Goal: Task Accomplishment & Management: Manage account settings

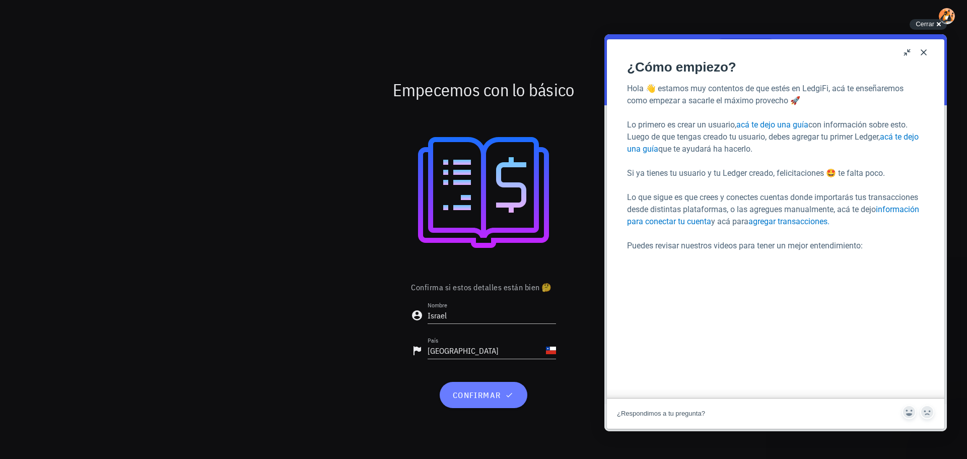
click at [496, 397] on span "confirmar" at bounding box center [483, 395] width 63 height 10
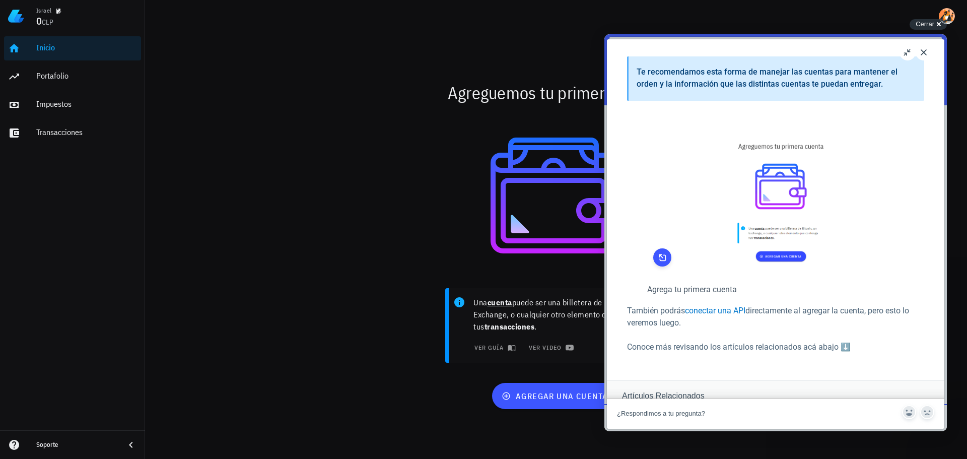
scroll to position [302, 0]
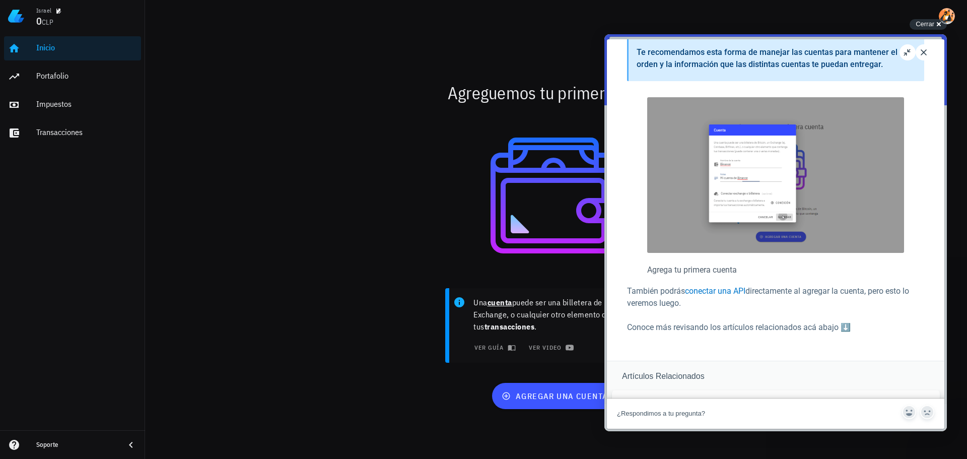
click at [924, 52] on button "Close" at bounding box center [924, 52] width 16 height 16
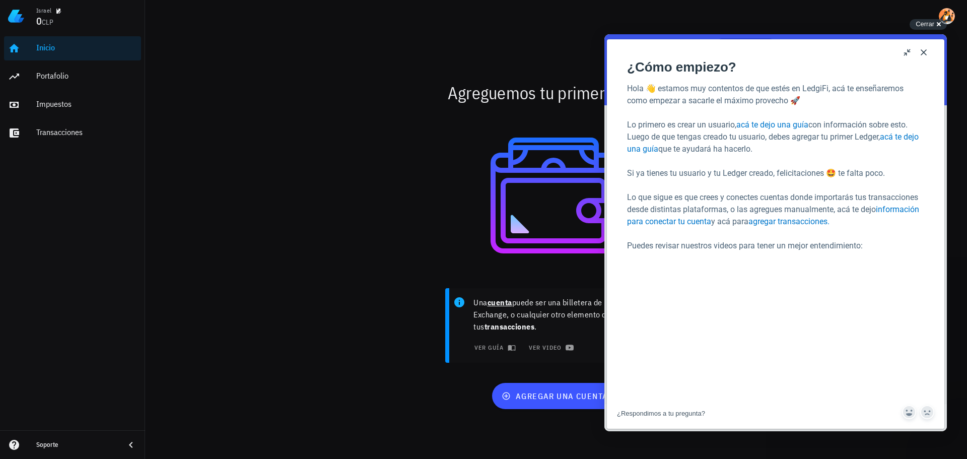
click at [926, 51] on button "Close" at bounding box center [924, 52] width 16 height 16
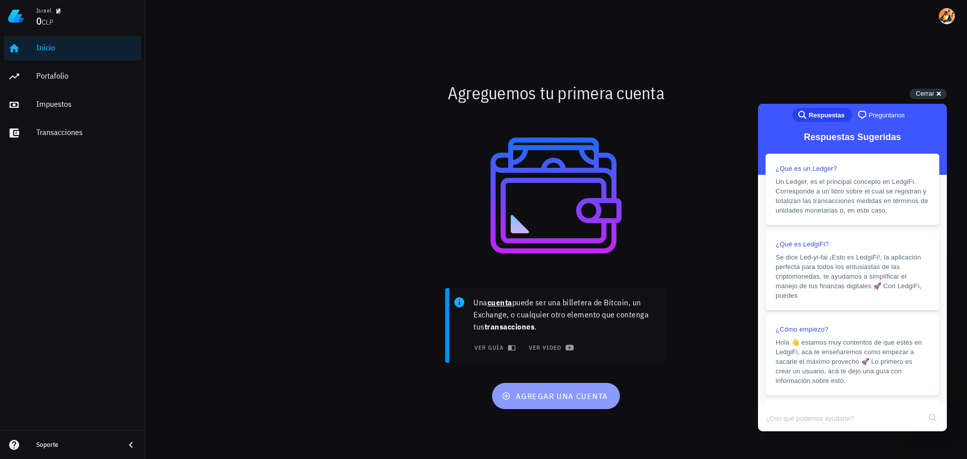
click at [543, 403] on button "agregar una cuenta" at bounding box center [555, 396] width 127 height 26
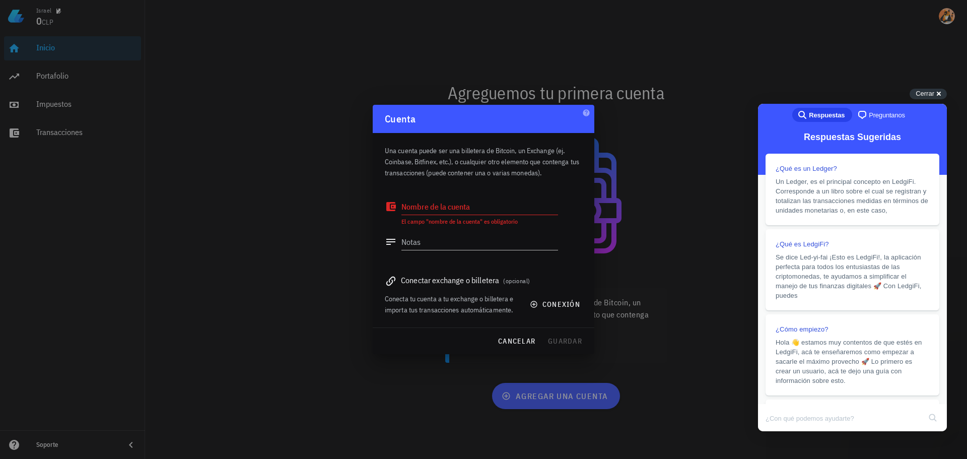
click at [516, 279] on span "(opcional)" at bounding box center [516, 281] width 27 height 8
click at [541, 302] on span "conexión" at bounding box center [556, 304] width 48 height 9
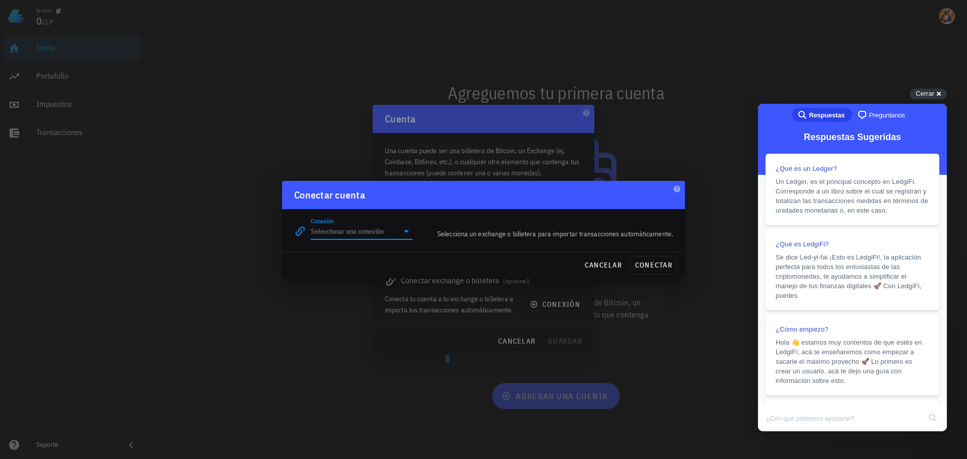
click at [382, 230] on input "Conexión" at bounding box center [355, 231] width 88 height 16
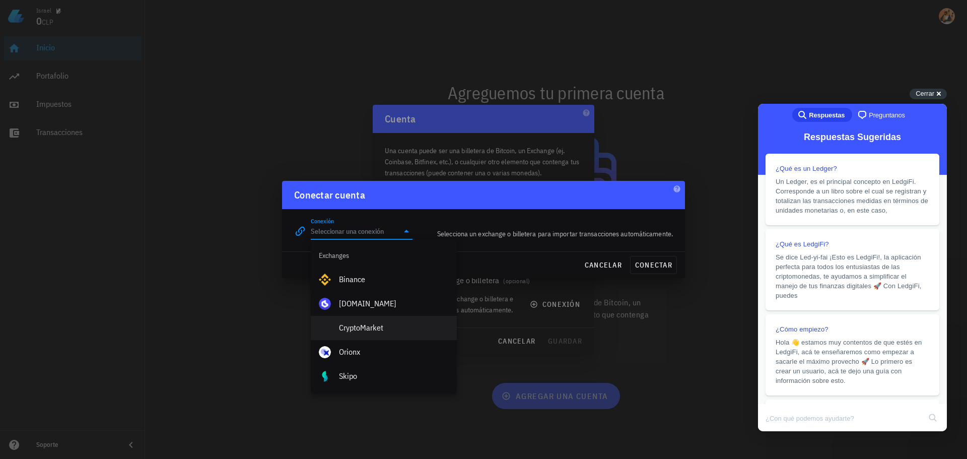
scroll to position [0, 0]
click at [599, 261] on span "cancelar" at bounding box center [603, 264] width 38 height 9
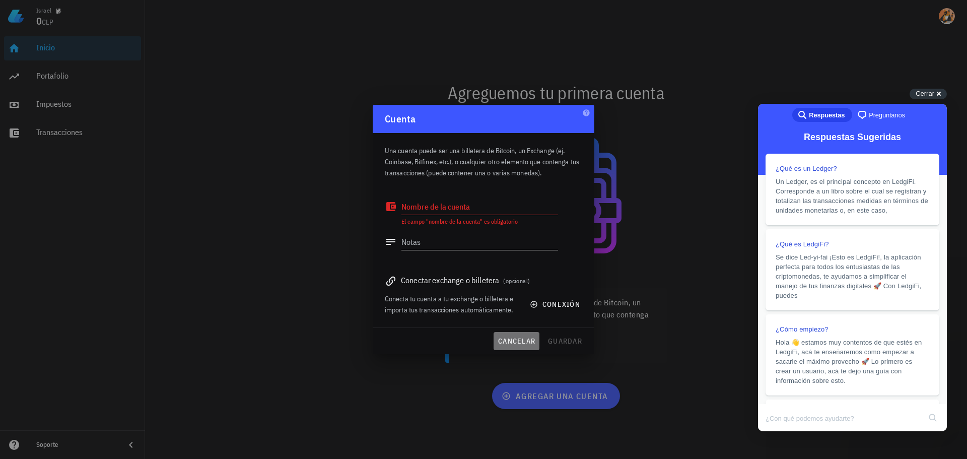
click at [520, 336] on button "cancelar" at bounding box center [517, 341] width 46 height 18
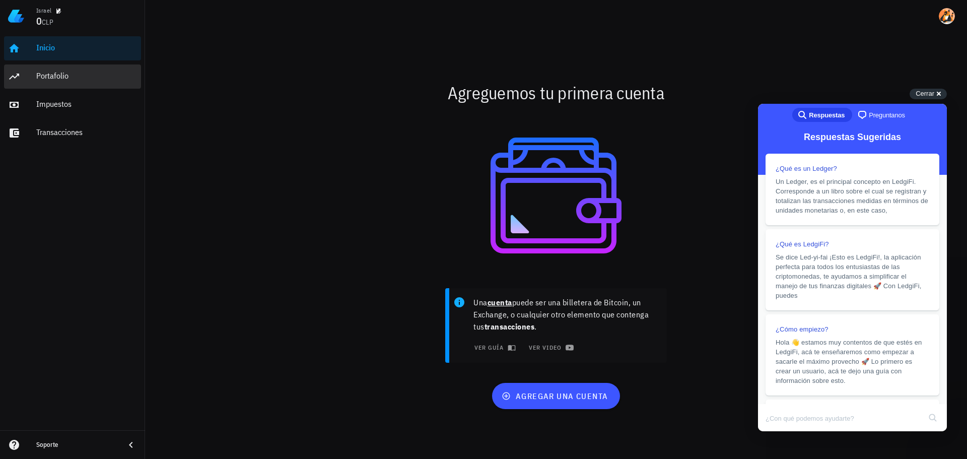
click at [57, 87] on div "Portafolio" at bounding box center [86, 76] width 101 height 23
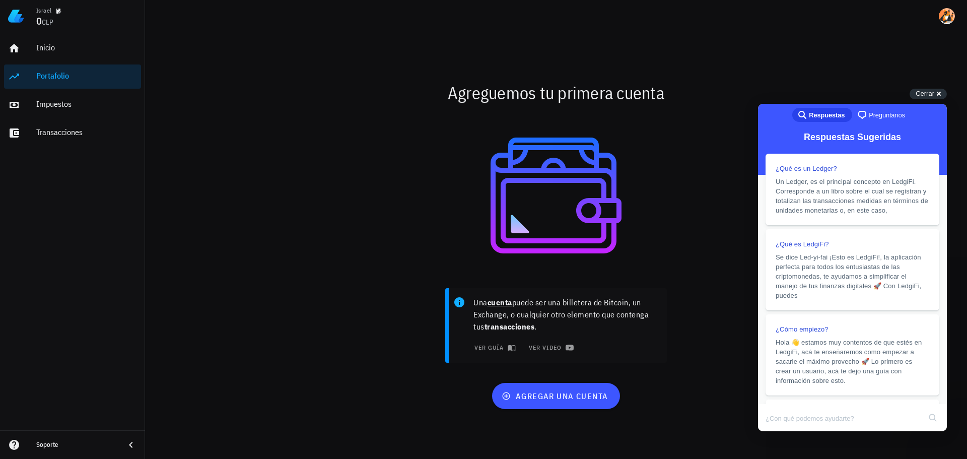
click at [55, 80] on div "Portafolio" at bounding box center [86, 76] width 101 height 10
click at [52, 107] on div "Impuestos" at bounding box center [86, 104] width 101 height 10
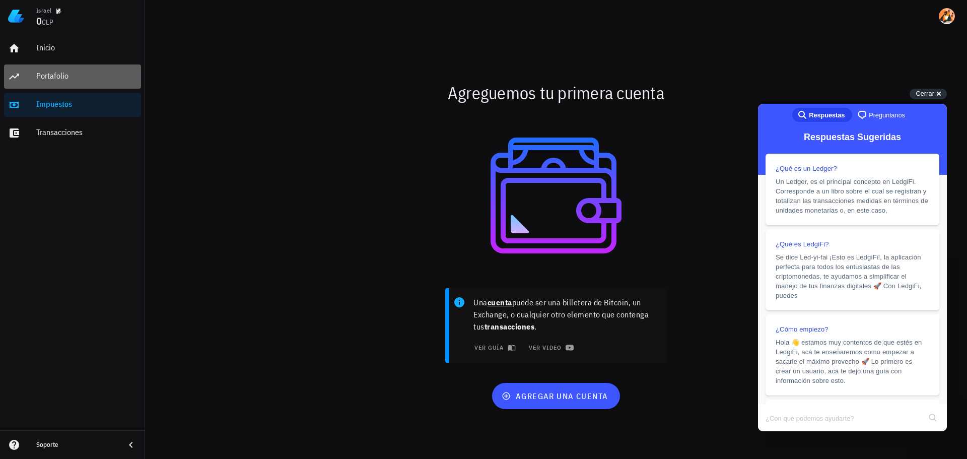
click at [71, 80] on div "Portafolio" at bounding box center [86, 76] width 101 height 10
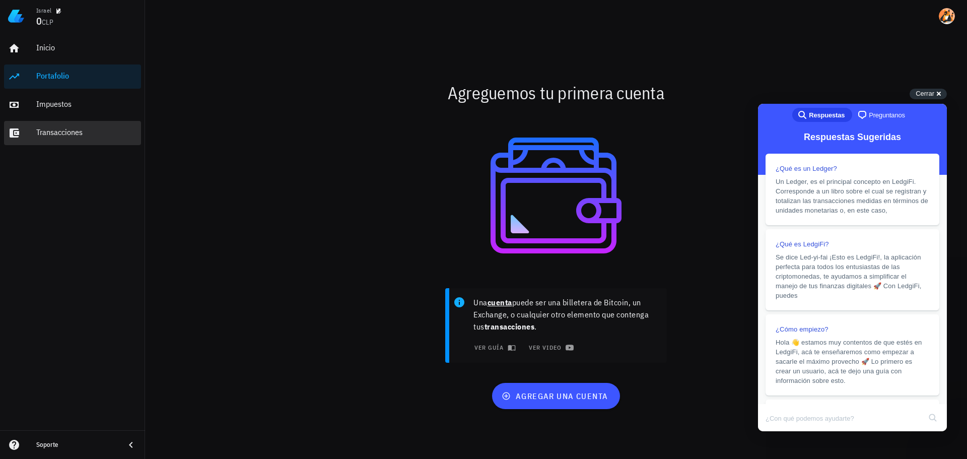
click at [71, 137] on div "Transacciones" at bounding box center [86, 132] width 101 height 10
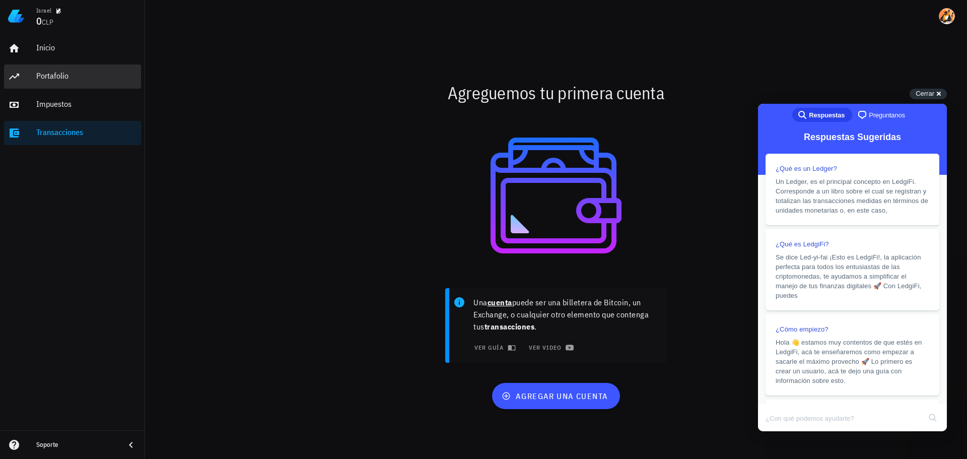
click at [56, 77] on div "Portafolio" at bounding box center [86, 76] width 101 height 10
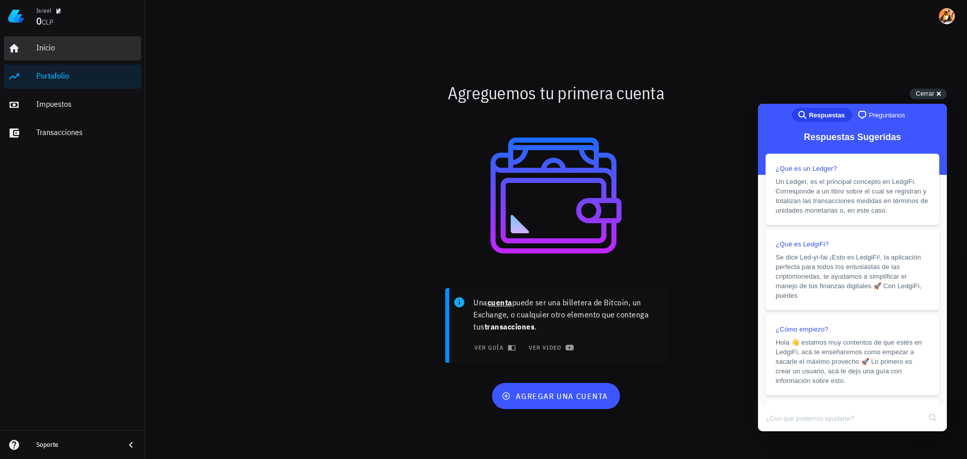
click at [51, 48] on div "Inicio" at bounding box center [86, 48] width 101 height 10
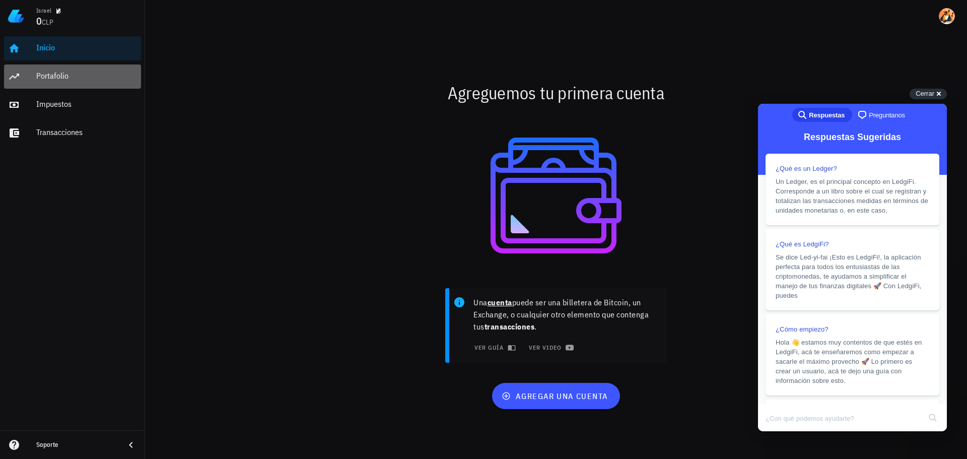
click at [55, 76] on div "Portafolio" at bounding box center [86, 76] width 101 height 10
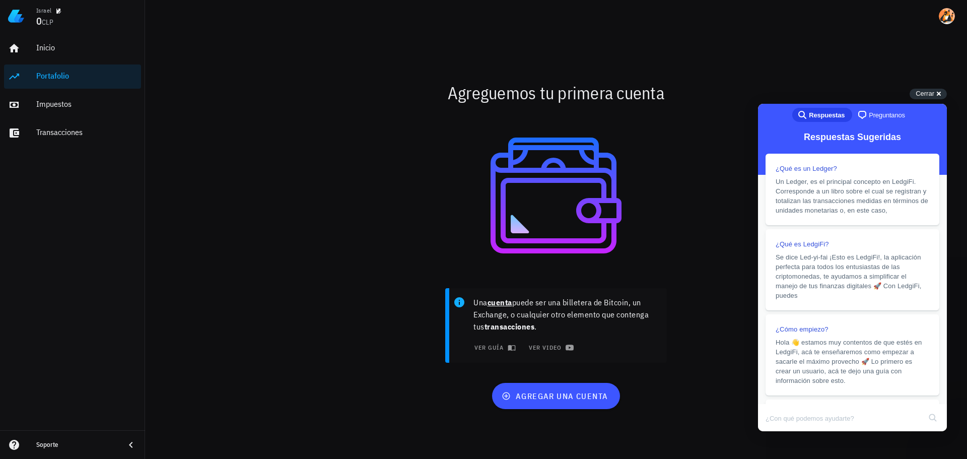
click at [261, 138] on div at bounding box center [556, 195] width 597 height 173
click at [60, 12] on icon "button" at bounding box center [58, 11] width 6 height 6
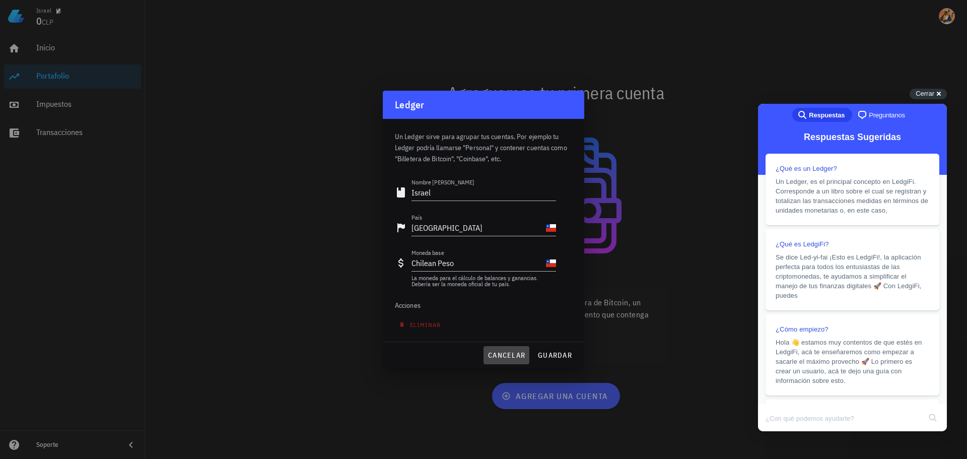
click at [496, 353] on span "cancelar" at bounding box center [507, 355] width 38 height 9
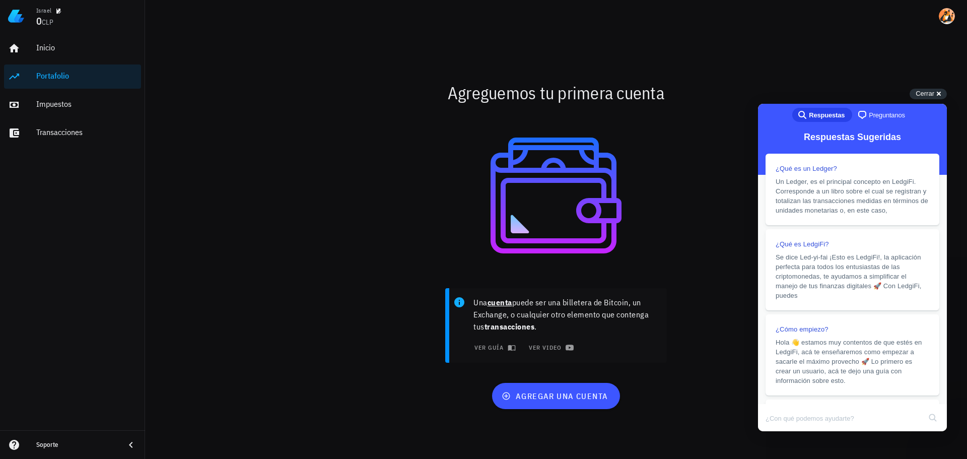
click at [32, 11] on div "Israel 0 CLP" at bounding box center [72, 16] width 145 height 32
click at [62, 8] on span "button" at bounding box center [58, 11] width 10 height 6
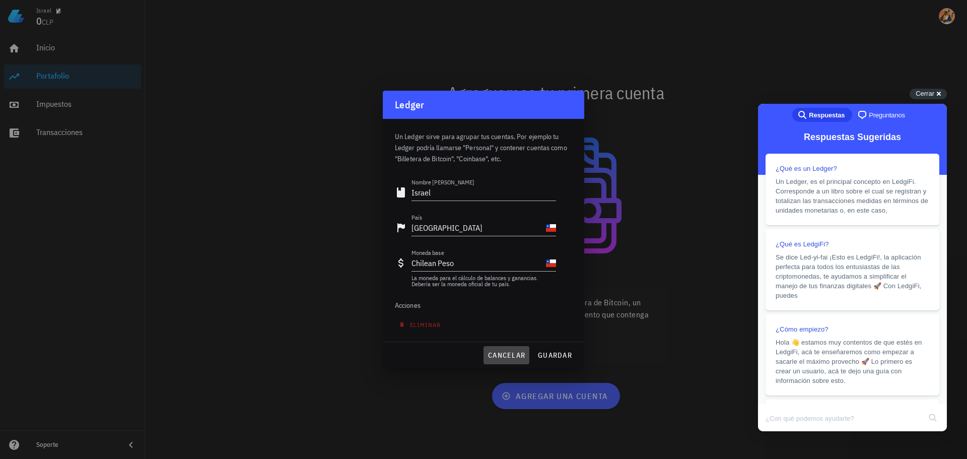
click at [492, 358] on span "cancelar" at bounding box center [507, 355] width 38 height 9
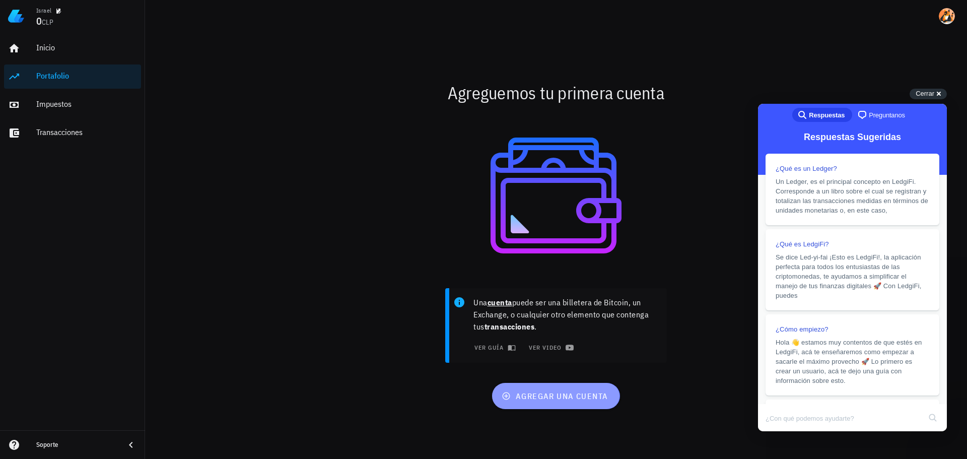
click at [548, 396] on span "agregar una cuenta" at bounding box center [556, 396] width 104 height 10
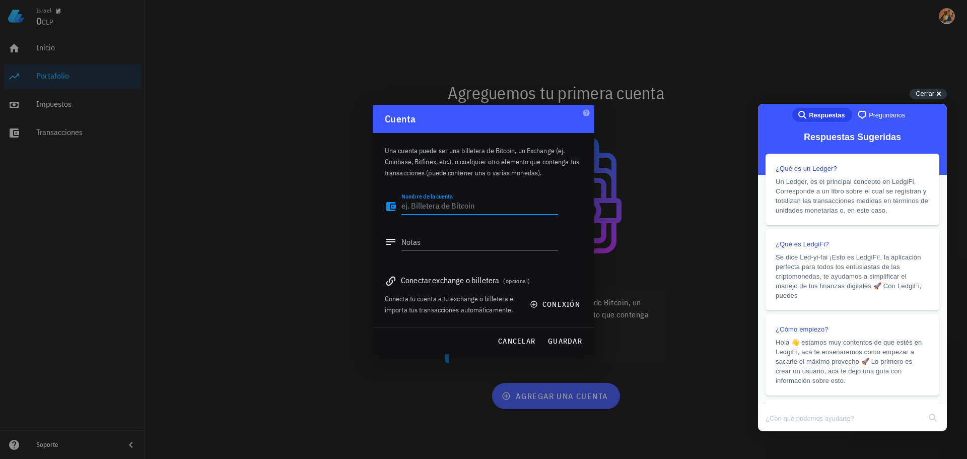
click at [453, 208] on textarea "Nombre de la cuenta" at bounding box center [480, 206] width 157 height 16
type textarea "Portafolio"
click at [571, 342] on span "guardar" at bounding box center [565, 341] width 35 height 9
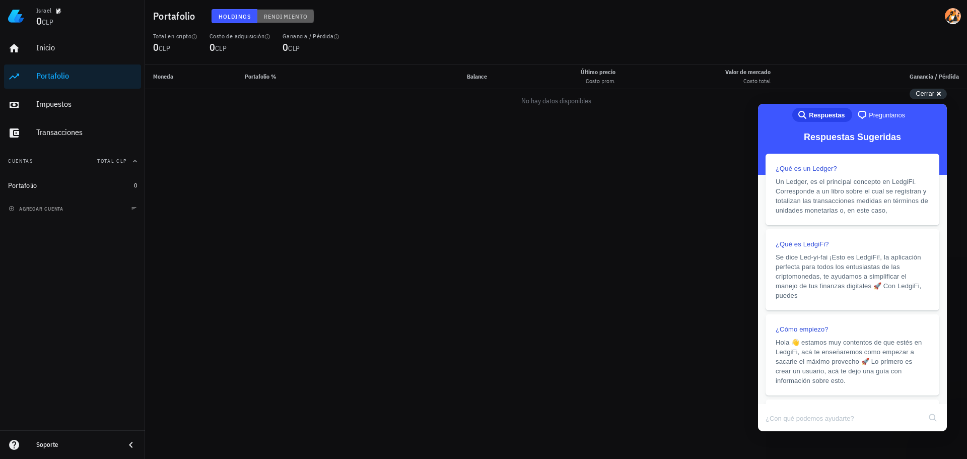
click at [281, 13] on span "Rendimiento" at bounding box center [285, 17] width 44 height 8
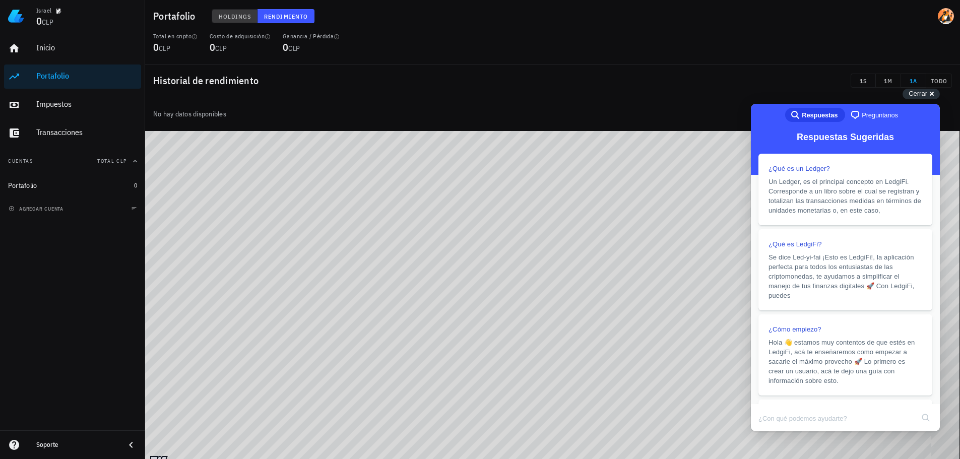
click at [227, 14] on span "Holdings" at bounding box center [234, 17] width 33 height 8
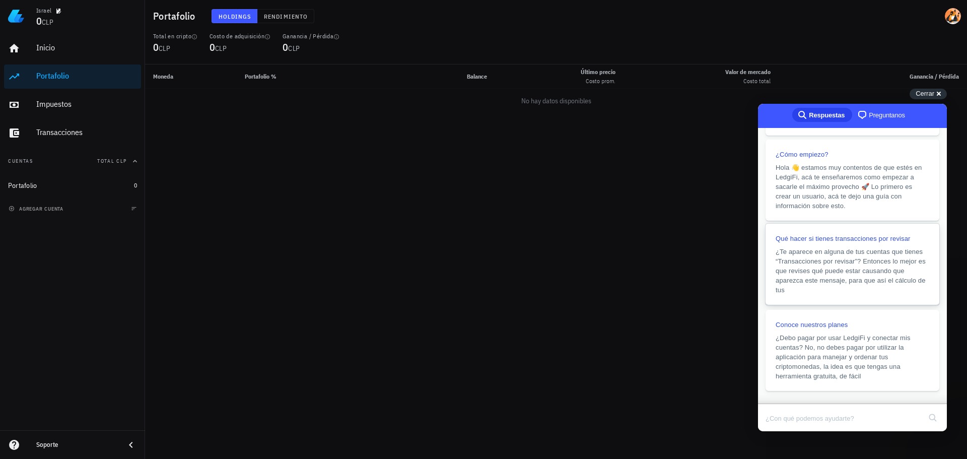
scroll to position [214, 0]
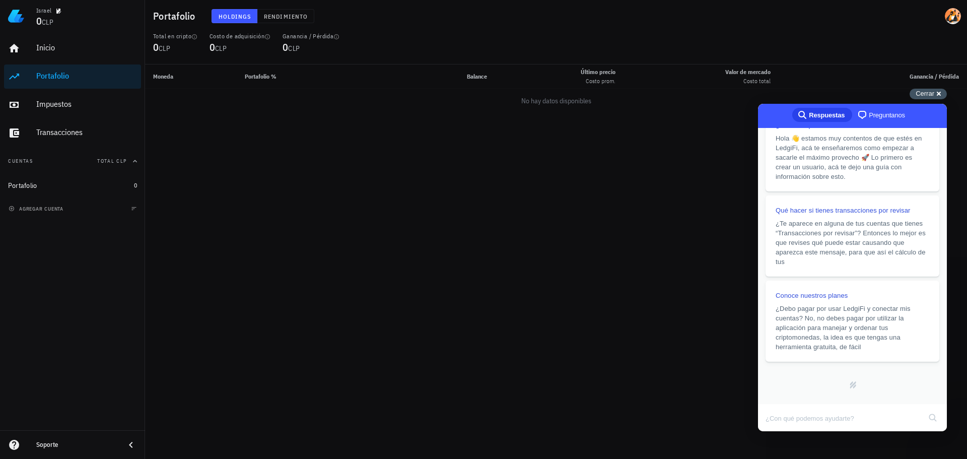
click at [929, 92] on span "Cerrar" at bounding box center [925, 94] width 19 height 8
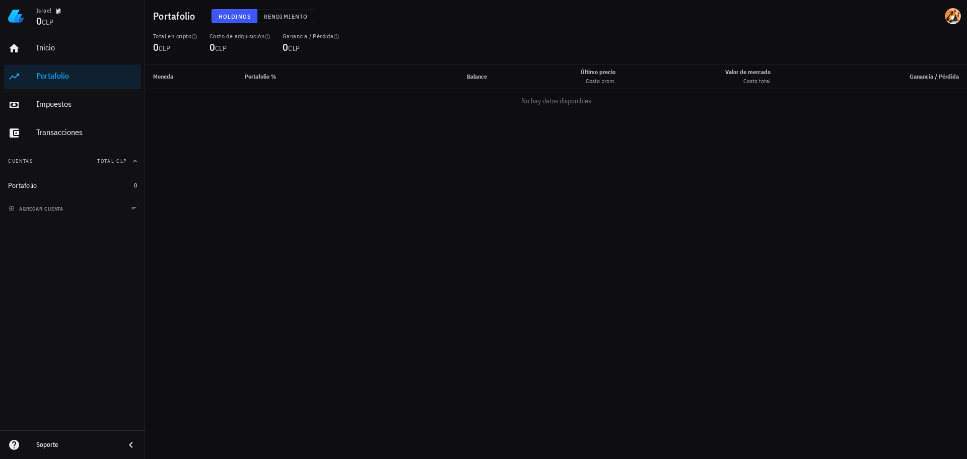
drag, startPoint x: 361, startPoint y: 118, endPoint x: 304, endPoint y: 95, distance: 61.5
click at [309, 99] on td "No hay datos disponibles" at bounding box center [556, 101] width 822 height 24
click at [246, 20] on span "Holdings" at bounding box center [234, 17] width 33 height 8
click at [276, 17] on span "Rendimiento" at bounding box center [285, 17] width 44 height 8
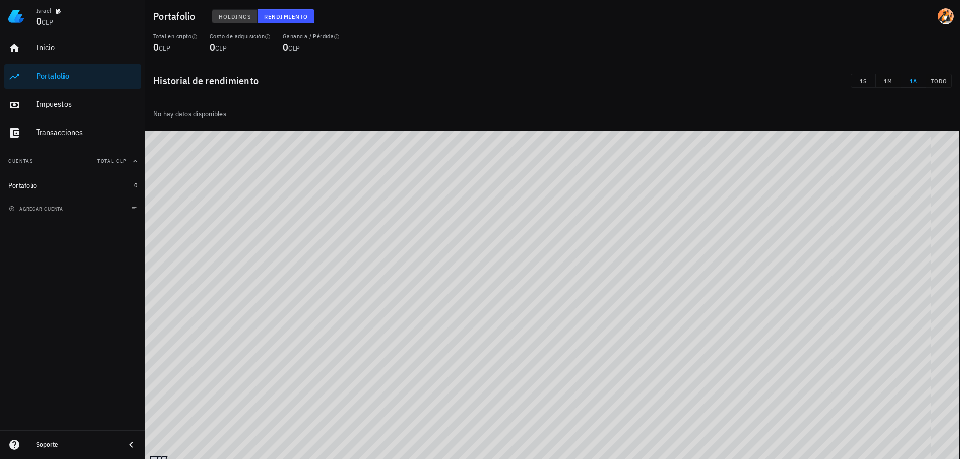
click at [236, 20] on span "Holdings" at bounding box center [234, 17] width 33 height 8
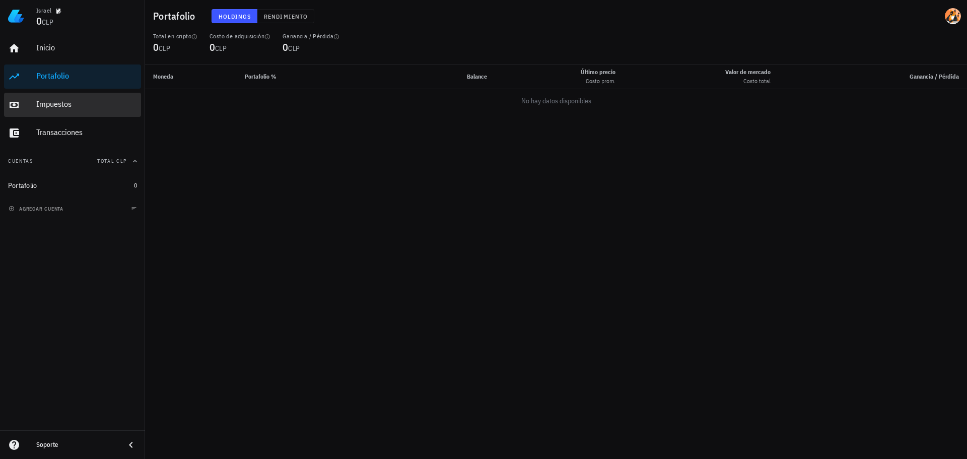
click at [61, 109] on div "Impuestos" at bounding box center [86, 104] width 101 height 23
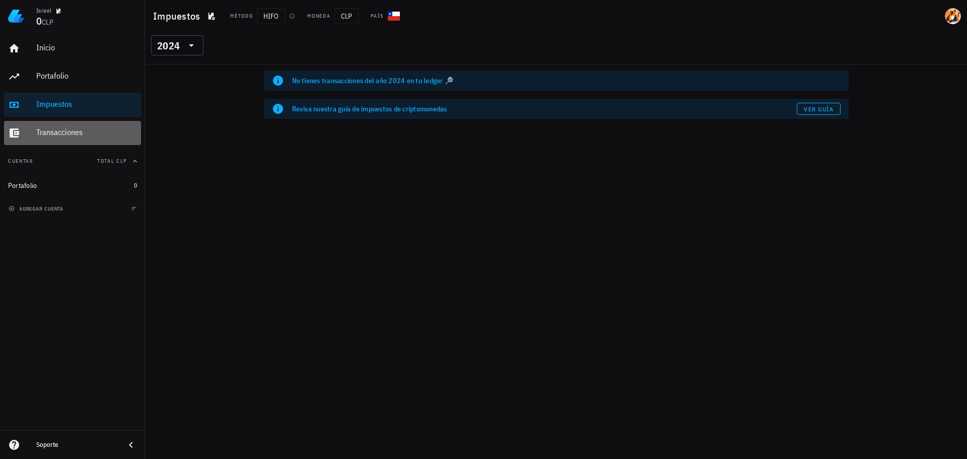
click at [72, 125] on div "Transacciones" at bounding box center [86, 132] width 101 height 23
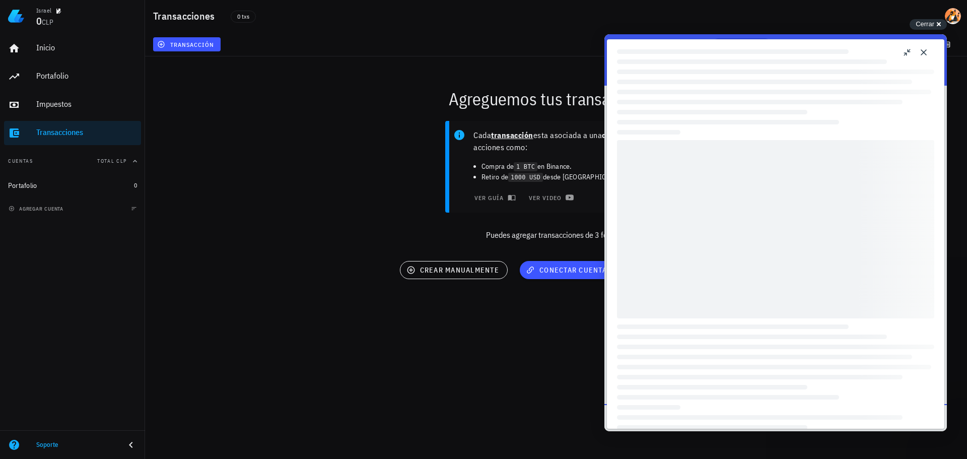
scroll to position [10, 0]
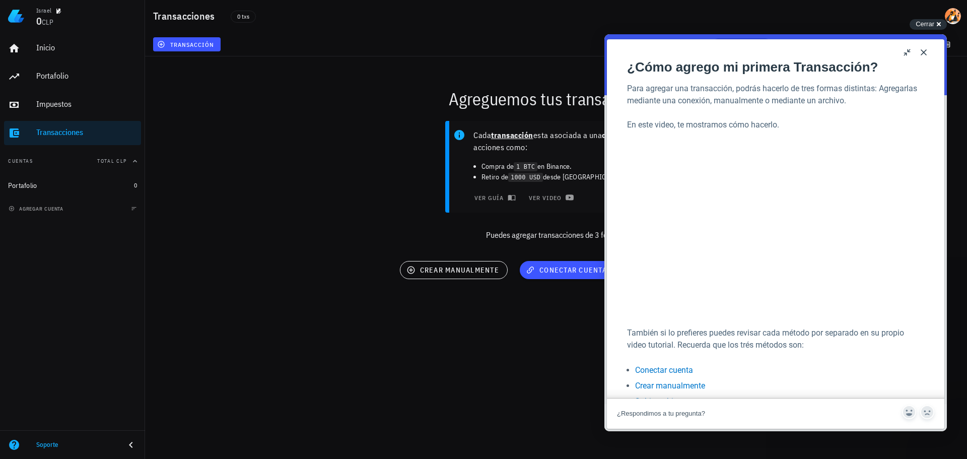
drag, startPoint x: 923, startPoint y: 51, endPoint x: 908, endPoint y: 45, distance: 16.5
click at [923, 51] on button "Close" at bounding box center [924, 52] width 16 height 16
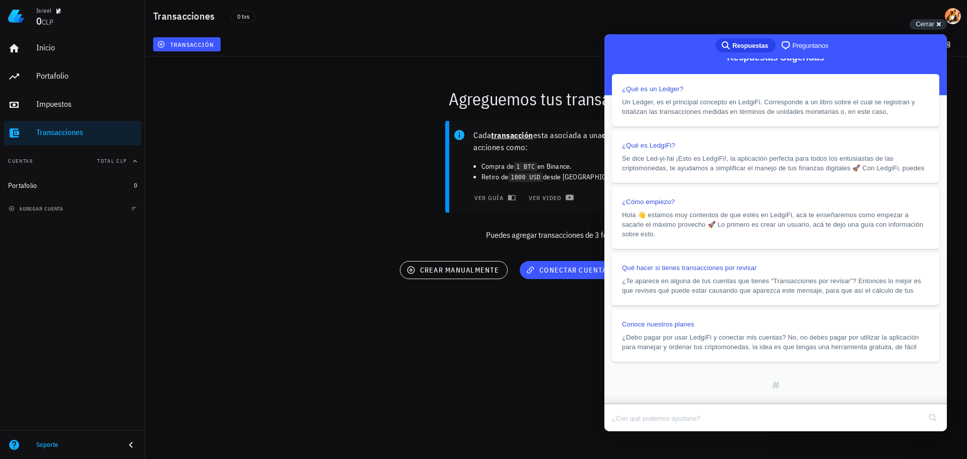
scroll to position [62, 0]
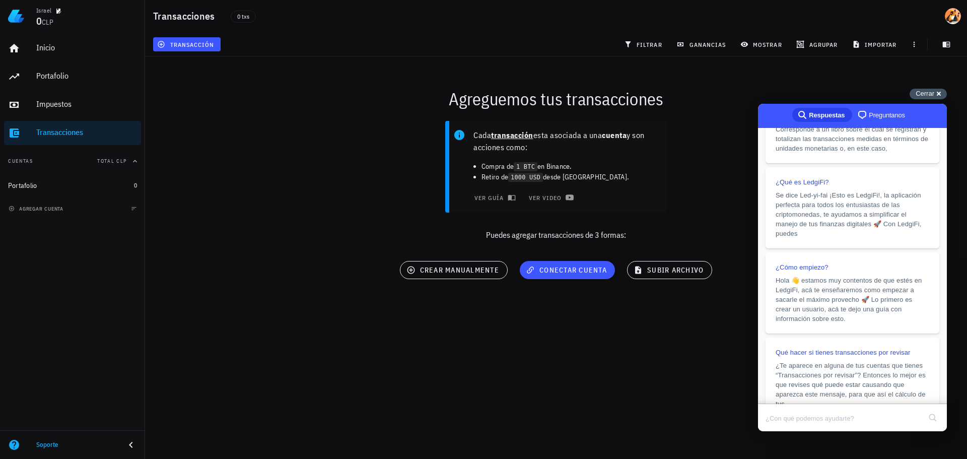
drag, startPoint x: 942, startPoint y: 94, endPoint x: 141, endPoint y: 10, distance: 805.5
click at [942, 94] on div "Cerrar cross-small" at bounding box center [928, 94] width 37 height 11
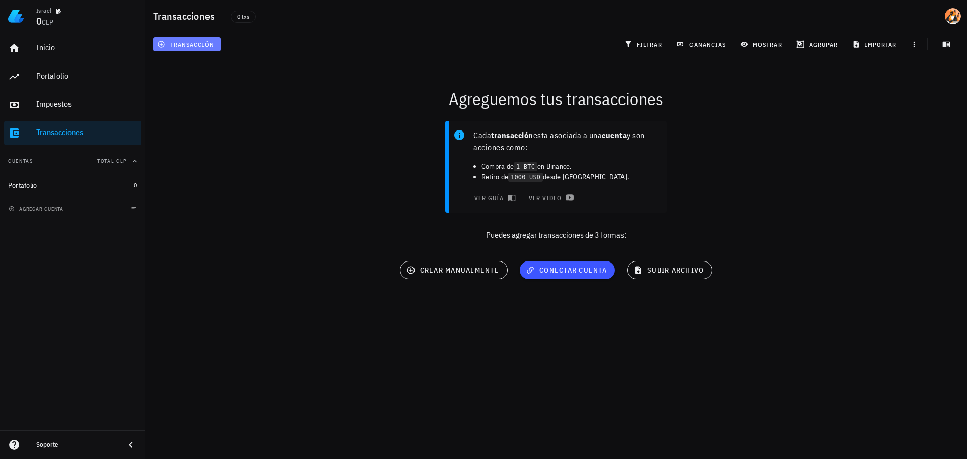
click at [172, 44] on span "transacción" at bounding box center [186, 44] width 55 height 8
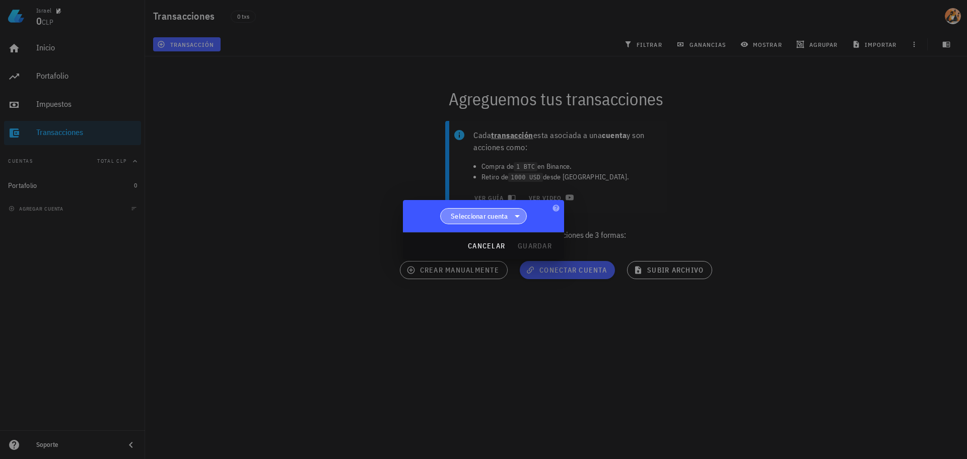
click at [510, 216] on span "Seleccionar cuenta" at bounding box center [484, 216] width 74 height 15
click at [476, 235] on div "Portafolio" at bounding box center [483, 242] width 87 height 24
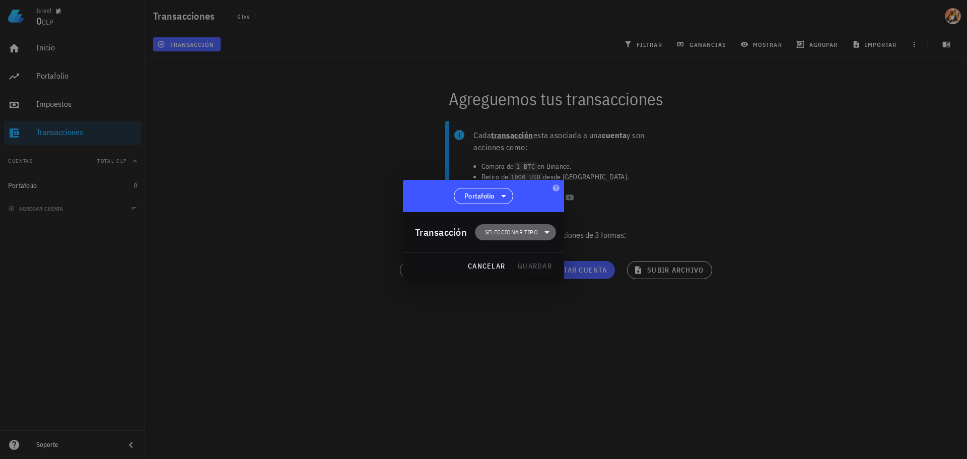
click at [520, 228] on span "Seleccionar tipo" at bounding box center [511, 232] width 53 height 10
click at [536, 255] on div "Compra/Venta" at bounding box center [520, 256] width 39 height 8
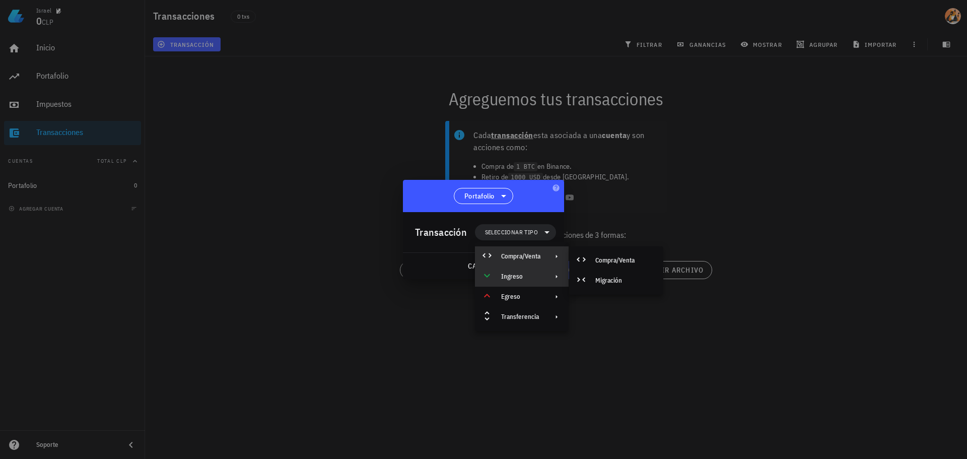
click at [552, 276] on div at bounding box center [555, 277] width 12 height 8
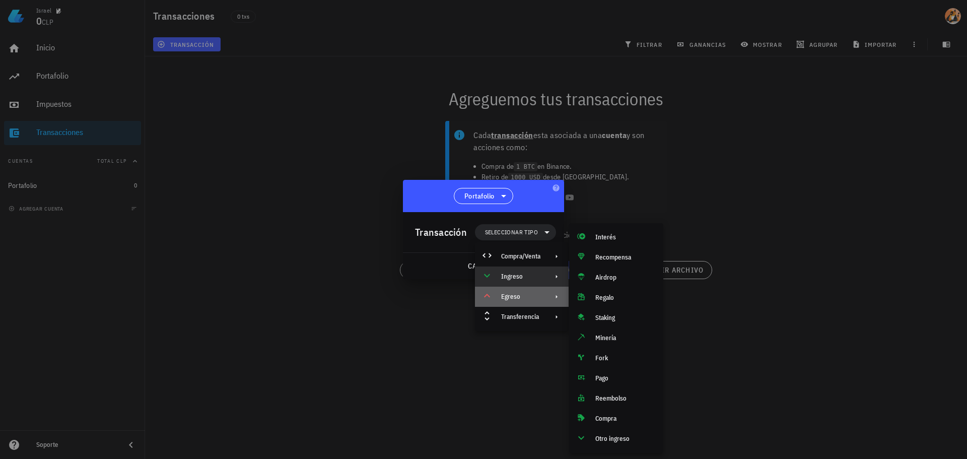
click at [524, 294] on div "Egreso" at bounding box center [520, 297] width 39 height 8
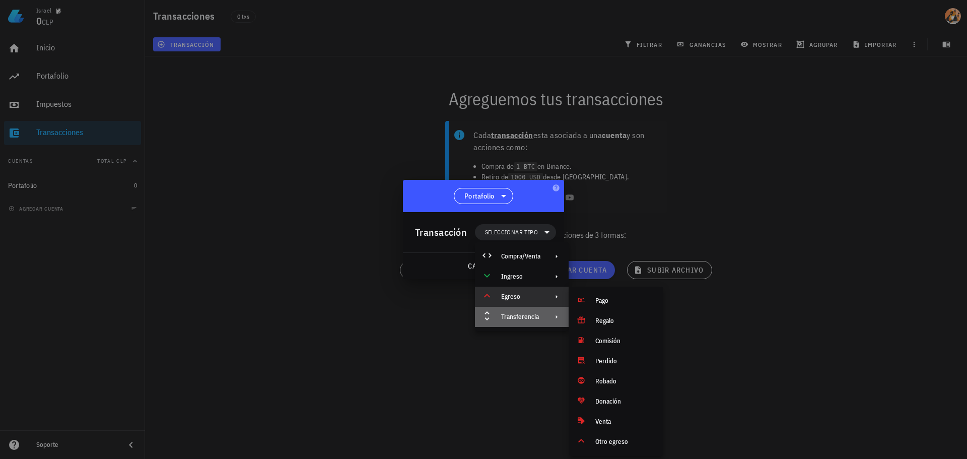
click at [545, 318] on div "Transferencia" at bounding box center [522, 317] width 94 height 20
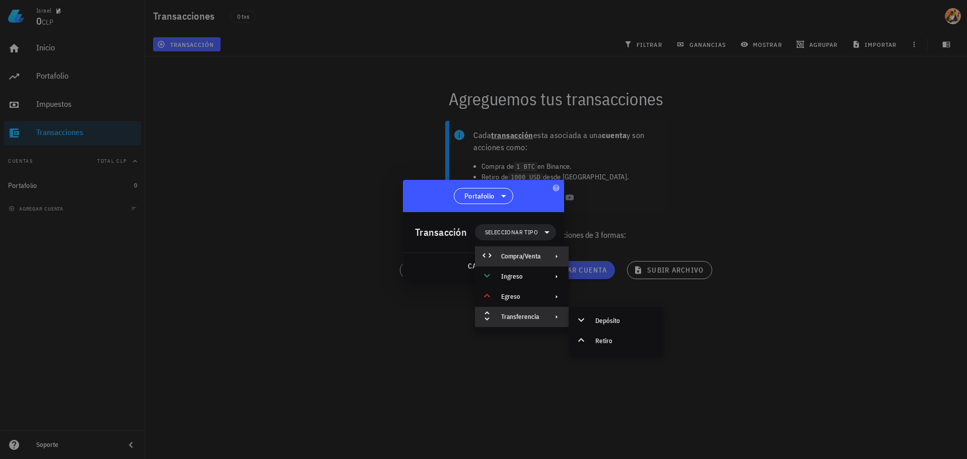
click at [544, 255] on div "Compra/Venta" at bounding box center [522, 256] width 94 height 20
click at [624, 270] on div "Compra/Venta" at bounding box center [616, 260] width 94 height 20
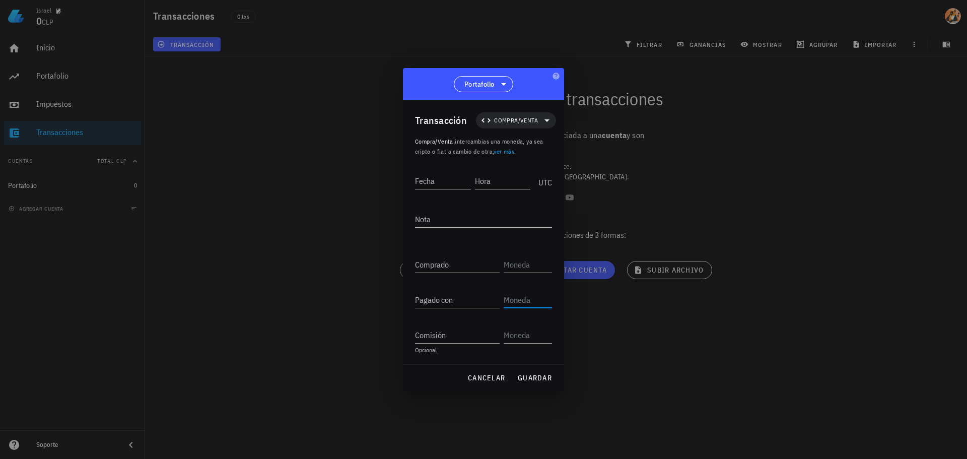
click at [522, 299] on input "text" at bounding box center [527, 300] width 46 height 16
click at [444, 185] on input "Fecha" at bounding box center [443, 181] width 56 height 16
click at [463, 185] on input "Fecha" at bounding box center [443, 181] width 57 height 16
click at [443, 260] on div "Comprado" at bounding box center [457, 264] width 85 height 16
click at [440, 181] on input "Fecha" at bounding box center [443, 181] width 56 height 16
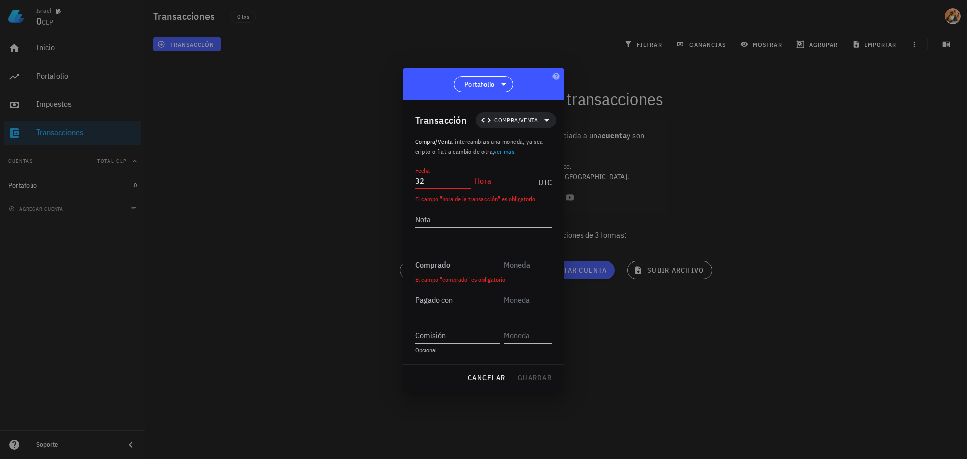
type input "3"
type input "1"
type input "[DATE]"
type input "09:30:00"
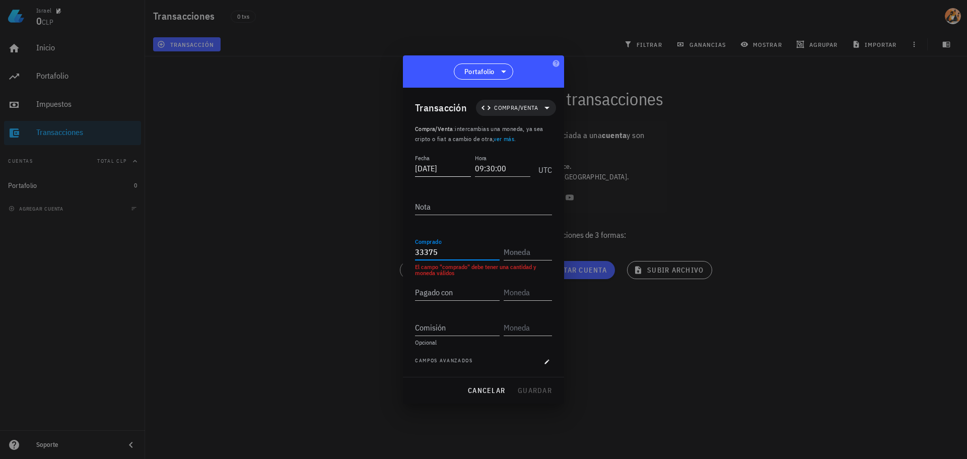
type input "33.375"
type input "USD"
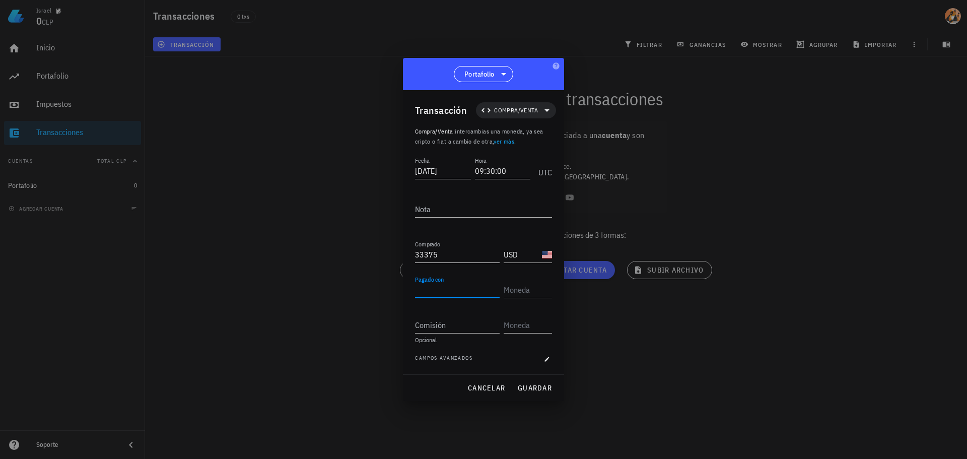
click at [428, 254] on input "33375" at bounding box center [457, 254] width 85 height 16
type input "333,75"
click at [461, 291] on input "Pagado con" at bounding box center [457, 290] width 85 height 16
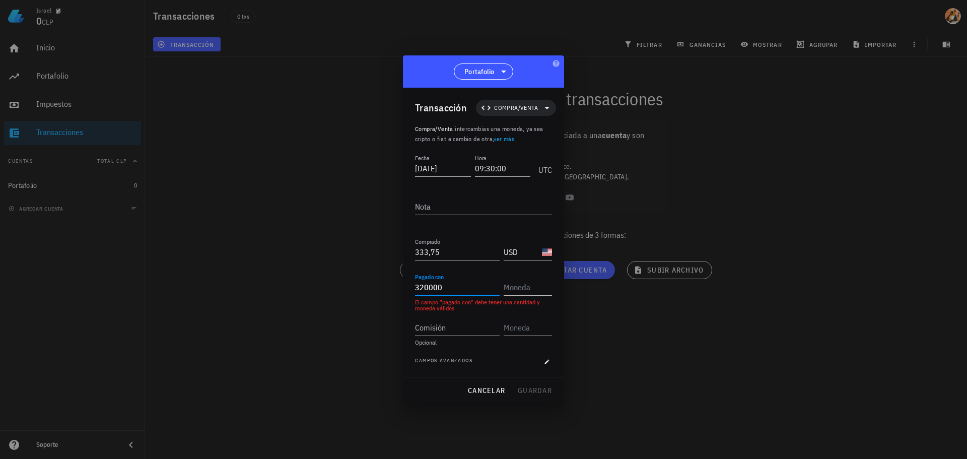
type input "320.000"
type input "CLP"
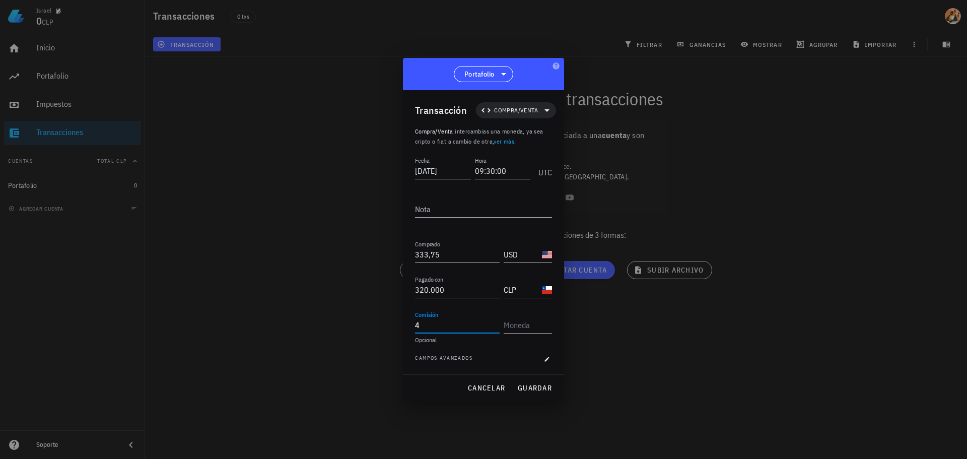
type input "4"
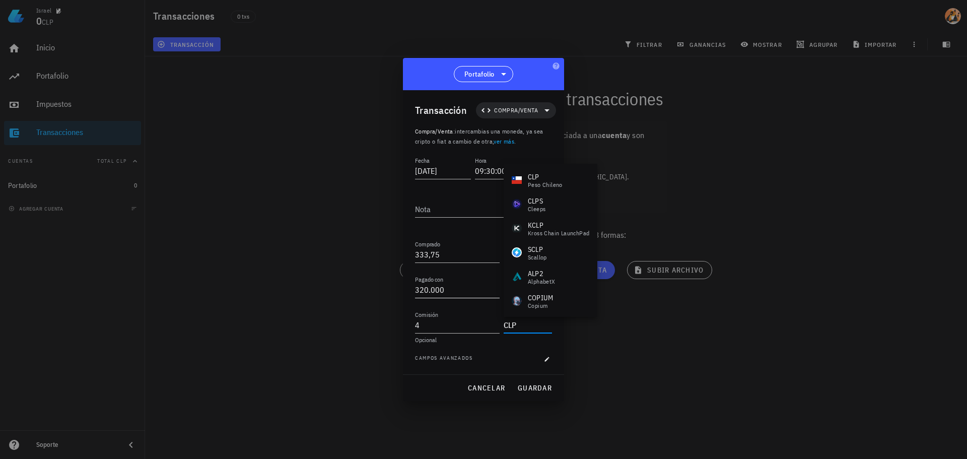
type input "CLP"
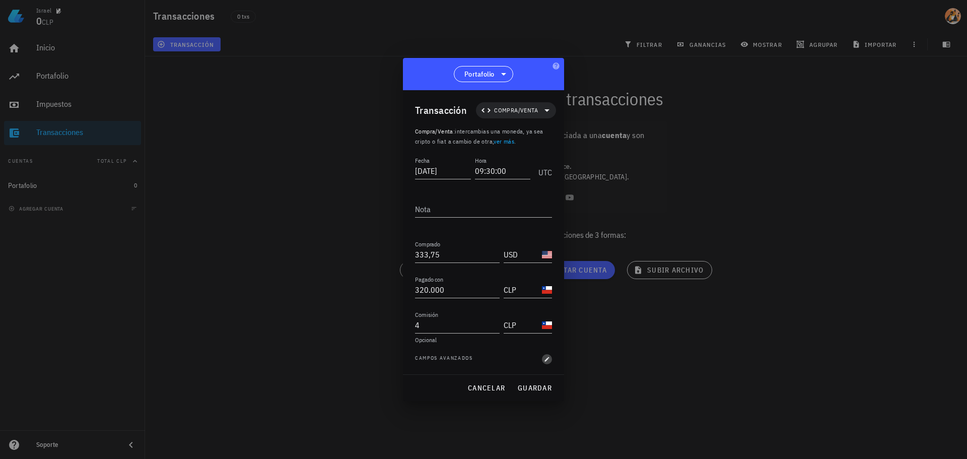
click at [547, 360] on icon "button" at bounding box center [547, 359] width 5 height 5
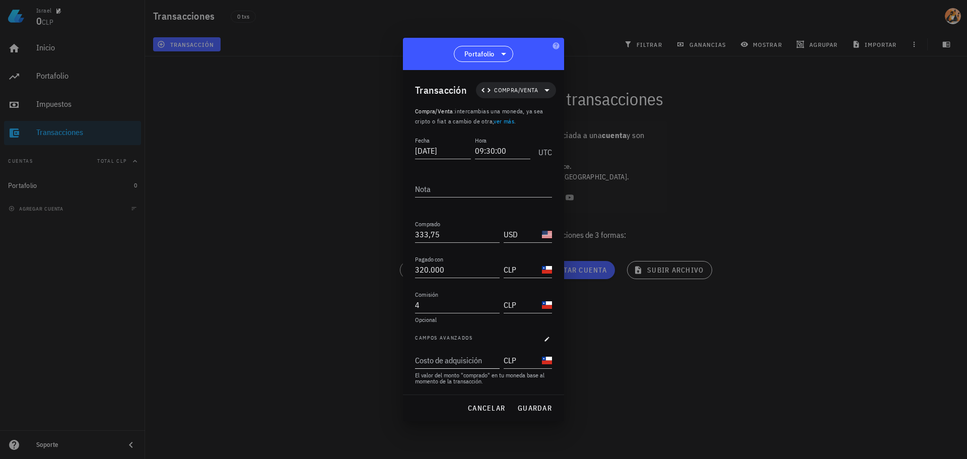
click at [461, 355] on div "Costo de adquisición" at bounding box center [456, 360] width 83 height 16
click at [454, 361] on input "Costo de adquisición" at bounding box center [456, 360] width 83 height 16
click at [546, 339] on icon "button" at bounding box center [547, 339] width 6 height 6
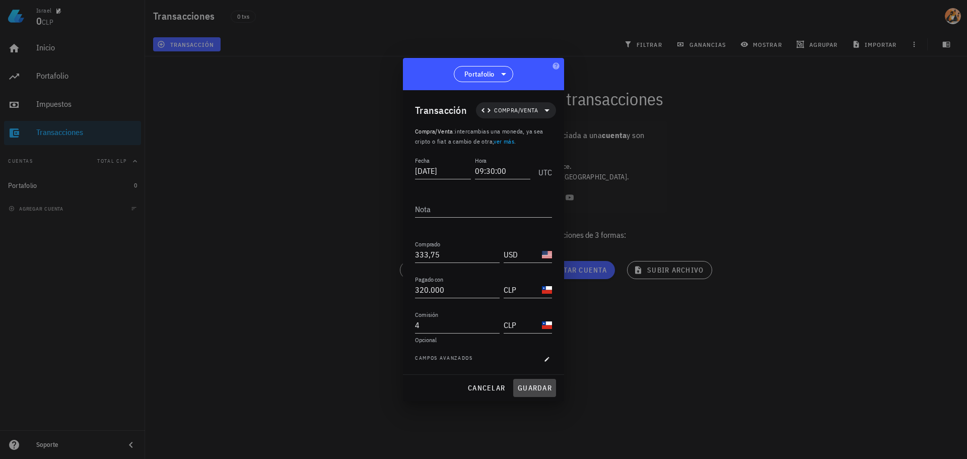
click at [544, 388] on span "guardar" at bounding box center [534, 387] width 35 height 9
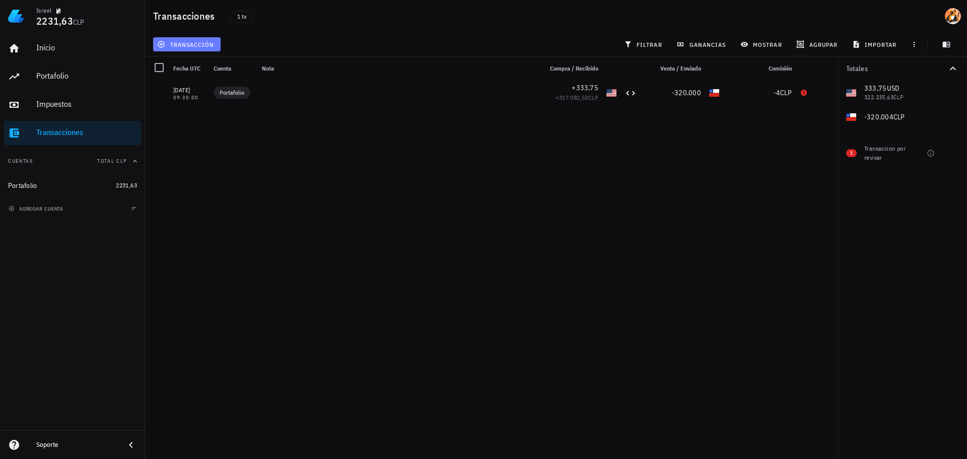
click at [187, 46] on span "transacción" at bounding box center [186, 44] width 55 height 8
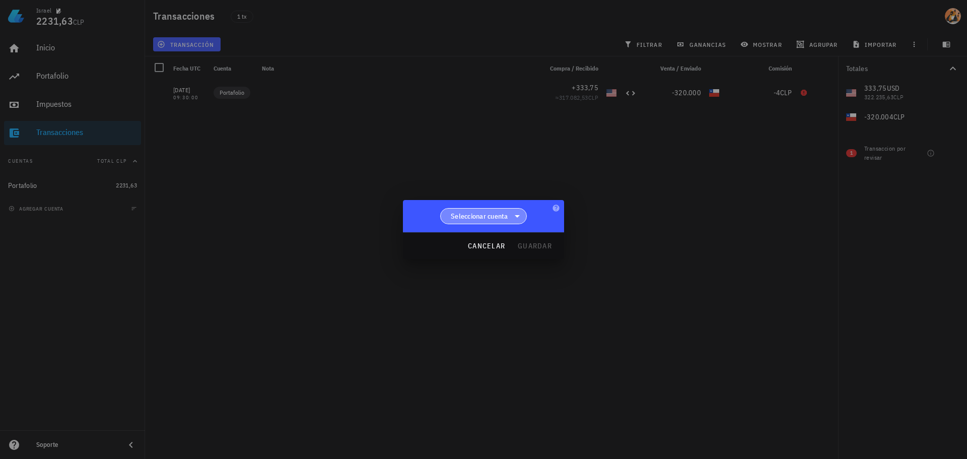
click at [497, 219] on span "Seleccionar cuenta" at bounding box center [479, 216] width 57 height 10
click at [503, 241] on div "Portafolio" at bounding box center [483, 242] width 71 height 10
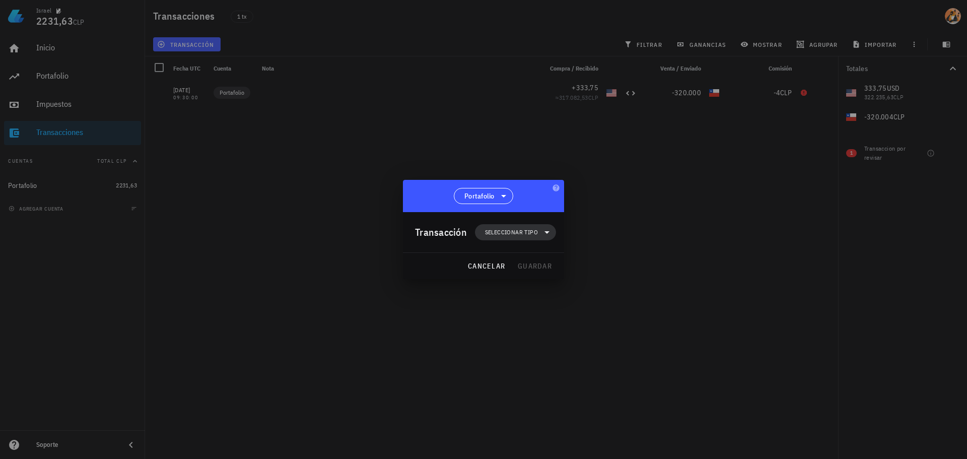
click at [524, 231] on span "Seleccionar tipo" at bounding box center [511, 232] width 53 height 10
click at [533, 255] on div "Compra/Venta" at bounding box center [520, 256] width 39 height 8
click at [544, 279] on div "Ingreso" at bounding box center [522, 277] width 94 height 20
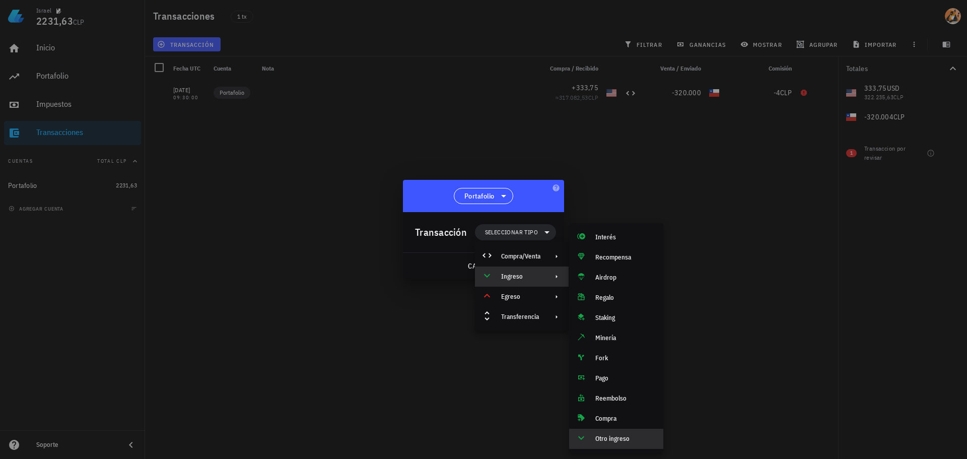
click at [620, 437] on div "Otro ingreso" at bounding box center [625, 439] width 60 height 8
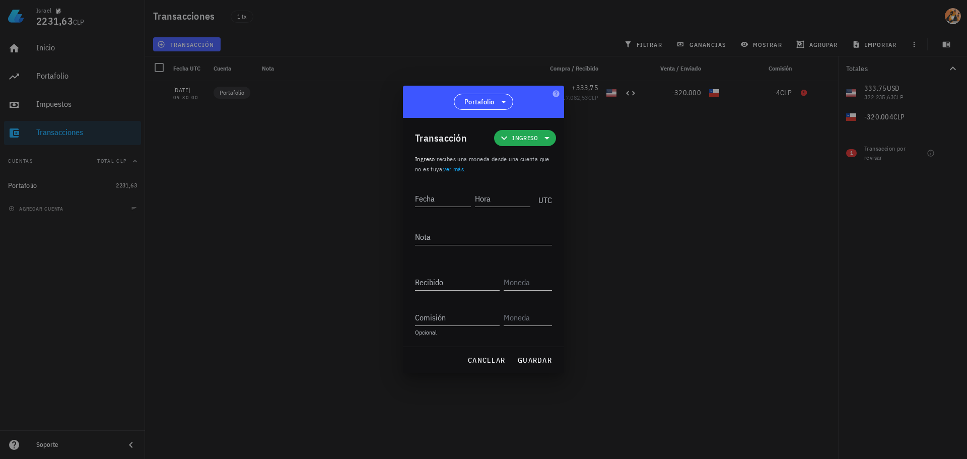
click at [513, 140] on span "Ingreso" at bounding box center [525, 138] width 26 height 10
click at [549, 187] on div "Ingreso" at bounding box center [542, 182] width 94 height 20
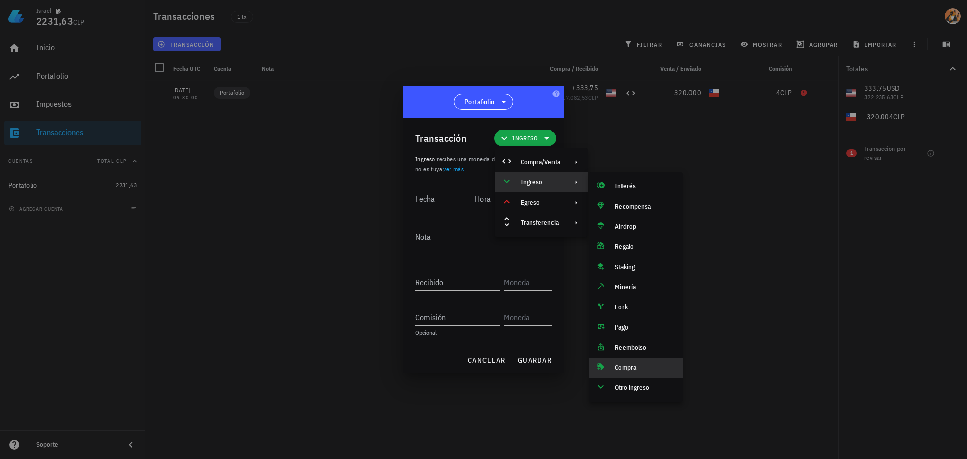
click at [654, 360] on div "Compra" at bounding box center [636, 368] width 94 height 20
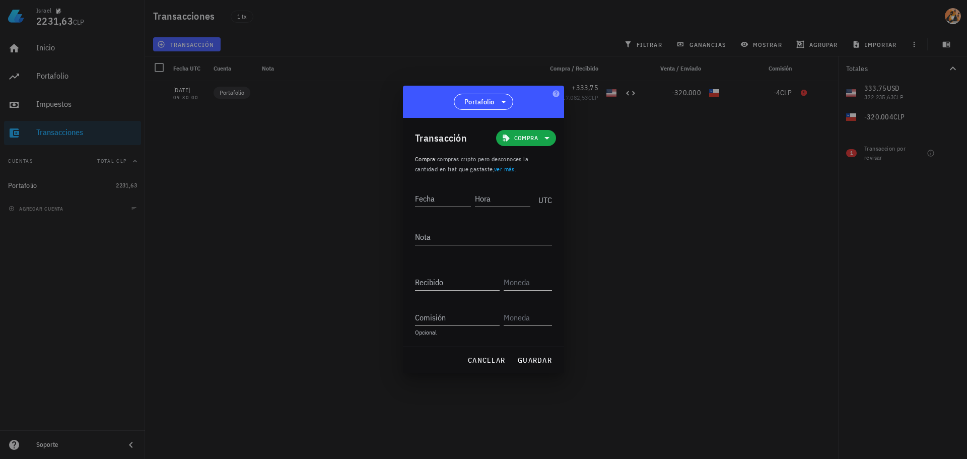
click at [520, 147] on div "Transacción Compra" at bounding box center [485, 138] width 141 height 40
click at [529, 143] on span "Compra" at bounding box center [526, 138] width 24 height 10
click at [545, 162] on div "Compra/Venta" at bounding box center [541, 162] width 39 height 8
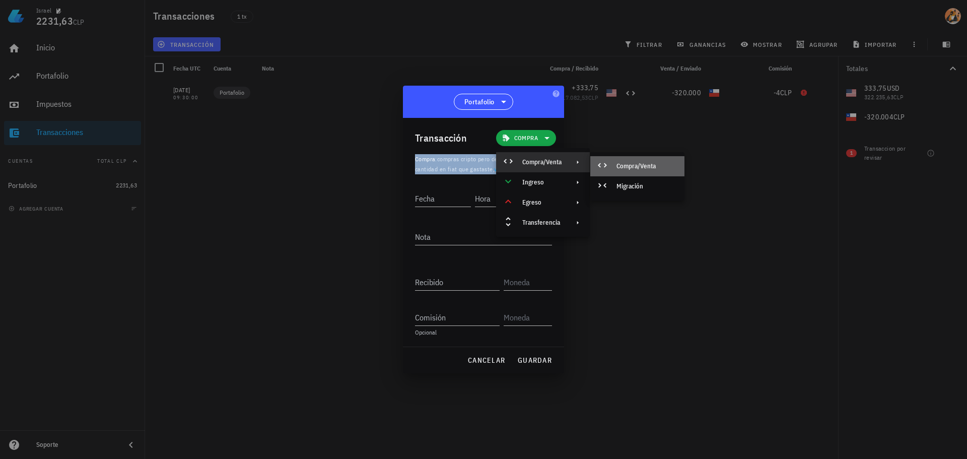
click at [648, 168] on div "Compra/Venta" at bounding box center [647, 166] width 60 height 8
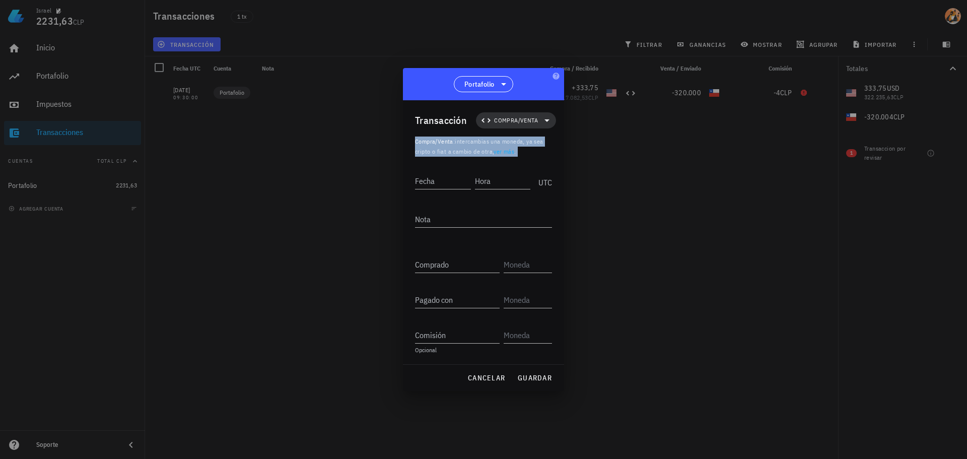
click at [523, 119] on span "Compra/Venta" at bounding box center [516, 120] width 44 height 10
click at [554, 203] on icon at bounding box center [558, 205] width 8 height 8
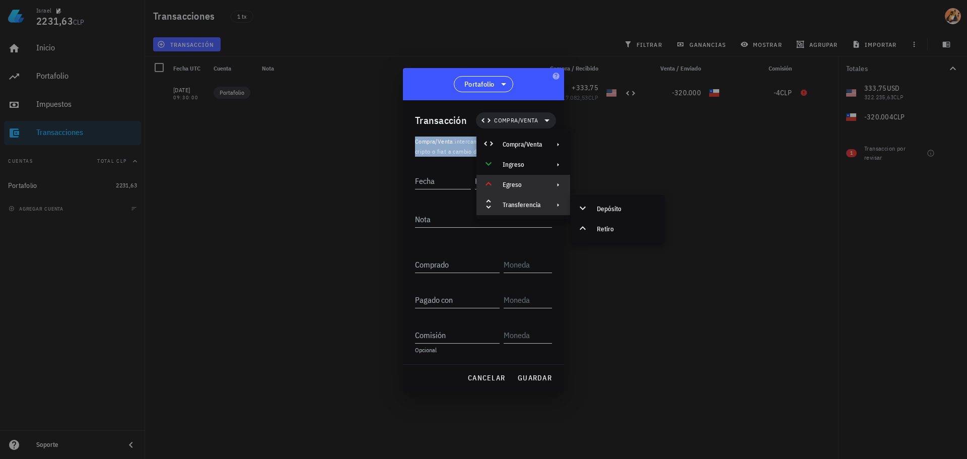
click at [553, 185] on div at bounding box center [556, 185] width 12 height 8
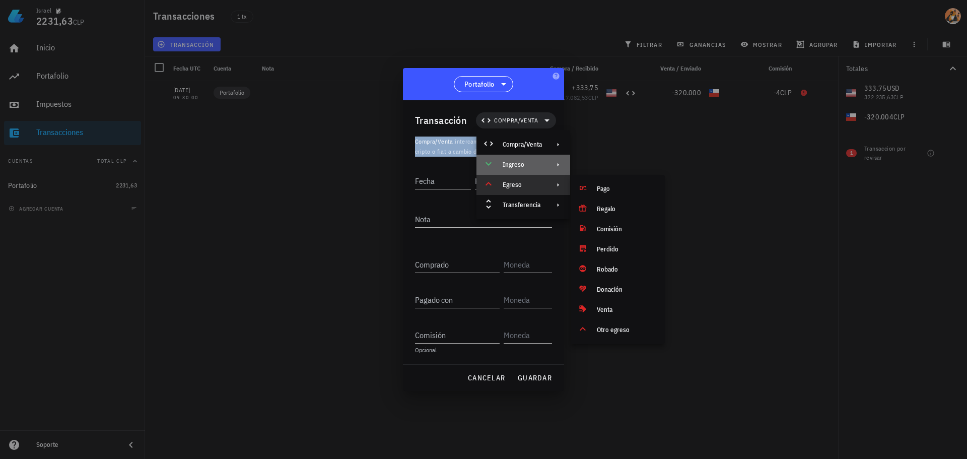
click at [540, 164] on div "Ingreso" at bounding box center [522, 165] width 39 height 8
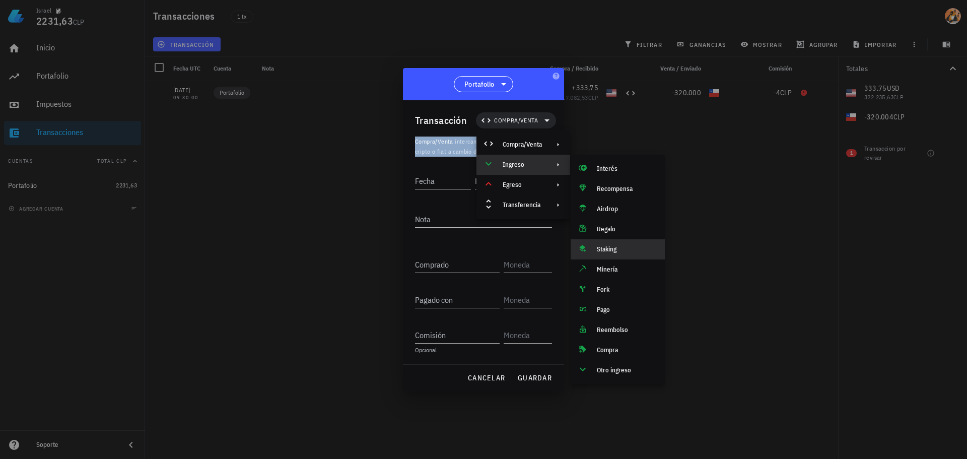
click at [616, 250] on div "Staking" at bounding box center [627, 249] width 60 height 8
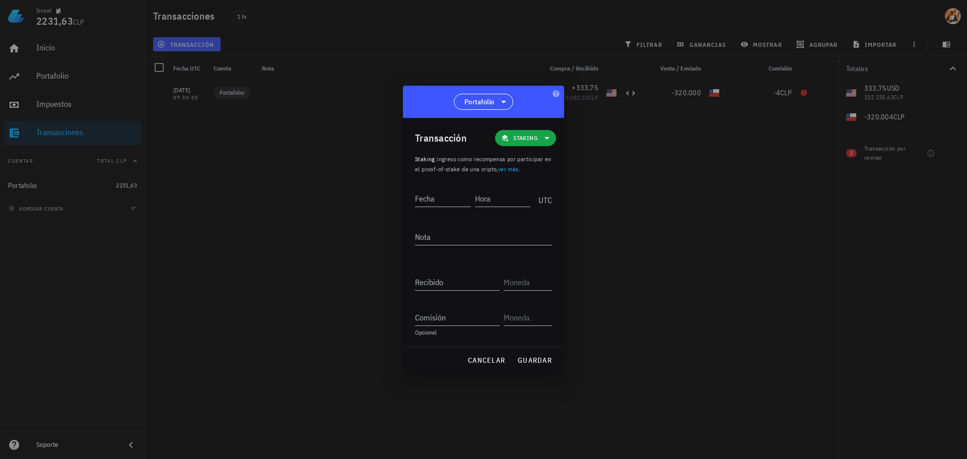
click at [537, 178] on div "Transacción Staking Staking : ingreso como recompensa por participar en el proo…" at bounding box center [483, 232] width 161 height 229
click at [496, 362] on span "cancelar" at bounding box center [487, 360] width 38 height 9
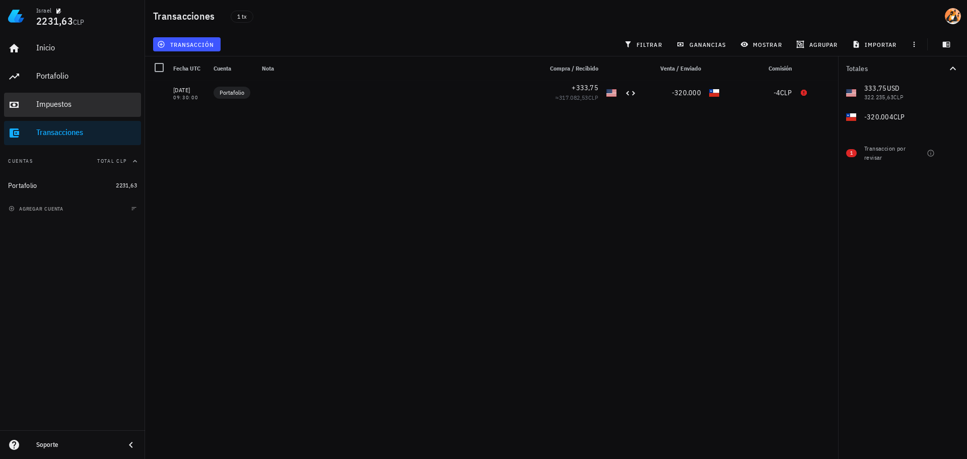
drag, startPoint x: 63, startPoint y: 104, endPoint x: 63, endPoint y: 93, distance: 10.6
click at [63, 104] on div "Impuestos" at bounding box center [86, 104] width 101 height 10
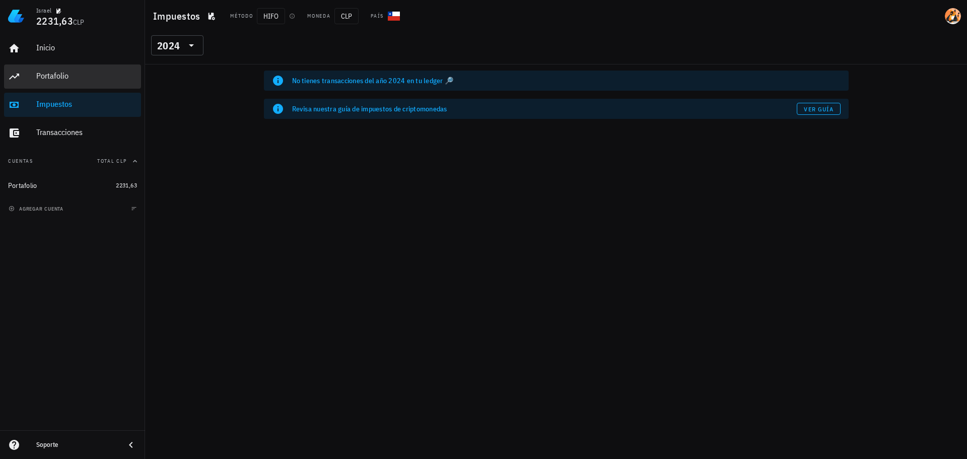
click at [61, 80] on div "Portafolio" at bounding box center [86, 76] width 101 height 10
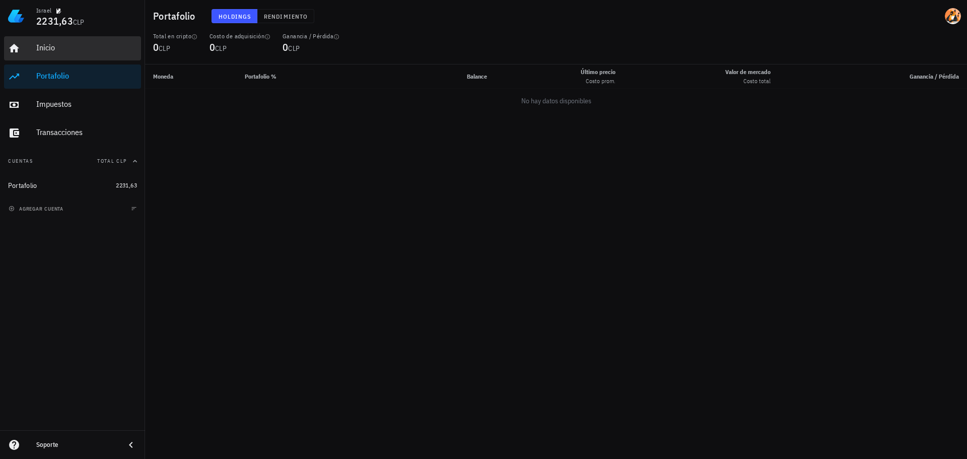
click at [70, 54] on div "Inicio" at bounding box center [86, 48] width 101 height 23
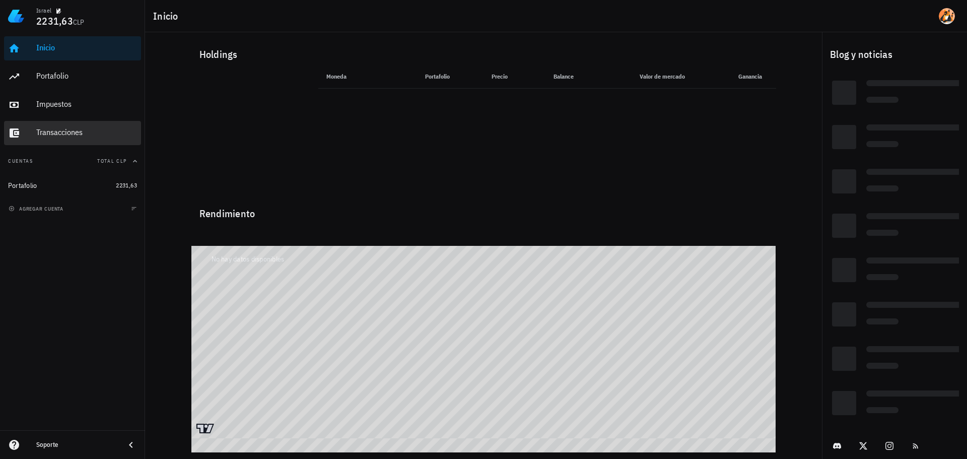
click at [95, 132] on div "Transacciones" at bounding box center [86, 132] width 101 height 10
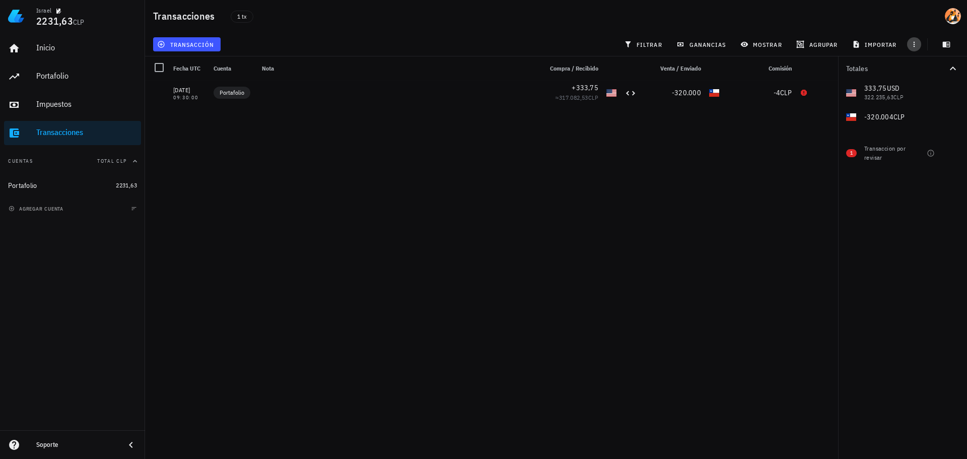
click at [917, 40] on button "button" at bounding box center [914, 44] width 14 height 14
click at [920, 47] on span "button" at bounding box center [914, 44] width 14 height 8
click at [948, 153] on div at bounding box center [953, 153] width 17 height 17
click at [954, 156] on div at bounding box center [953, 153] width 17 height 17
checkbox input "false"
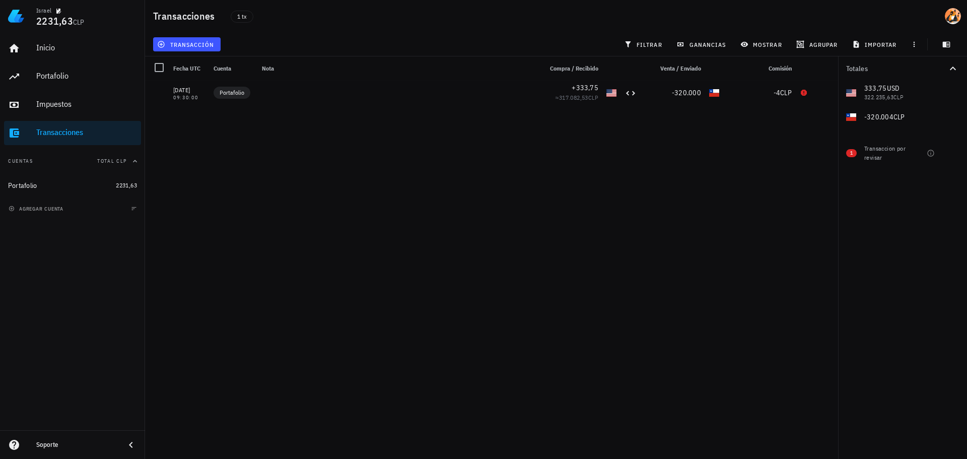
click at [737, 158] on div "11/07/2025 09:30:00 Portafolio +333,75 ≈ 317.082,53 CLP -320.000 -4 CLP" at bounding box center [491, 266] width 693 height 370
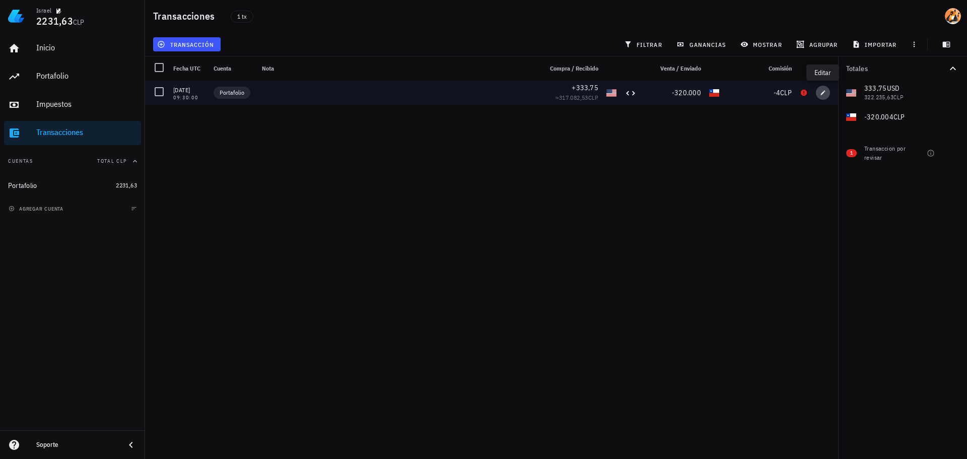
click at [825, 94] on icon "button" at bounding box center [823, 93] width 6 height 6
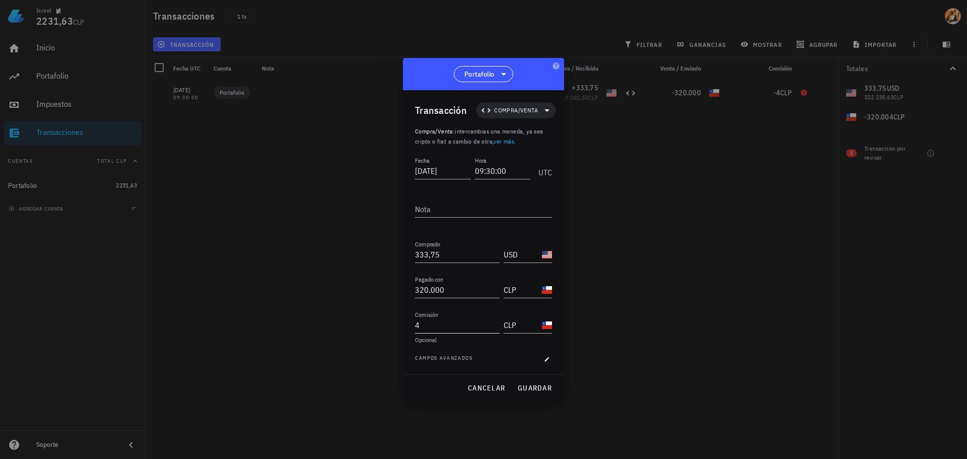
click at [459, 331] on input "4" at bounding box center [457, 325] width 85 height 16
click at [453, 342] on div "Opcional" at bounding box center [483, 340] width 137 height 6
click at [484, 325] on input "4" at bounding box center [457, 325] width 85 height 16
click at [548, 359] on icon "button" at bounding box center [547, 359] width 5 height 5
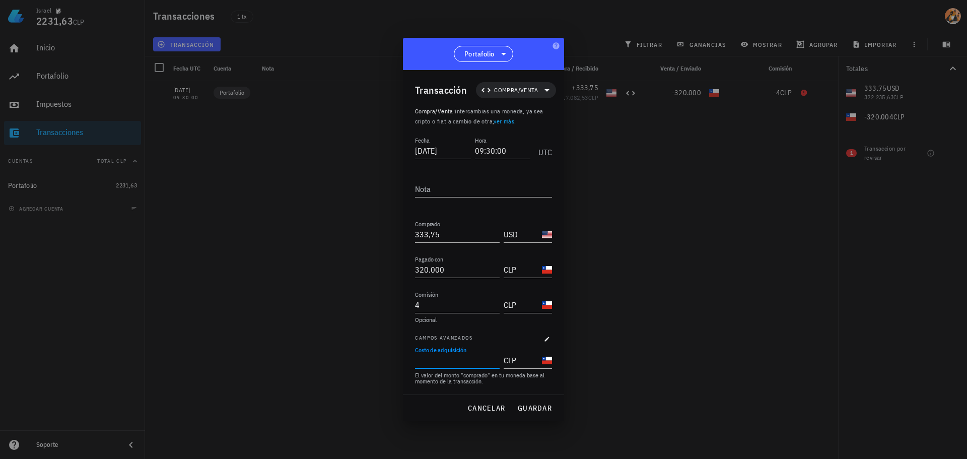
click at [444, 353] on div "Costo de adquisición" at bounding box center [456, 360] width 83 height 16
type input "320.000"
click at [540, 412] on span "guardar" at bounding box center [534, 408] width 35 height 9
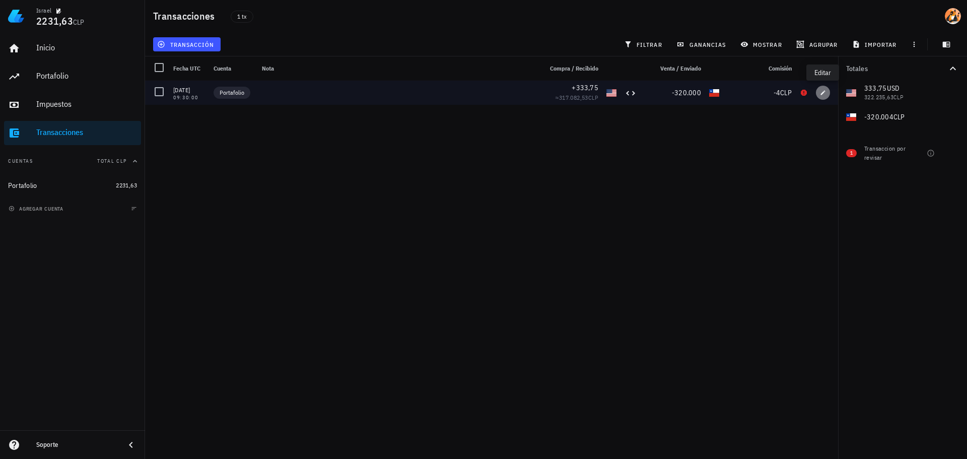
click at [824, 93] on icon "button" at bounding box center [823, 92] width 5 height 5
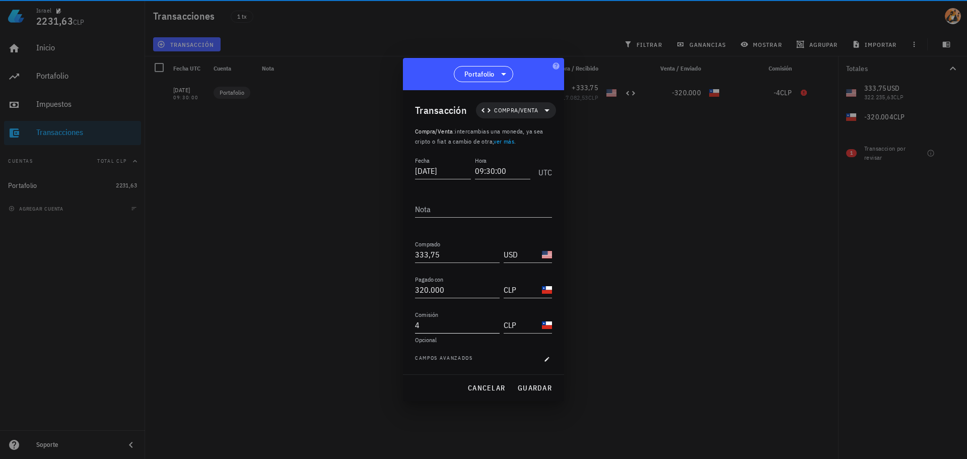
click at [442, 326] on input "4" at bounding box center [457, 325] width 85 height 16
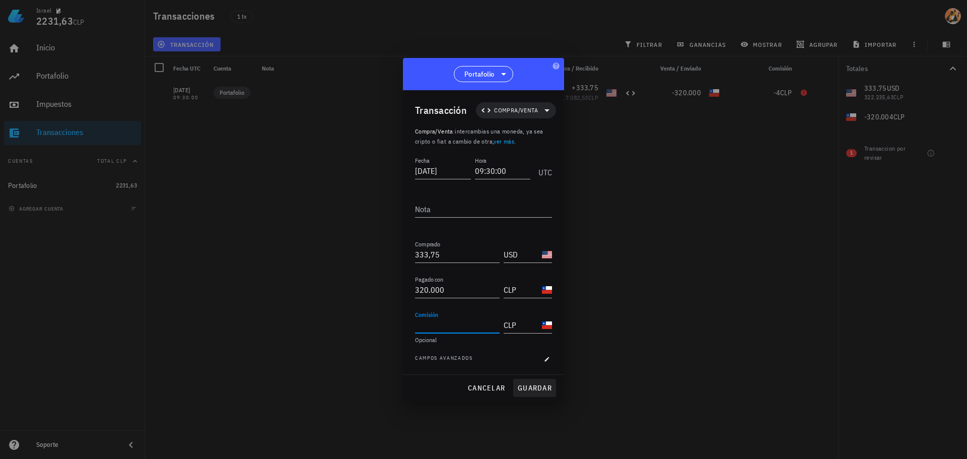
click at [532, 386] on div "cancelar guardar" at bounding box center [483, 388] width 161 height 26
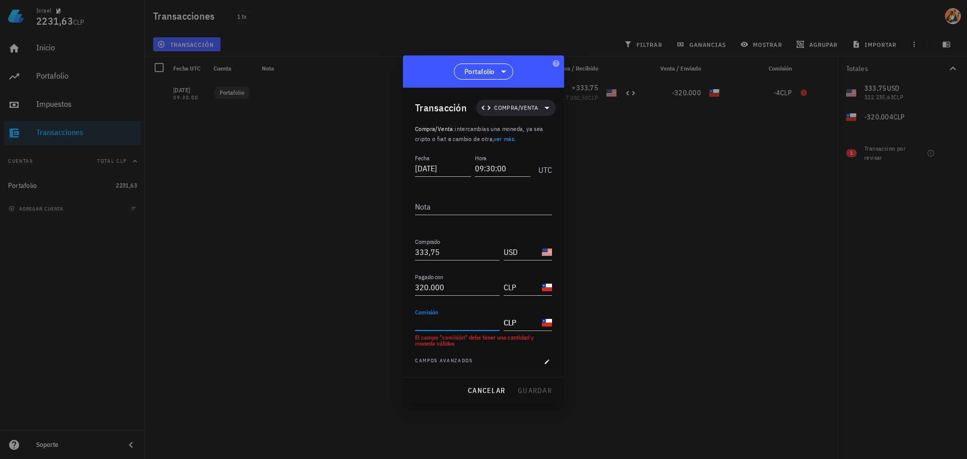
click at [457, 326] on input "Comisión" at bounding box center [457, 322] width 85 height 16
click at [527, 327] on input "CLP" at bounding box center [522, 322] width 36 height 16
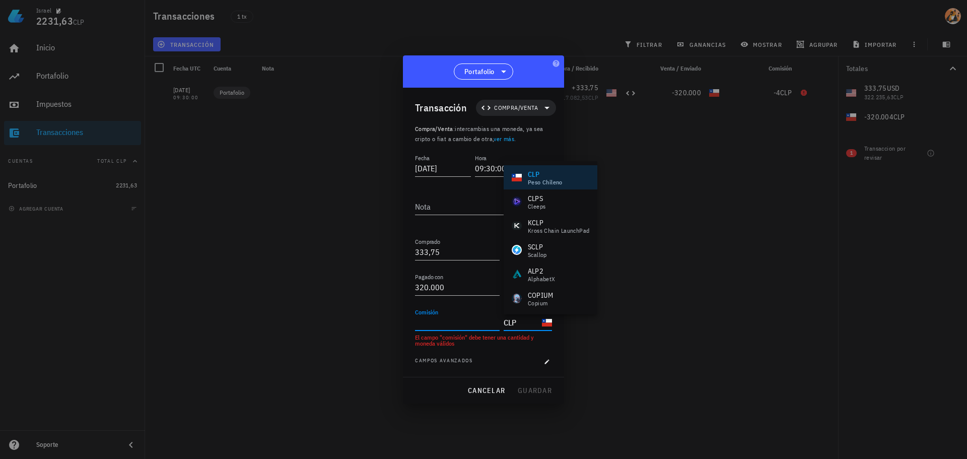
click at [451, 322] on input "Comisión" at bounding box center [457, 322] width 85 height 16
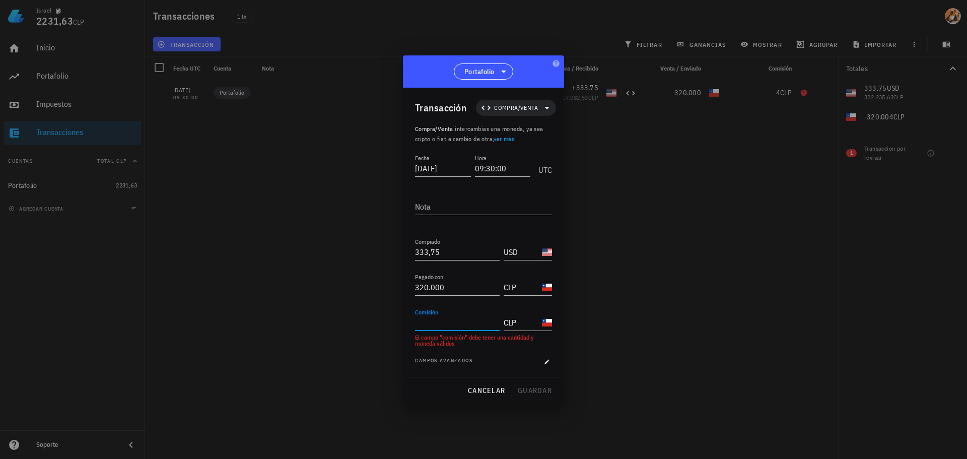
click at [438, 252] on input "333,75" at bounding box center [457, 252] width 85 height 16
click at [431, 319] on div "Comisión" at bounding box center [457, 322] width 85 height 16
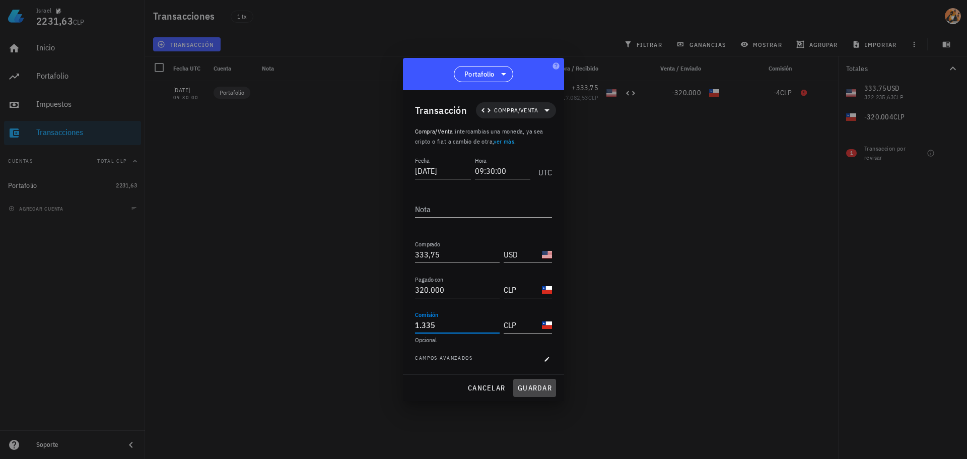
click at [546, 387] on span "guardar" at bounding box center [534, 387] width 35 height 9
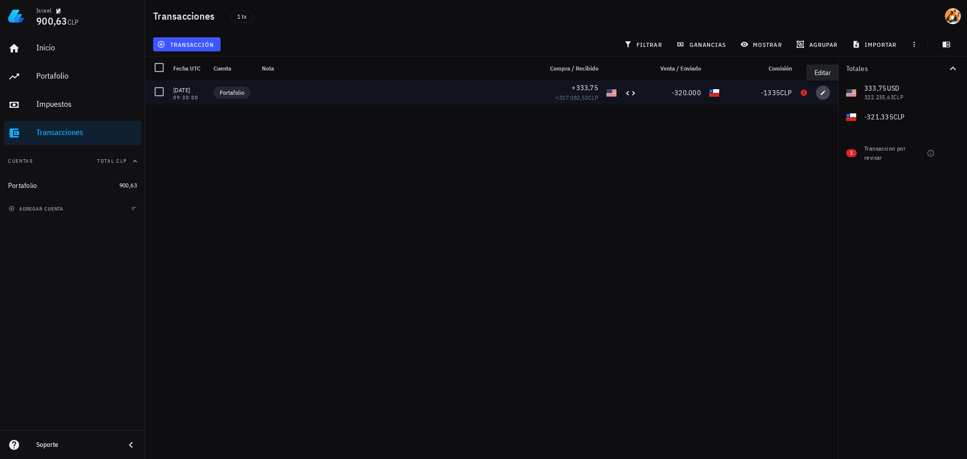
click at [821, 90] on icon "button" at bounding box center [823, 93] width 6 height 6
type input "1.335"
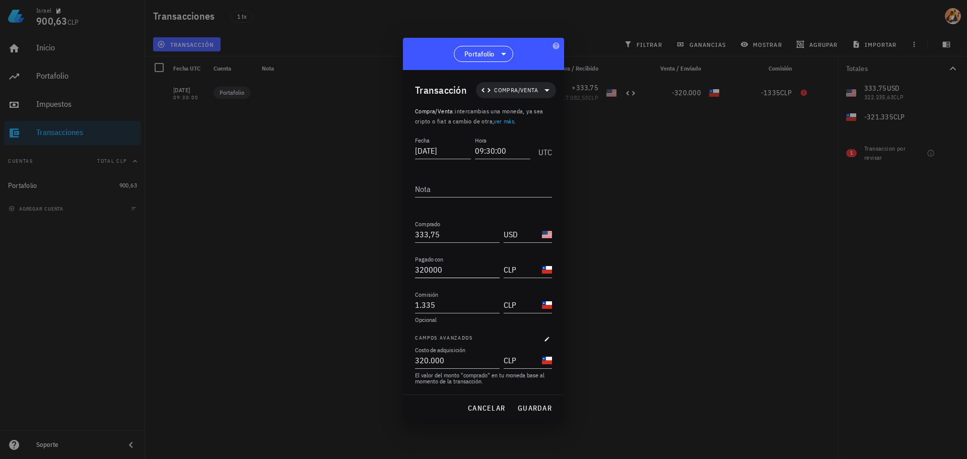
click at [451, 265] on input "320000" at bounding box center [457, 269] width 85 height 16
paste input "18665"
click at [533, 405] on span "guardar" at bounding box center [534, 408] width 35 height 9
type input "320.000"
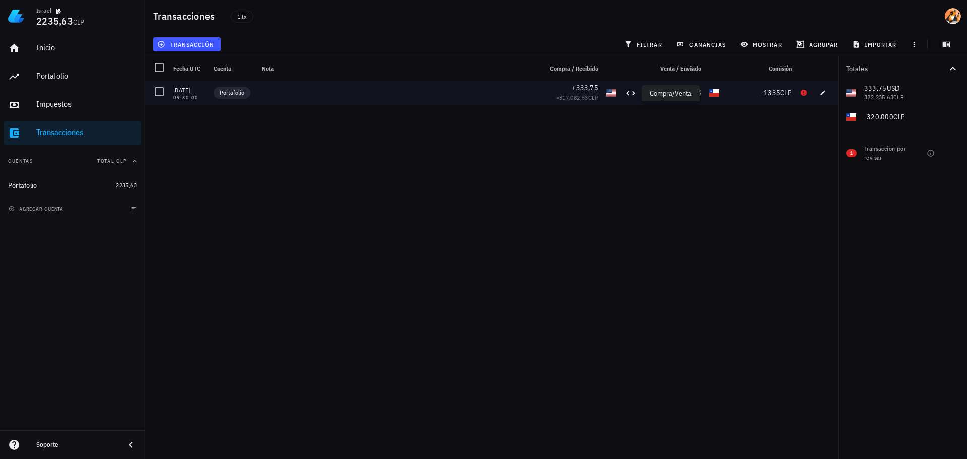
click at [634, 95] on icon at bounding box center [631, 93] width 12 height 12
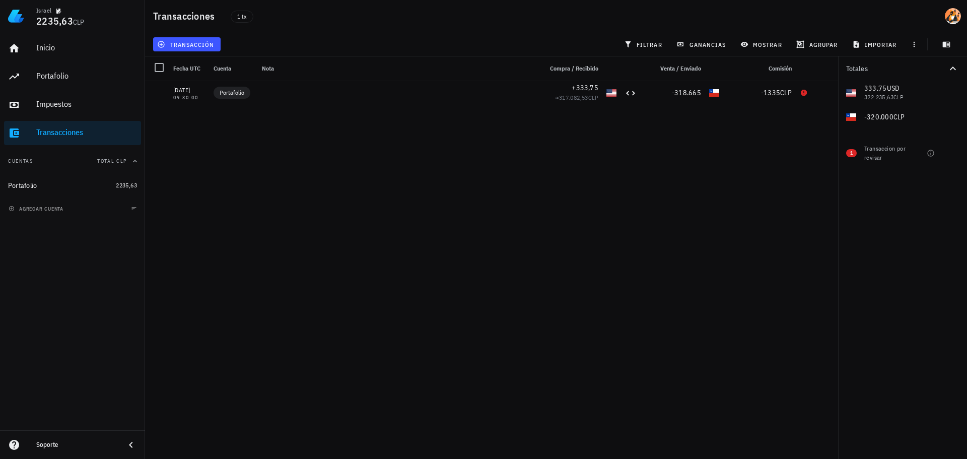
drag, startPoint x: 605, startPoint y: 167, endPoint x: 645, endPoint y: 150, distance: 44.3
click at [605, 167] on div "[DATE] 09:30:00 Portafolio +333,75 ≈ 317.082,53 CLP -318.665 -1335 CLP" at bounding box center [491, 266] width 693 height 370
click at [68, 53] on div "Inicio" at bounding box center [86, 48] width 101 height 23
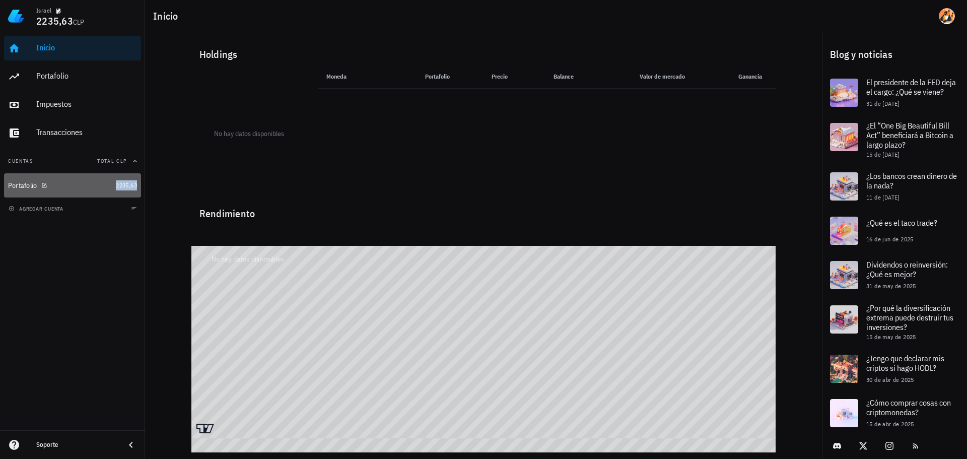
click at [119, 184] on span "2235,63" at bounding box center [126, 185] width 21 height 8
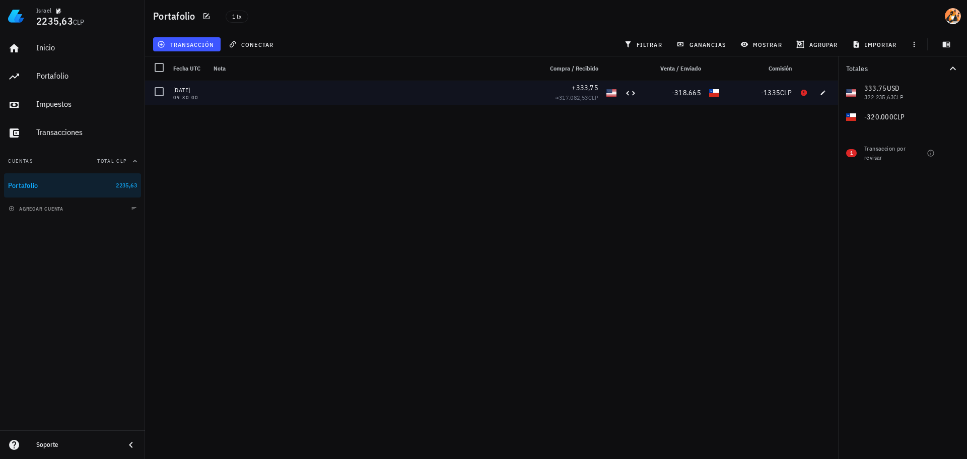
click at [751, 153] on div "[DATE] 09:30:00 +333,75 ≈ 317.082,53 CLP -318.665 -1335 CLP" at bounding box center [491, 266] width 693 height 370
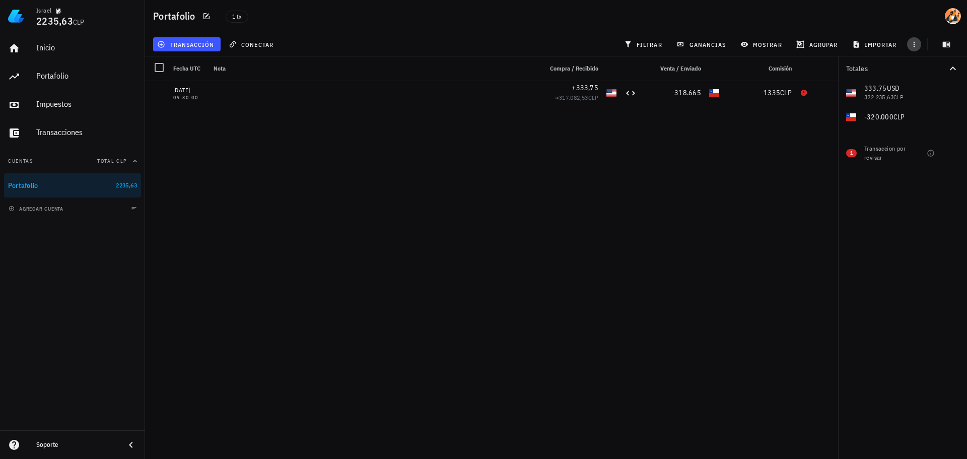
click at [917, 47] on icon "button" at bounding box center [914, 44] width 8 height 8
click at [755, 158] on div "[DATE] 09:30:00 +333,75 ≈ 317.082,53 CLP -318.665 -1335 CLP" at bounding box center [491, 266] width 693 height 370
click at [819, 42] on span "agrupar" at bounding box center [817, 44] width 39 height 8
click at [820, 42] on span "agrupar" at bounding box center [817, 44] width 39 height 8
click at [239, 15] on span "1 tx" at bounding box center [237, 16] width 10 height 11
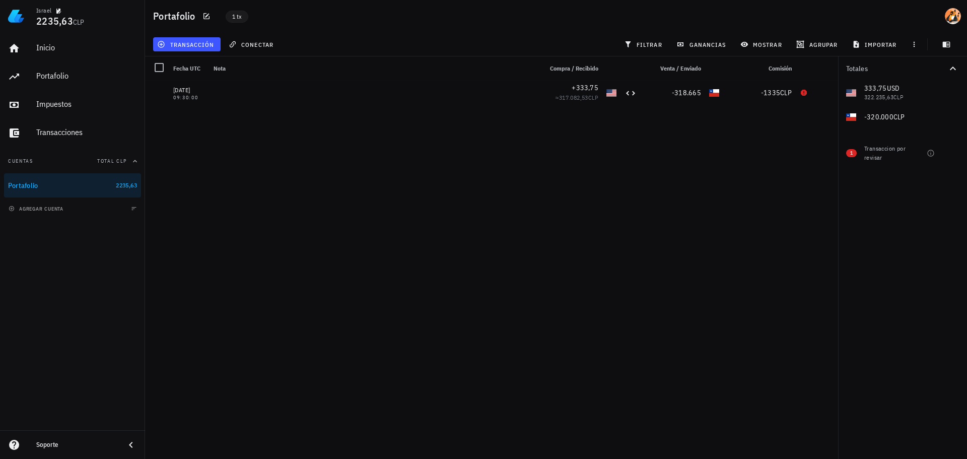
click at [241, 18] on span "1 tx" at bounding box center [237, 16] width 10 height 11
drag, startPoint x: 241, startPoint y: 18, endPoint x: 208, endPoint y: 121, distance: 108.2
click at [208, 121] on div "[DATE] 09:30:00 +333,75 ≈ 317.082,53 CLP -318.665 -1335 CLP" at bounding box center [491, 266] width 693 height 370
click at [178, 47] on span "transacción" at bounding box center [186, 44] width 55 height 8
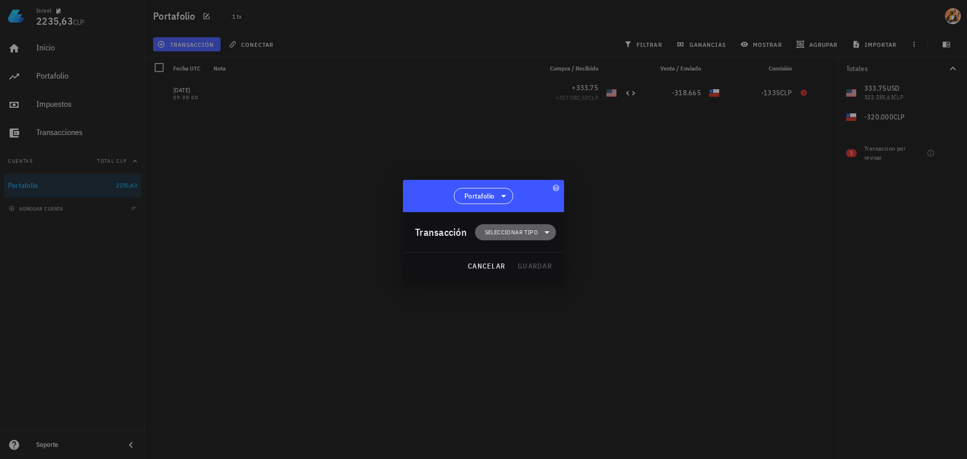
click at [505, 231] on span "Seleccionar tipo" at bounding box center [511, 232] width 53 height 10
click at [529, 253] on div "Compra/Venta" at bounding box center [520, 256] width 39 height 8
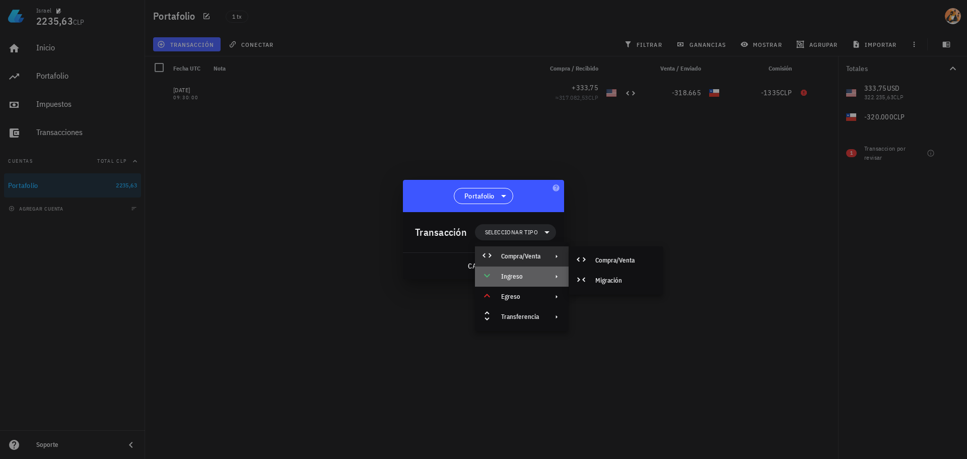
click at [531, 274] on div "Ingreso" at bounding box center [520, 277] width 39 height 8
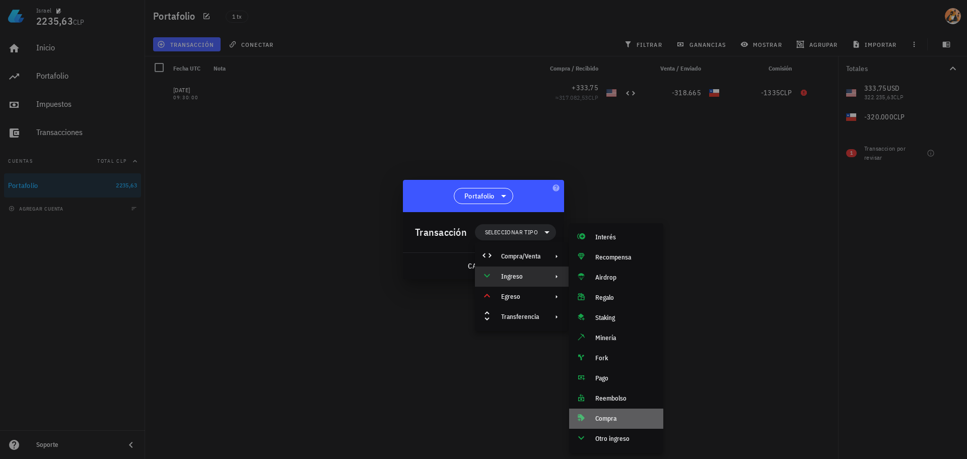
click at [626, 421] on div "Compra" at bounding box center [625, 419] width 60 height 8
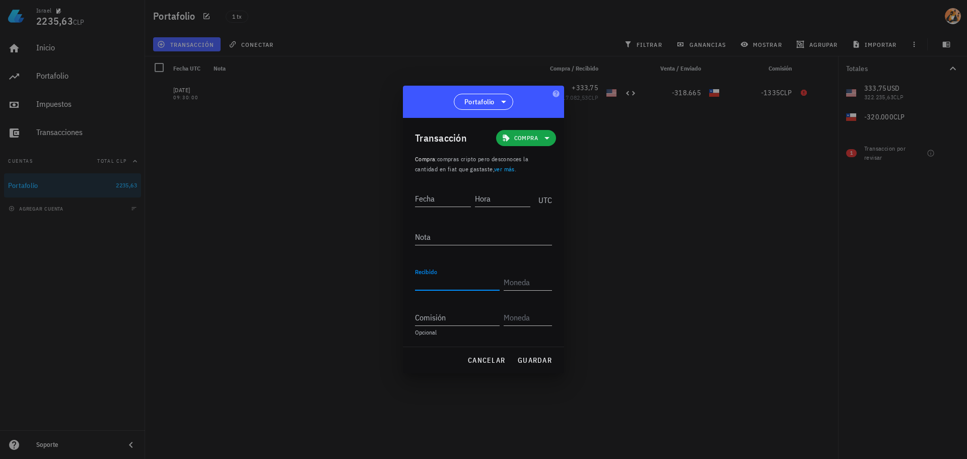
click at [471, 280] on input "Recibido" at bounding box center [457, 282] width 85 height 16
click at [532, 286] on input "text" at bounding box center [527, 282] width 46 height 16
type input "VNDA"
click at [530, 309] on div "NVIDIA" at bounding box center [538, 312] width 20 height 6
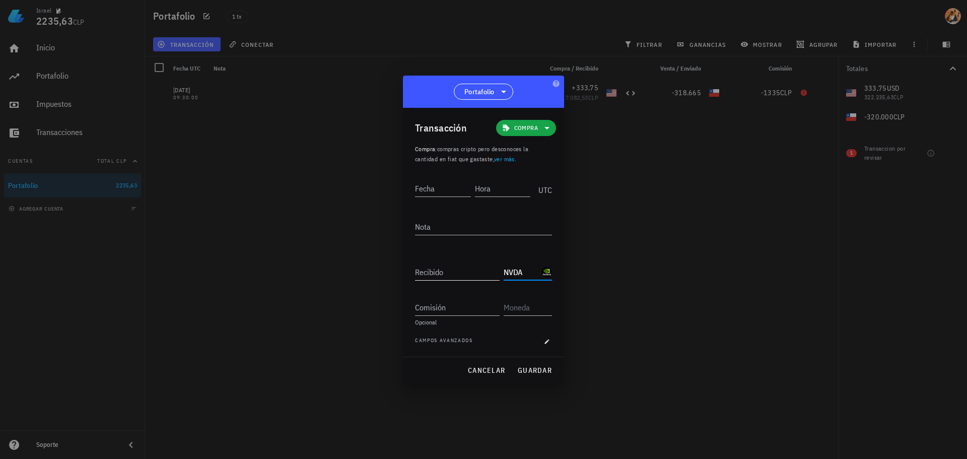
type input "NVDA"
click at [441, 270] on input "Recibido" at bounding box center [457, 272] width 85 height 16
click at [445, 189] on input "Fecha" at bounding box center [443, 188] width 56 height 16
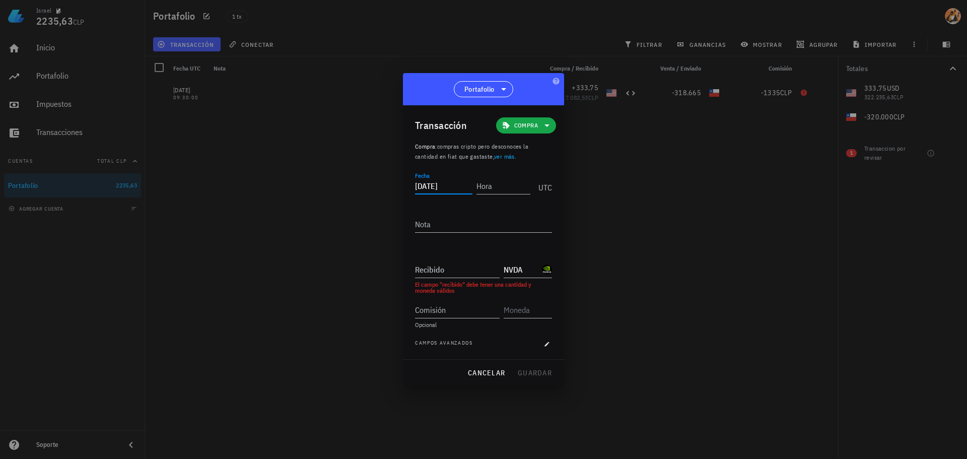
type input "[DATE]"
type input "09:37:00"
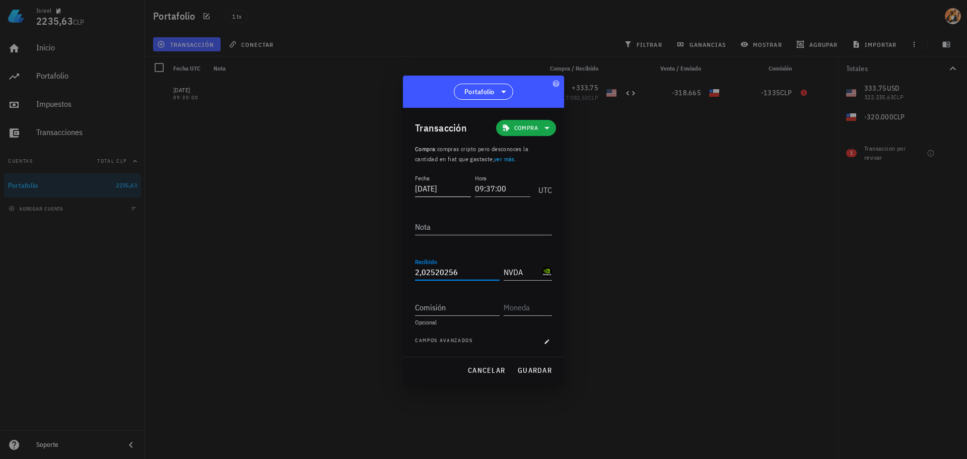
type input "2,02520256"
type input "333,75"
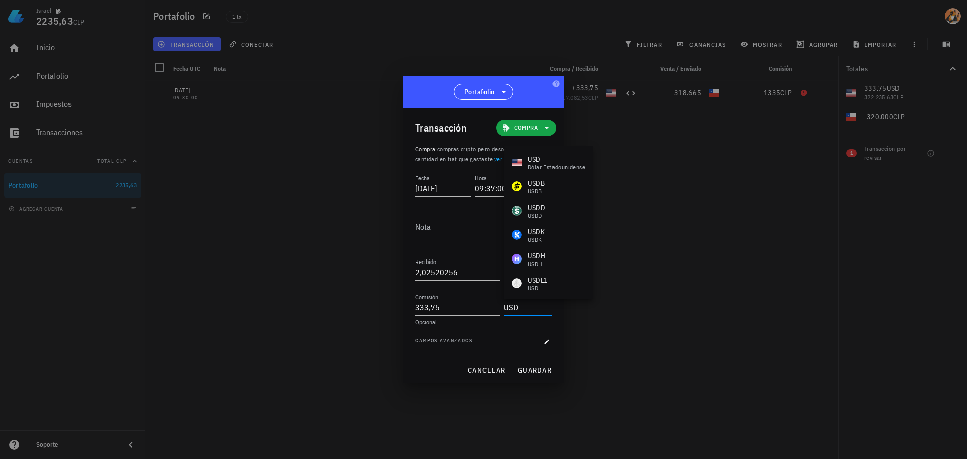
click at [563, 169] on div "dólar estadounidense" at bounding box center [556, 167] width 57 height 6
type input "USD"
click at [551, 344] on span "button" at bounding box center [547, 342] width 10 height 6
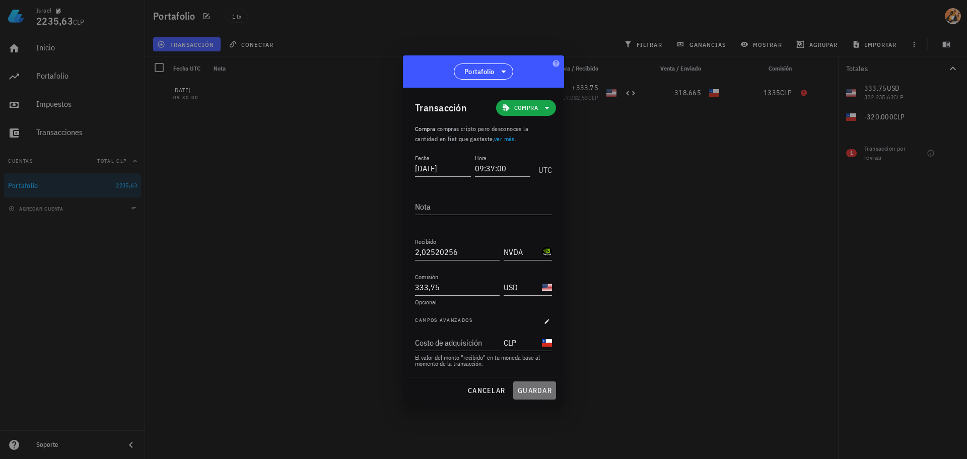
click at [536, 389] on span "guardar" at bounding box center [534, 390] width 35 height 9
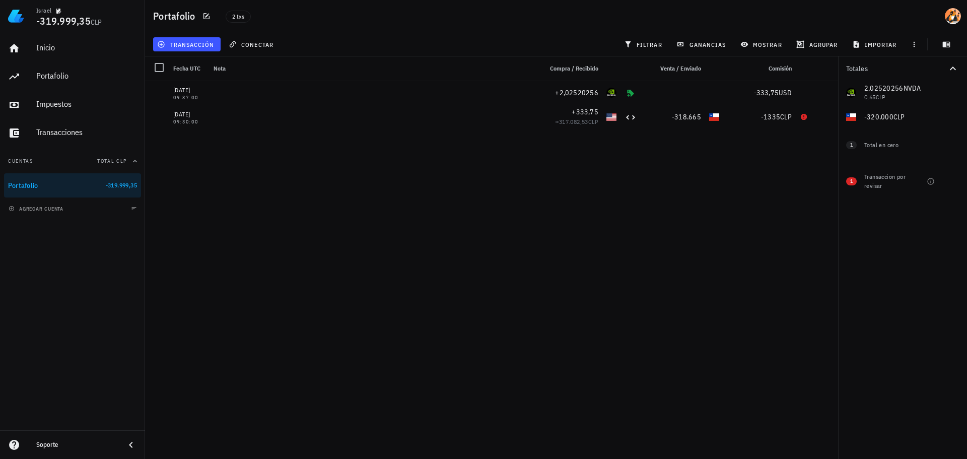
click at [705, 179] on div "[DATE] 09:37:00 +2,02520256 -333,75 USD [DATE] 09:30:00 +333,75 ≈ 317.082,53 CL…" at bounding box center [491, 266] width 693 height 370
click at [193, 46] on span "transacción" at bounding box center [186, 44] width 55 height 8
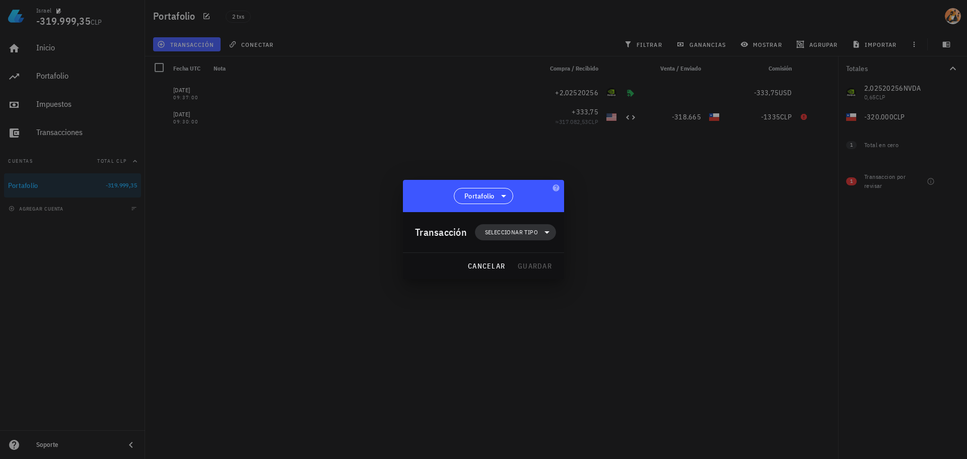
click at [517, 230] on span "Seleccionar tipo" at bounding box center [511, 232] width 53 height 10
click at [597, 203] on div at bounding box center [483, 229] width 967 height 459
click at [484, 271] on button "cancelar" at bounding box center [486, 266] width 46 height 18
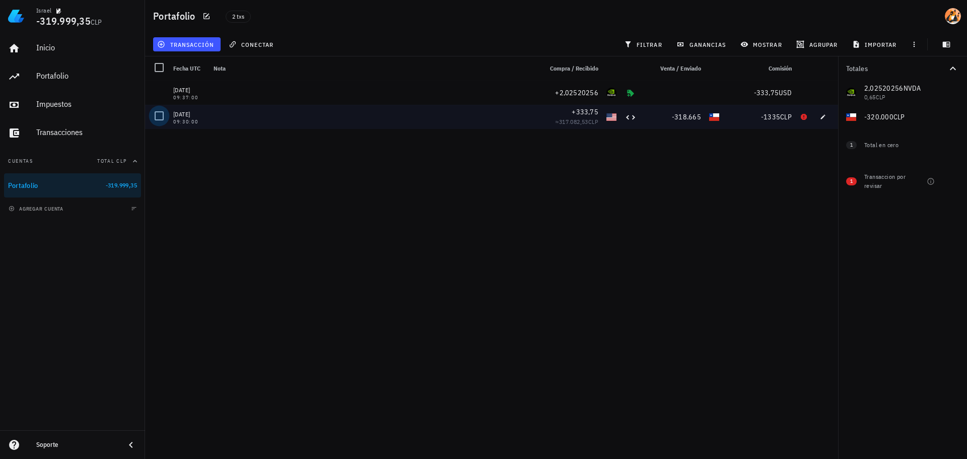
click at [162, 119] on div at bounding box center [159, 115] width 17 height 17
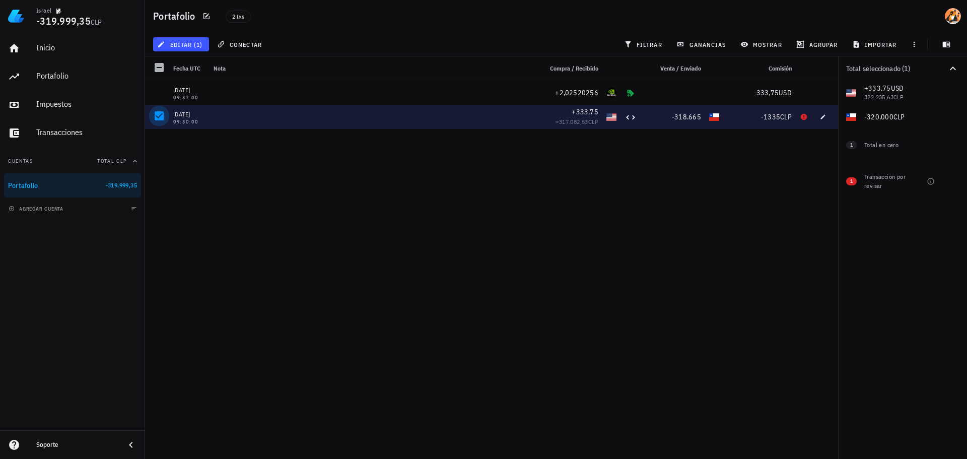
click at [162, 118] on div at bounding box center [159, 115] width 17 height 17
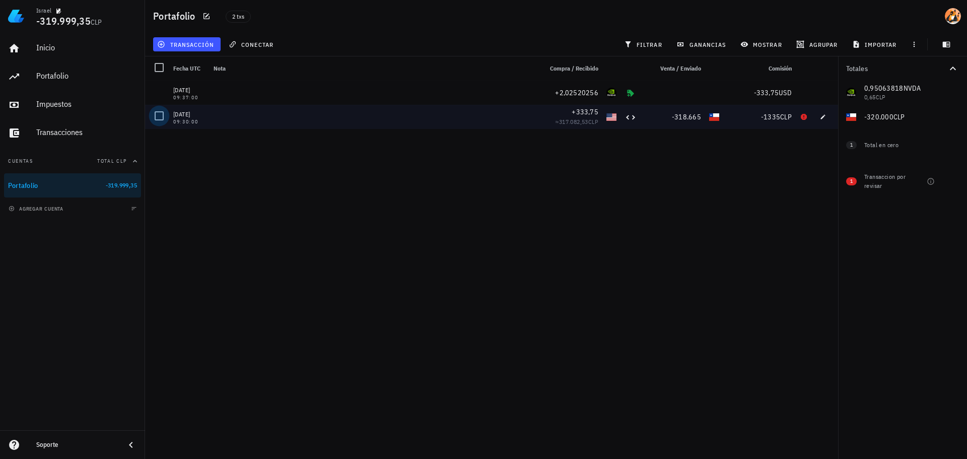
click at [162, 118] on div at bounding box center [159, 115] width 17 height 17
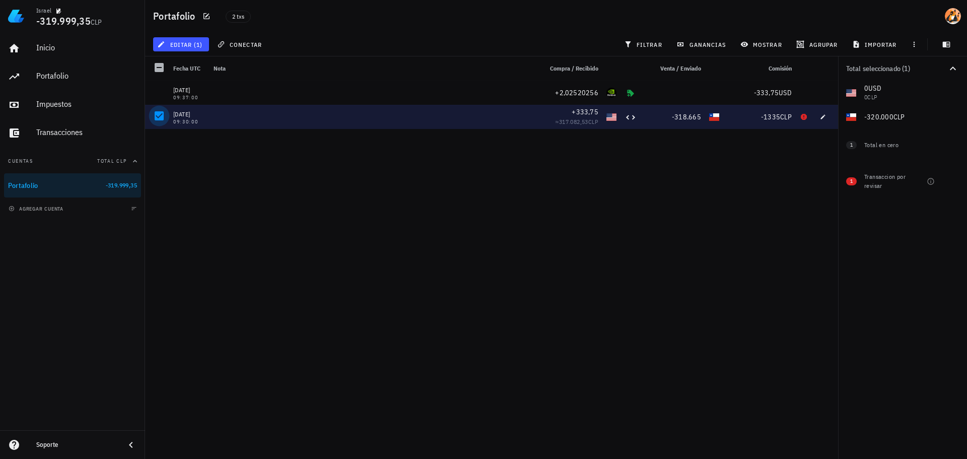
click at [162, 118] on div at bounding box center [159, 115] width 17 height 17
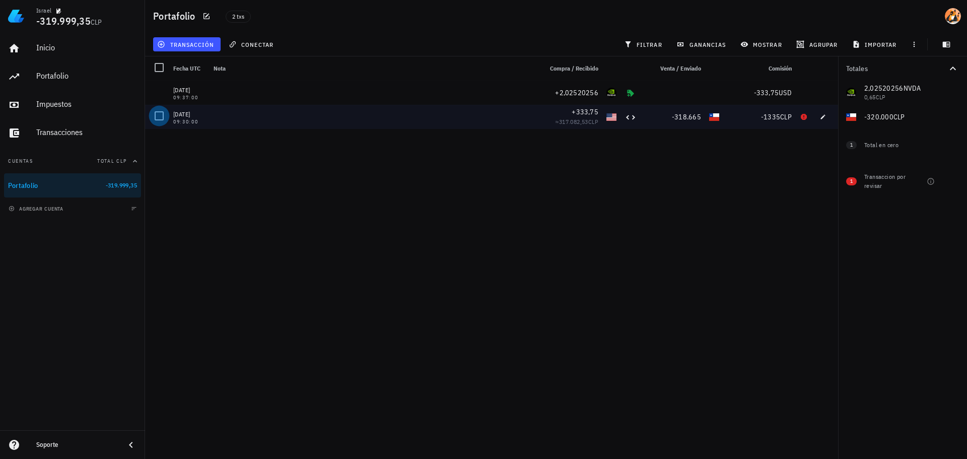
click at [162, 118] on div at bounding box center [159, 115] width 17 height 17
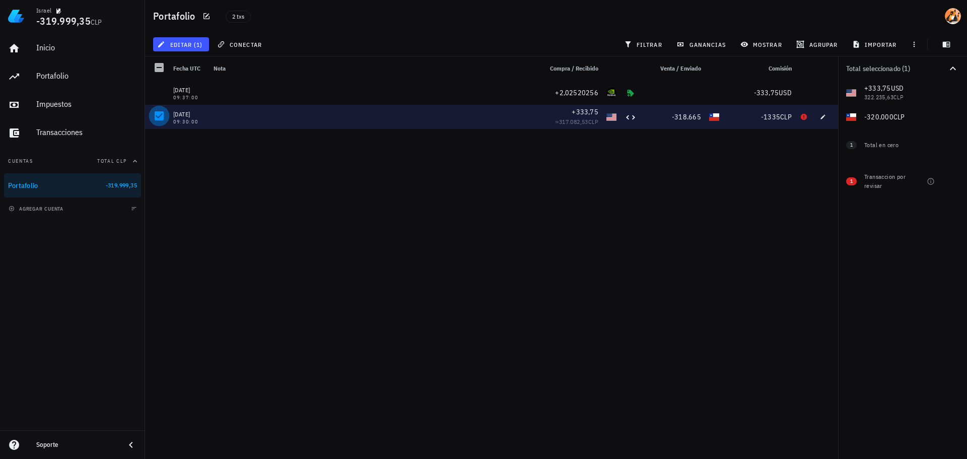
click at [162, 118] on div at bounding box center [159, 115] width 17 height 17
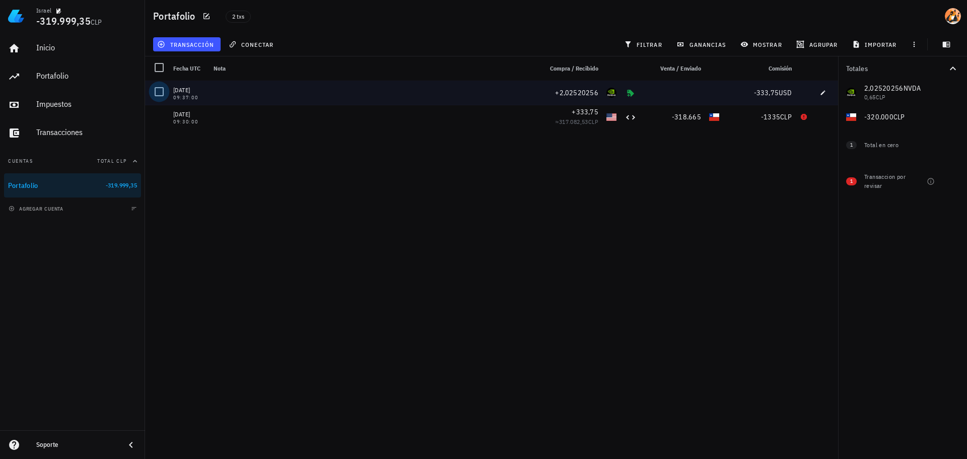
click at [160, 91] on div at bounding box center [159, 91] width 17 height 17
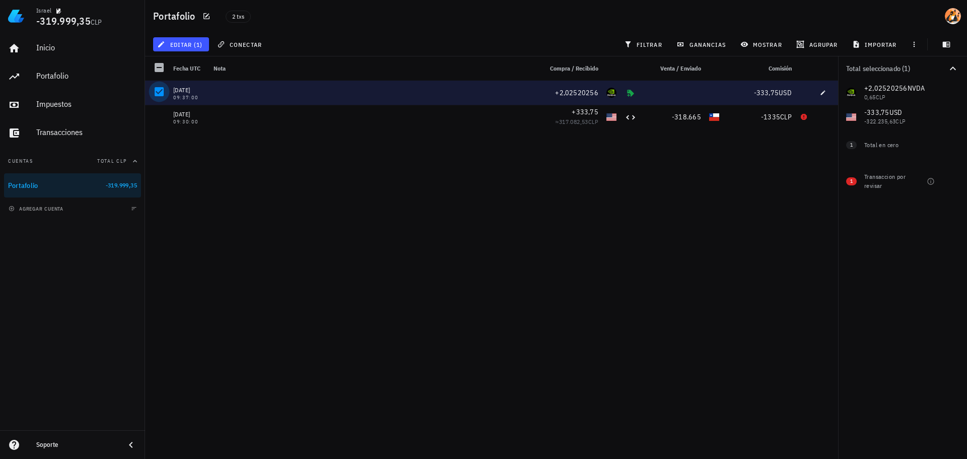
click at [161, 91] on div at bounding box center [159, 91] width 17 height 17
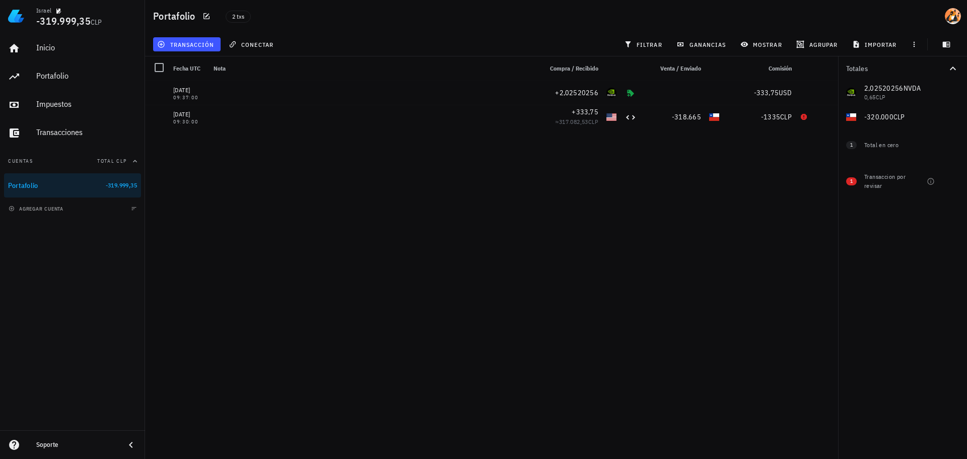
drag, startPoint x: 254, startPoint y: 192, endPoint x: 260, endPoint y: 181, distance: 12.6
click at [254, 192] on div "[DATE] 09:37:00 +2,02520256 -333,75 USD [DATE] 09:30:00 +333,75 ≈ 317.082,53 CL…" at bounding box center [491, 266] width 693 height 370
click at [878, 116] on div "2,02520256 NVDA 0,65 CLP 0 USD 0 CLP -320.000 CLP" at bounding box center [902, 105] width 129 height 48
click at [715, 161] on div "[DATE] 09:37:00 +2,02520256 -333,75 USD [DATE] 09:30:00 +333,75 ≈ 317.082,53 CL…" at bounding box center [491, 266] width 693 height 370
click at [197, 44] on span "transacción" at bounding box center [186, 44] width 55 height 8
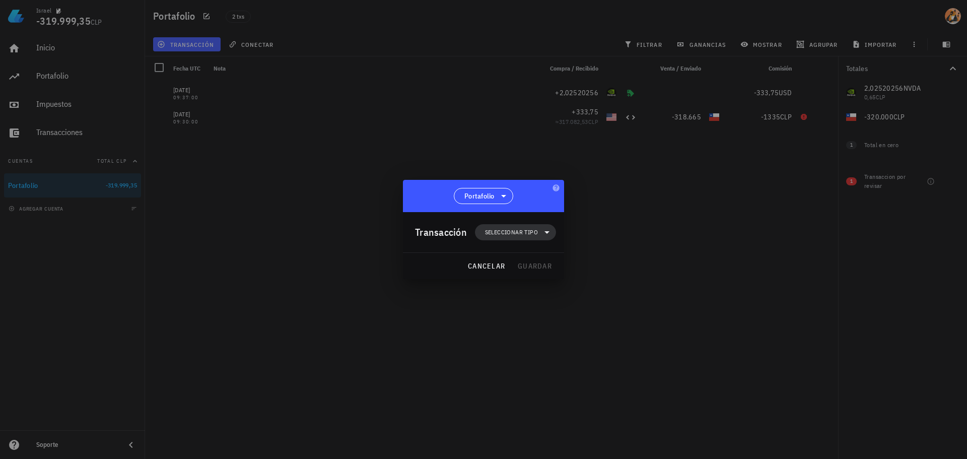
click at [516, 230] on span "Seleccionar tipo" at bounding box center [511, 232] width 53 height 10
click at [550, 281] on div "Ingreso" at bounding box center [522, 277] width 94 height 20
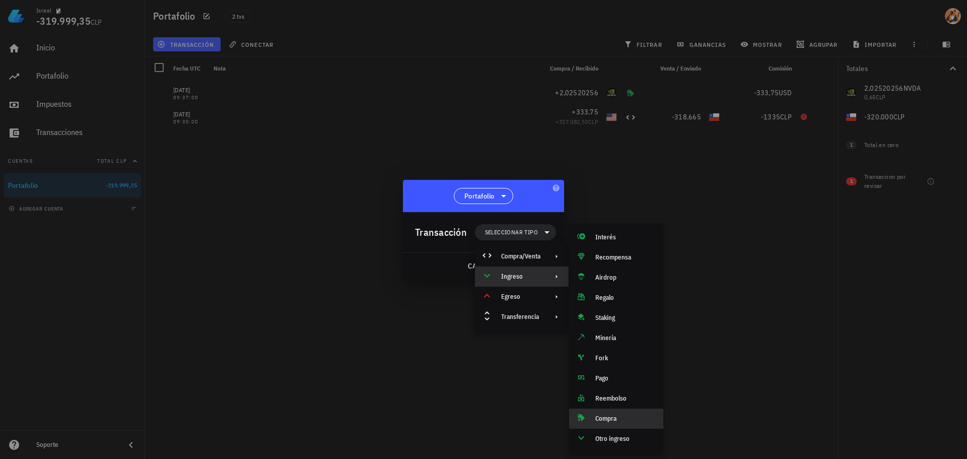
click at [615, 424] on div "Compra" at bounding box center [616, 419] width 94 height 20
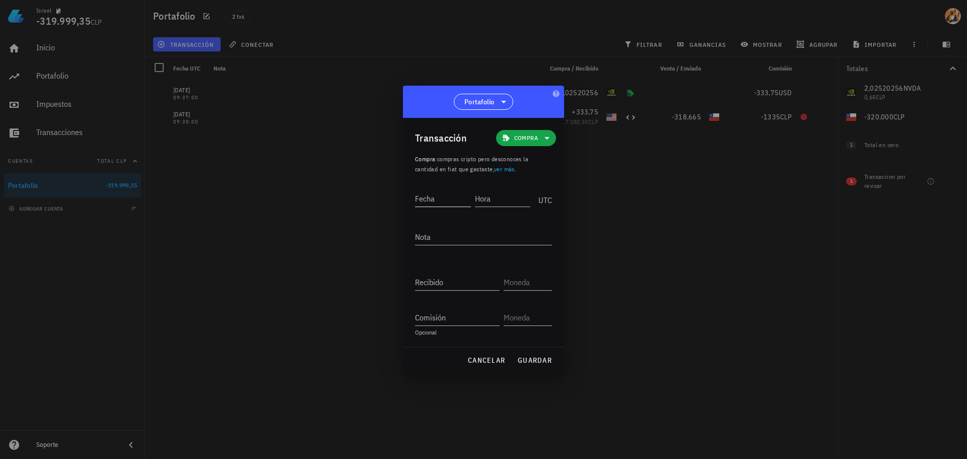
click at [455, 198] on input "Fecha" at bounding box center [443, 198] width 56 height 16
click at [436, 285] on input "Recibido" at bounding box center [457, 282] width 85 height 16
click at [529, 134] on span "Compra" at bounding box center [526, 138] width 24 height 10
click at [559, 155] on div "Compra/Venta" at bounding box center [543, 162] width 94 height 20
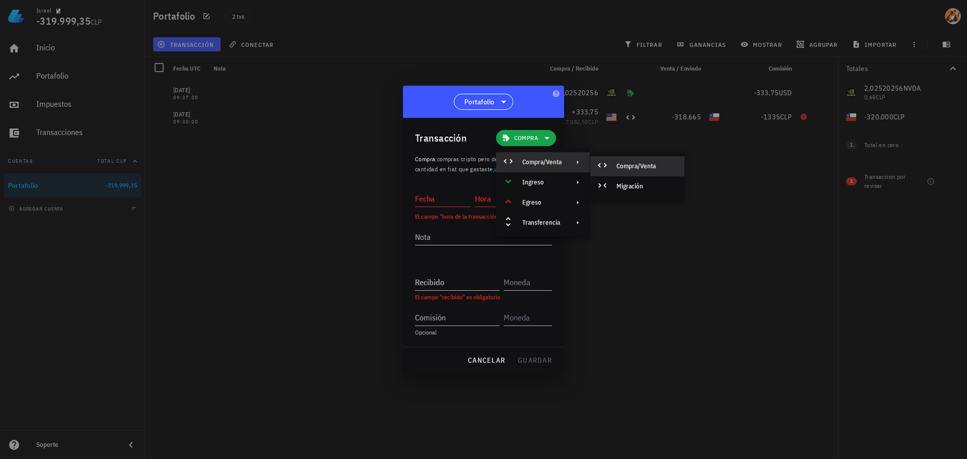
click at [601, 163] on icon at bounding box center [602, 165] width 12 height 12
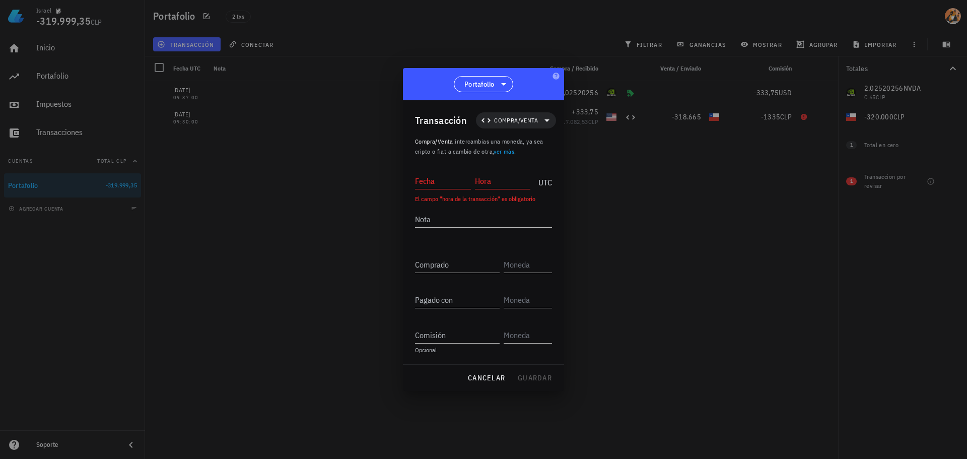
click at [456, 298] on input "Pagado con" at bounding box center [457, 300] width 85 height 16
paste input "248859,8"
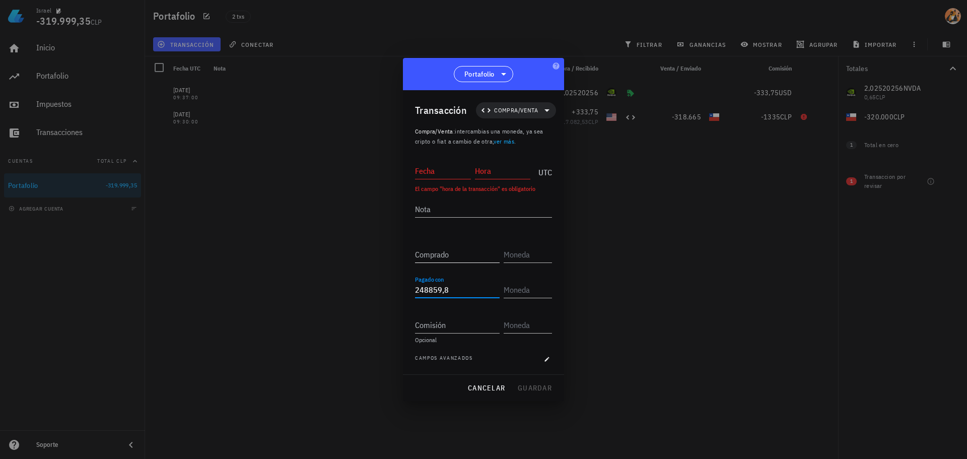
type input "248.859,8"
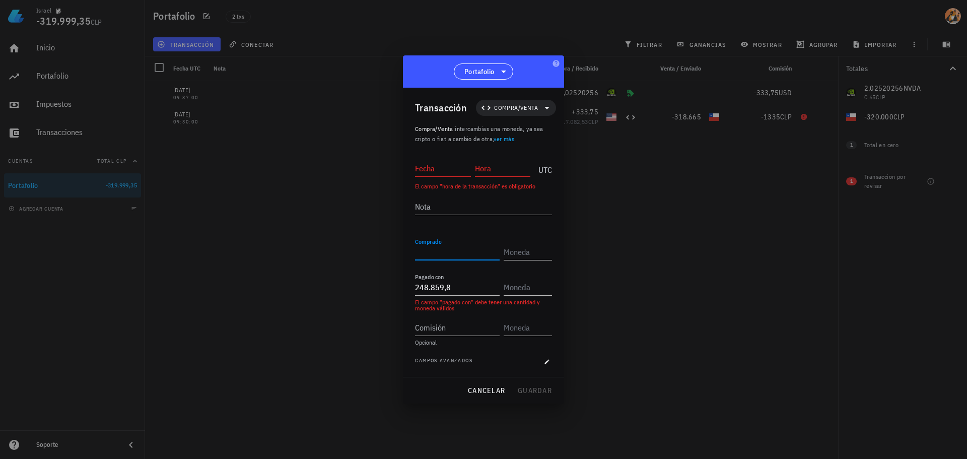
click at [442, 252] on input "Comprado" at bounding box center [457, 252] width 85 height 16
type input "358,05"
type input "USD"
type input "248.859,8"
type input "CLP"
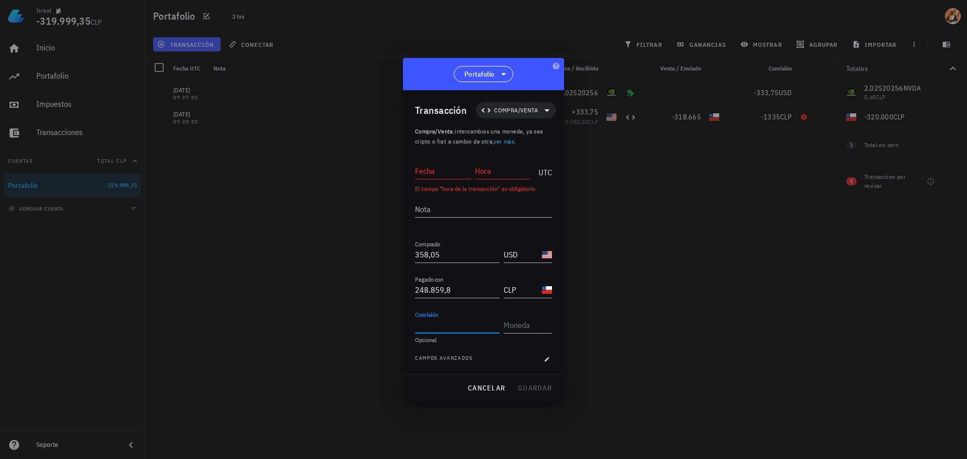
paste input "1140,2"
type input "1.140,2"
click at [534, 328] on input "text" at bounding box center [527, 325] width 46 height 16
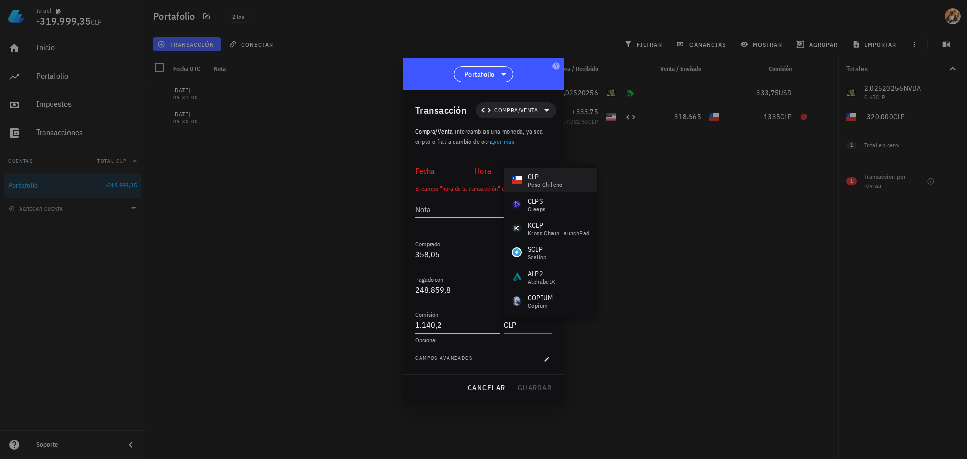
click at [554, 184] on div "peso chileno" at bounding box center [545, 185] width 35 height 6
type input "CLP"
click at [442, 169] on input "Fecha" at bounding box center [443, 171] width 56 height 16
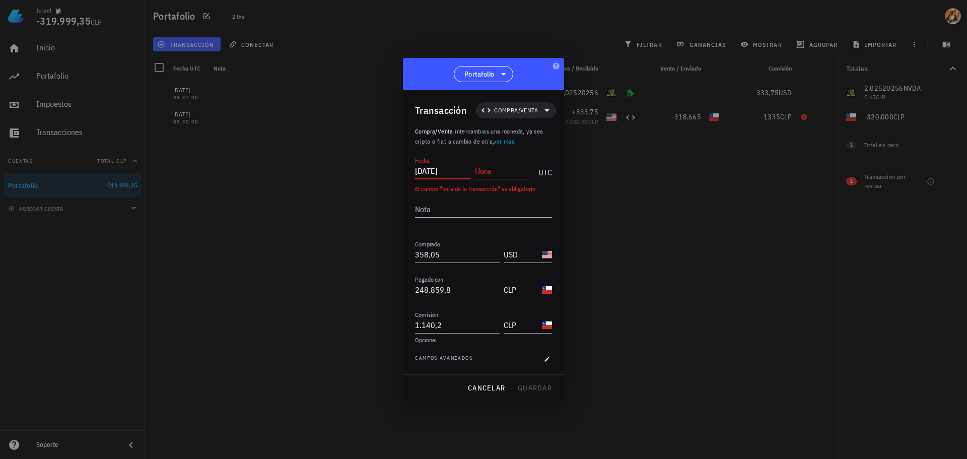
type input "[DATE]"
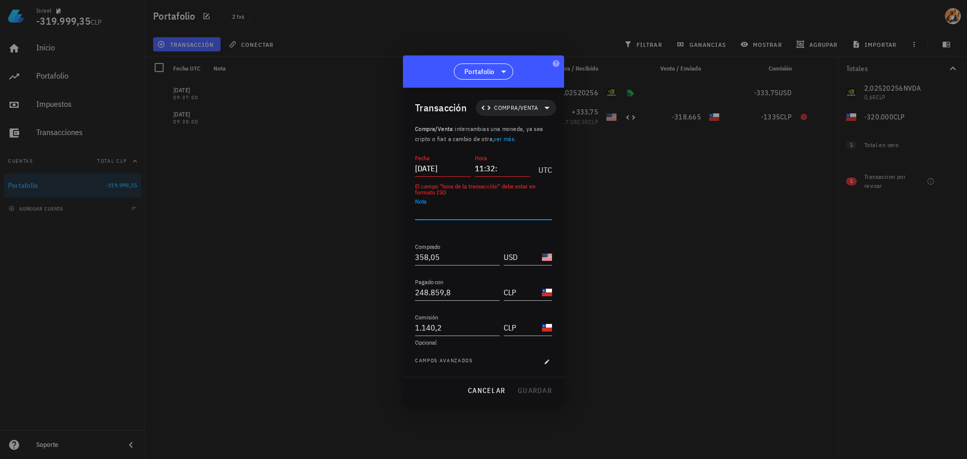
click at [512, 169] on input "11:32:" at bounding box center [503, 168] width 56 height 16
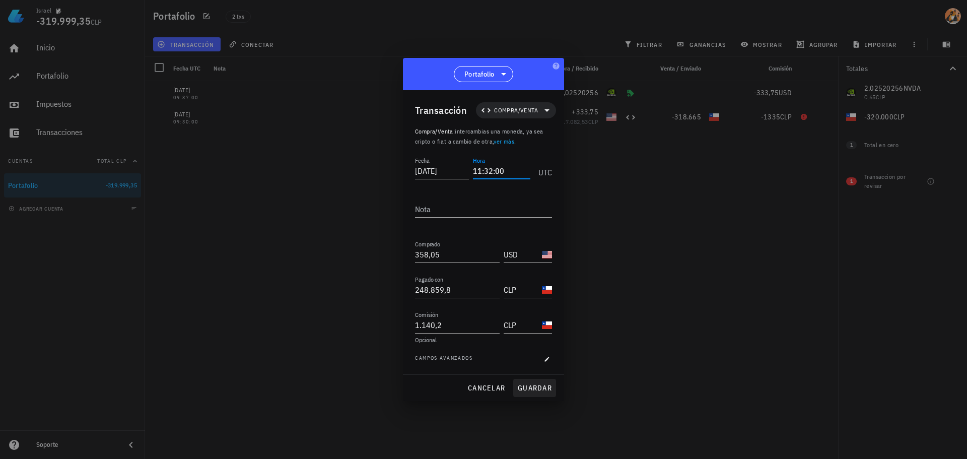
type input "11:32:00"
click at [544, 393] on button "guardar" at bounding box center [534, 388] width 43 height 18
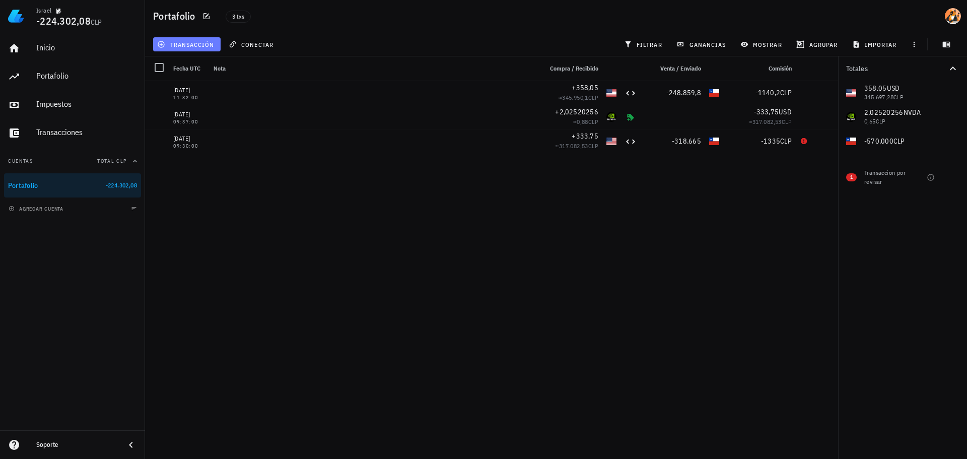
click at [196, 44] on span "transacción" at bounding box center [186, 44] width 55 height 8
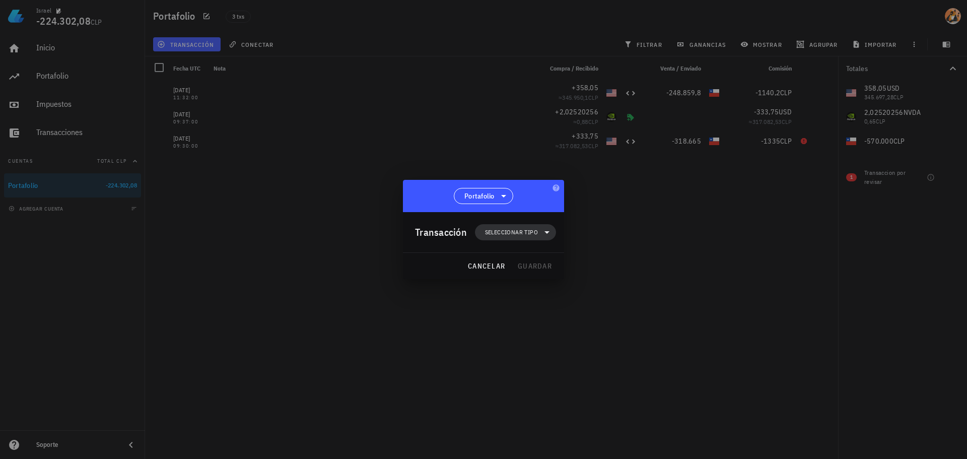
click at [547, 232] on icon at bounding box center [547, 232] width 5 height 3
click at [551, 273] on div at bounding box center [555, 277] width 12 height 8
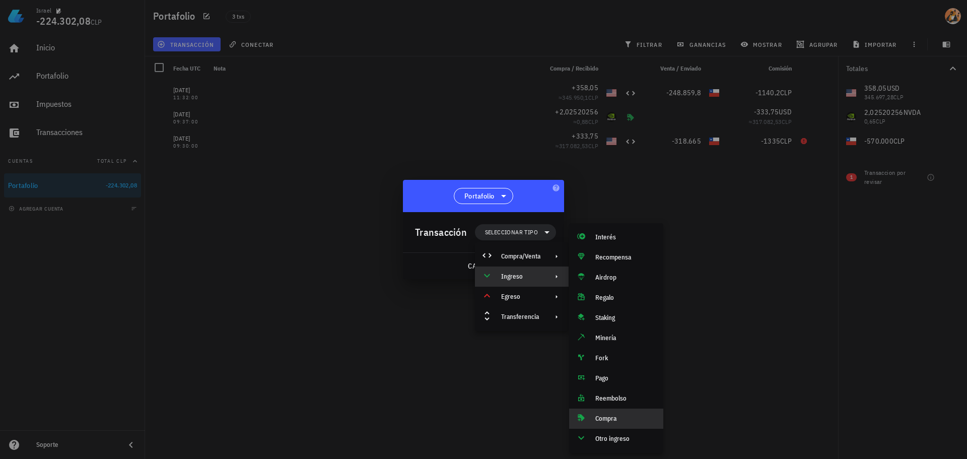
click at [617, 413] on div "Compra" at bounding box center [616, 419] width 94 height 20
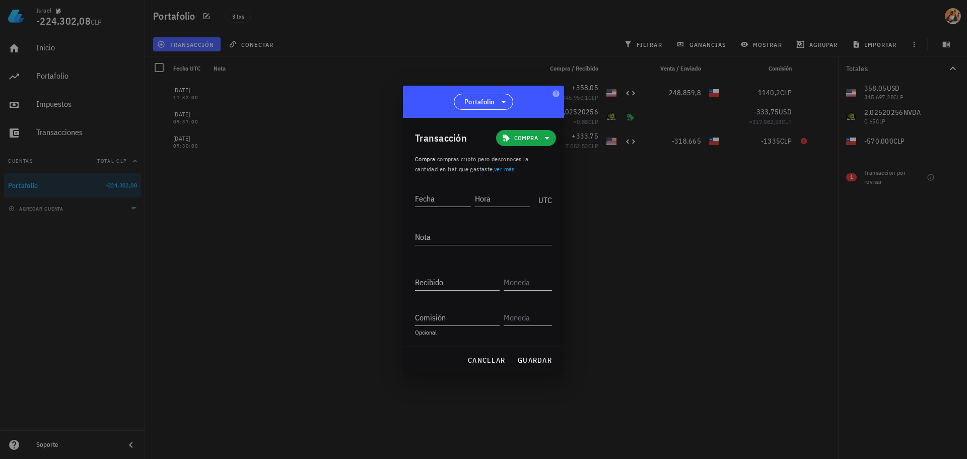
click at [445, 198] on input "Fecha" at bounding box center [443, 198] width 56 height 16
type input "[DATE]"
type input "11:36:00"
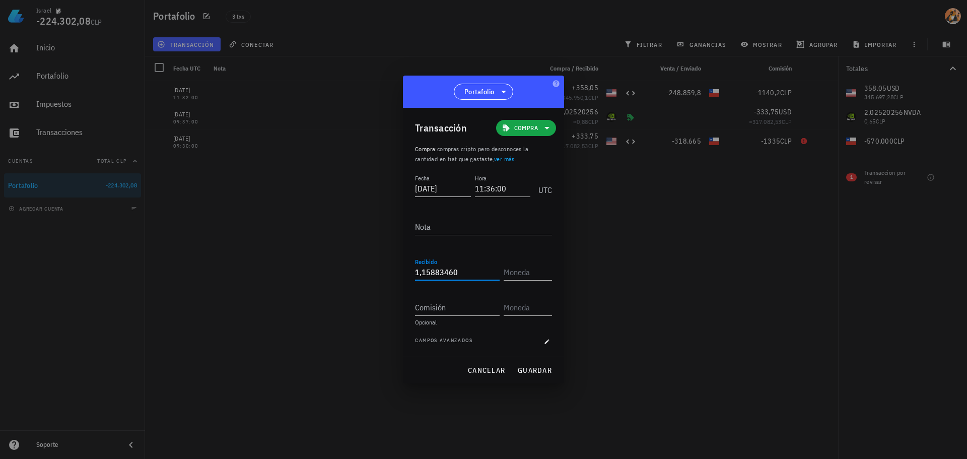
type input "1,1588346"
type input "PLTR"
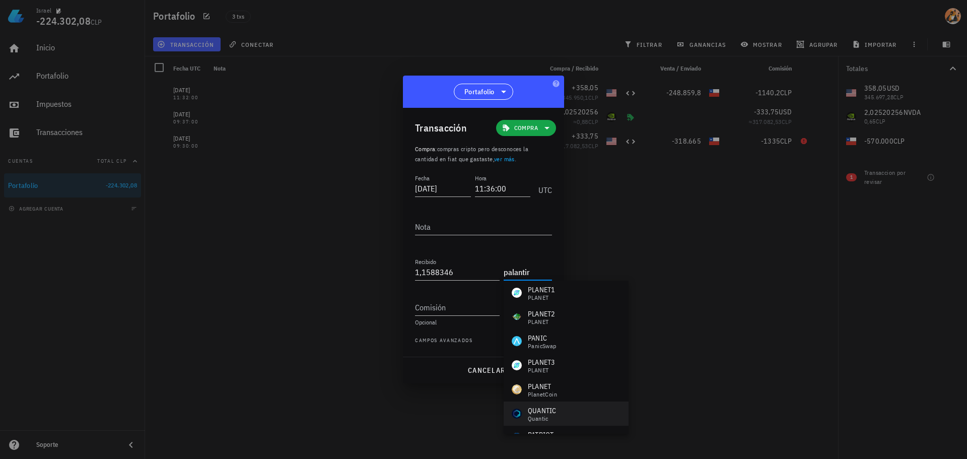
scroll to position [339, 0]
click at [518, 273] on input "palantir" at bounding box center [527, 272] width 46 height 16
click at [517, 273] on input "palantir" at bounding box center [527, 272] width 46 height 16
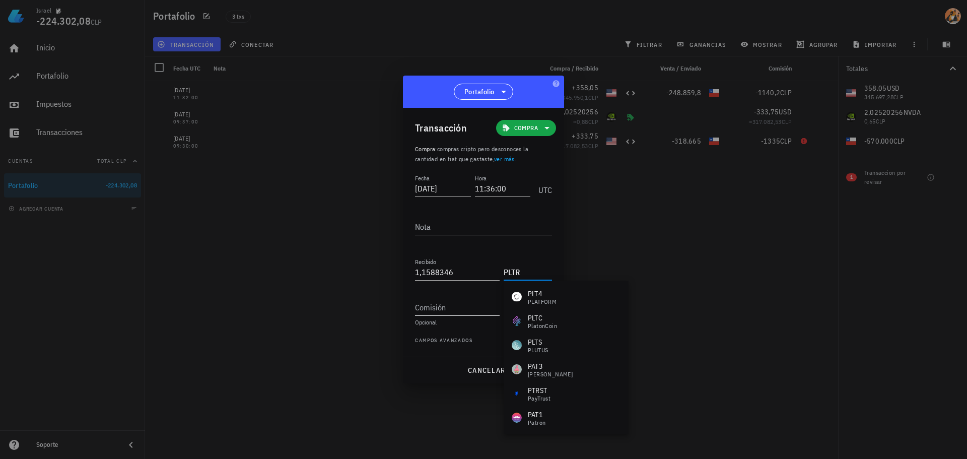
type input "PLTR"
click at [476, 303] on input "Comisión" at bounding box center [457, 307] width 85 height 16
click at [546, 272] on icon at bounding box center [547, 271] width 10 height 10
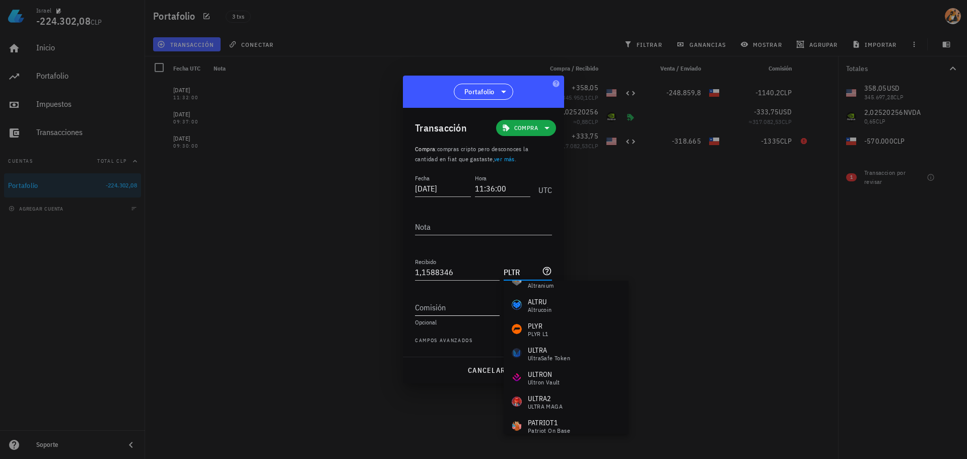
click at [469, 302] on input "Comisión" at bounding box center [457, 307] width 85 height 16
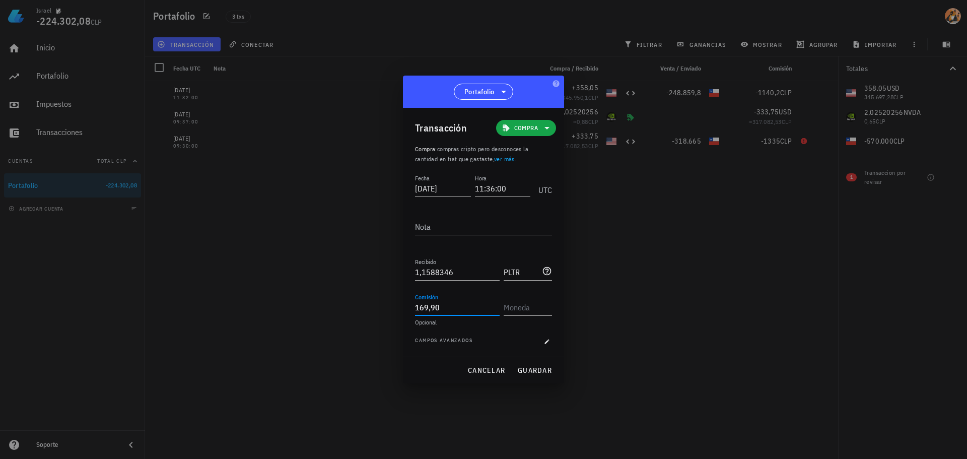
type input "169,9"
click at [442, 304] on input "169,9" at bounding box center [457, 307] width 85 height 16
click at [542, 272] on div at bounding box center [546, 271] width 12 height 10
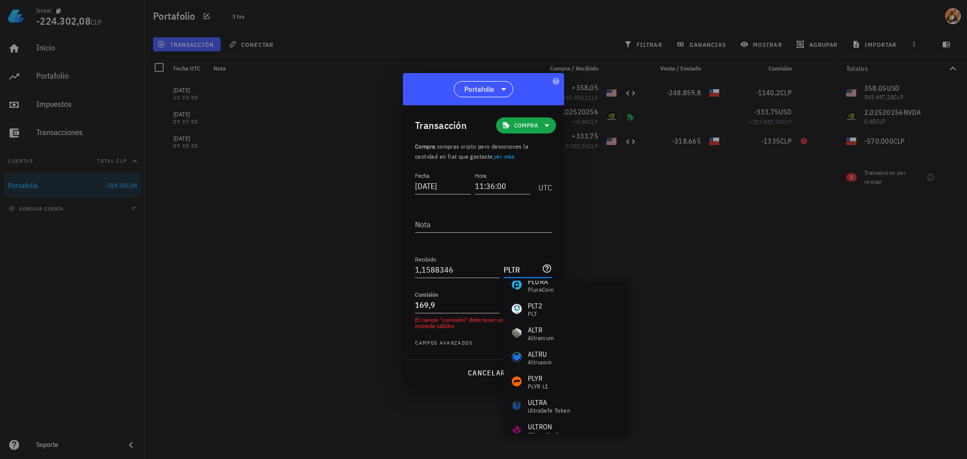
scroll to position [0, 0]
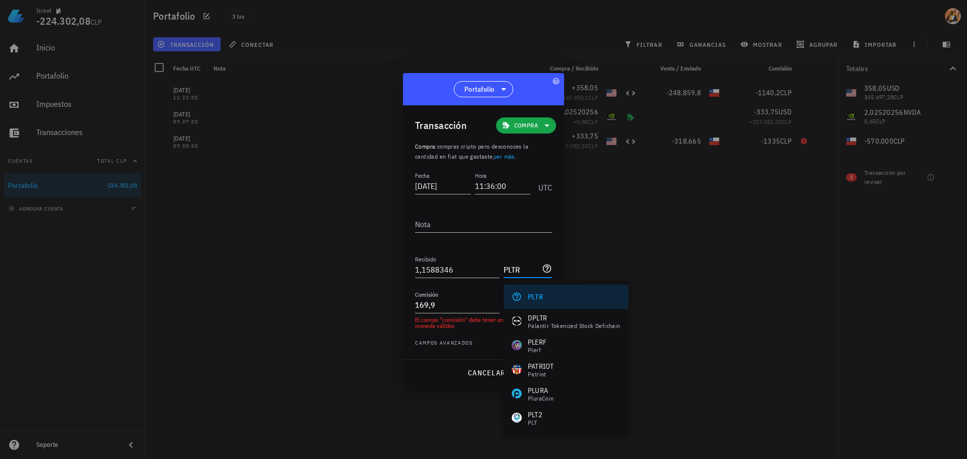
click at [544, 295] on div "PLTR" at bounding box center [566, 297] width 125 height 24
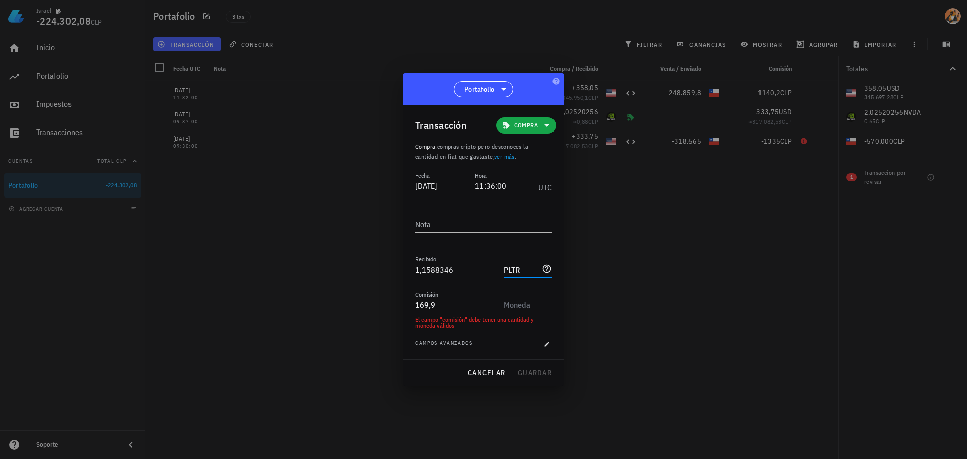
click at [450, 300] on input "169,9" at bounding box center [457, 305] width 85 height 16
click at [535, 305] on input "text" at bounding box center [527, 305] width 46 height 16
click at [539, 164] on div "dólar estadounidense" at bounding box center [556, 165] width 57 height 6
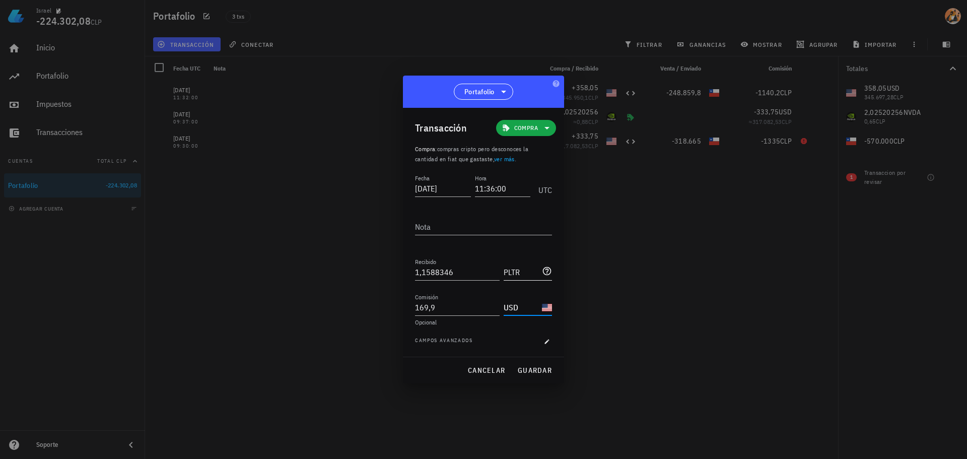
type input "USD"
click at [528, 273] on input "PLTR" at bounding box center [522, 272] width 36 height 16
type input "NDVA"
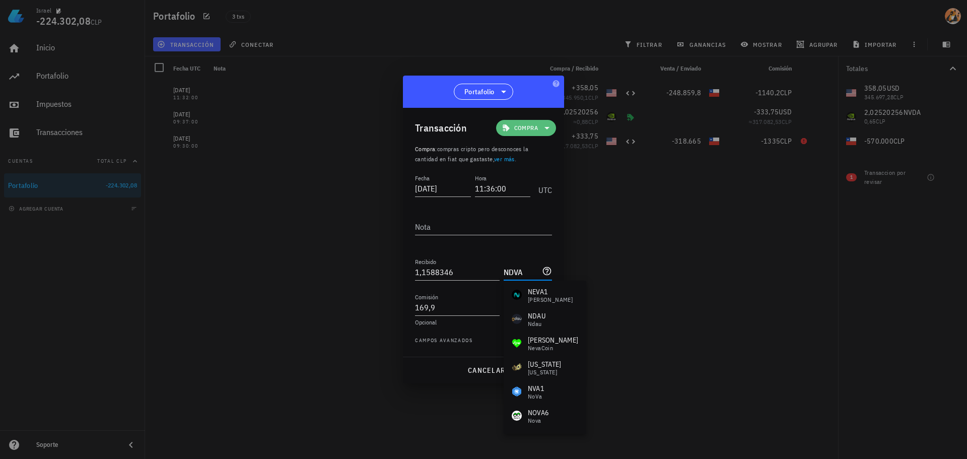
click at [539, 130] on span "Compra" at bounding box center [526, 128] width 48 height 16
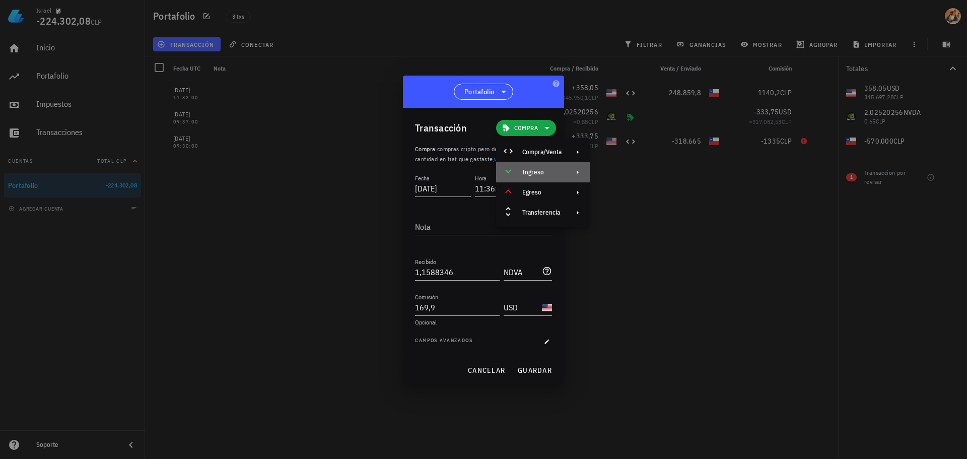
click at [566, 174] on div "Ingreso" at bounding box center [543, 172] width 94 height 20
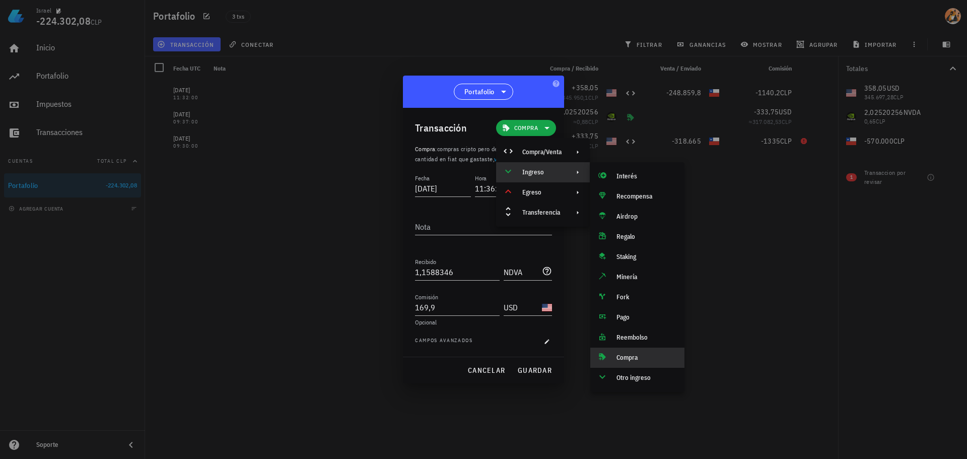
click at [645, 360] on div "Compra" at bounding box center [647, 358] width 60 height 8
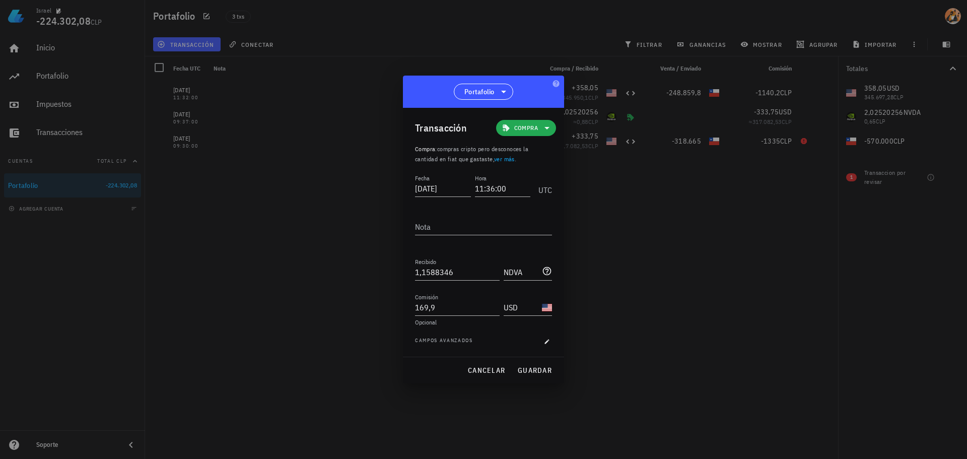
click at [534, 121] on span "Compra" at bounding box center [526, 128] width 48 height 16
click at [567, 189] on div "Egreso" at bounding box center [543, 192] width 94 height 20
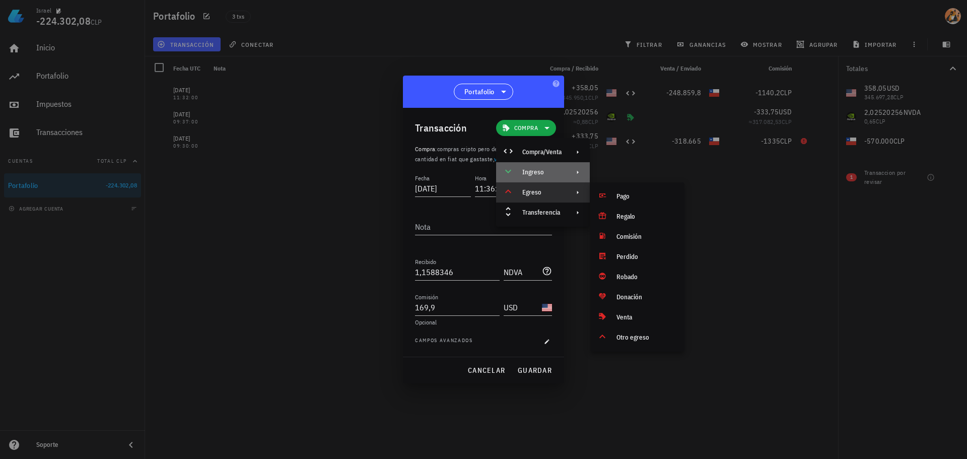
click at [552, 166] on div "Ingreso" at bounding box center [543, 172] width 94 height 20
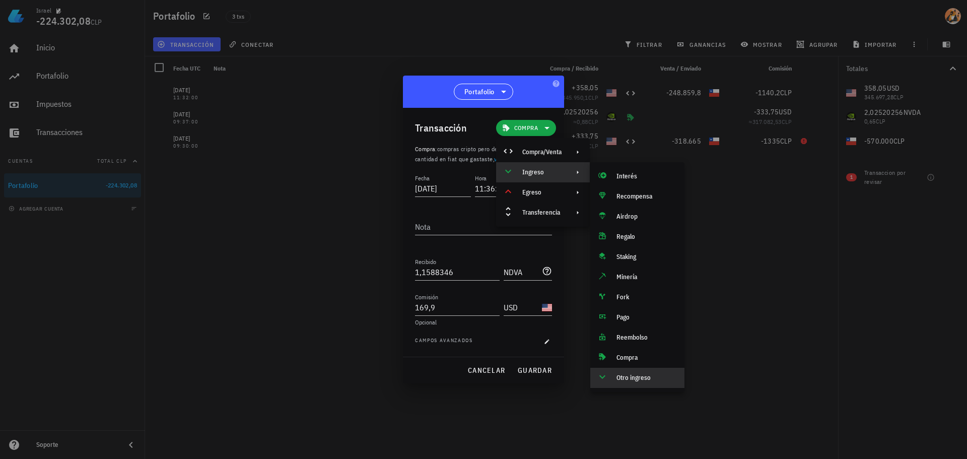
click at [637, 371] on div "Otro ingreso" at bounding box center [637, 378] width 94 height 20
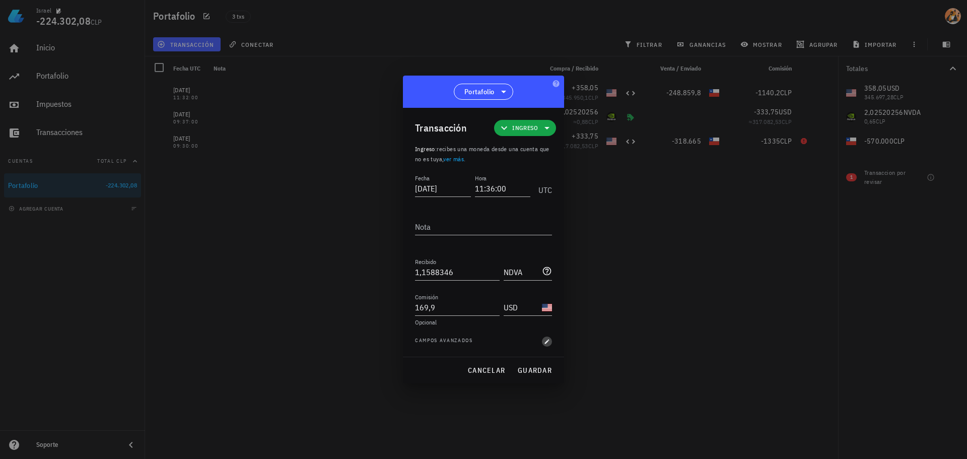
click at [548, 339] on icon "button" at bounding box center [547, 342] width 6 height 6
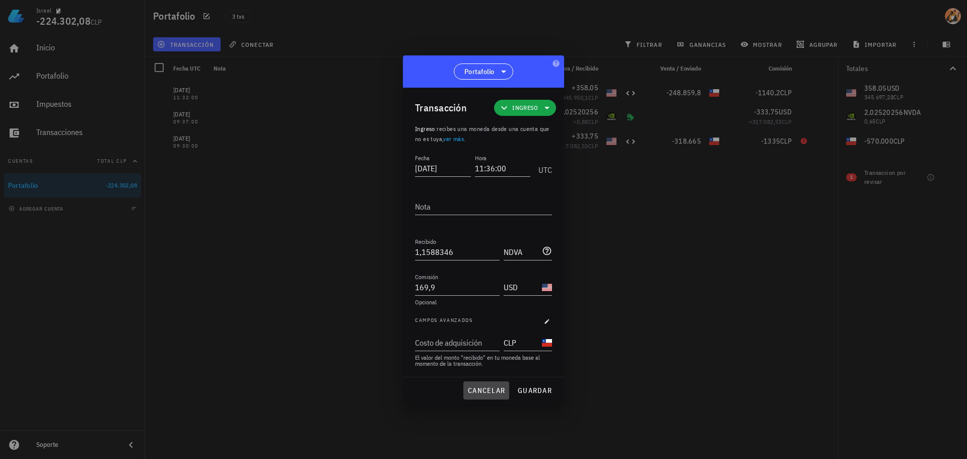
click at [498, 383] on button "cancelar" at bounding box center [486, 390] width 46 height 18
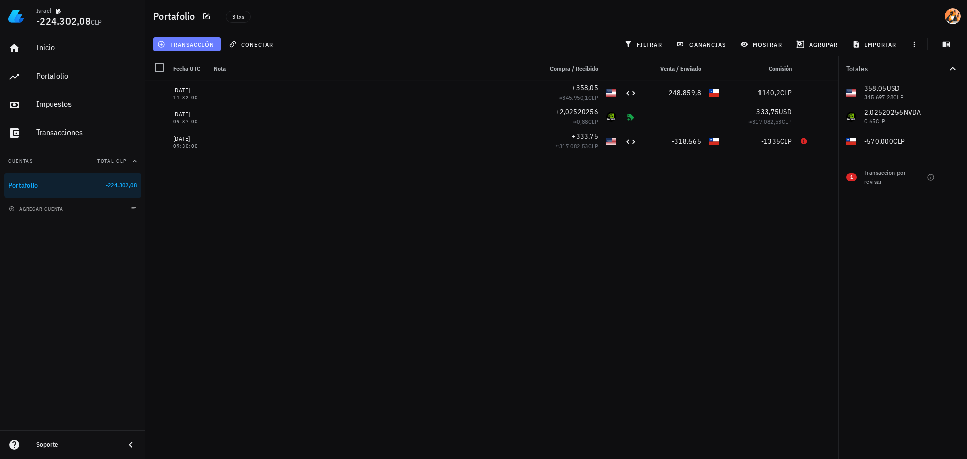
click at [191, 43] on span "transacción" at bounding box center [186, 44] width 55 height 8
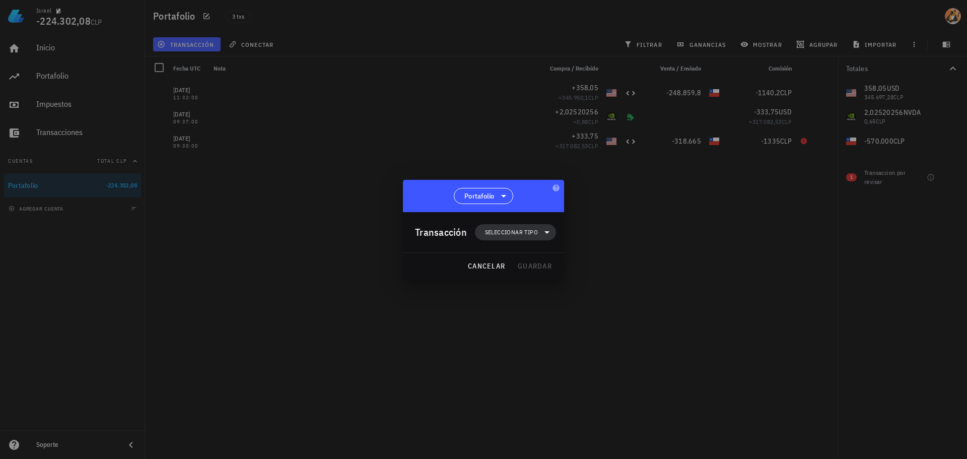
click at [510, 235] on span "Seleccionar tipo" at bounding box center [511, 232] width 53 height 10
click at [538, 274] on div "Ingreso" at bounding box center [520, 277] width 39 height 8
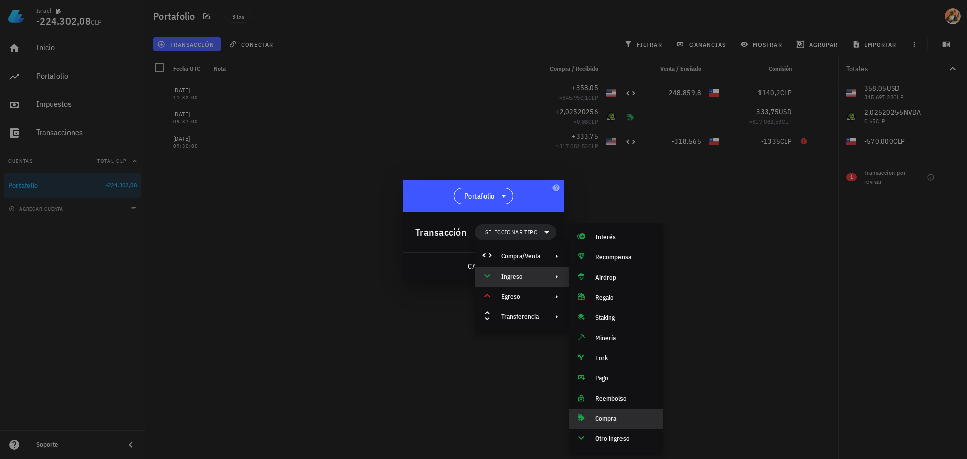
click at [614, 419] on div "Compra" at bounding box center [625, 419] width 60 height 8
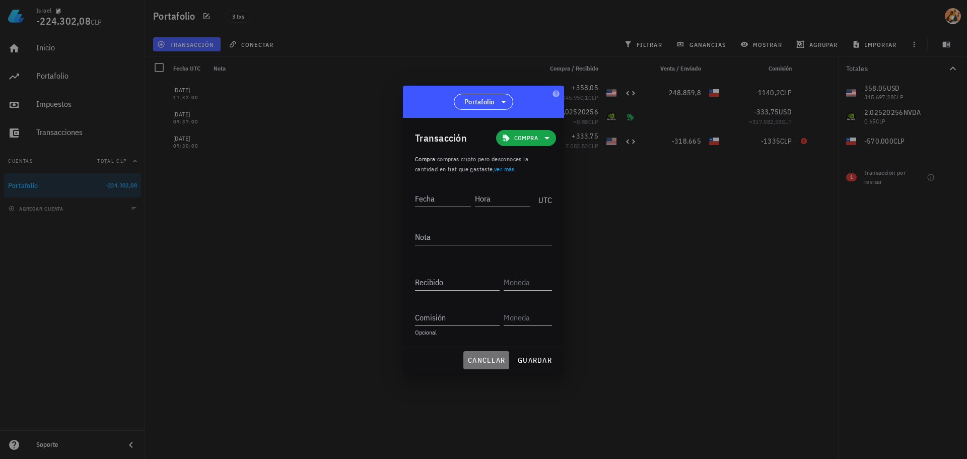
click at [489, 362] on span "cancelar" at bounding box center [487, 360] width 38 height 9
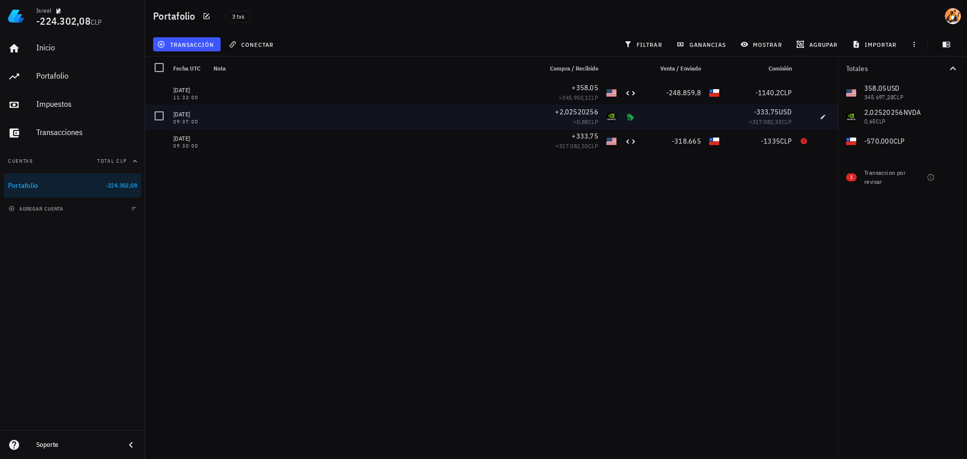
click at [213, 119] on div at bounding box center [374, 117] width 328 height 24
click at [824, 118] on icon "button" at bounding box center [823, 117] width 6 height 6
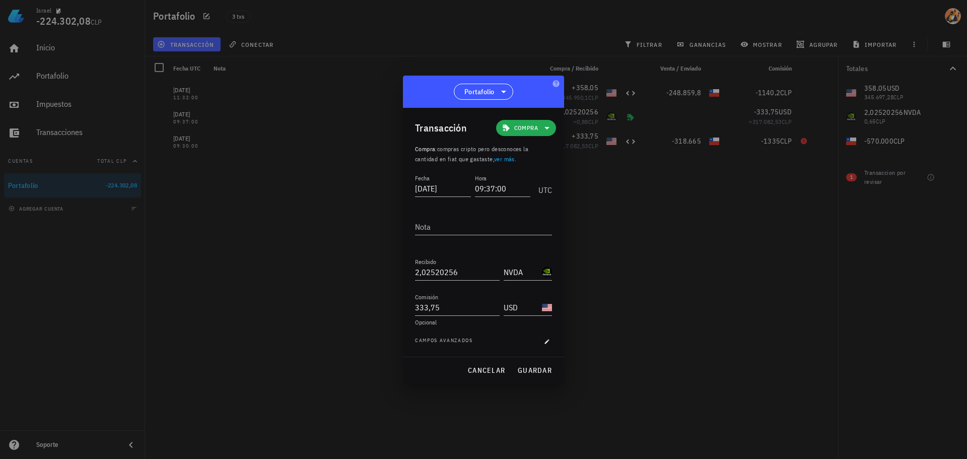
click at [534, 128] on span "Compra" at bounding box center [526, 128] width 24 height 10
click at [550, 154] on div "Compra/Venta" at bounding box center [541, 152] width 39 height 8
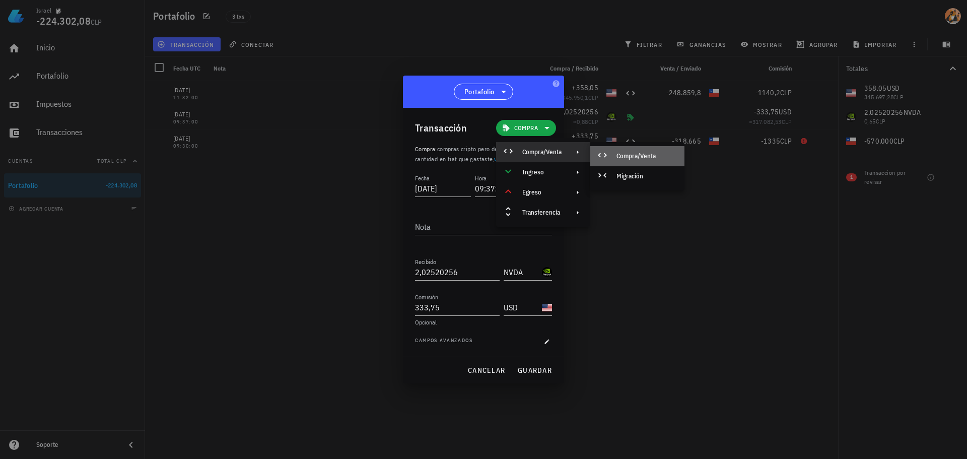
click at [608, 160] on icon at bounding box center [602, 155] width 12 height 12
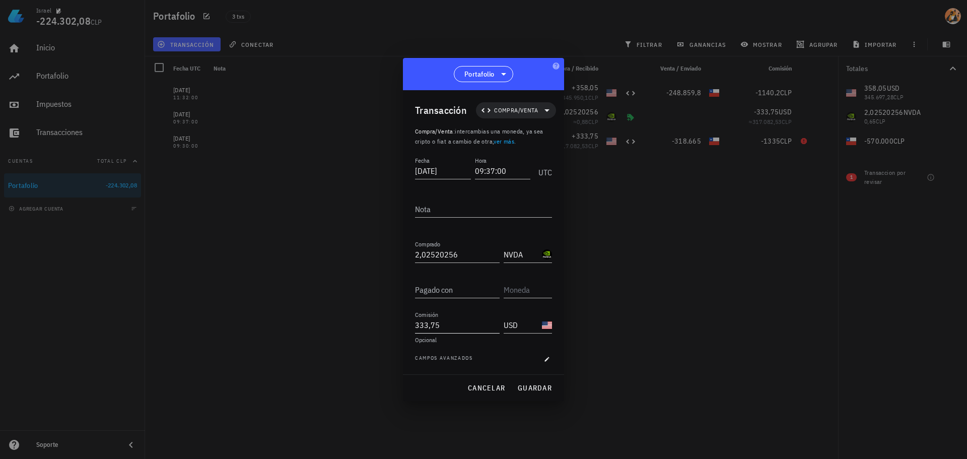
click at [451, 328] on input "333,75" at bounding box center [457, 325] width 85 height 16
click at [453, 328] on input "333,75" at bounding box center [457, 325] width 85 height 16
click at [447, 292] on input "Pagado con" at bounding box center [457, 290] width 85 height 16
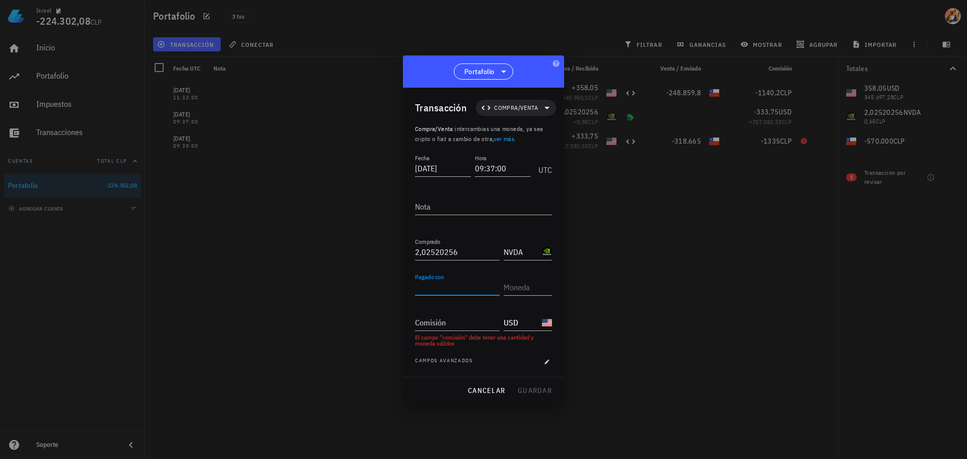
paste input "333,75"
type input "333,75"
click at [530, 286] on input "text" at bounding box center [527, 287] width 46 height 16
click at [534, 324] on input "USD" at bounding box center [522, 322] width 36 height 16
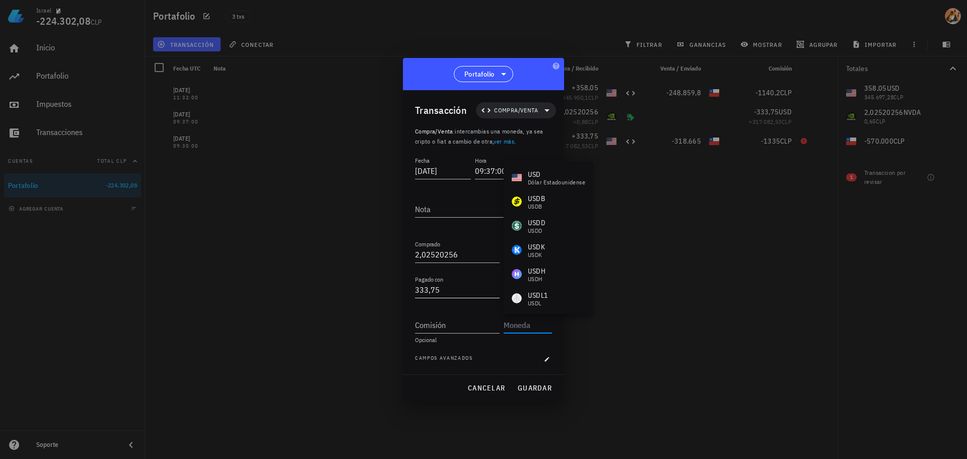
click at [461, 296] on input "333,75" at bounding box center [457, 290] width 85 height 16
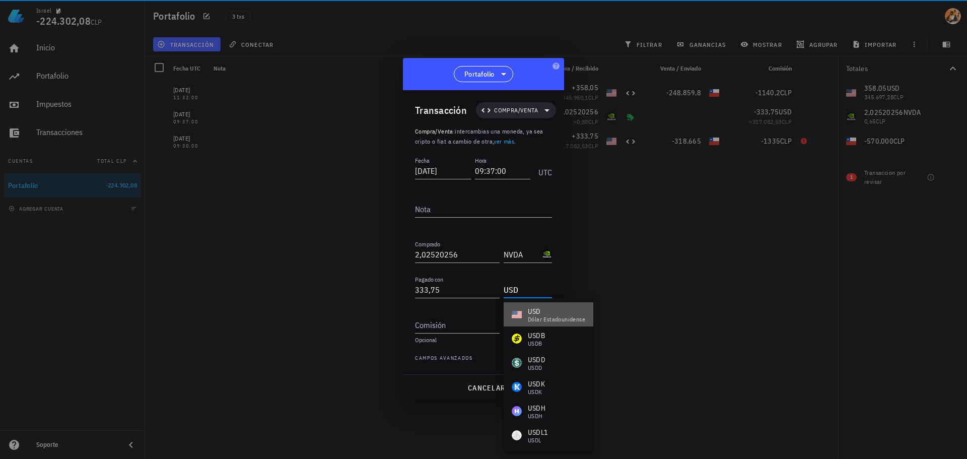
click at [531, 312] on div "USD" at bounding box center [556, 311] width 57 height 10
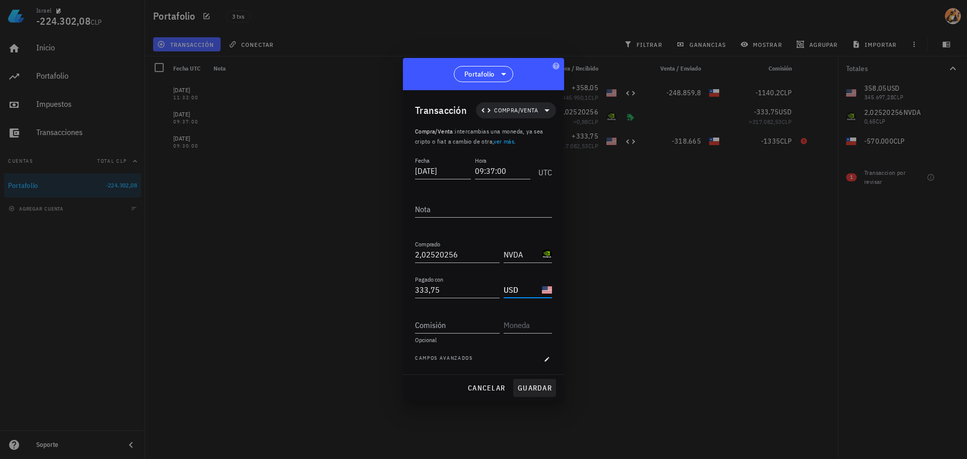
type input "USD"
click at [542, 388] on span "guardar" at bounding box center [534, 387] width 35 height 9
type input "333,75"
type input "USD"
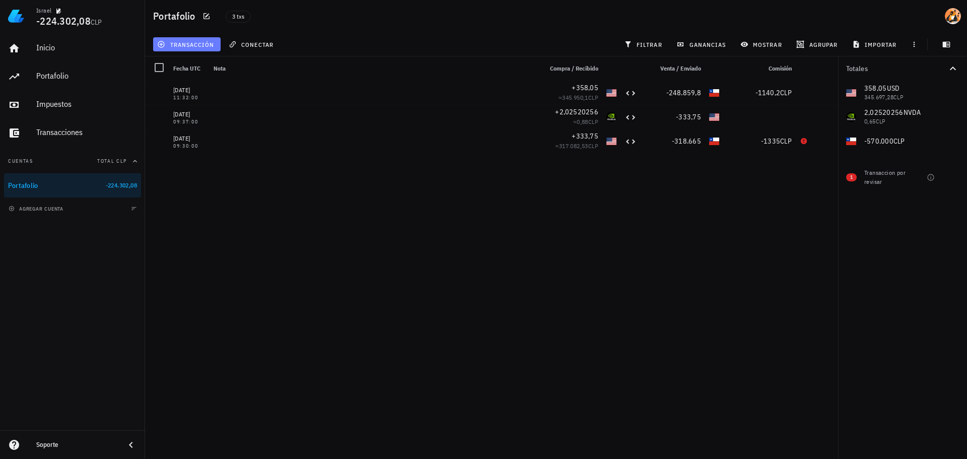
click at [203, 44] on span "transacción" at bounding box center [186, 44] width 55 height 8
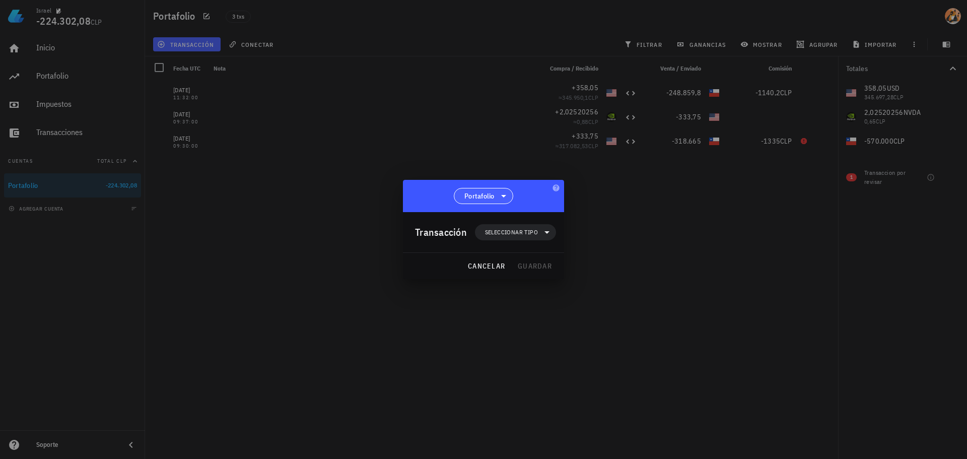
click at [481, 191] on span "Portafolio" at bounding box center [479, 196] width 30 height 10
drag, startPoint x: 550, startPoint y: 239, endPoint x: 542, endPoint y: 225, distance: 16.2
click at [550, 239] on span "Seleccionar tipo" at bounding box center [515, 232] width 69 height 16
click at [542, 246] on div "Compra/Venta" at bounding box center [522, 256] width 94 height 20
click at [593, 258] on div "Compra/Venta" at bounding box center [616, 260] width 94 height 20
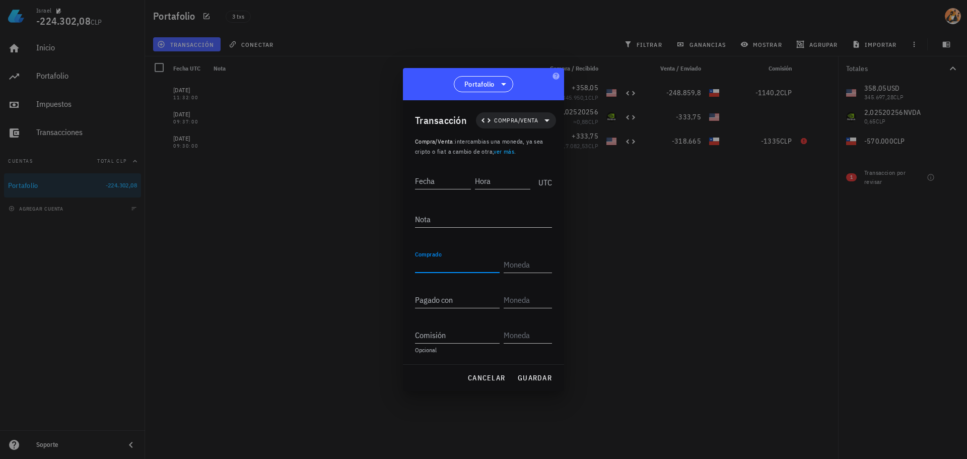
click at [461, 267] on input "Comprado" at bounding box center [457, 264] width 85 height 16
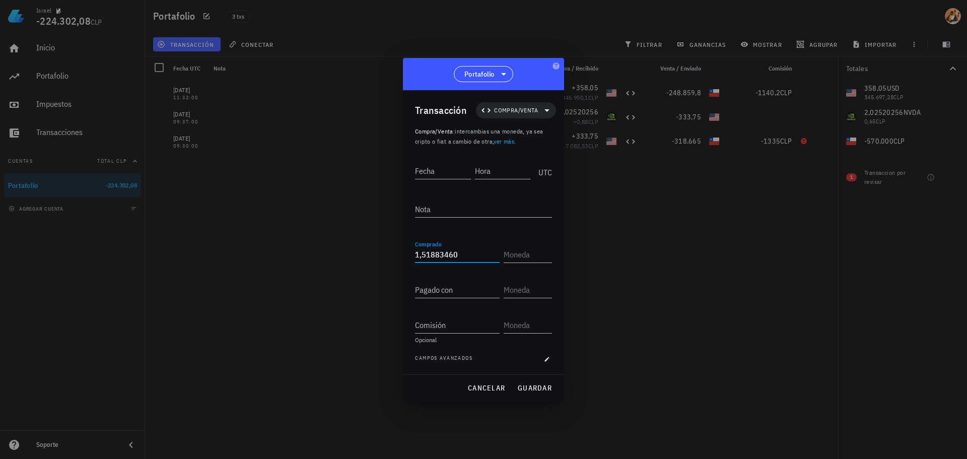
type input "1,5188346"
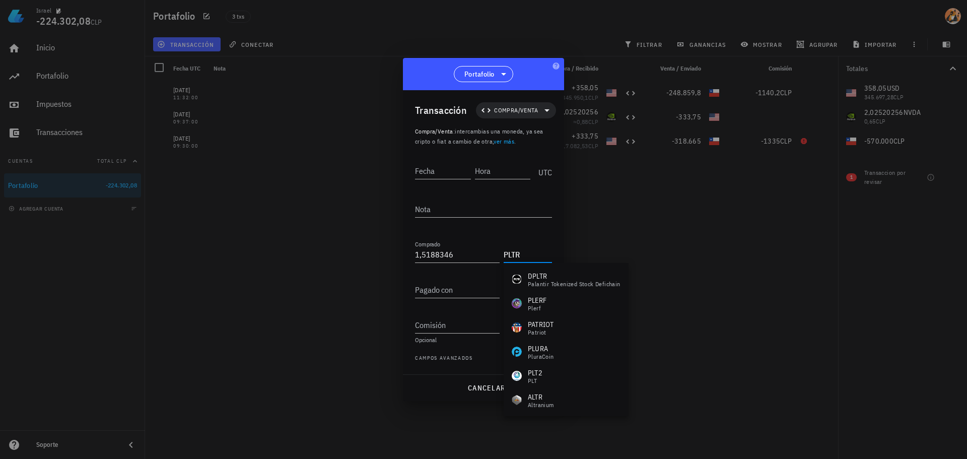
type input "PLTR"
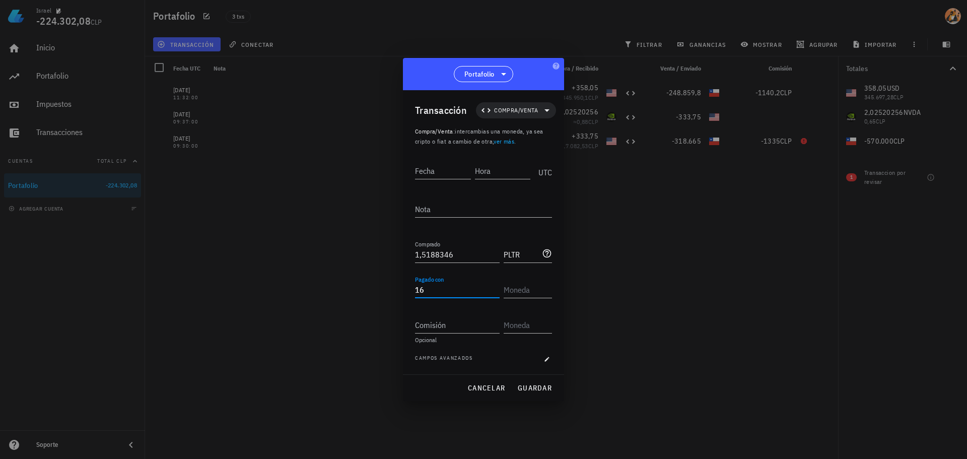
type input "1"
type input "258,05"
type input "USD"
click at [445, 175] on input "Fecha" at bounding box center [443, 171] width 56 height 16
type input "[DATE]"
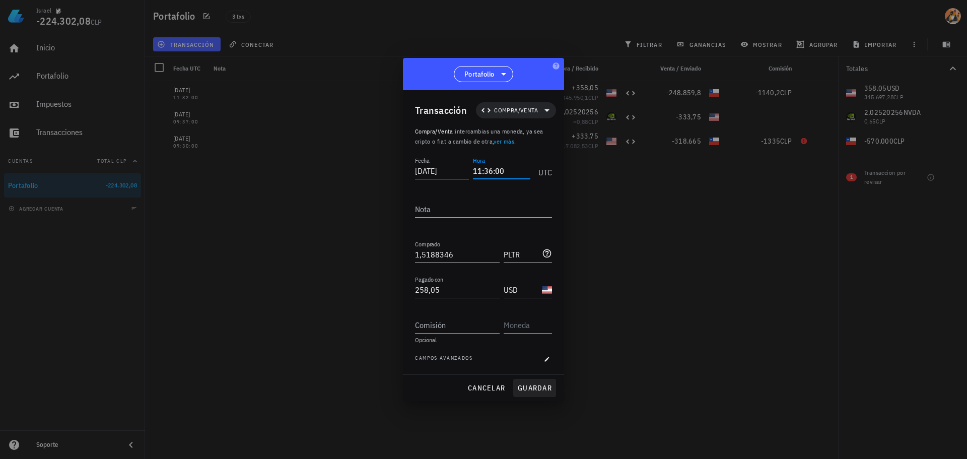
type input "11:36:00"
click at [544, 386] on span "guardar" at bounding box center [534, 387] width 35 height 9
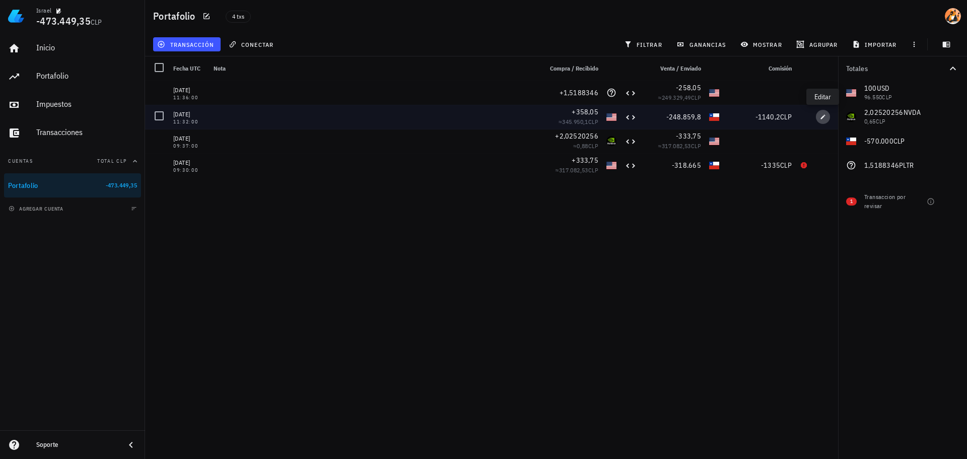
click at [822, 120] on button "button" at bounding box center [823, 117] width 14 height 14
type input "[DATE]"
type input "11:32:00"
type input "358,05"
type input "USD"
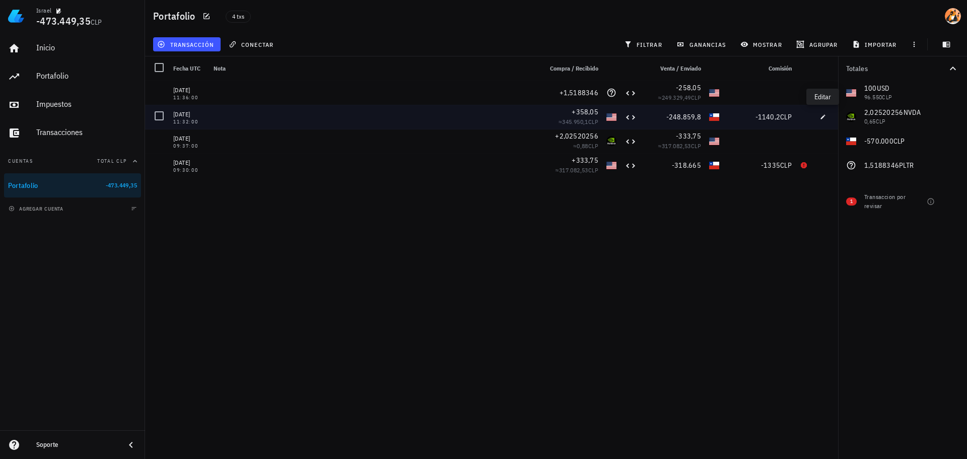
type input "248.859,8"
type input "CLP"
type input "1.140,2"
type input "CLP"
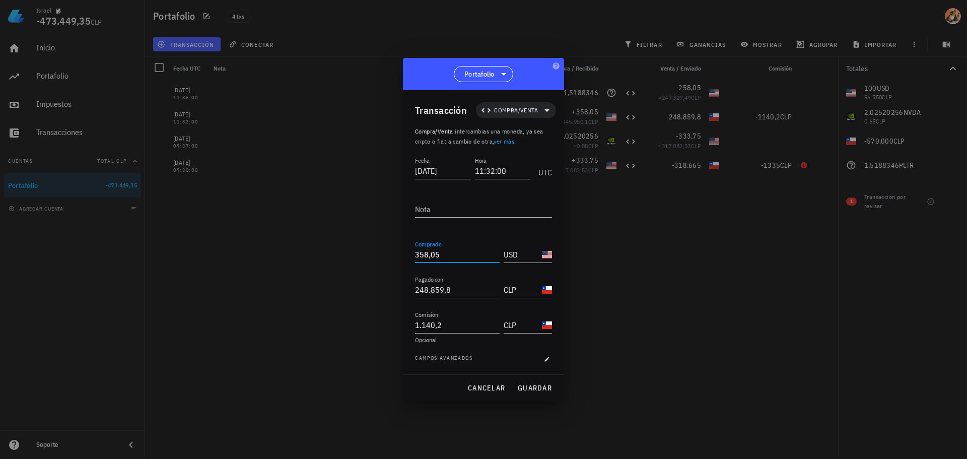
click at [423, 256] on input "358,05" at bounding box center [457, 254] width 85 height 16
click at [420, 254] on input "358,05" at bounding box center [457, 254] width 85 height 16
click at [539, 390] on span "guardar" at bounding box center [534, 387] width 35 height 9
type input "358,05"
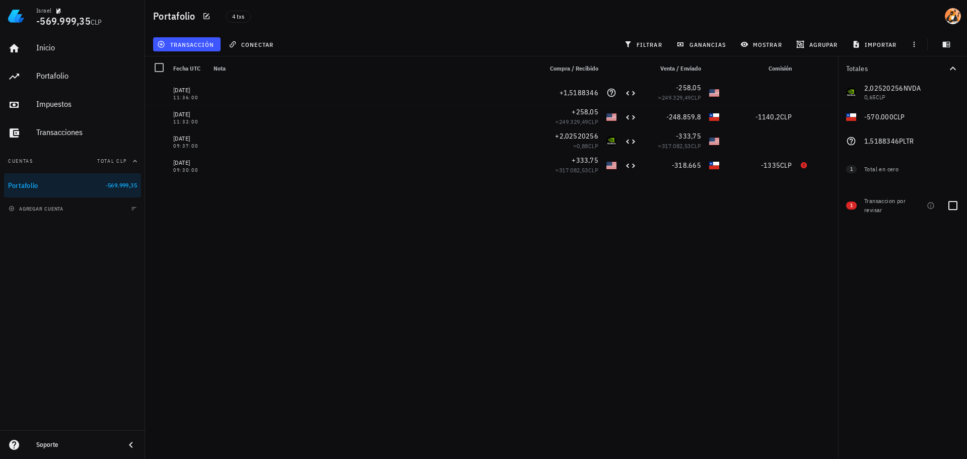
click at [887, 204] on div "Transaccion por revisar" at bounding box center [885, 205] width 42 height 18
click at [930, 205] on icon "button" at bounding box center [931, 206] width 8 height 8
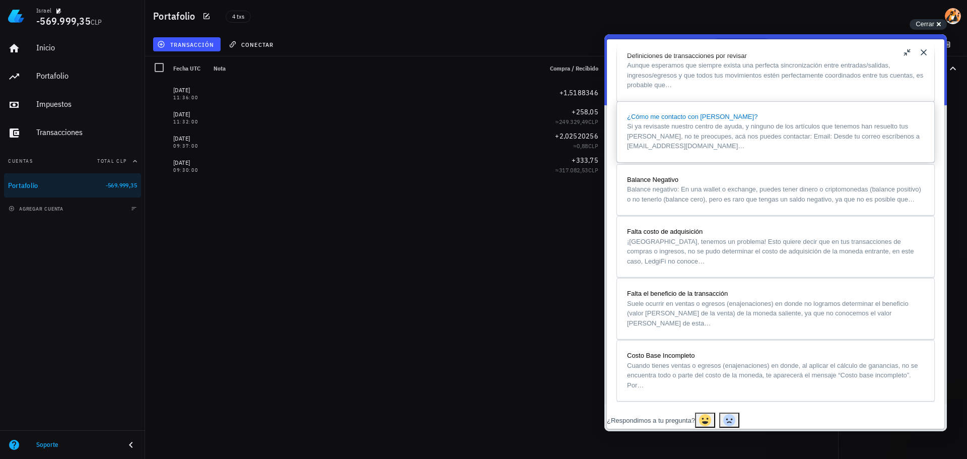
scroll to position [957, 0]
click at [921, 53] on button "Close" at bounding box center [924, 52] width 16 height 16
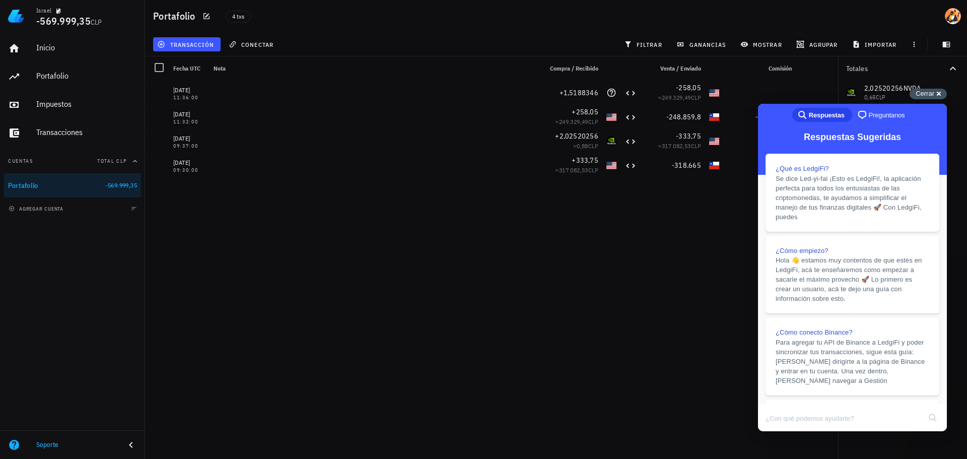
click at [923, 96] on span "Cerrar" at bounding box center [925, 94] width 19 height 8
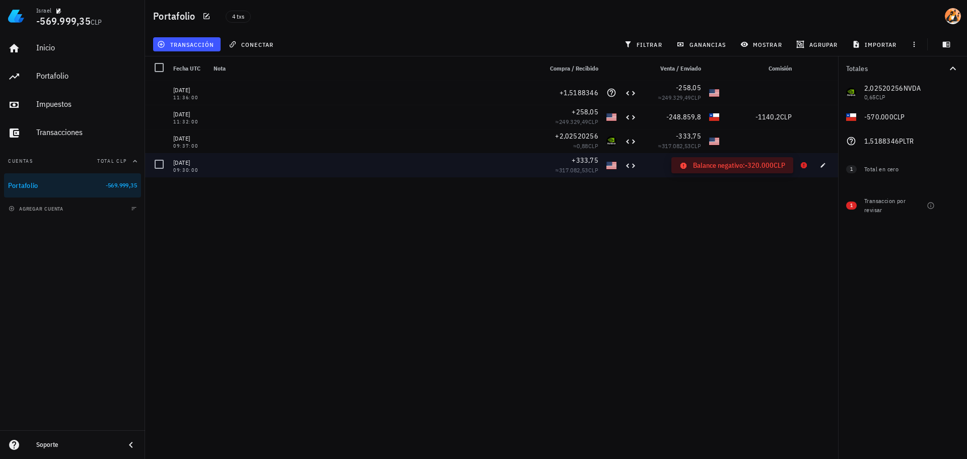
click at [804, 164] on icon at bounding box center [804, 165] width 8 height 8
click at [698, 167] on span "-318.665" at bounding box center [686, 165] width 29 height 9
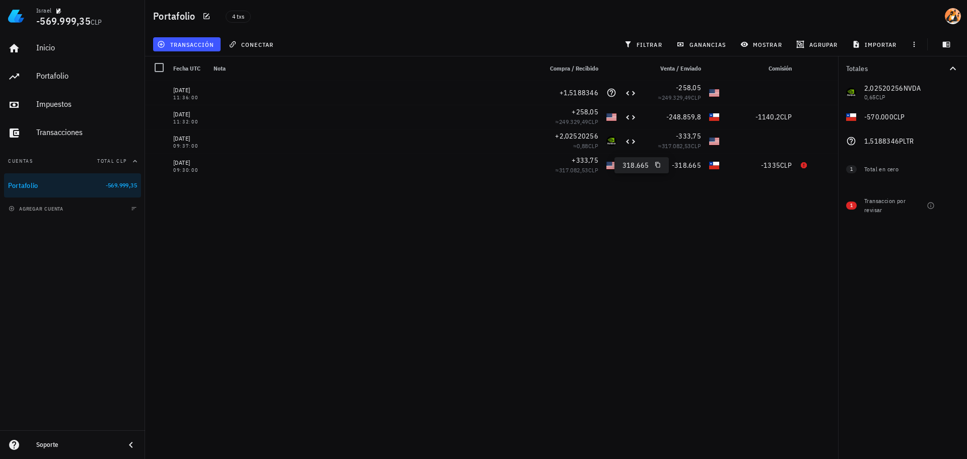
click at [690, 186] on div "[DATE] 11:36:00 +1,5188346 -258,05 ≈ 249.329,49 CLP [DATE] 11:32:00 +258,05 ≈ 2…" at bounding box center [491, 266] width 693 height 370
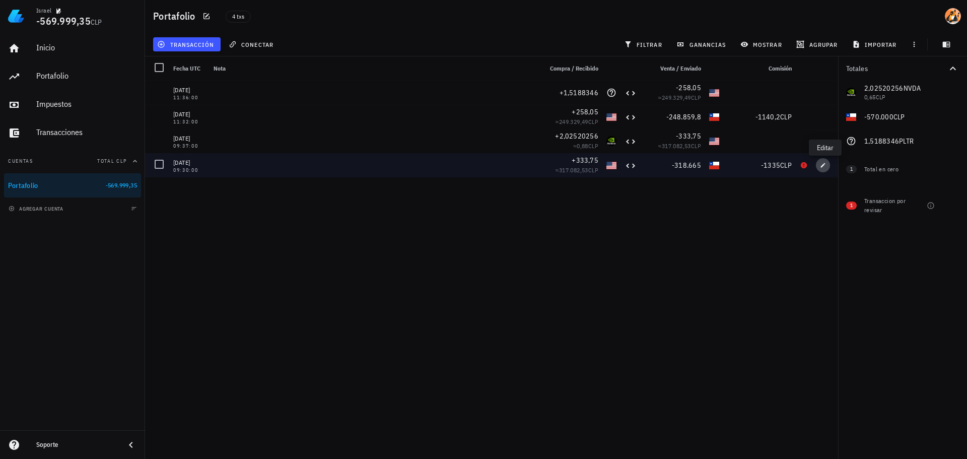
click at [824, 165] on icon "button" at bounding box center [823, 165] width 6 height 6
type input "[DATE]"
type input "09:30:00"
type input "333,75"
type input "318.665"
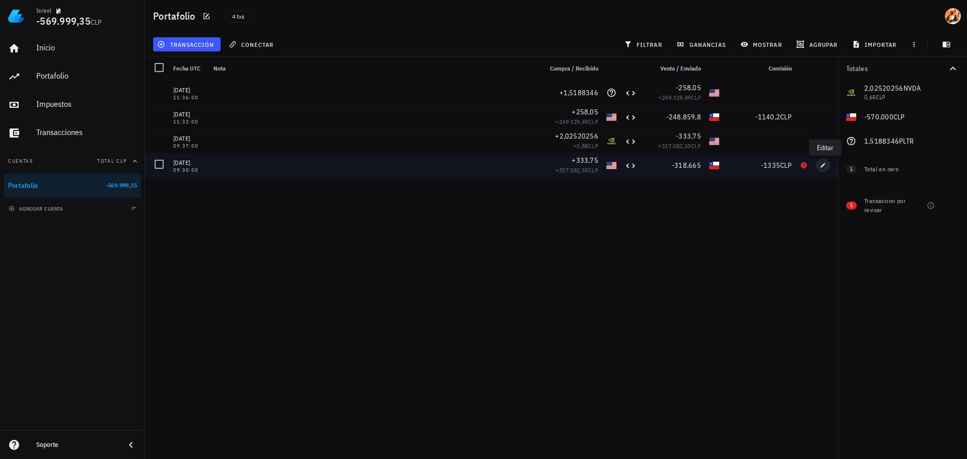
type input "1.335"
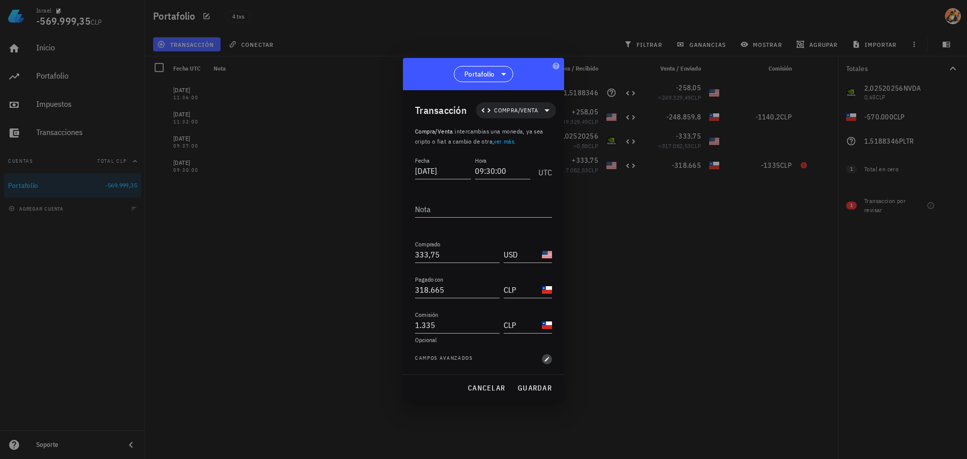
click at [552, 358] on span "button" at bounding box center [547, 359] width 10 height 6
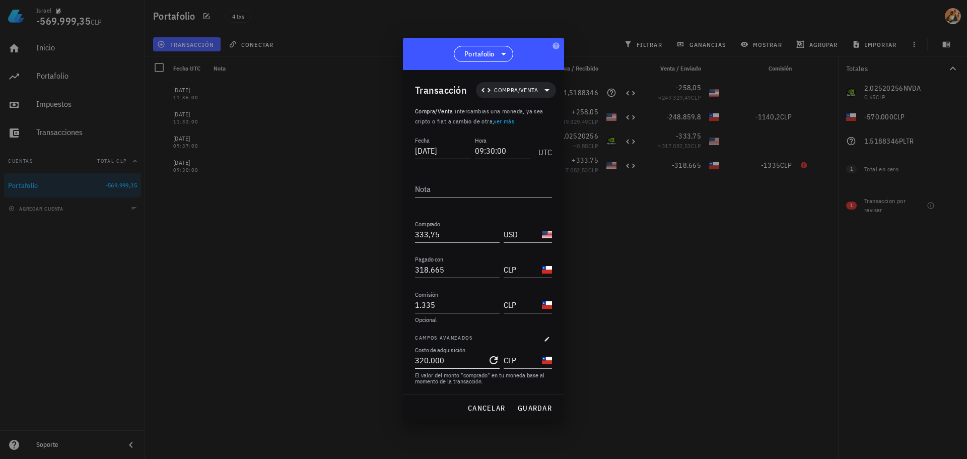
click at [497, 359] on icon "Clear Costo de adquisición" at bounding box center [494, 360] width 8 height 8
click at [522, 362] on input "CLP" at bounding box center [522, 360] width 36 height 16
click at [518, 390] on div "Fecha [DATE] Hora 09:30:00 UTC Nota Comprado 333,75 USD Pagado con 318.665 CLP …" at bounding box center [483, 265] width 137 height 260
click at [544, 410] on span "guardar" at bounding box center [534, 408] width 35 height 9
type input "320.000"
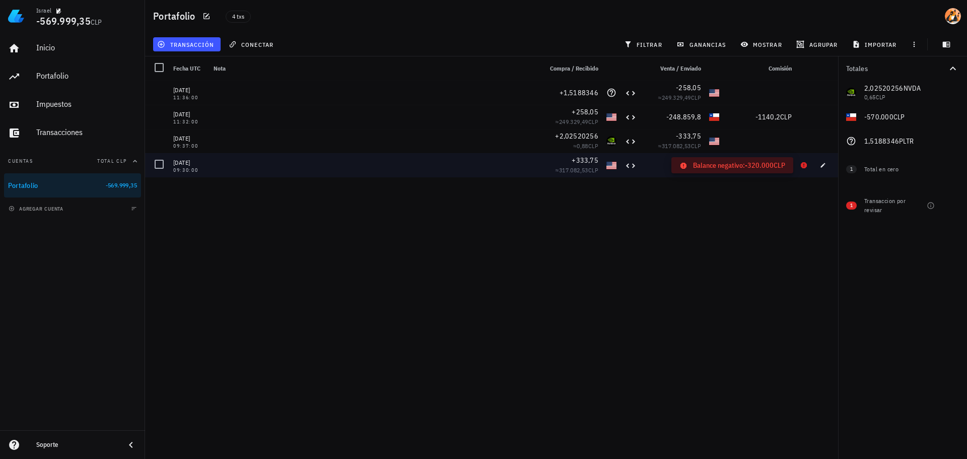
click at [803, 164] on icon at bounding box center [804, 165] width 6 height 6
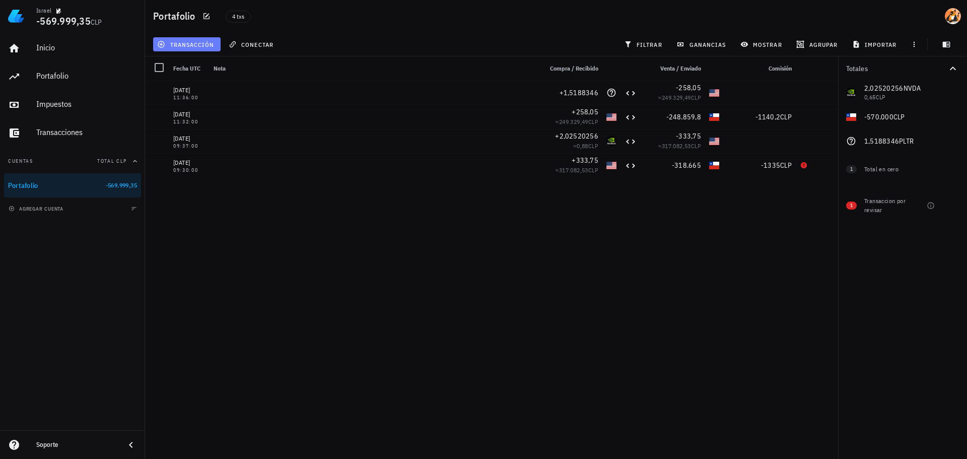
click at [209, 50] on button "transacción" at bounding box center [187, 44] width 68 height 14
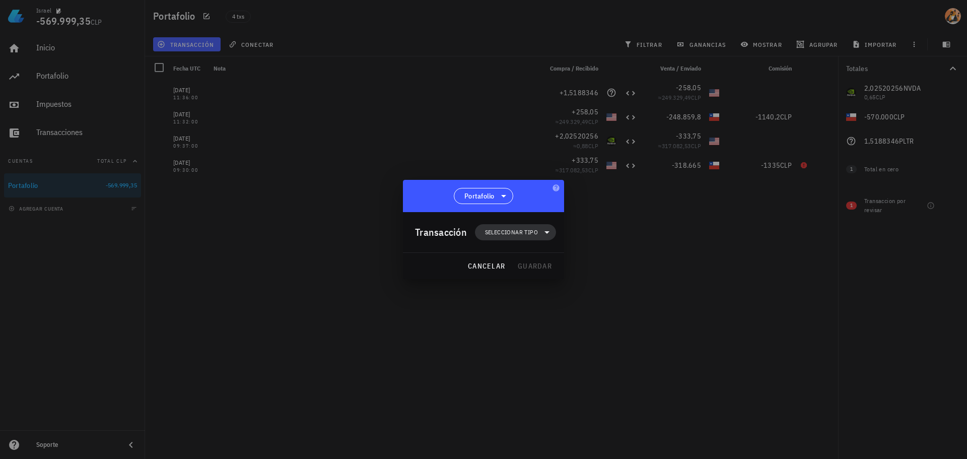
click at [520, 235] on span "Seleccionar tipo" at bounding box center [511, 232] width 53 height 10
click at [527, 272] on div "Ingreso" at bounding box center [522, 277] width 94 height 20
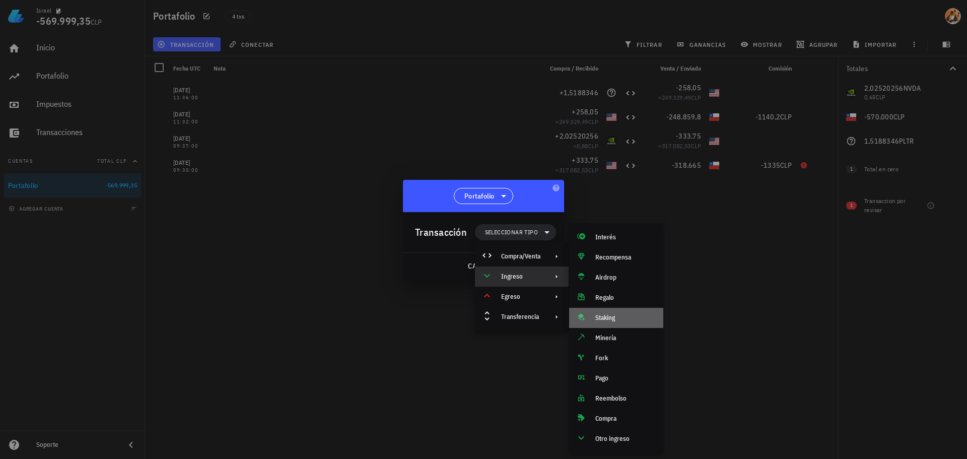
click at [622, 320] on div "Staking" at bounding box center [625, 318] width 60 height 8
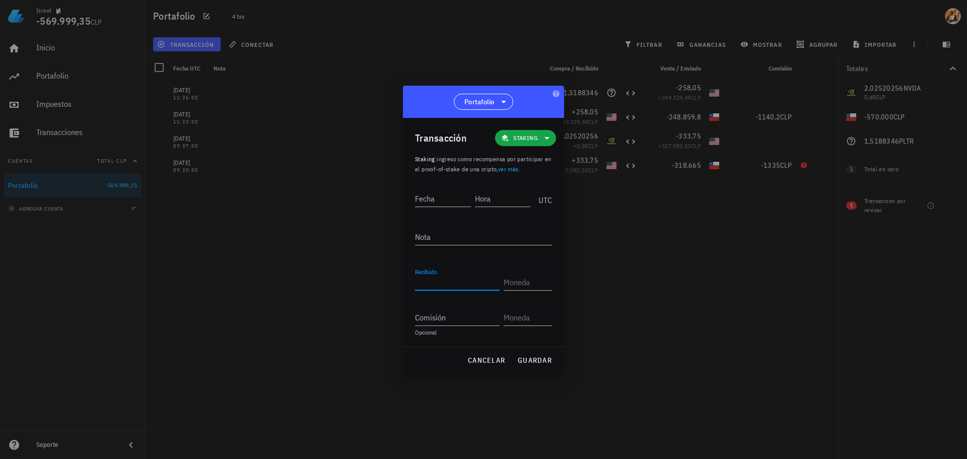
click at [459, 286] on input "Recibido" at bounding box center [457, 282] width 85 height 16
click at [441, 203] on input "Fecha" at bounding box center [443, 198] width 56 height 16
click at [512, 138] on span "Staking" at bounding box center [525, 138] width 49 height 16
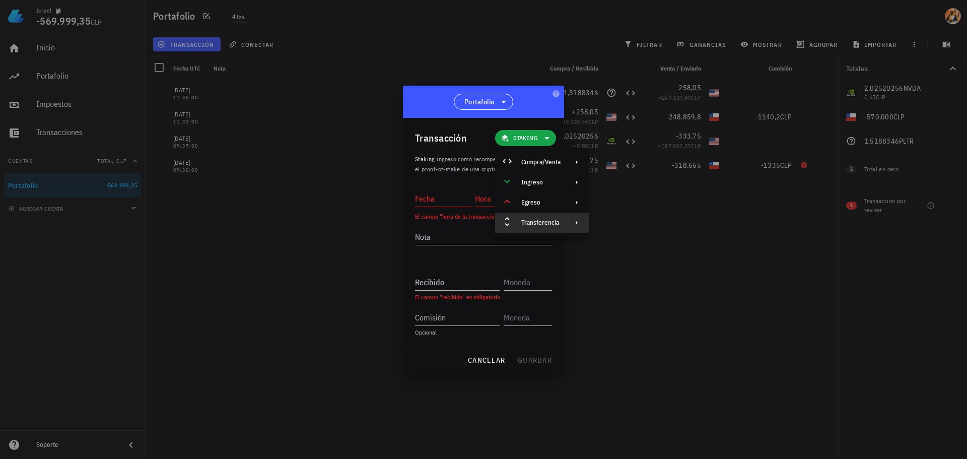
click at [561, 219] on div "Transferencia" at bounding box center [542, 223] width 94 height 20
click at [641, 225] on div "Depósito" at bounding box center [646, 227] width 60 height 8
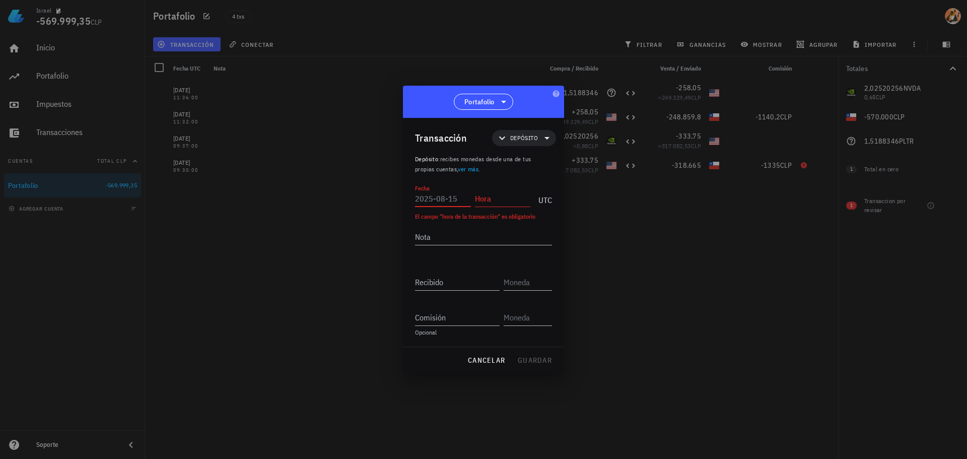
click at [436, 191] on input "Fecha" at bounding box center [443, 198] width 56 height 16
type input "1"
type input "[DATE]"
type input "09:30:00"
click at [547, 197] on div "UTC" at bounding box center [544, 196] width 18 height 25
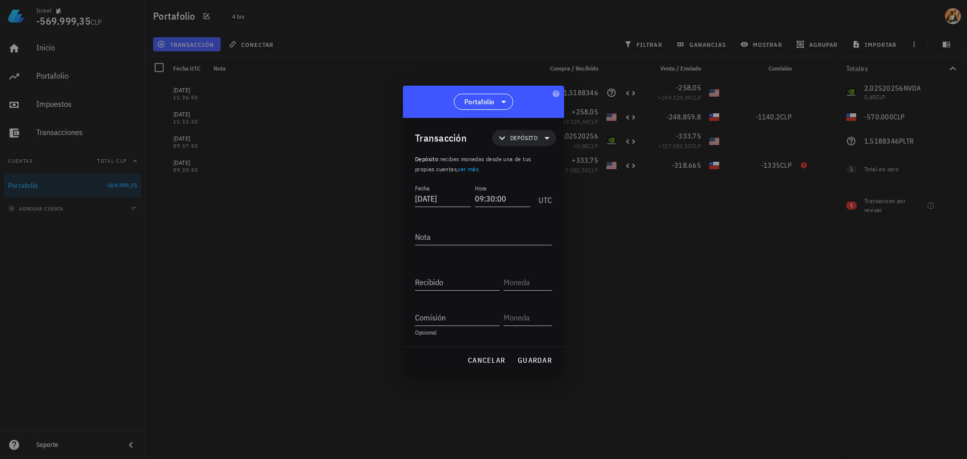
click at [548, 205] on div "UTC" at bounding box center [544, 196] width 18 height 25
click at [540, 174] on div "Transacción Depósito Depósito : recibes monedas desde una de tus propias cuenta…" at bounding box center [483, 232] width 161 height 229
click at [474, 243] on textarea "Nota" at bounding box center [483, 237] width 137 height 16
click at [452, 278] on input "Recibido" at bounding box center [457, 282] width 85 height 16
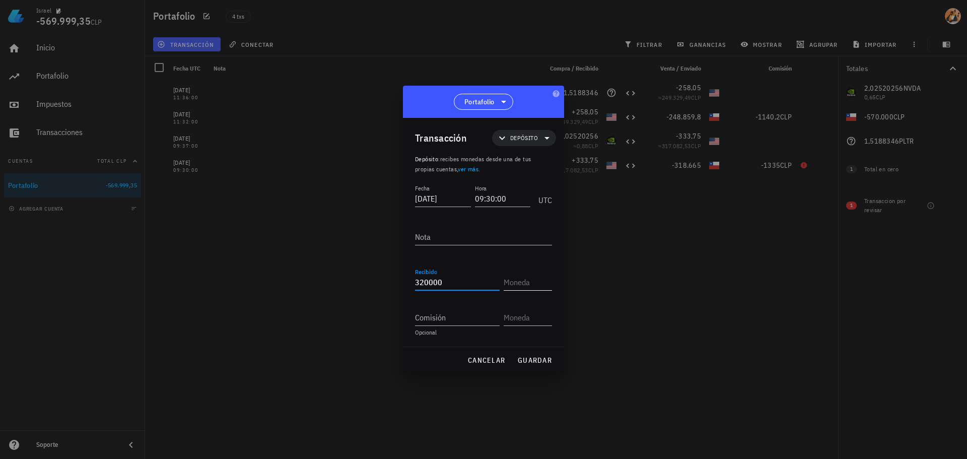
type input "320.000"
click at [537, 286] on input "text" at bounding box center [527, 282] width 46 height 16
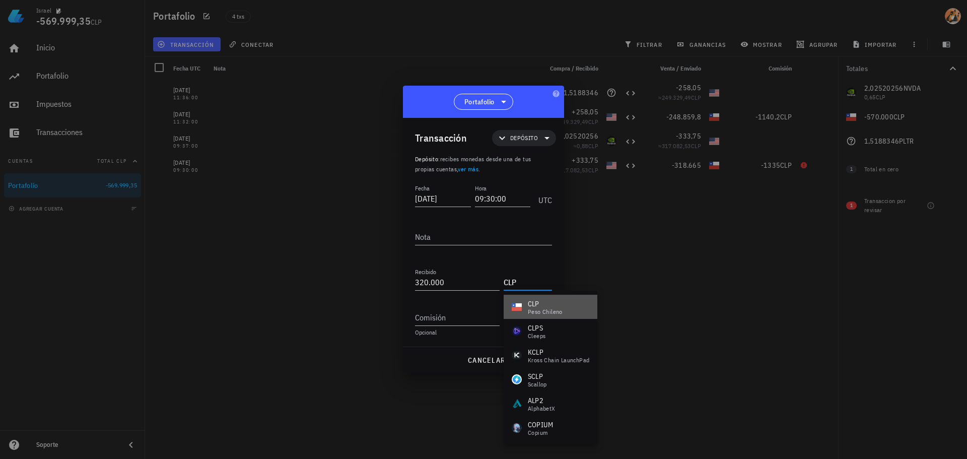
click at [530, 297] on div "CLP peso chileno" at bounding box center [551, 307] width 94 height 24
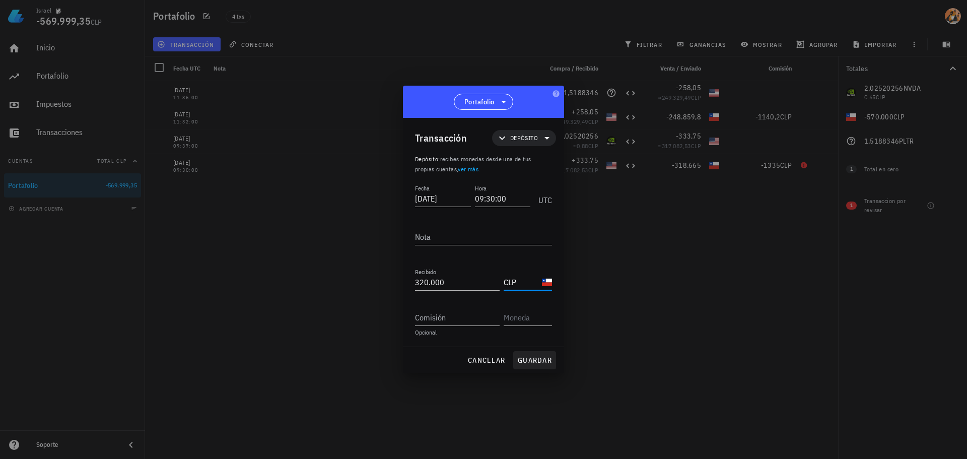
type input "CLP"
click at [545, 360] on span "guardar" at bounding box center [534, 360] width 35 height 9
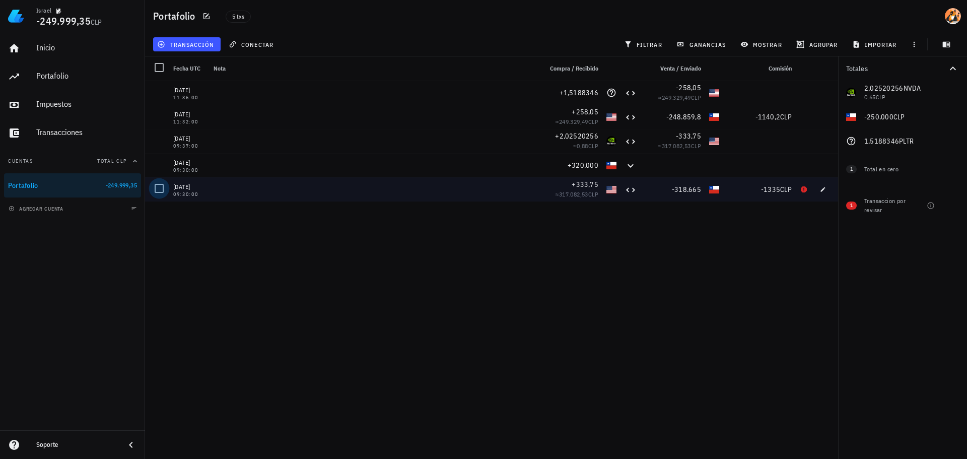
click at [157, 189] on div at bounding box center [159, 188] width 17 height 17
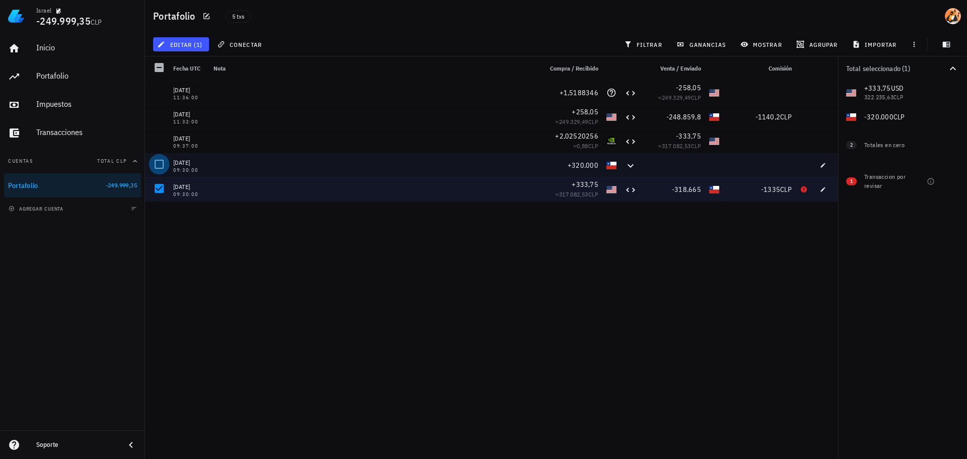
click at [163, 165] on div at bounding box center [159, 164] width 17 height 17
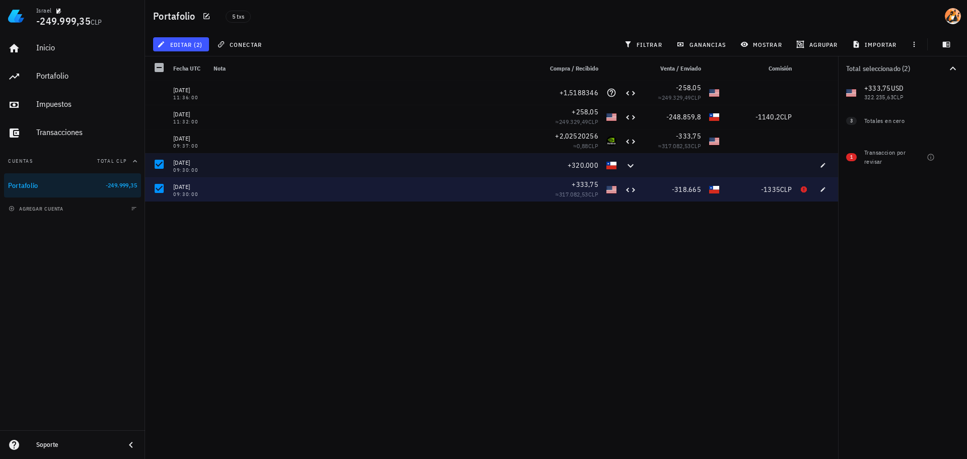
click at [266, 242] on div "[DATE] 11:36:00 +1,5188346 -258,05 ≈ 249.329,49 CLP [DATE] 11:32:00 +258,05 ≈ 2…" at bounding box center [491, 266] width 693 height 370
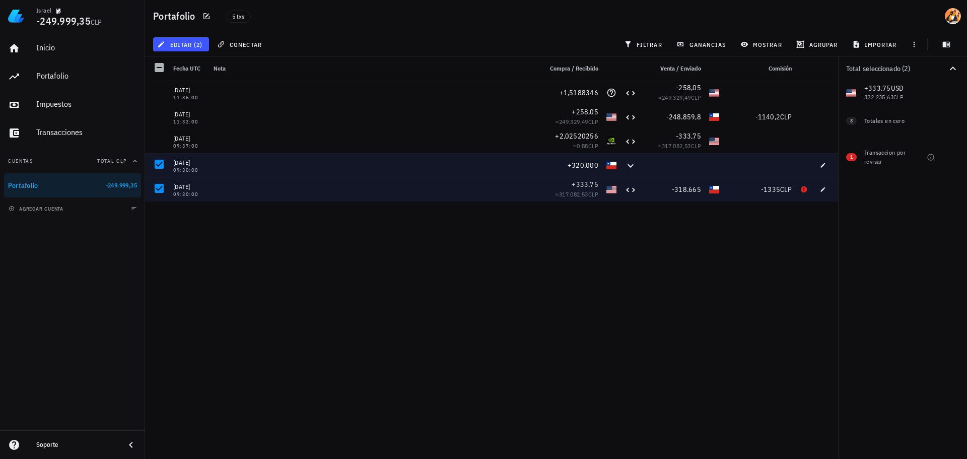
drag, startPoint x: 237, startPoint y: 227, endPoint x: 205, endPoint y: 163, distance: 71.2
click at [239, 226] on div "[DATE] 11:36:00 +1,5188346 -258,05 ≈ 249.329,49 CLP [DATE] 11:32:00 +258,05 ≈ 2…" at bounding box center [491, 266] width 693 height 370
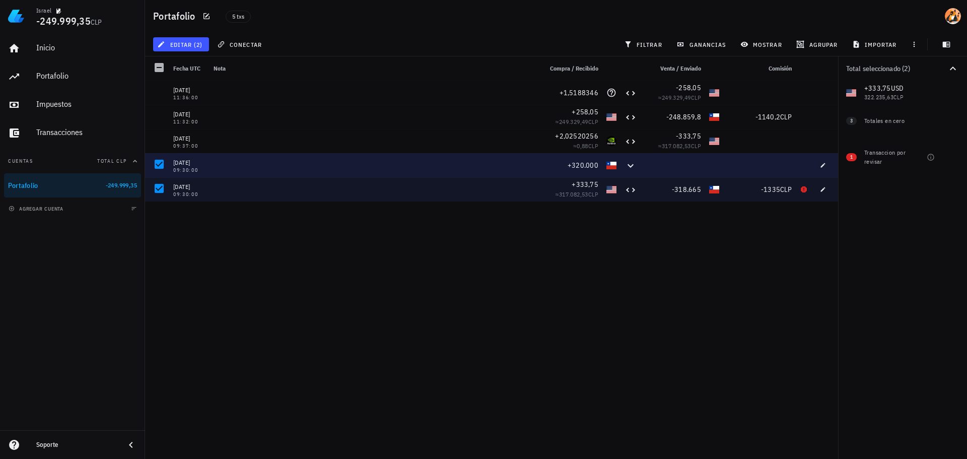
click at [211, 164] on div at bounding box center [374, 165] width 328 height 24
click at [160, 166] on div at bounding box center [159, 164] width 17 height 17
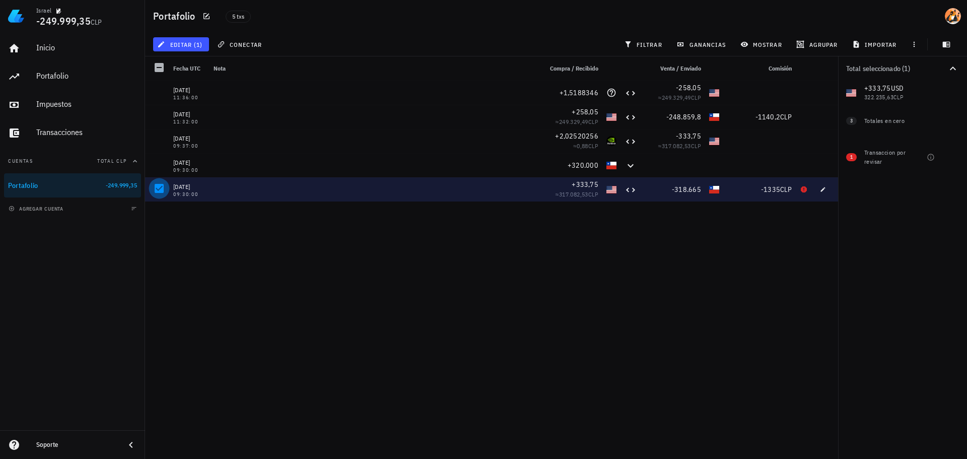
click at [159, 184] on div at bounding box center [159, 188] width 17 height 17
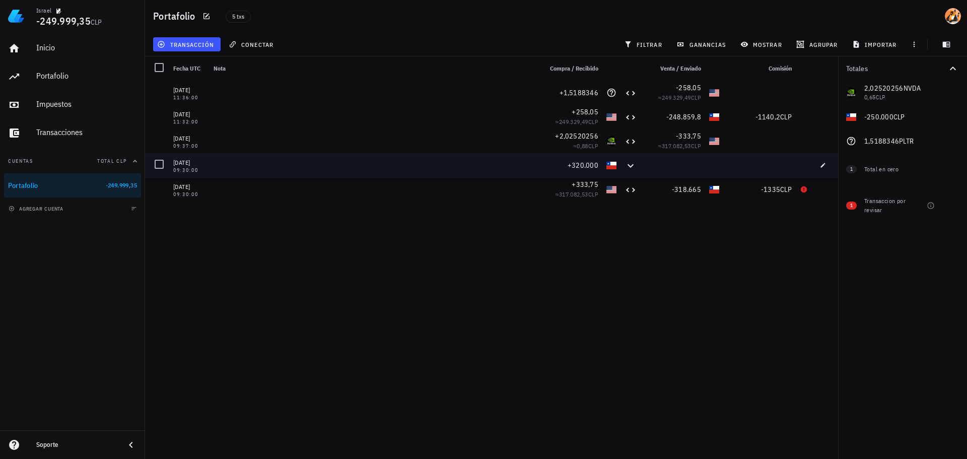
click at [206, 166] on div "[DATE] 09:30:00" at bounding box center [189, 165] width 40 height 24
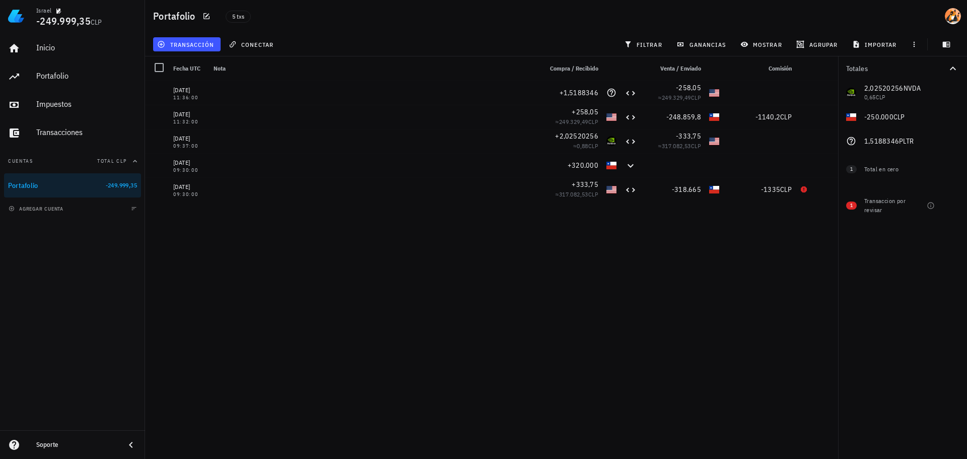
drag, startPoint x: 204, startPoint y: 166, endPoint x: 236, endPoint y: 221, distance: 63.2
click at [207, 216] on div "[DATE] 11:36:00 +1,5188346 -258,05 ≈ 249.329,49 CLP [DATE] 11:32:00 +258,05 ≈ 2…" at bounding box center [491, 266] width 693 height 370
click at [250, 226] on div "[DATE] 11:36:00 +1,5188346 -258,05 ≈ 249.329,49 CLP [DATE] 11:32:00 +258,05 ≈ 2…" at bounding box center [491, 266] width 693 height 370
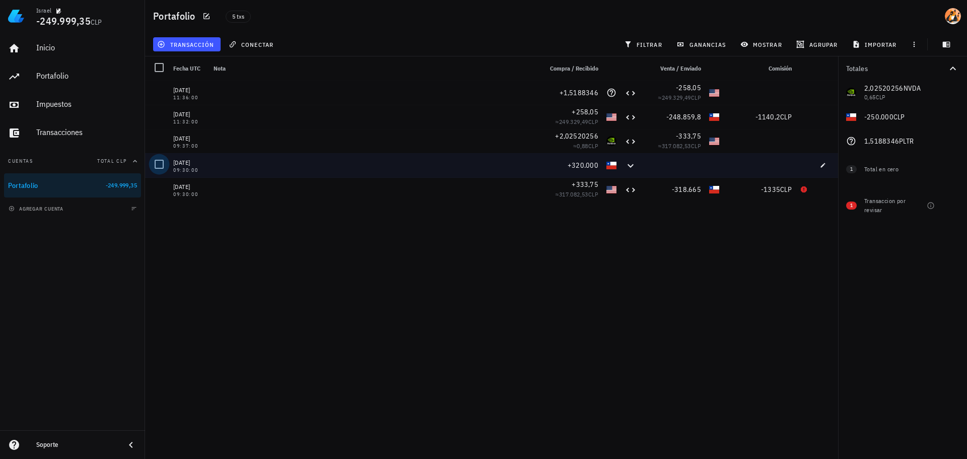
click at [163, 165] on div at bounding box center [159, 164] width 17 height 17
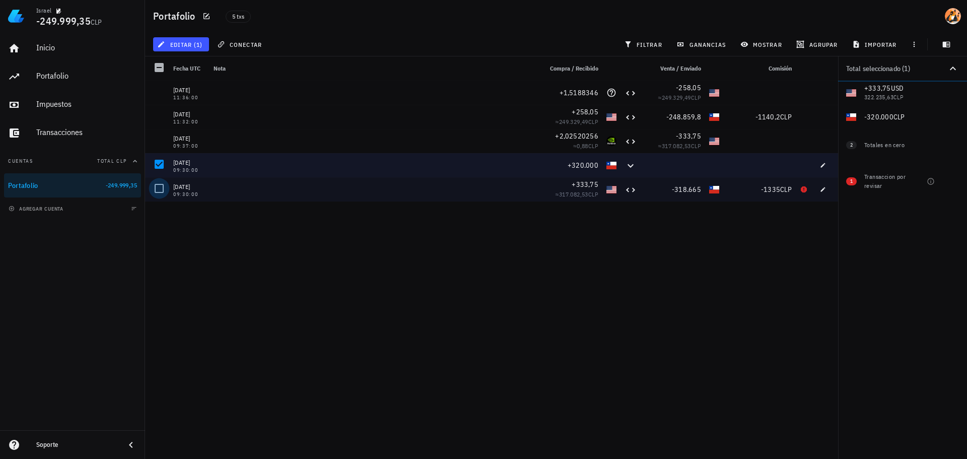
click at [161, 185] on div at bounding box center [159, 188] width 17 height 17
click at [952, 119] on div at bounding box center [953, 120] width 17 height 17
click at [951, 195] on div at bounding box center [953, 193] width 17 height 17
checkbox input "false"
click at [788, 229] on div "[DATE] 11:36:00 +1,5188346 -258,05 ≈ 249.329,49 CLP [DATE] 11:32:00 +258,05 ≈ 2…" at bounding box center [491, 266] width 693 height 370
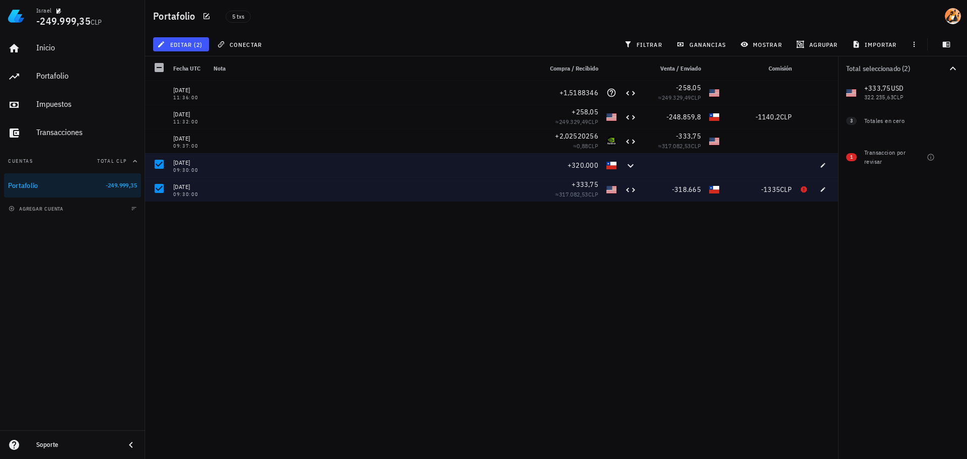
click at [791, 237] on div "[DATE] 11:36:00 +1,5188346 -258,05 ≈ 249.329,49 CLP [DATE] 11:32:00 +258,05 ≈ 2…" at bounding box center [491, 266] width 693 height 370
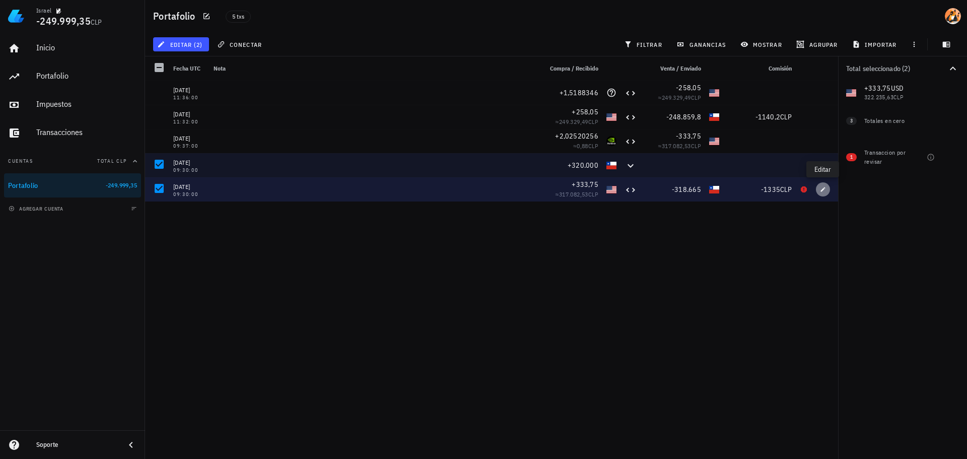
click at [824, 190] on icon "button" at bounding box center [823, 189] width 6 height 6
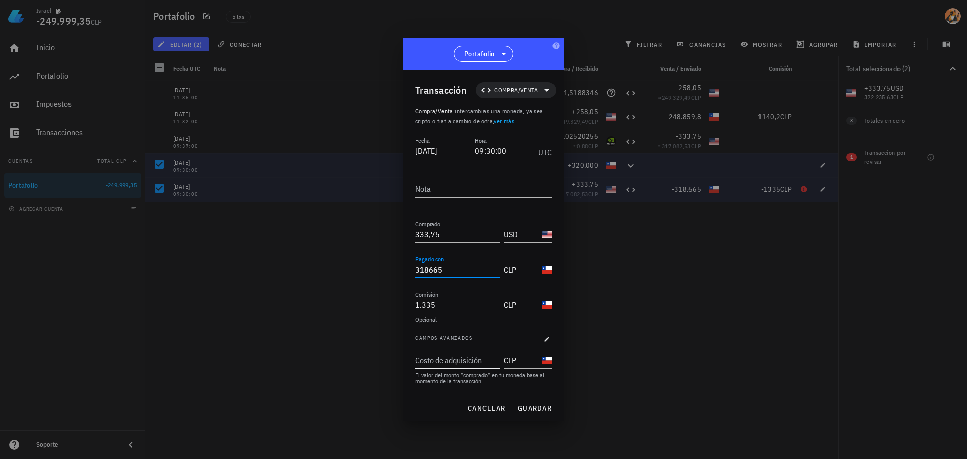
click at [432, 268] on input "318665" at bounding box center [457, 269] width 85 height 16
type input "318.665"
click at [422, 308] on input "1335" at bounding box center [457, 305] width 85 height 16
type input "1.335"
click at [460, 152] on input "[DATE]" at bounding box center [443, 151] width 56 height 16
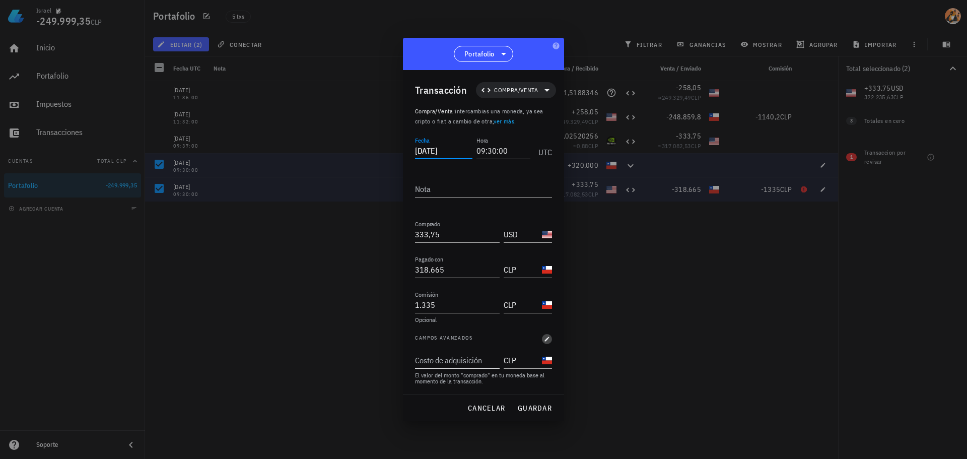
click at [548, 338] on icon "button" at bounding box center [547, 339] width 6 height 6
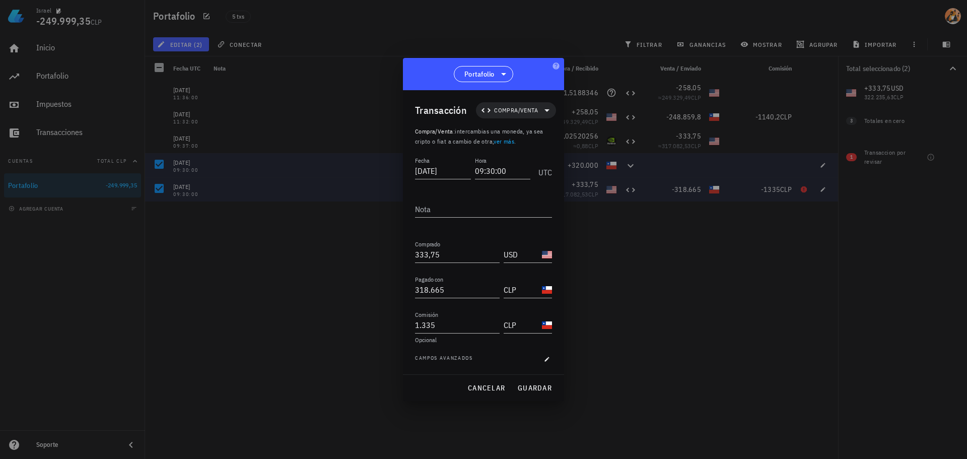
click at [552, 352] on div "Fecha [DATE] Hora 09:30:00 UTC Nota Comprado 333,75 USD Pagado con 318.665 CLP …" at bounding box center [483, 265] width 137 height 220
click at [550, 358] on span "button" at bounding box center [547, 359] width 10 height 6
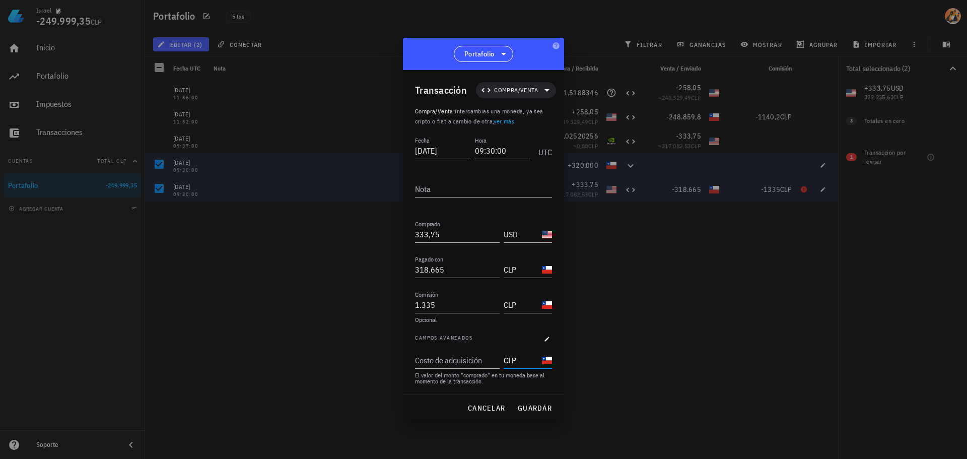
click at [531, 367] on input "CLP" at bounding box center [522, 360] width 36 height 16
click at [530, 365] on input "CLP" at bounding box center [522, 360] width 36 height 16
click at [553, 340] on div "Transacción Compra/Venta Compra/Venta : intercambias una moneda, ya sea cripto …" at bounding box center [483, 232] width 161 height 324
click at [548, 339] on icon "button" at bounding box center [547, 339] width 5 height 5
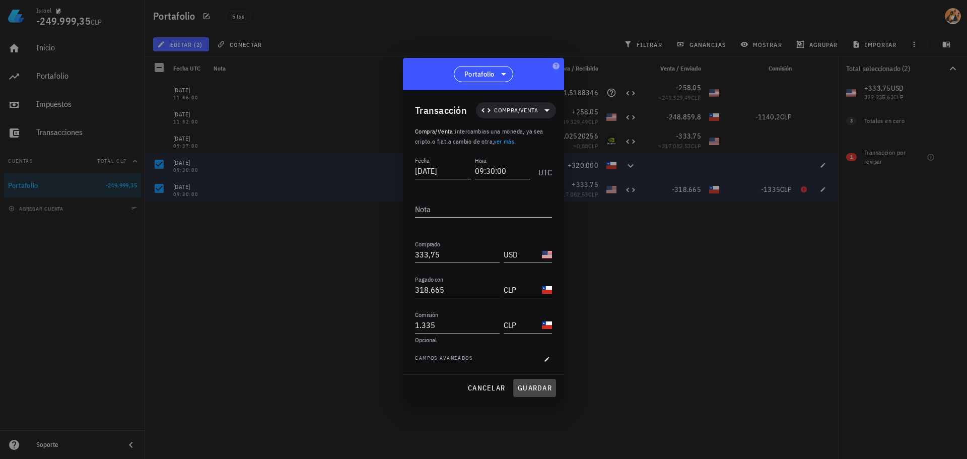
click at [538, 386] on span "guardar" at bounding box center [534, 387] width 35 height 9
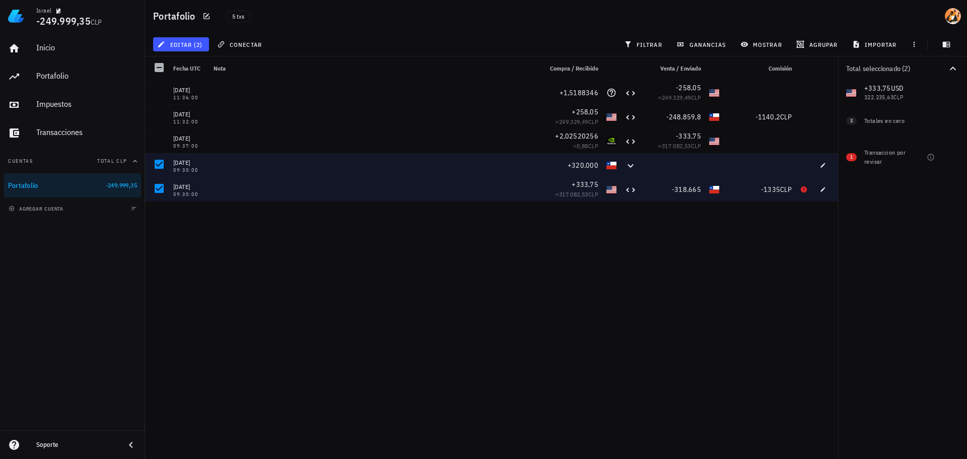
click at [544, 288] on div "[DATE] 11:36:00 +1,5188346 -258,05 ≈ 249.329,49 CLP [DATE] 11:32:00 +258,05 ≈ 2…" at bounding box center [491, 266] width 693 height 370
click at [852, 157] on span "1" at bounding box center [851, 157] width 3 height 8
click at [951, 161] on div at bounding box center [953, 157] width 17 height 17
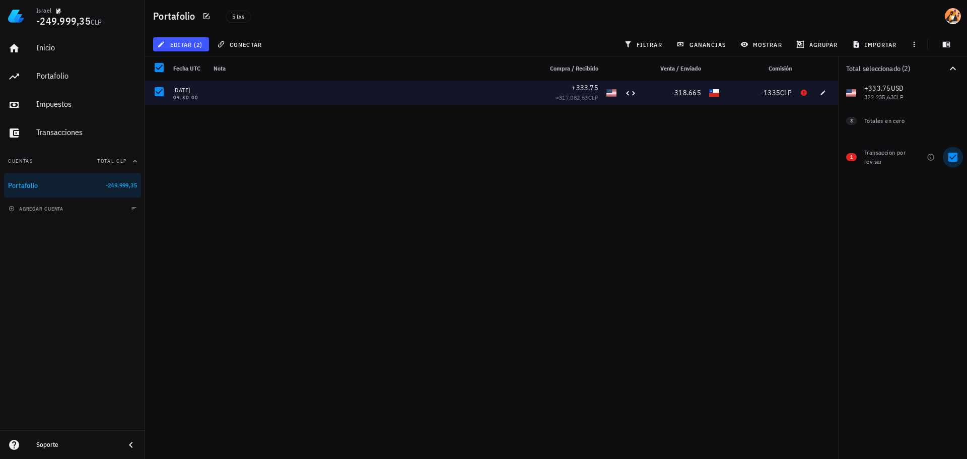
click at [957, 161] on div at bounding box center [953, 157] width 17 height 17
checkbox input "false"
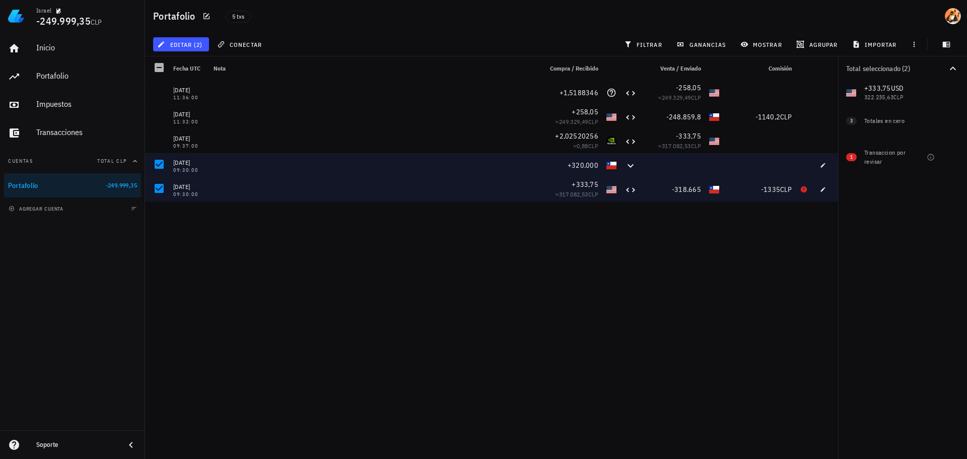
click at [575, 246] on div "[DATE] 11:36:00 +1,5188346 -258,05 ≈ 249.329,49 CLP [DATE] 11:32:00 +258,05 ≈ 2…" at bounding box center [491, 266] width 693 height 370
click at [555, 225] on div "[DATE] 11:36:00 +1,5188346 -258,05 ≈ 249.329,49 CLP [DATE] 11:32:00 +258,05 ≈ 2…" at bounding box center [491, 266] width 693 height 370
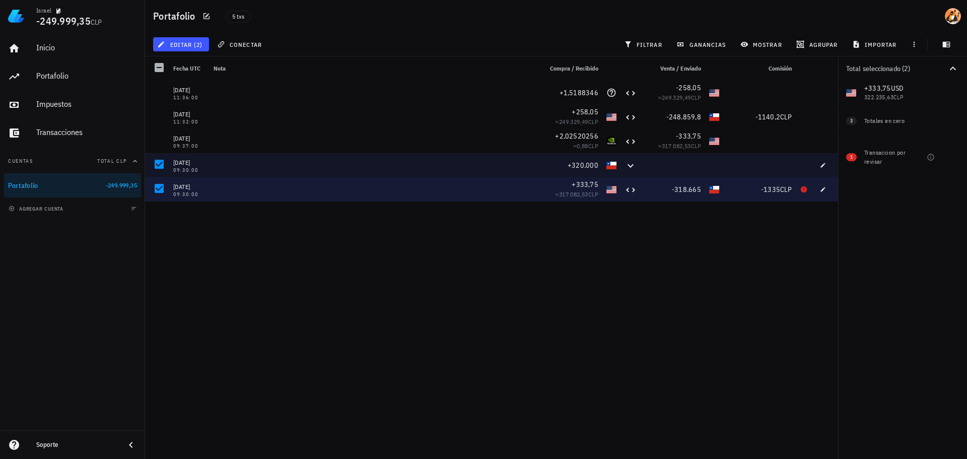
click at [268, 251] on div "[DATE] 11:36:00 +1,5188346 -258,05 ≈ 249.329,49 CLP [DATE] 11:32:00 +258,05 ≈ 2…" at bounding box center [491, 266] width 693 height 370
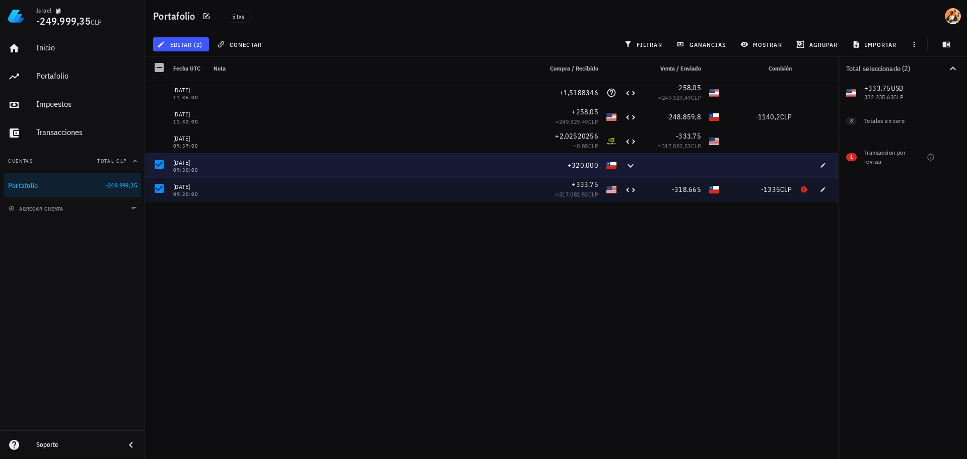
drag, startPoint x: 193, startPoint y: 167, endPoint x: 217, endPoint y: 216, distance: 54.5
click at [180, 227] on div "[DATE] 11:36:00 +1,5188346 -258,05 ≈ 249.329,49 CLP [DATE] 11:32:00 +258,05 ≈ 2…" at bounding box center [491, 266] width 693 height 370
click at [824, 165] on icon "button" at bounding box center [823, 165] width 5 height 5
type input "320.000"
type input "CLP"
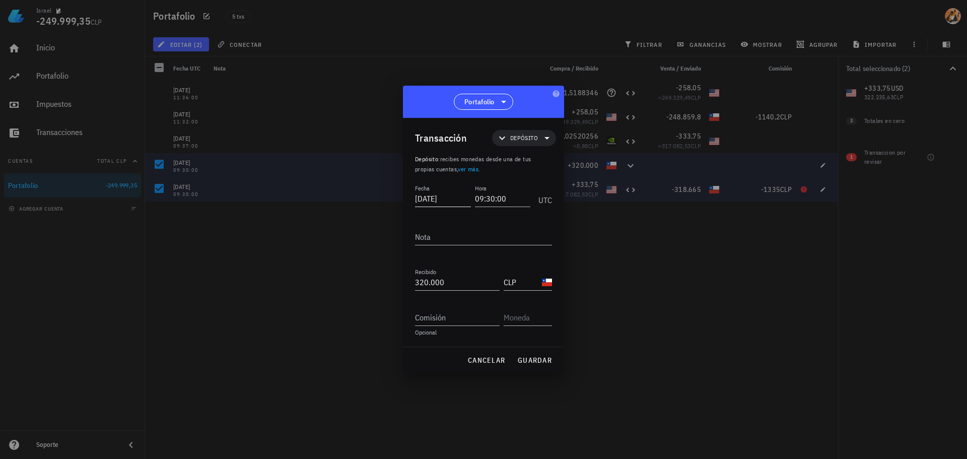
click at [462, 196] on input "[DATE]" at bounding box center [443, 198] width 56 height 16
type input "[DATE]"
click at [480, 198] on input "09:30:00" at bounding box center [504, 198] width 54 height 16
click at [518, 197] on input "09:30:00" at bounding box center [501, 198] width 57 height 16
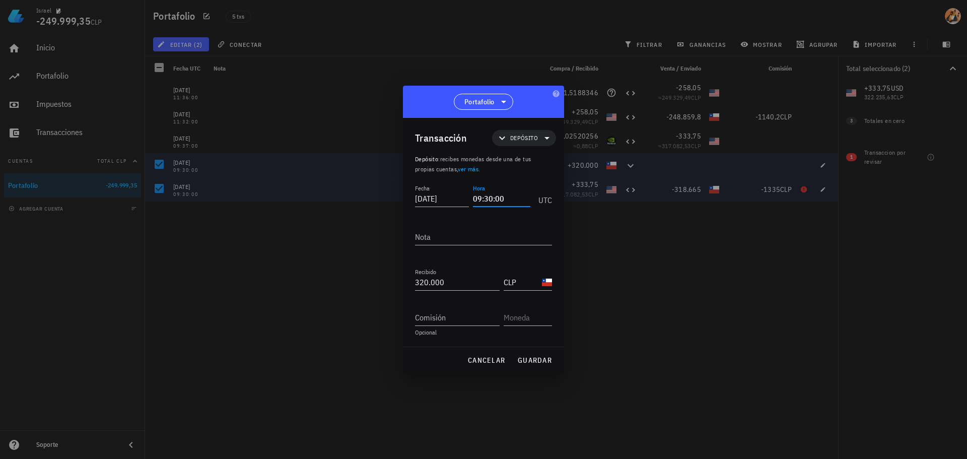
click at [518, 197] on input "09:30:00" at bounding box center [501, 198] width 57 height 16
type input "23:18:00"
click at [532, 364] on span "guardar" at bounding box center [534, 360] width 35 height 9
type input "[DATE]"
type input "09:30:00"
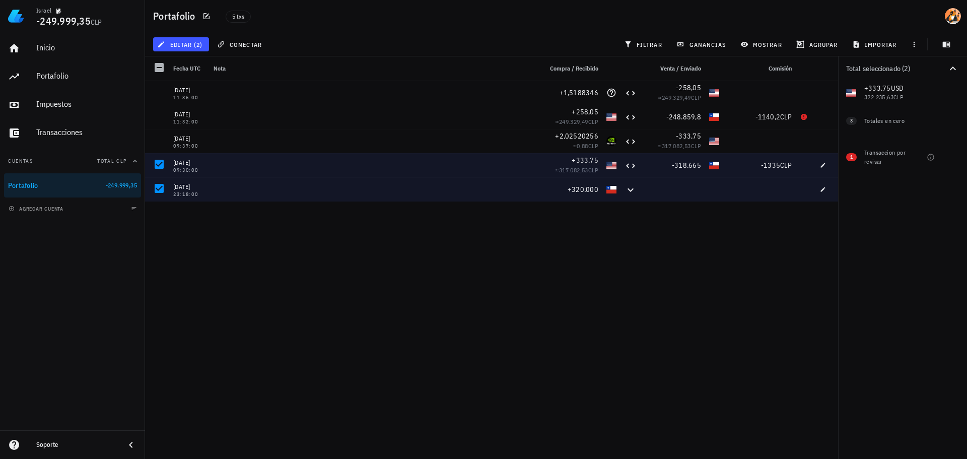
click at [398, 261] on div "[DATE] 11:36:00 +1,5188346 -258,05 ≈ 249.329,49 CLP [DATE] 11:32:00 +258,05 ≈ 2…" at bounding box center [491, 266] width 693 height 370
click at [254, 239] on div "[DATE] 11:36:00 +1,5188346 -258,05 ≈ 249.329,49 CLP [DATE] 11:32:00 +258,05 ≈ 2…" at bounding box center [491, 266] width 693 height 370
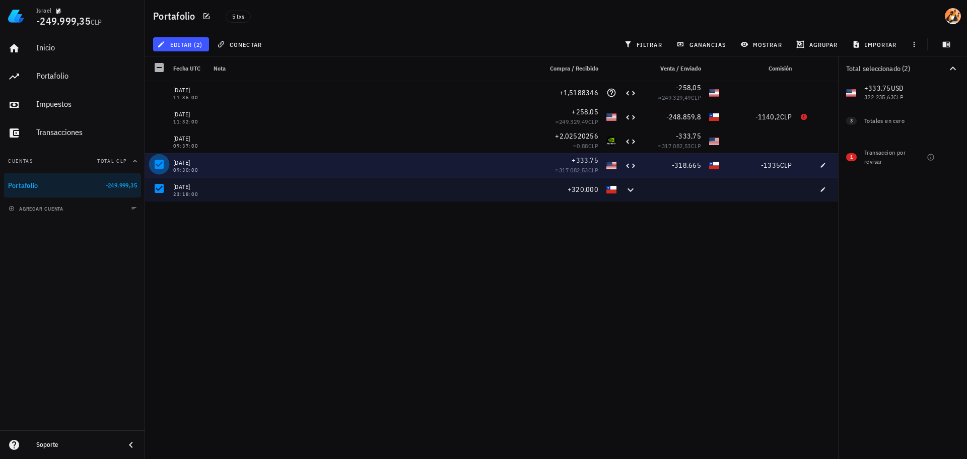
click at [163, 166] on div at bounding box center [159, 164] width 17 height 17
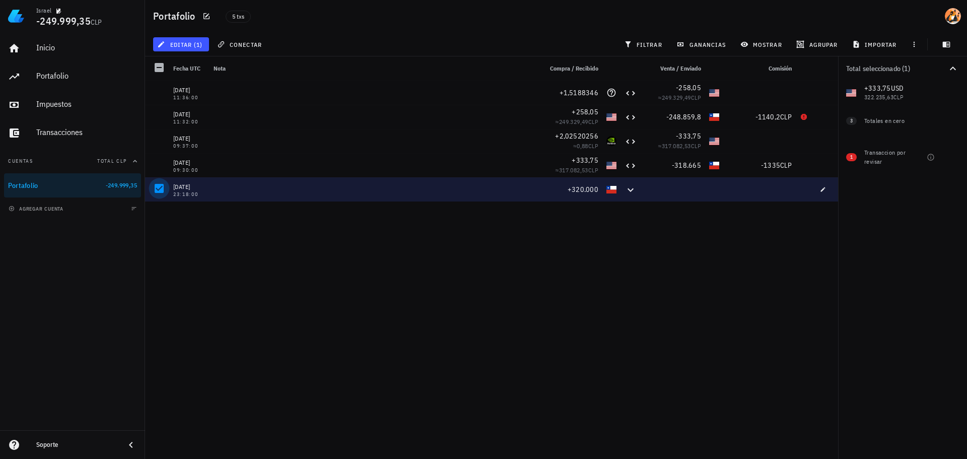
click at [163, 191] on div at bounding box center [159, 188] width 17 height 17
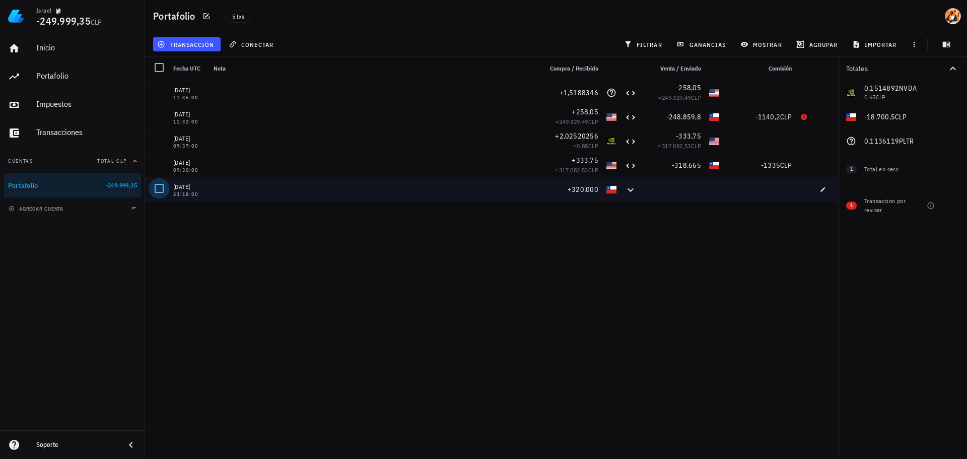
click at [326, 258] on div "[DATE] 11:36:00 +1,5188346 -258,05 ≈ 249.329,49 CLP [DATE] 11:32:00 +258,05 ≈ 2…" at bounding box center [491, 266] width 693 height 370
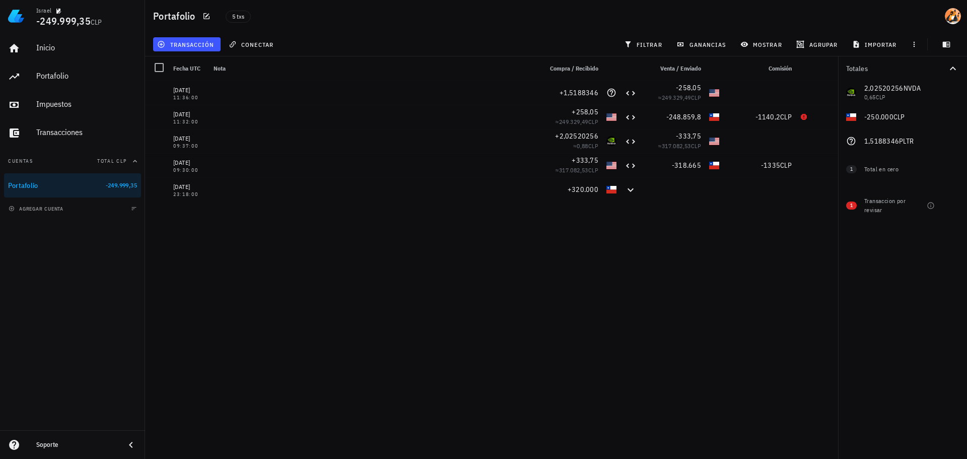
click at [194, 52] on div "transacción" at bounding box center [187, 44] width 72 height 18
click at [196, 48] on span "transacción" at bounding box center [186, 44] width 55 height 8
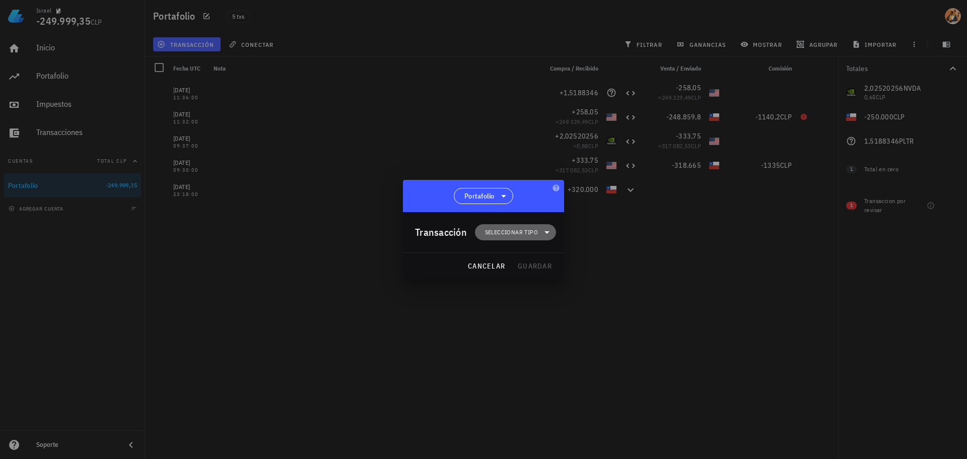
click at [534, 233] on span "Seleccionar tipo" at bounding box center [511, 232] width 53 height 10
click at [538, 310] on div "Transferencia" at bounding box center [522, 317] width 94 height 20
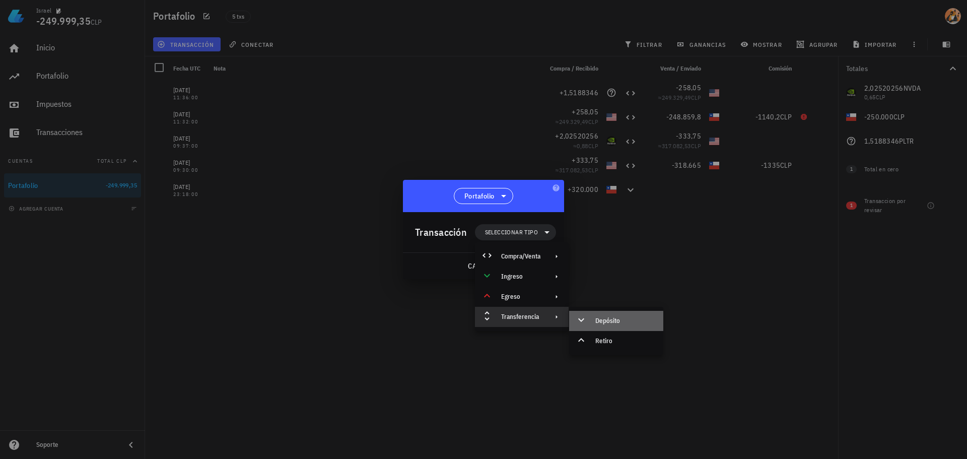
click at [598, 322] on div "Depósito" at bounding box center [625, 321] width 60 height 8
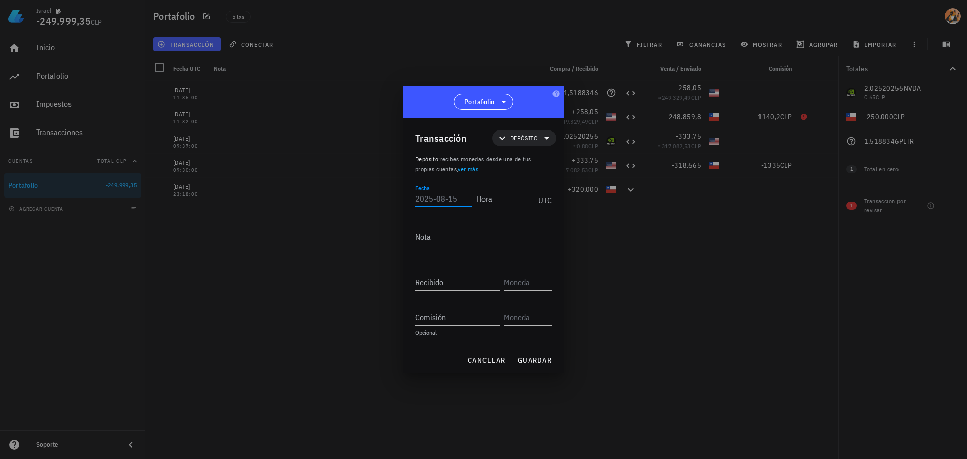
click at [441, 199] on input "Fecha" at bounding box center [443, 198] width 57 height 16
type input "[DATE]"
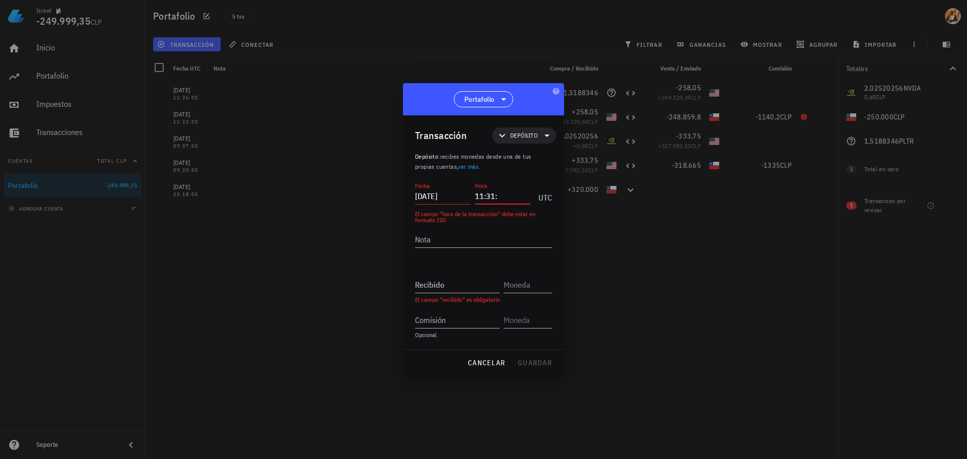
click at [517, 195] on input "11:31:" at bounding box center [503, 196] width 56 height 16
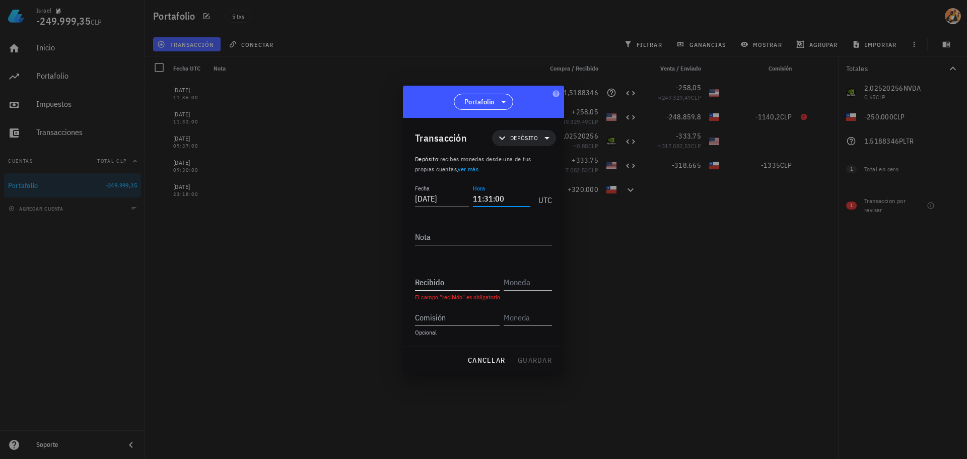
type input "11:31:00"
click at [441, 279] on input "Recibido" at bounding box center [457, 282] width 85 height 16
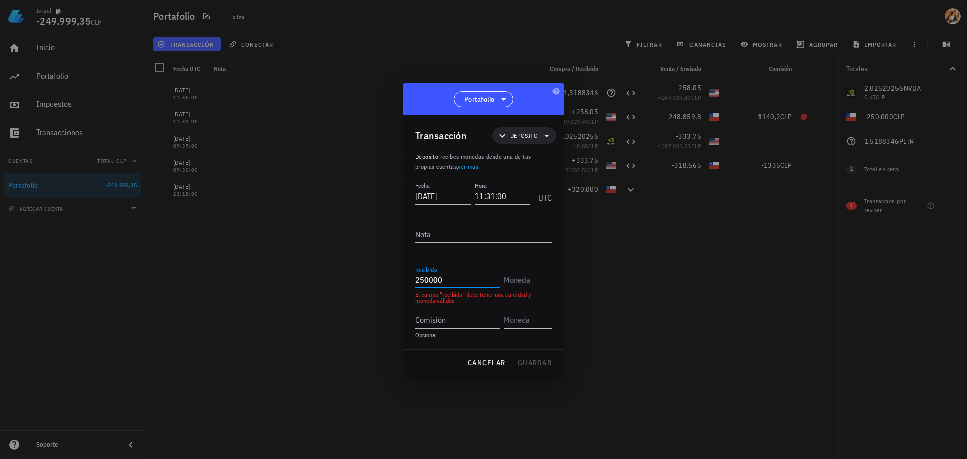
type input "250.000"
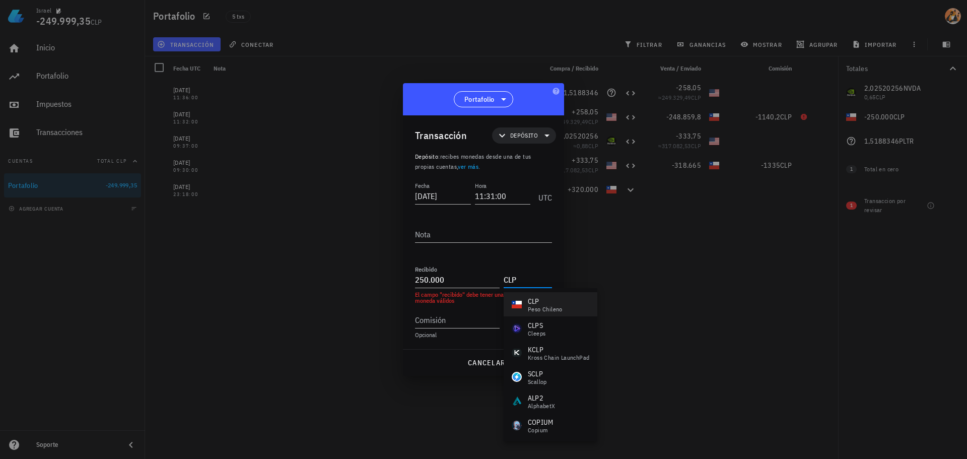
click at [554, 306] on div "peso chileno" at bounding box center [545, 309] width 35 height 6
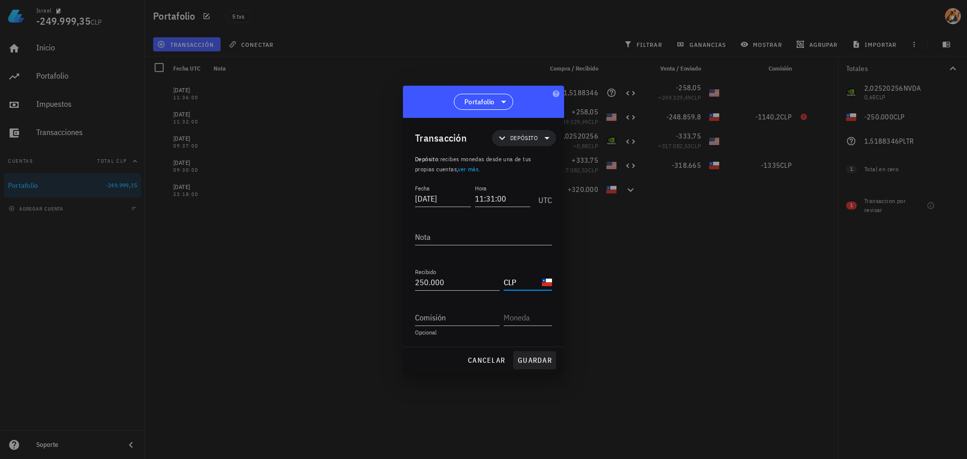
type input "CLP"
click at [535, 362] on span "guardar" at bounding box center [534, 360] width 35 height 9
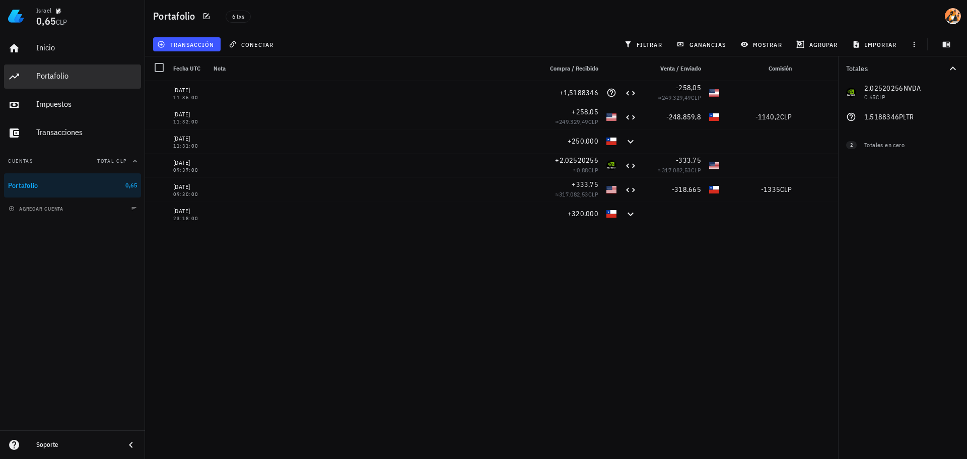
click at [82, 80] on div "Portafolio" at bounding box center [86, 76] width 101 height 10
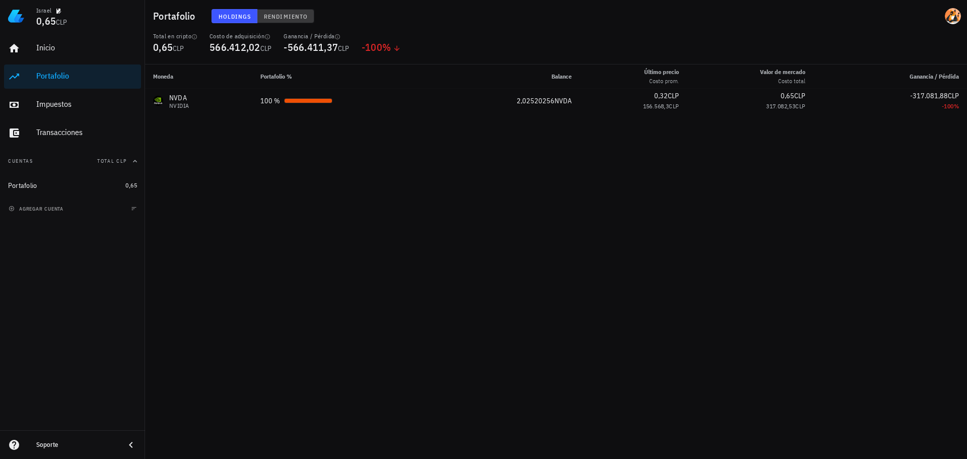
click at [298, 15] on span "Rendimiento" at bounding box center [285, 17] width 44 height 8
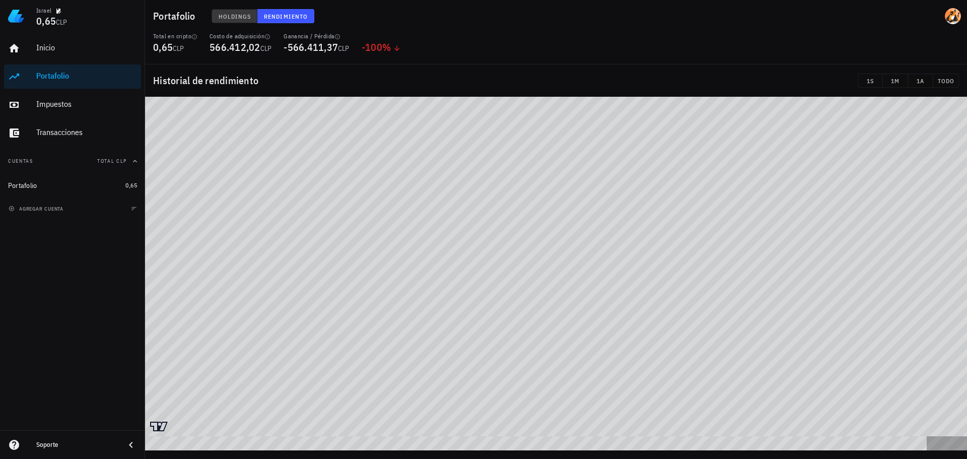
click at [247, 15] on span "Holdings" at bounding box center [234, 17] width 33 height 8
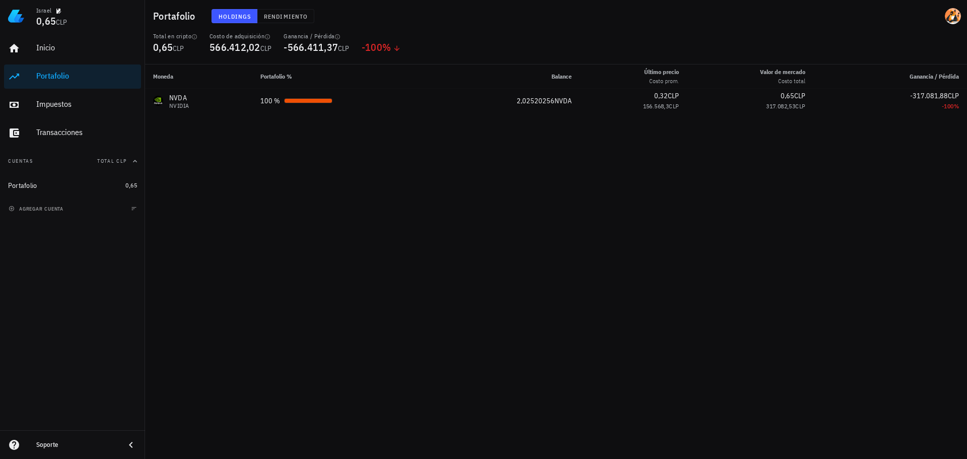
click at [257, 163] on div "Moneda Portafolio % Balance Último precio Costo prom. Valor [PERSON_NAME] Costo…" at bounding box center [556, 261] width 822 height 394
drag, startPoint x: 70, startPoint y: 104, endPoint x: 75, endPoint y: 115, distance: 12.2
click at [70, 104] on div "Impuestos" at bounding box center [86, 104] width 101 height 10
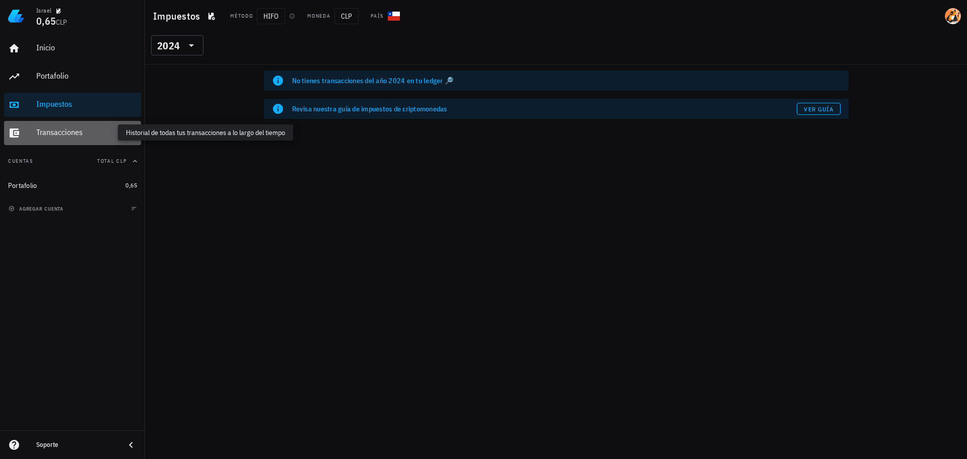
click at [80, 136] on div "Transacciones" at bounding box center [86, 132] width 101 height 10
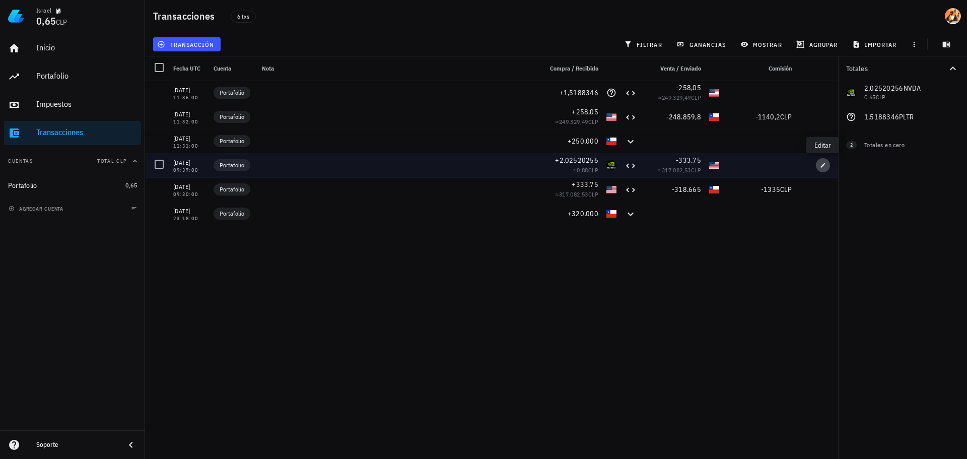
click at [826, 167] on span "button" at bounding box center [823, 165] width 14 height 6
type input "09:37:00"
type input "2,02520256"
type input "NVDA"
type input "333,75"
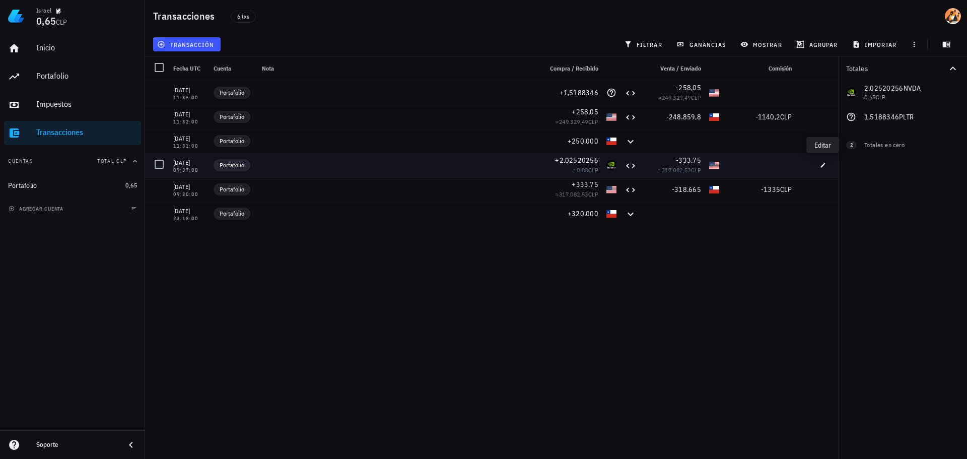
type input "USD"
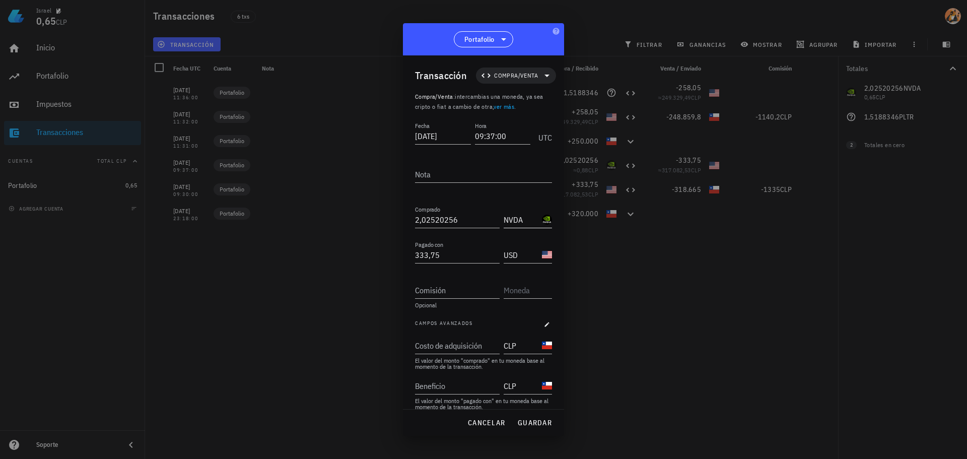
click at [526, 213] on input "NVDA" at bounding box center [522, 220] width 36 height 16
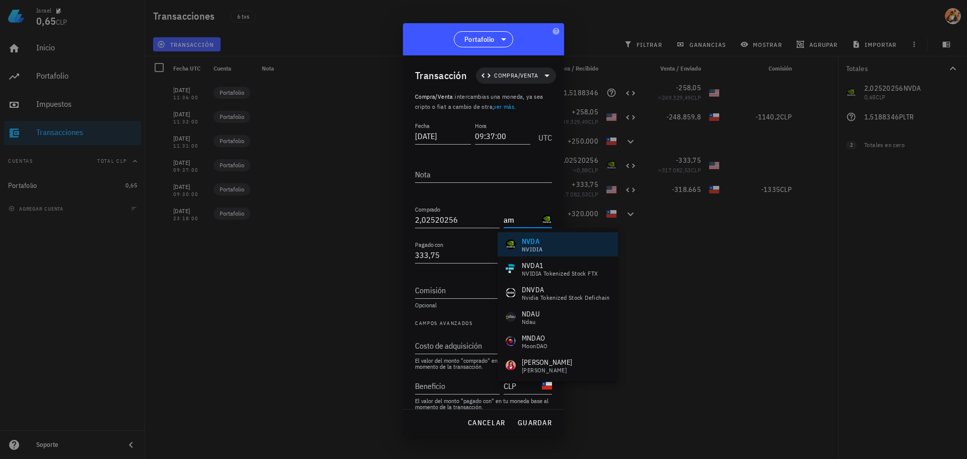
type input "amd"
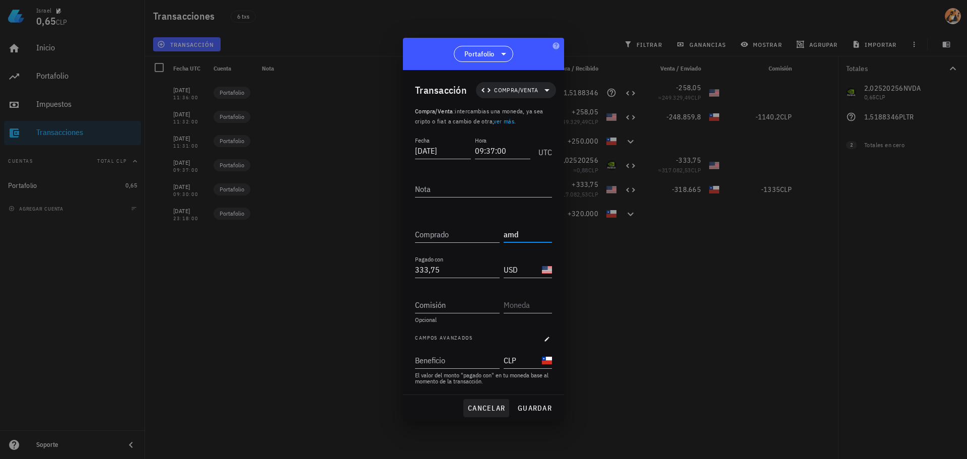
type input "amd"
click at [502, 406] on span "cancelar" at bounding box center [487, 408] width 38 height 9
type input "2,02520256"
type input "NVDA"
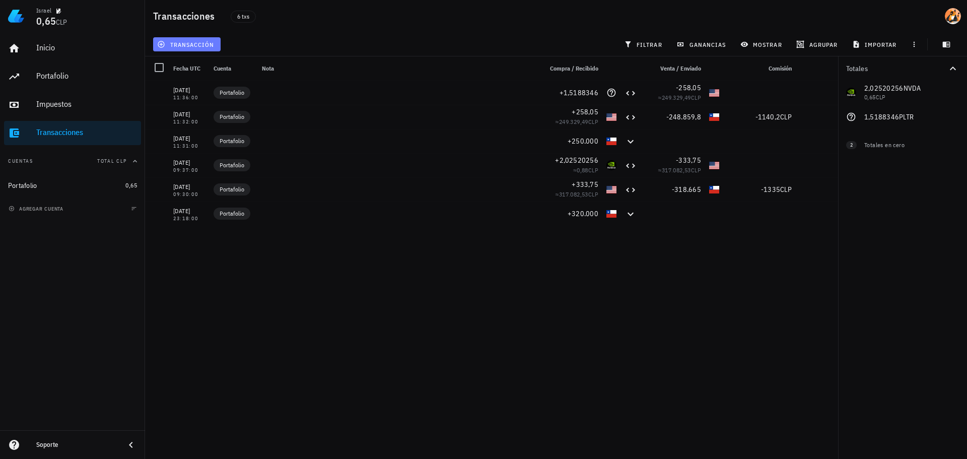
click at [187, 40] on button "transacción" at bounding box center [187, 44] width 68 height 14
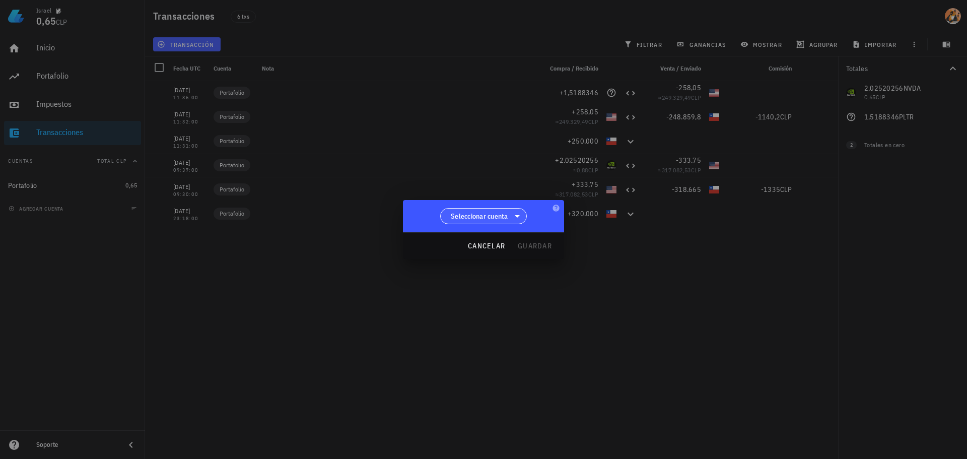
click at [502, 217] on span "Seleccionar cuenta" at bounding box center [479, 216] width 57 height 10
click at [484, 243] on div "Portafolio" at bounding box center [483, 242] width 71 height 10
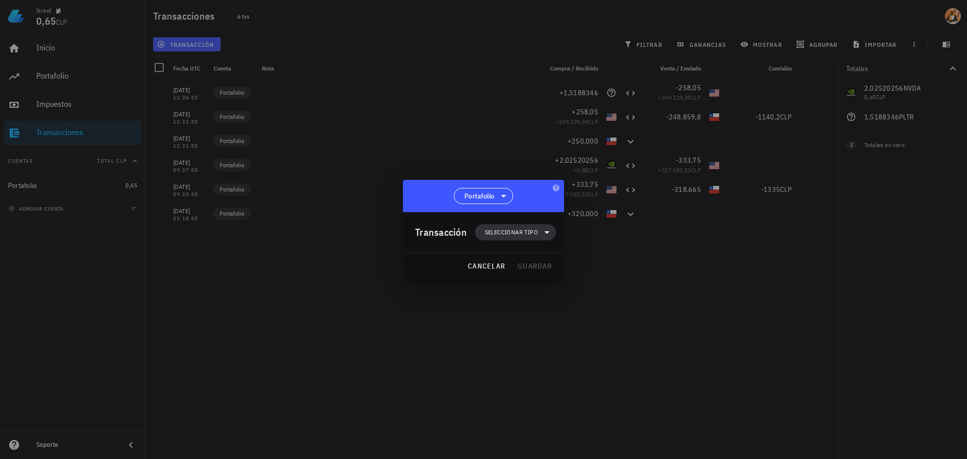
click at [530, 227] on span "Seleccionar tipo" at bounding box center [515, 232] width 69 height 16
click at [532, 316] on div "Transferencia" at bounding box center [520, 317] width 39 height 8
click at [614, 326] on div "Depósito" at bounding box center [616, 321] width 94 height 20
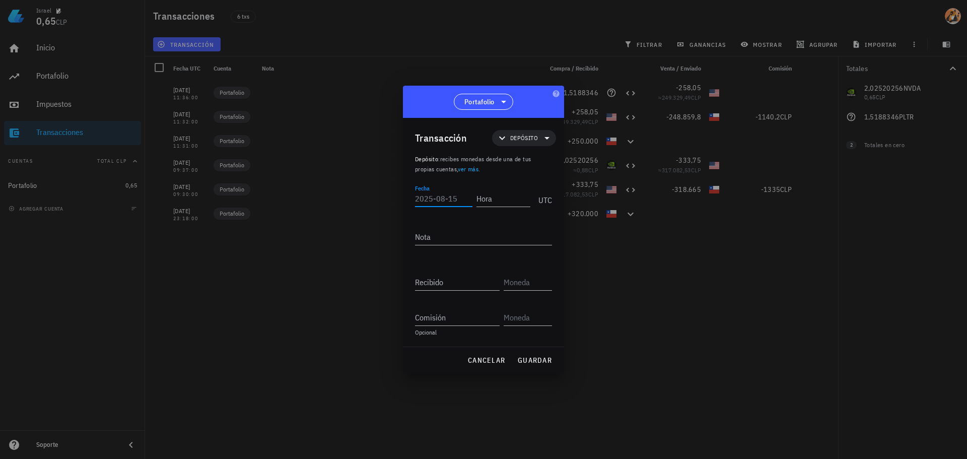
click at [441, 204] on input "Fecha" at bounding box center [443, 198] width 57 height 16
type input "8"
type input "[DATE]"
type input "01:00:00"
type input "750.000"
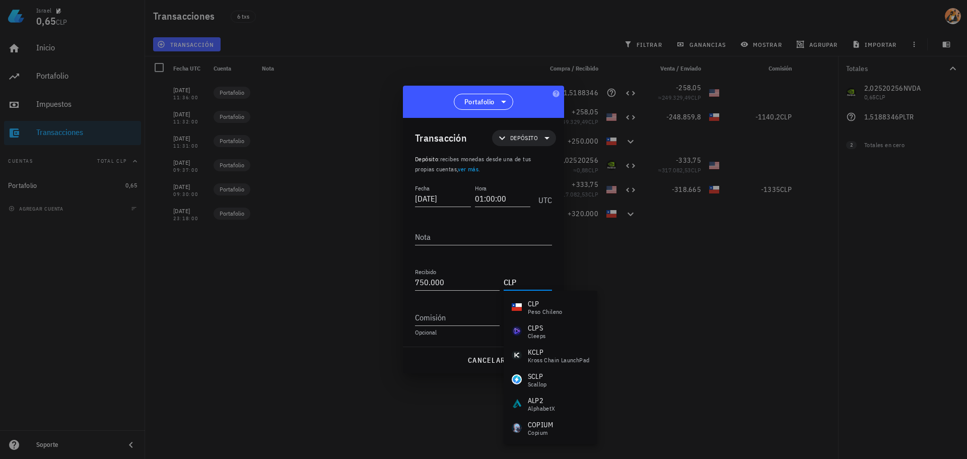
type input "CLP"
click at [441, 356] on div "cancelar guardar" at bounding box center [483, 360] width 161 height 26
click at [529, 366] on button "guardar" at bounding box center [534, 360] width 43 height 18
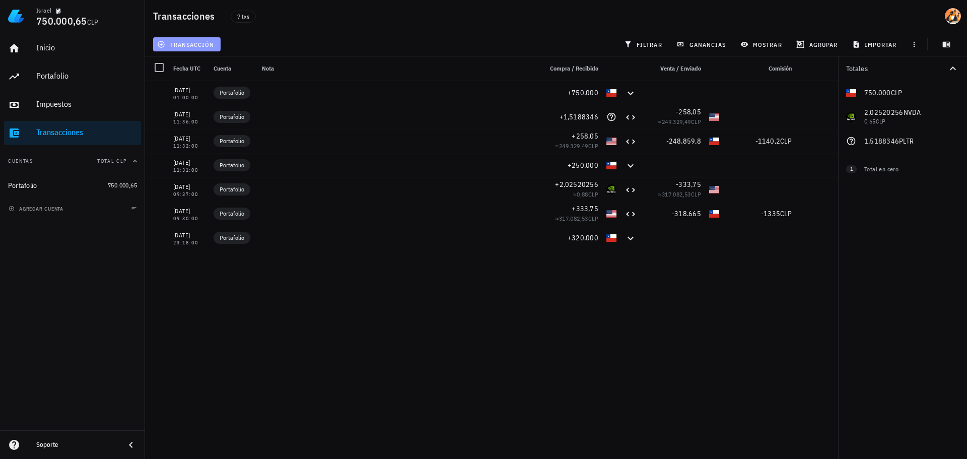
click at [202, 48] on button "transacción" at bounding box center [187, 44] width 68 height 14
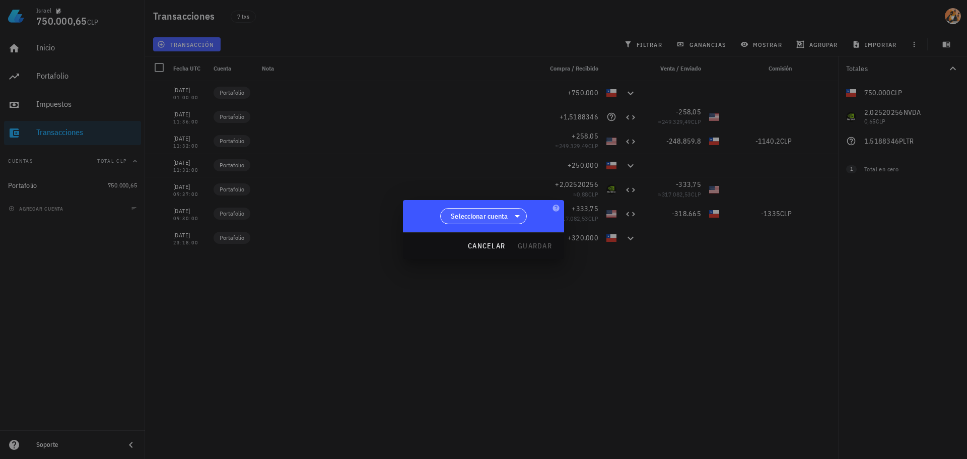
click at [483, 220] on span "Seleccionar cuenta" at bounding box center [479, 216] width 57 height 10
click at [498, 243] on div "Portafolio" at bounding box center [483, 242] width 71 height 10
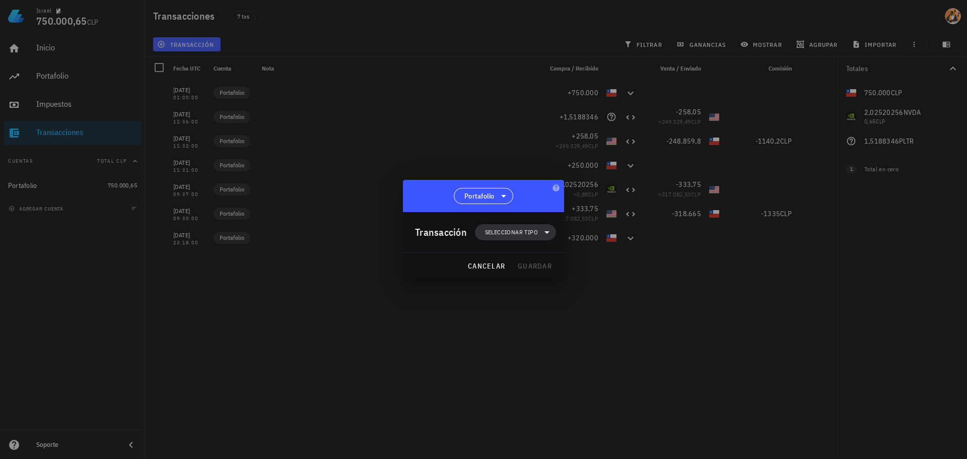
click at [529, 234] on span "Seleccionar tipo" at bounding box center [511, 232] width 53 height 10
click at [536, 259] on div "Compra/Venta" at bounding box center [520, 256] width 39 height 8
click at [549, 278] on div at bounding box center [555, 277] width 12 height 8
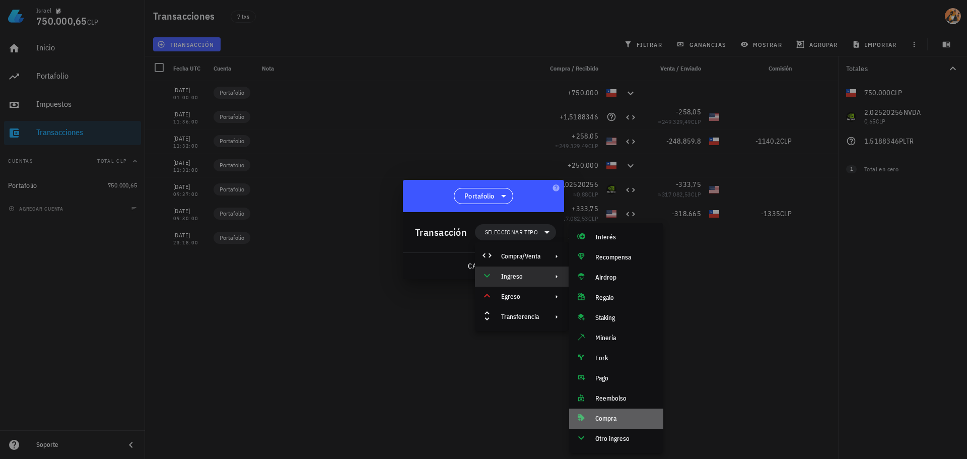
click at [620, 424] on div "Compra" at bounding box center [616, 419] width 94 height 20
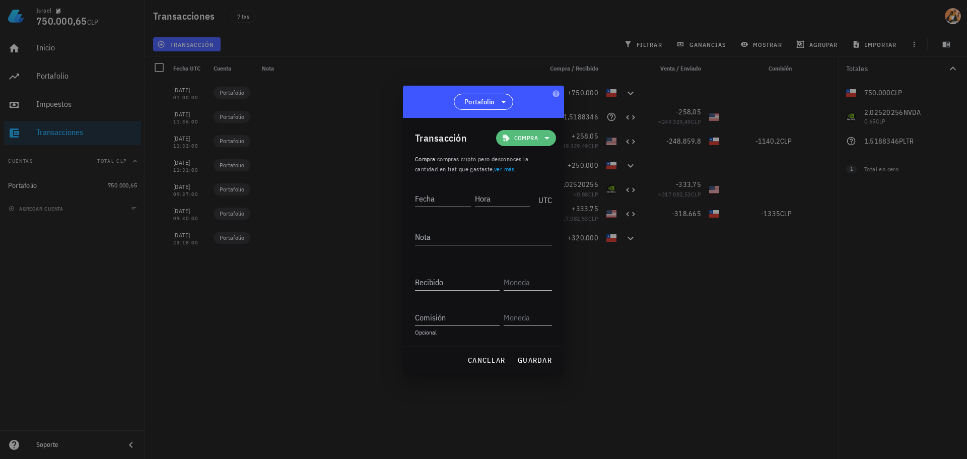
click at [534, 143] on span "Compra" at bounding box center [526, 138] width 48 height 16
click at [550, 161] on div "Compra/Venta" at bounding box center [541, 162] width 39 height 8
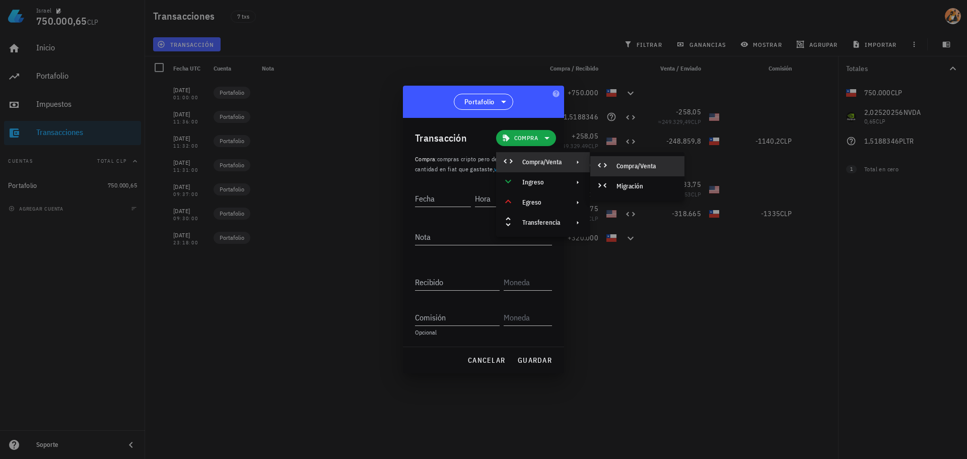
click at [634, 172] on div "Compra/Venta" at bounding box center [637, 166] width 94 height 20
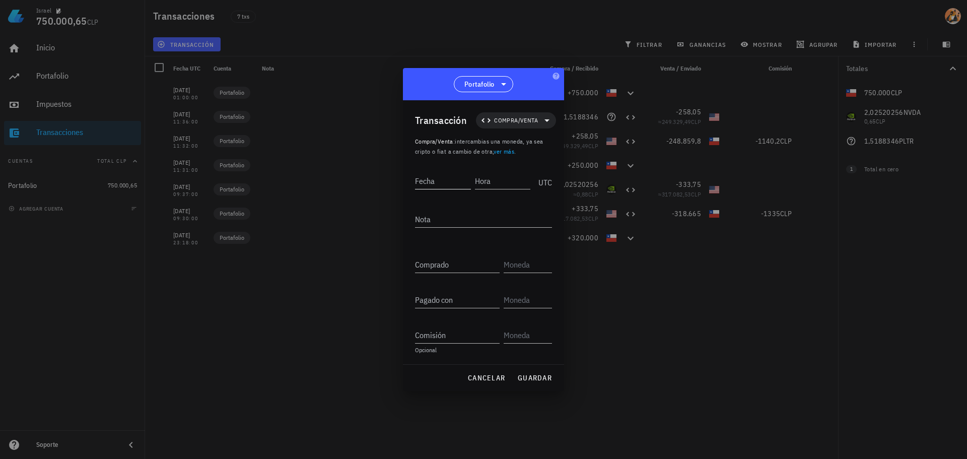
click at [436, 180] on input "Fecha" at bounding box center [443, 181] width 56 height 16
type input "[DATE]"
type input "09:30:00"
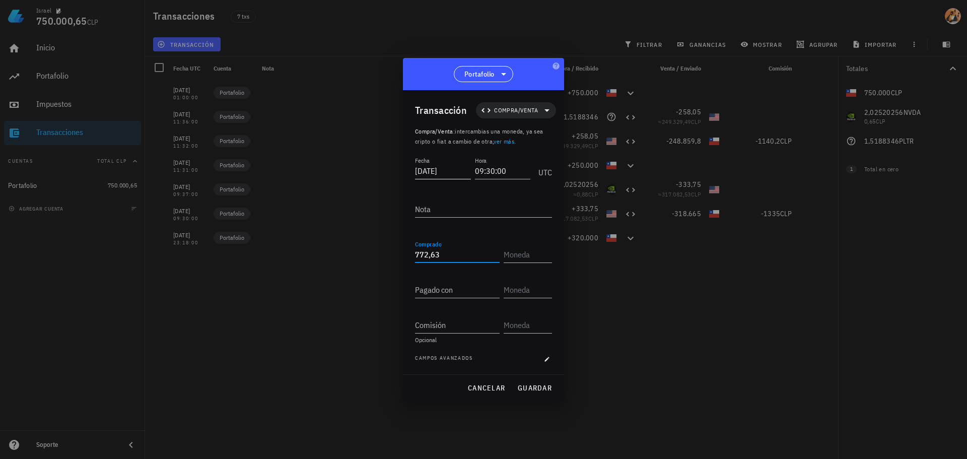
type input "772,63"
type input "USD"
click at [436, 258] on input "772,63" at bounding box center [457, 254] width 85 height 16
click at [437, 258] on input "772,63" at bounding box center [457, 254] width 85 height 16
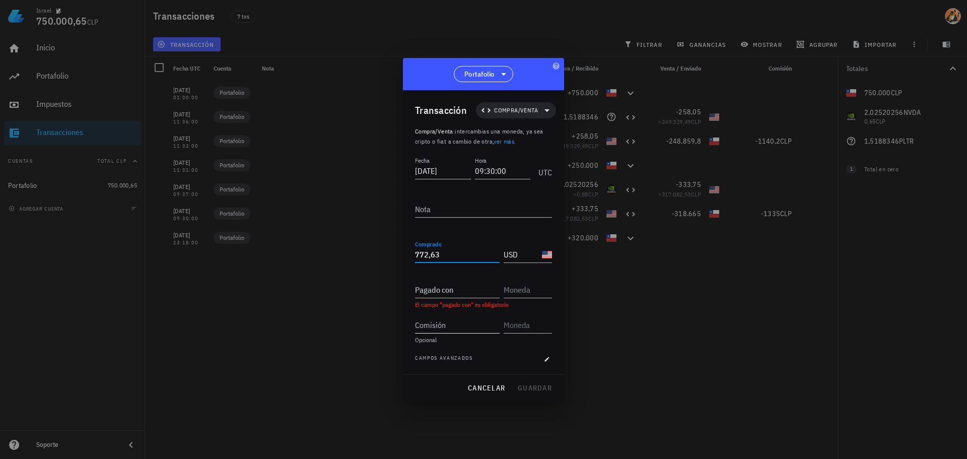
click at [442, 325] on input "Comisión" at bounding box center [457, 325] width 85 height 16
paste input "3090,52"
type input "3.090,52"
click at [450, 286] on div "Pagado con" at bounding box center [457, 290] width 85 height 16
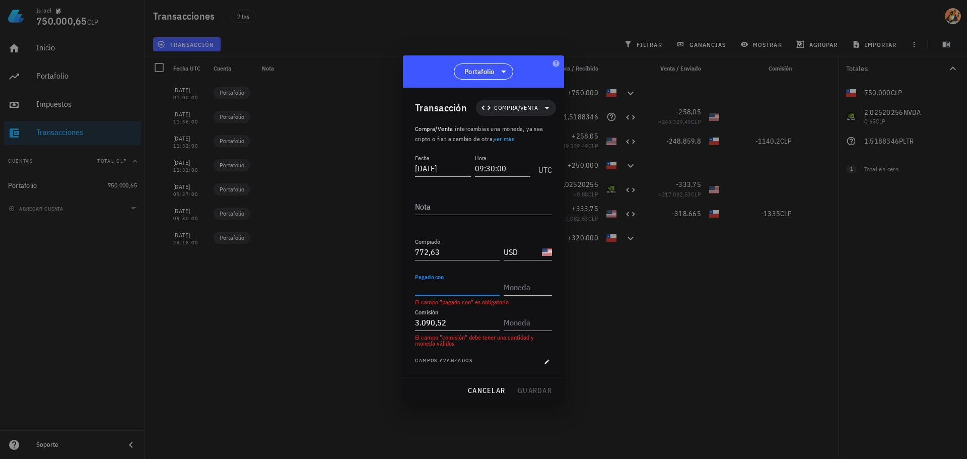
paste input "746909,48"
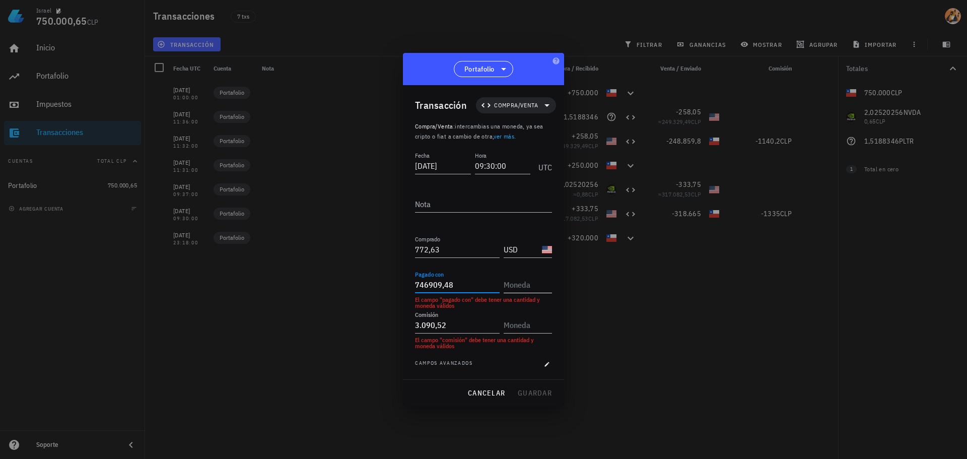
type input "746.909,48"
click at [524, 289] on input "text" at bounding box center [527, 285] width 46 height 16
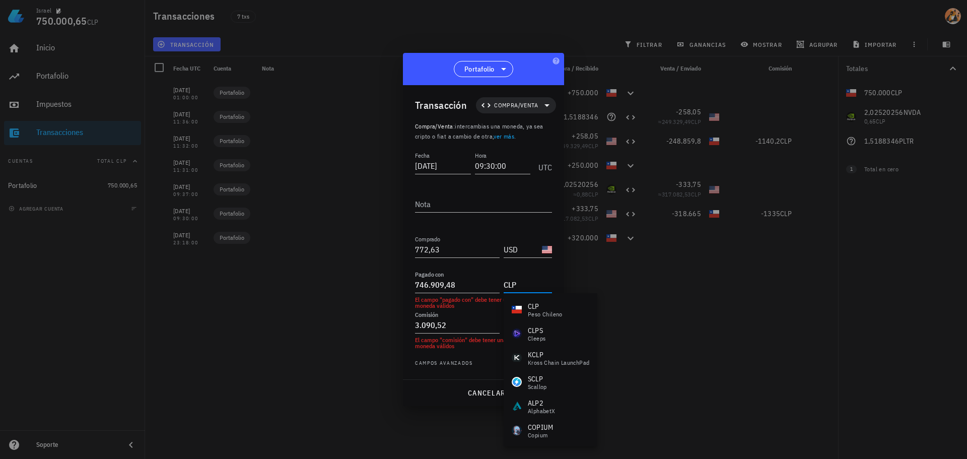
type input "CLP"
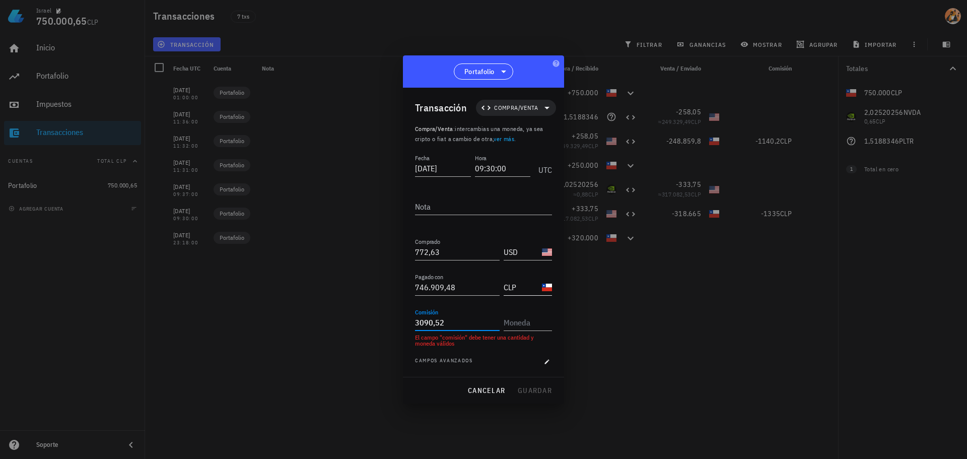
type input "3.090,52"
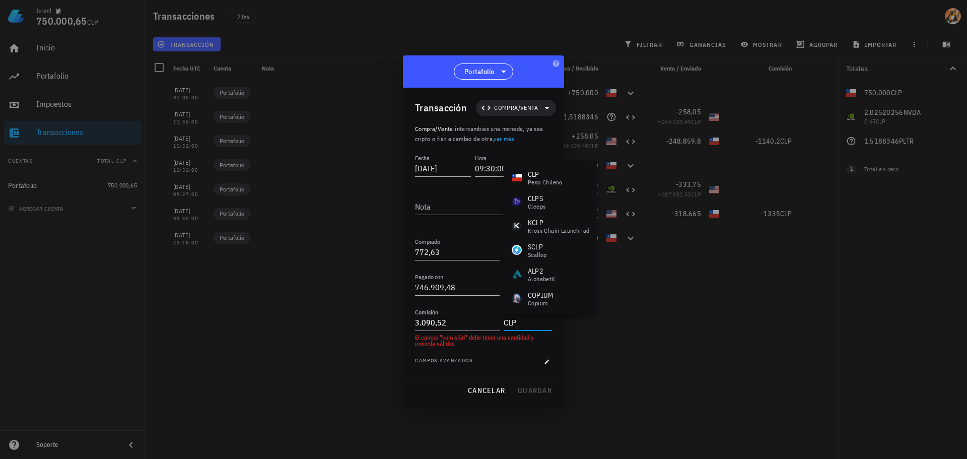
type input "CLP"
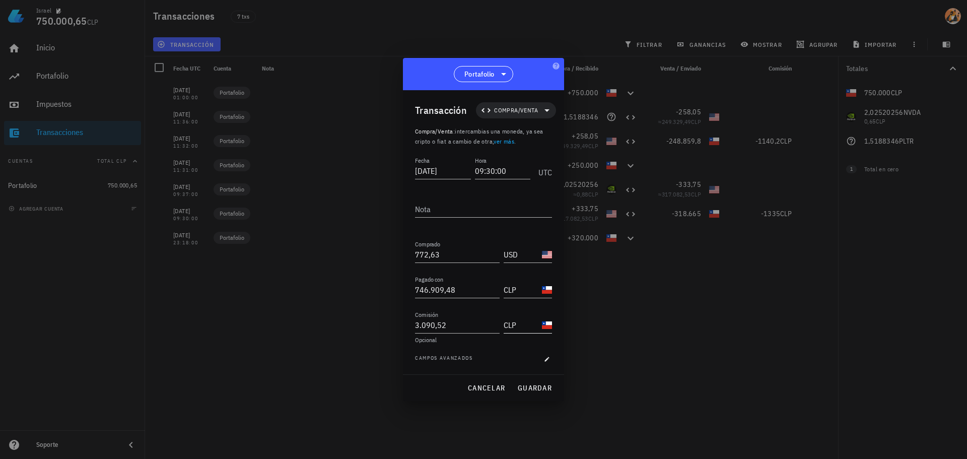
click at [522, 321] on input "CLP" at bounding box center [522, 325] width 36 height 16
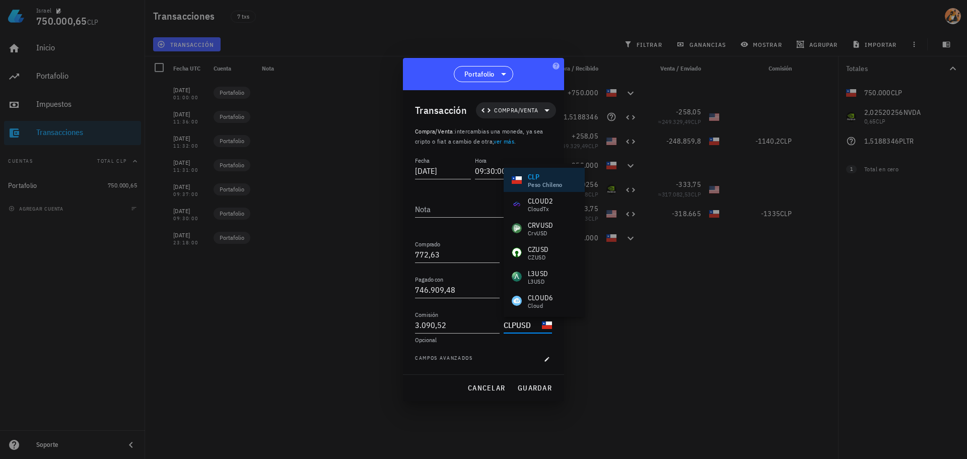
click at [540, 180] on div "CLP" at bounding box center [545, 177] width 35 height 10
type input "CLP"
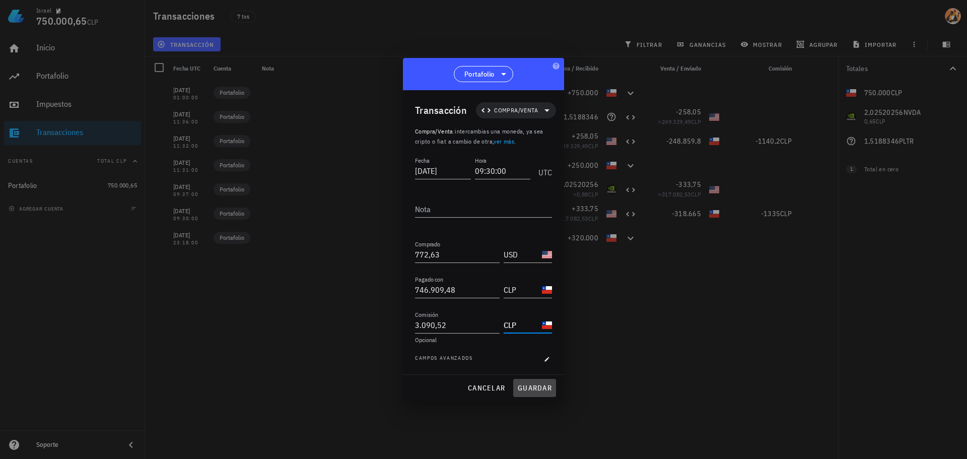
click at [533, 385] on span "guardar" at bounding box center [534, 387] width 35 height 9
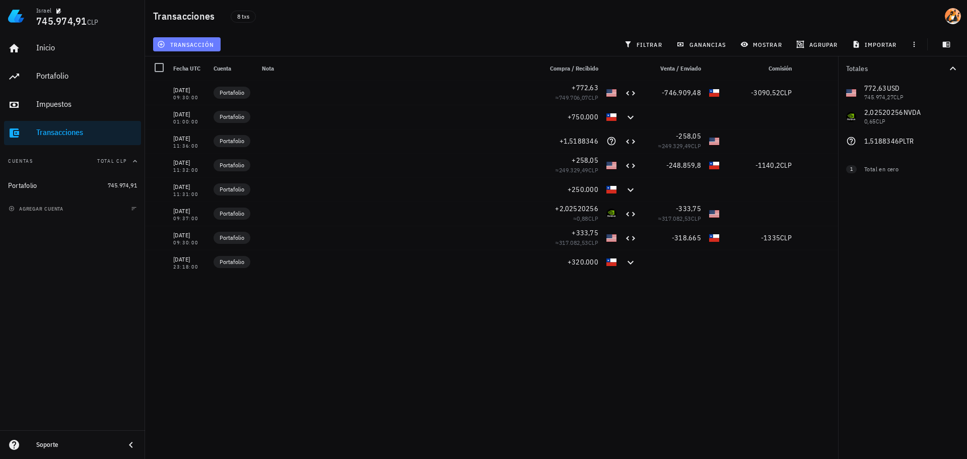
click at [165, 43] on icon "button" at bounding box center [161, 44] width 8 height 8
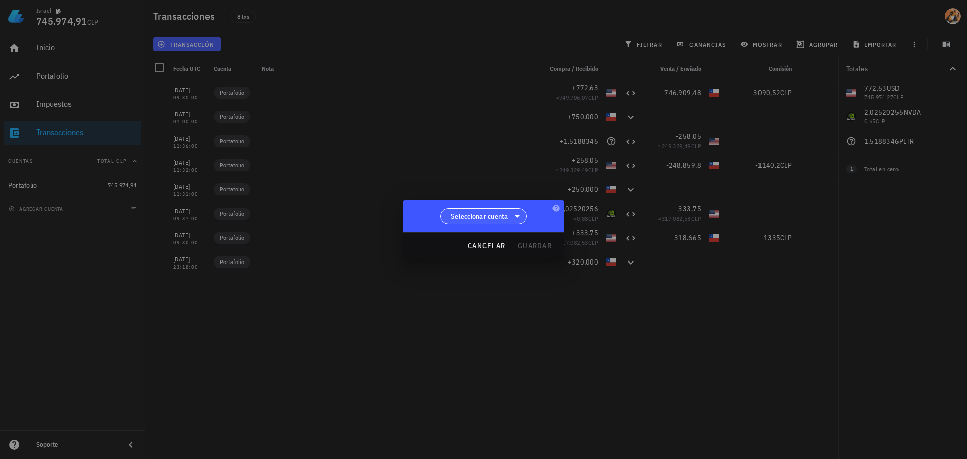
click at [503, 224] on span "Seleccionar cuenta" at bounding box center [483, 216] width 87 height 16
click at [505, 239] on div "Portafolio" at bounding box center [483, 242] width 71 height 10
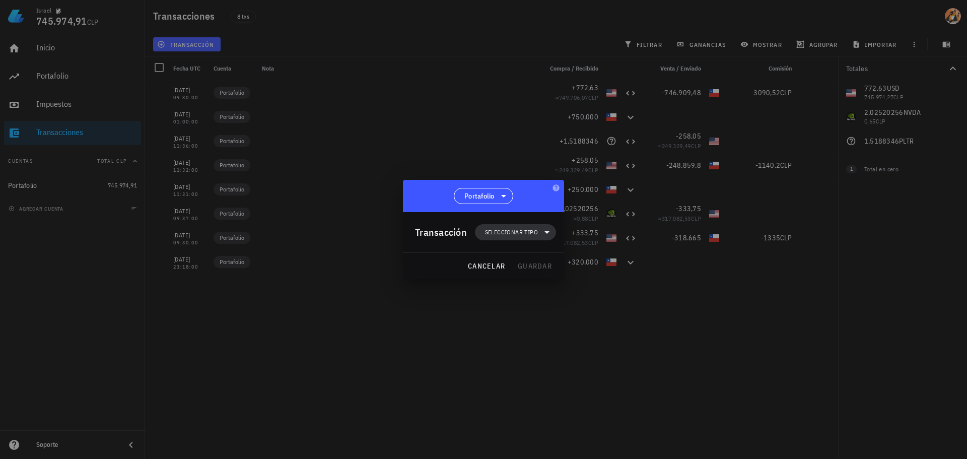
click at [542, 233] on icon at bounding box center [547, 232] width 12 height 12
click at [540, 274] on div "Ingreso" at bounding box center [520, 277] width 39 height 8
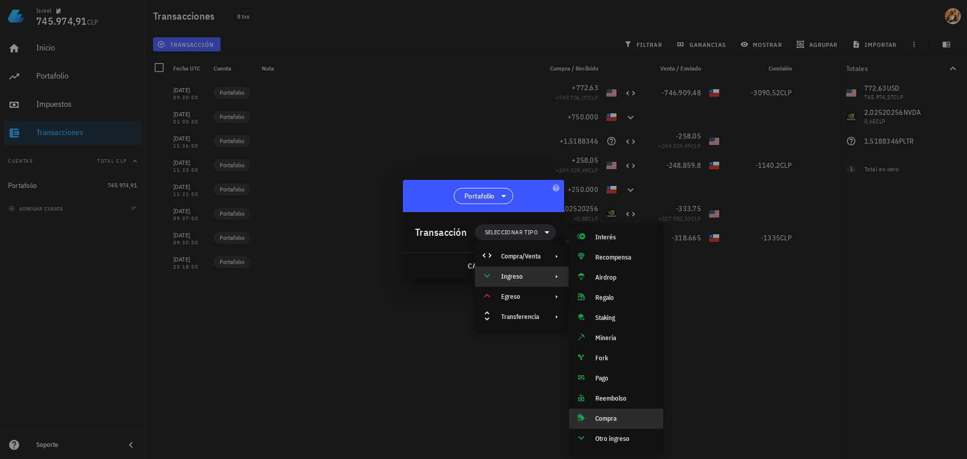
click at [628, 417] on div "Compra" at bounding box center [625, 419] width 60 height 8
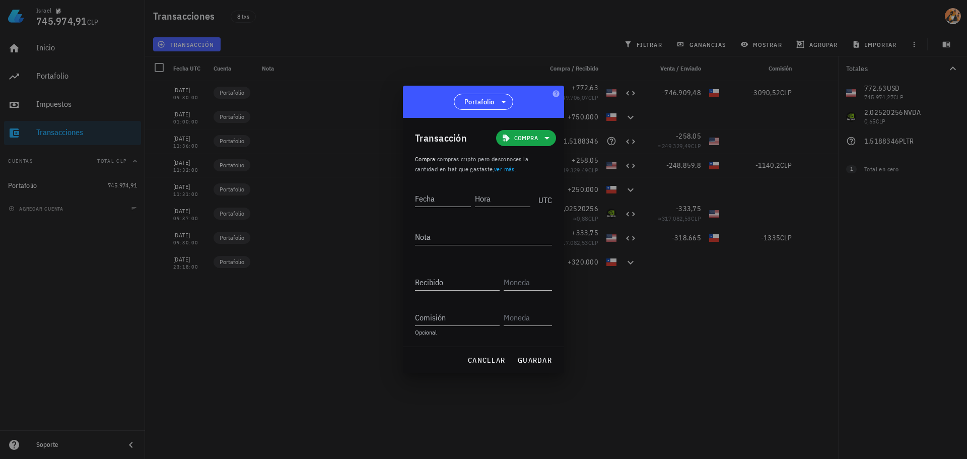
click at [438, 198] on input "Fecha" at bounding box center [443, 198] width 56 height 16
click at [537, 146] on div "Transacción Compra" at bounding box center [485, 138] width 141 height 40
click at [537, 137] on span "Compra" at bounding box center [526, 138] width 24 height 10
click at [564, 157] on div "Compra/Venta" at bounding box center [543, 162] width 94 height 20
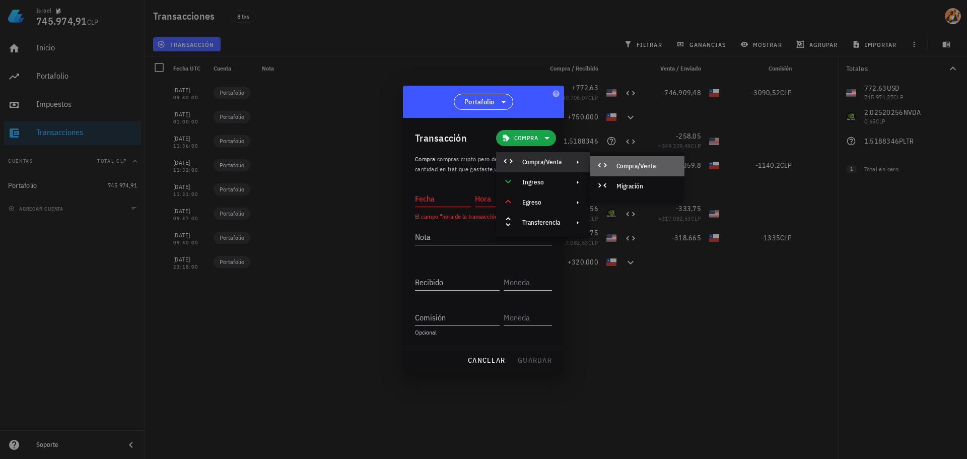
click at [621, 168] on div "Compra/Venta" at bounding box center [647, 166] width 60 height 8
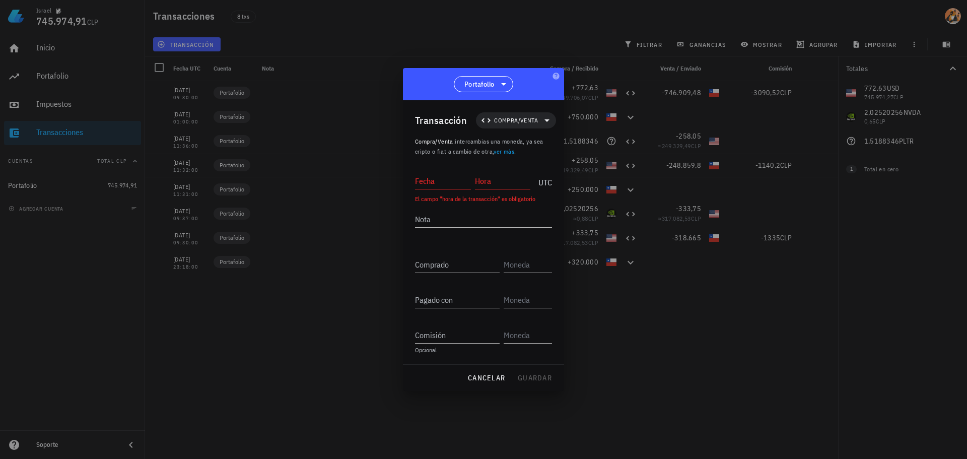
click at [441, 186] on input "Fecha" at bounding box center [443, 181] width 56 height 16
type input "[DATE]"
type input "15:22:00"
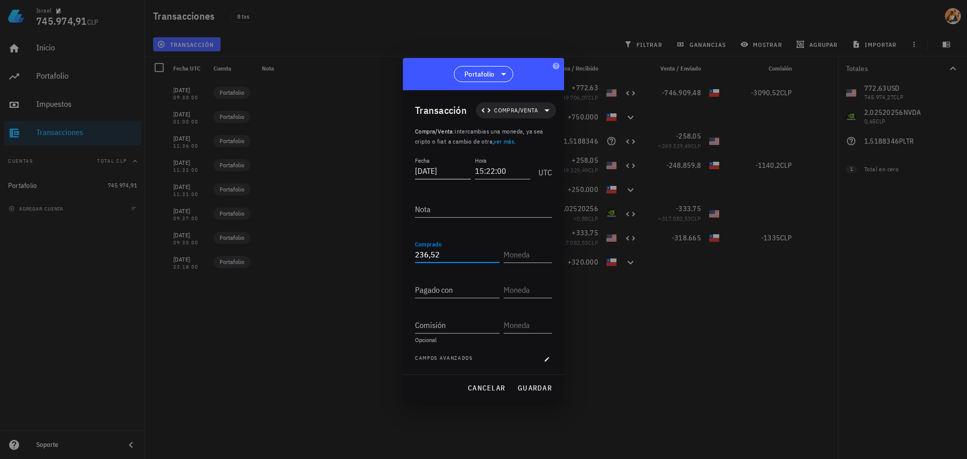
type input "236,52"
type input "I"
click at [459, 251] on input "236,52" at bounding box center [457, 254] width 85 height 16
click at [459, 251] on div "Comprado" at bounding box center [459, 251] width 89 height 22
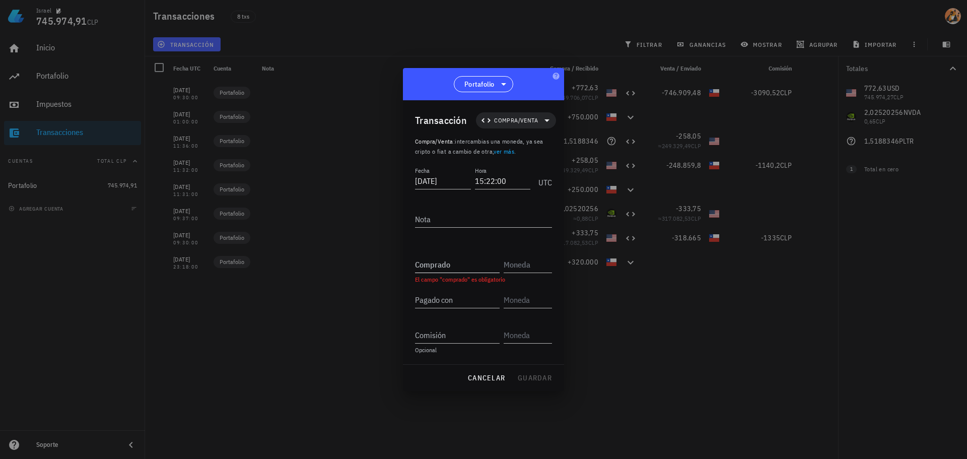
click at [442, 263] on input "Comprado" at bounding box center [457, 264] width 85 height 16
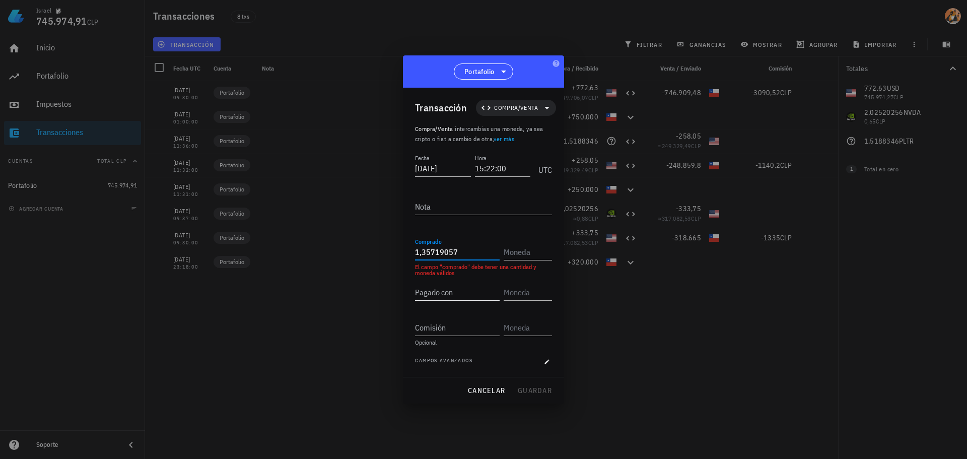
type input "1,35719057"
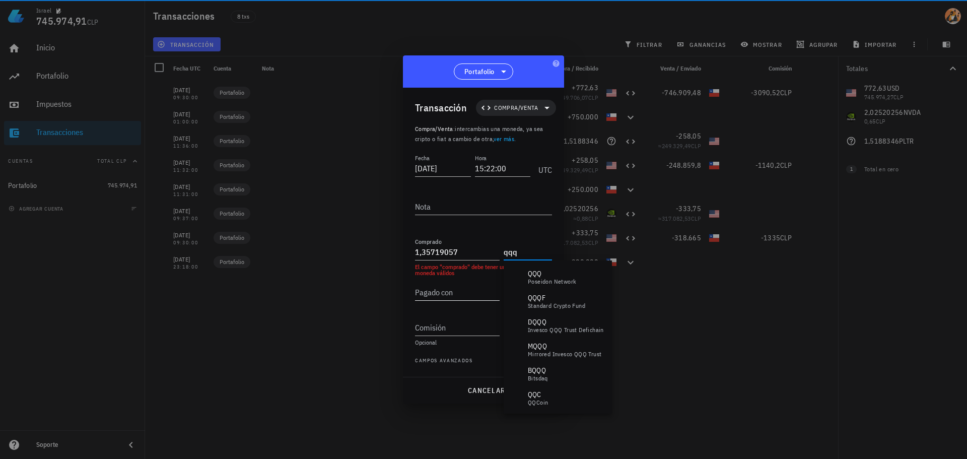
type input "qqqm"
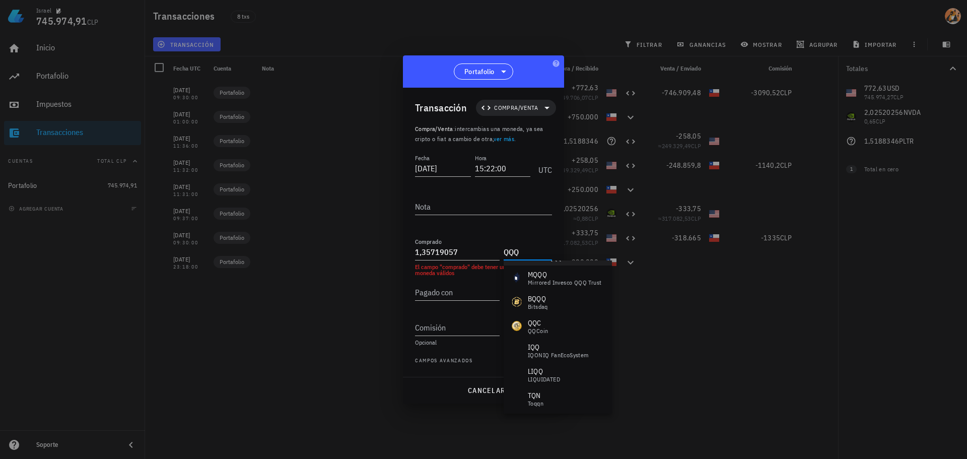
scroll to position [73, 0]
click at [558, 60] on icon "button" at bounding box center [556, 63] width 8 height 8
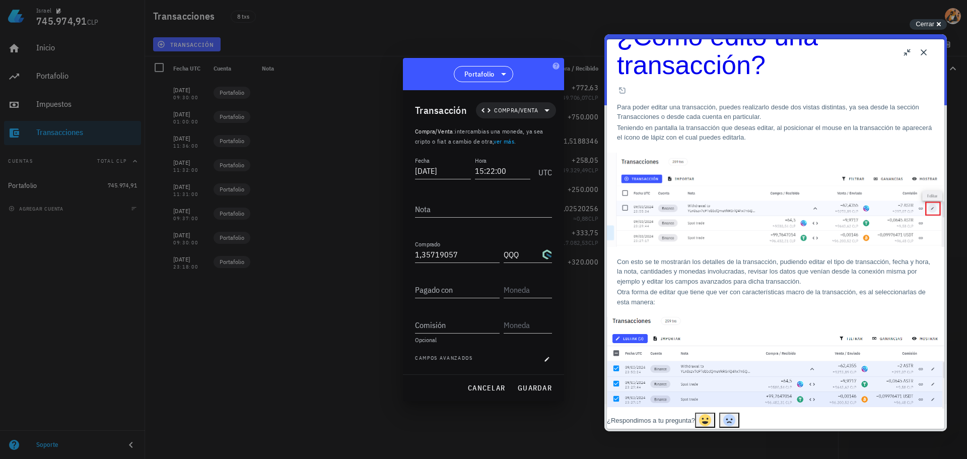
scroll to position [0, 0]
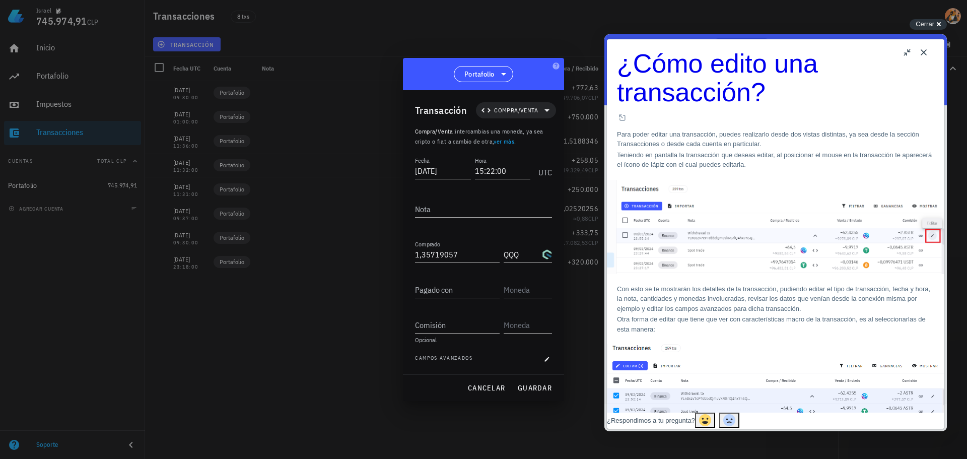
click at [908, 54] on button "u" at bounding box center [908, 52] width 16 height 16
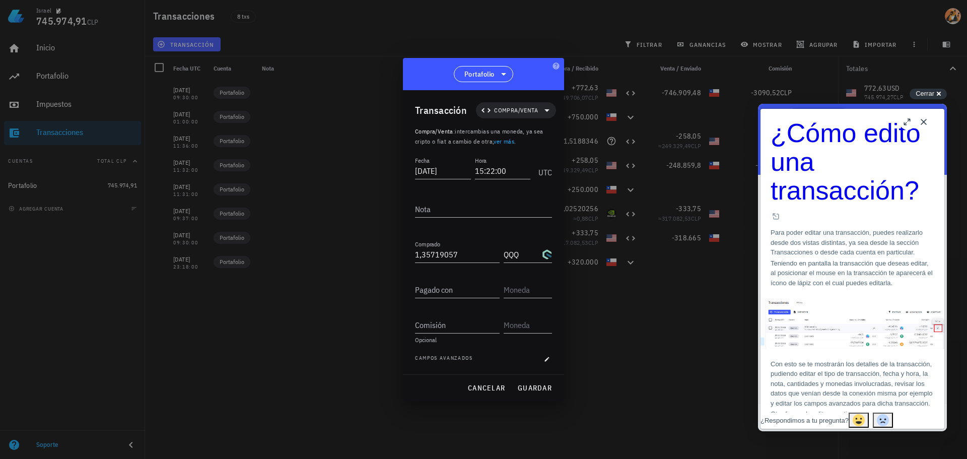
click at [922, 120] on button "Close" at bounding box center [924, 122] width 16 height 16
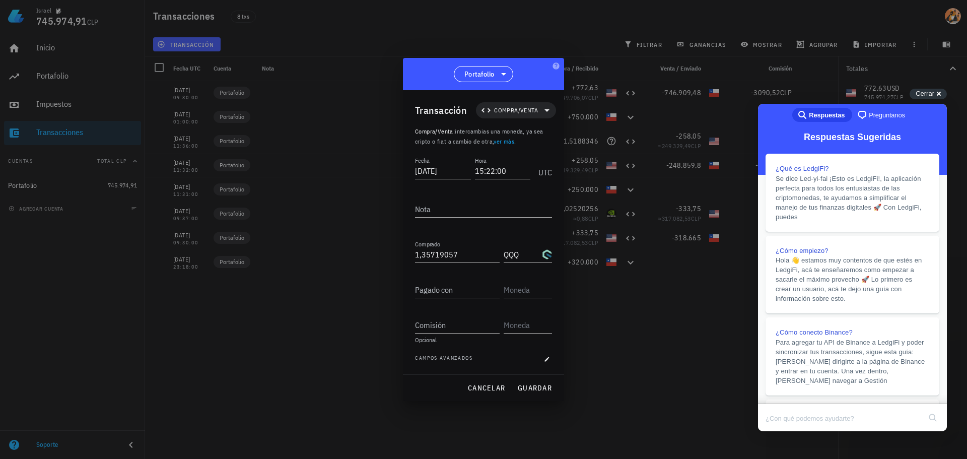
click at [879, 120] on span "Preguntanos" at bounding box center [887, 115] width 36 height 10
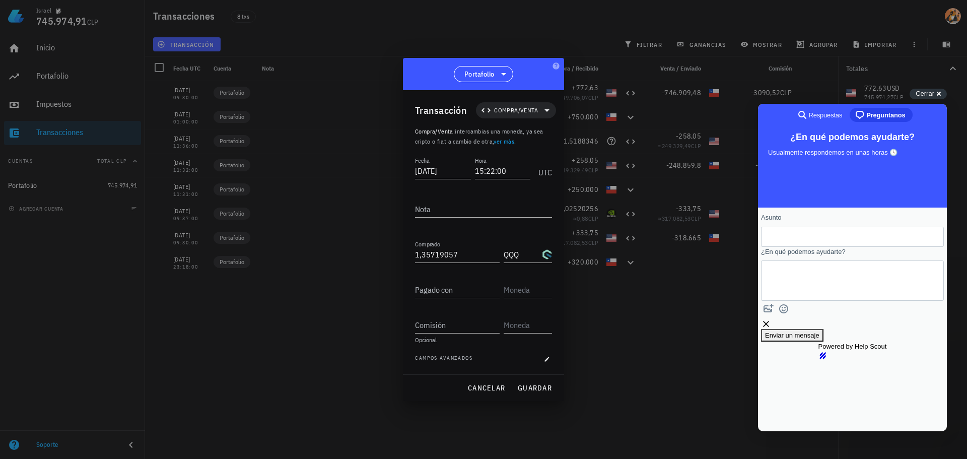
click at [830, 111] on span "Respuestas" at bounding box center [826, 115] width 34 height 10
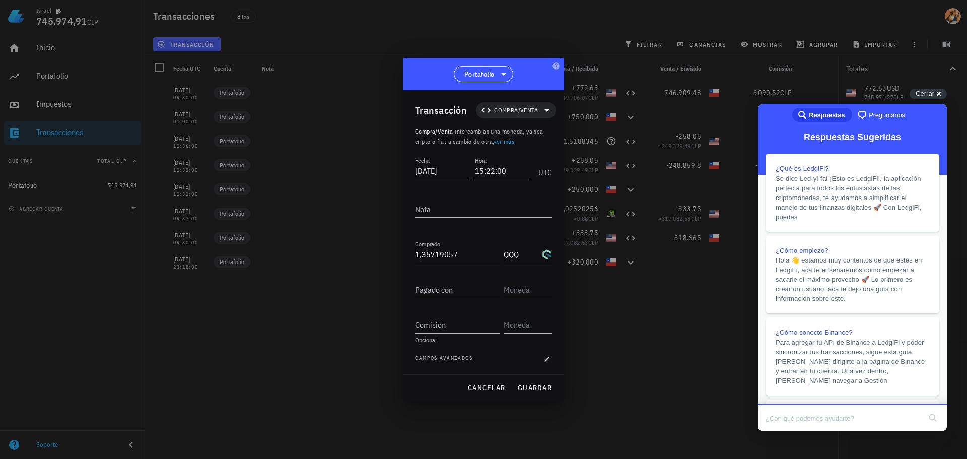
click at [669, 337] on div at bounding box center [483, 229] width 967 height 459
click at [541, 253] on div at bounding box center [546, 253] width 12 height 11
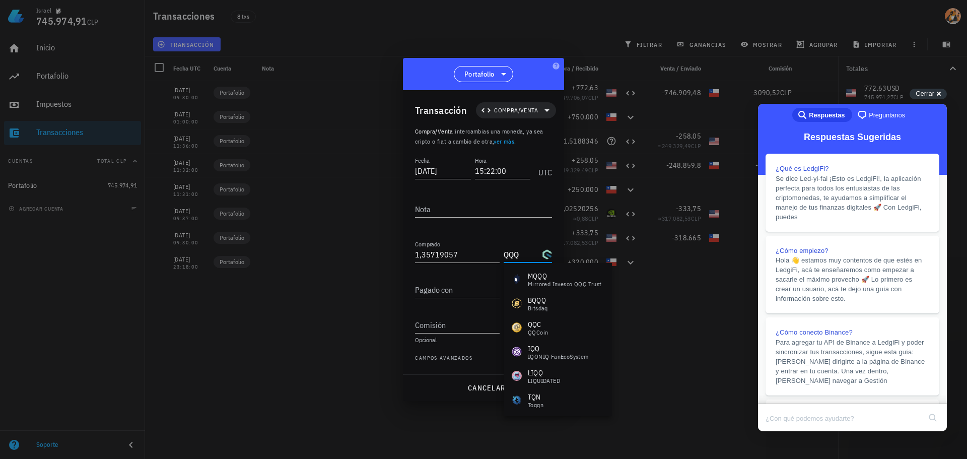
click at [538, 255] on input "QQQ" at bounding box center [522, 254] width 36 height 16
type input "QQQM"
click at [443, 280] on div "Pagado con" at bounding box center [459, 287] width 89 height 22
click at [452, 292] on input "Pagado con" at bounding box center [457, 290] width 85 height 16
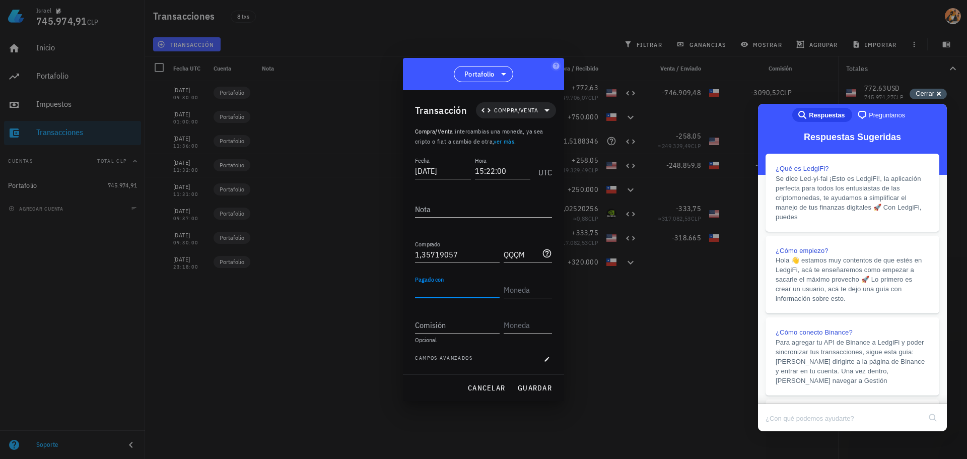
click at [922, 98] on div "Cerrar cross-small" at bounding box center [928, 94] width 37 height 11
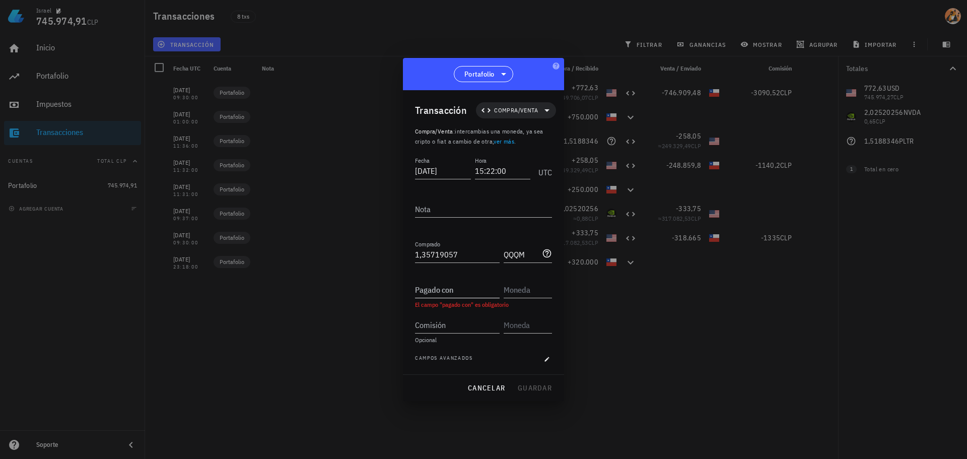
click at [452, 294] on input "Pagado con" at bounding box center [457, 290] width 85 height 16
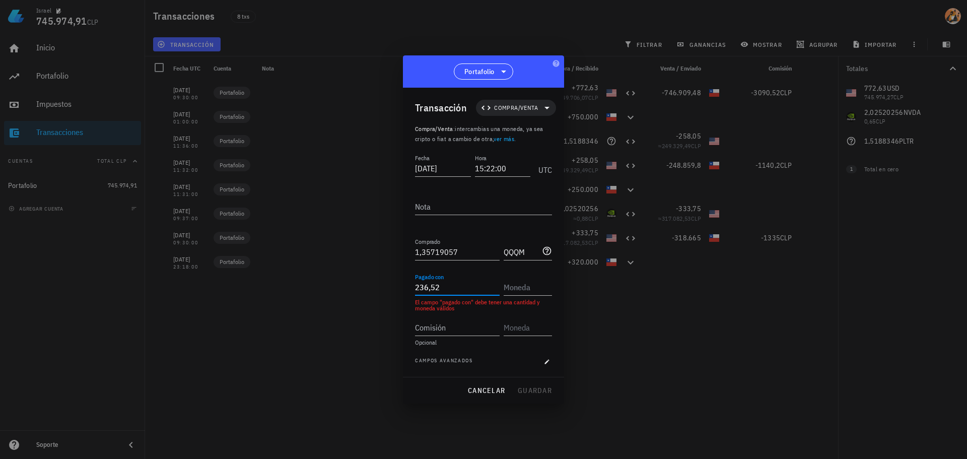
type input "236,52"
type input "USD"
click at [454, 331] on input "Comisión" at bounding box center [457, 327] width 85 height 16
type input "0"
drag, startPoint x: 441, startPoint y: 288, endPoint x: 412, endPoint y: 286, distance: 29.8
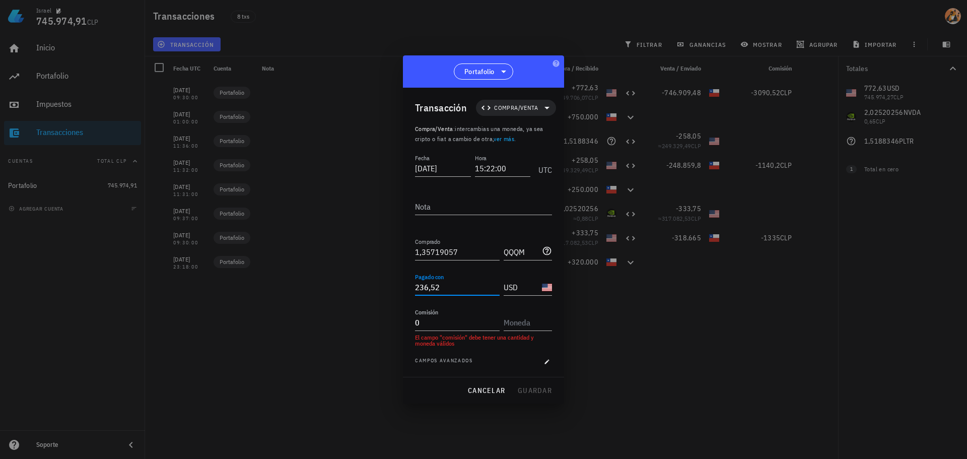
click at [412, 286] on div "Transacción Compra/Venta Compra/Venta : intercambias una moneda, ya sea cripto …" at bounding box center [483, 232] width 161 height 289
click at [450, 321] on input "0" at bounding box center [457, 322] width 85 height 16
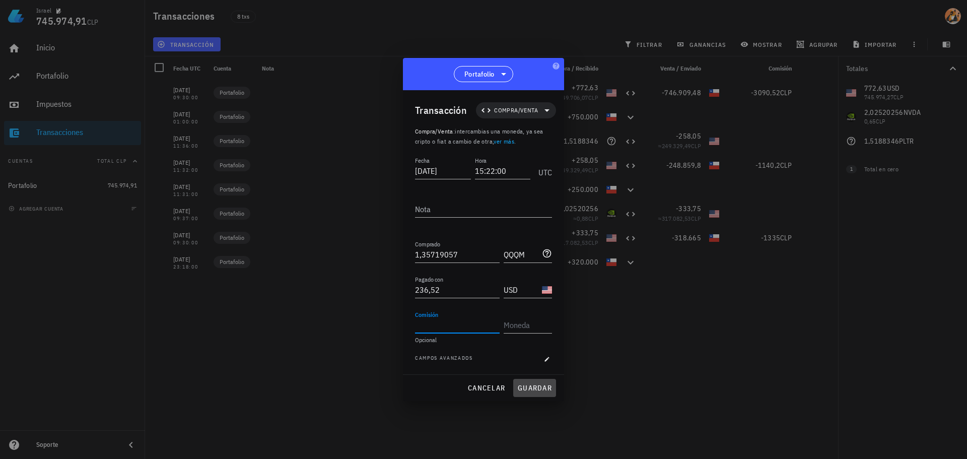
click at [544, 390] on span "guardar" at bounding box center [534, 387] width 35 height 9
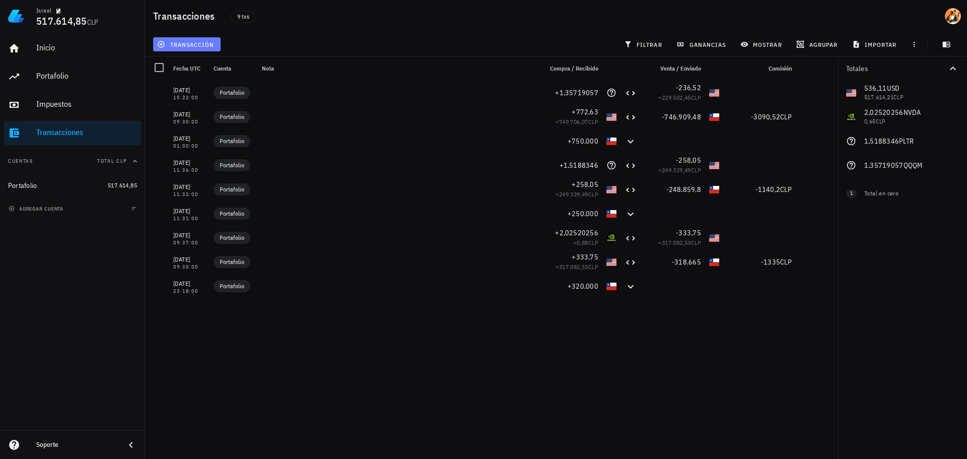
click at [205, 45] on span "transacción" at bounding box center [186, 44] width 55 height 8
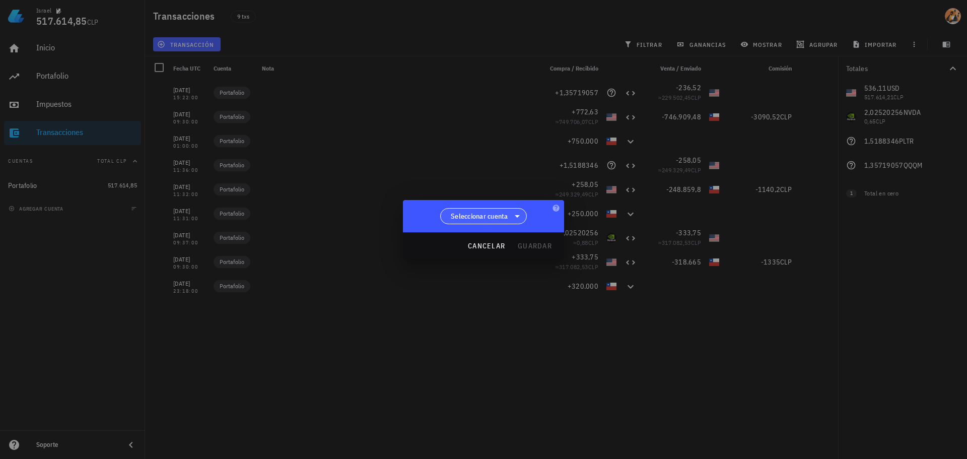
click at [500, 220] on span "Seleccionar cuenta" at bounding box center [479, 216] width 57 height 10
click at [498, 235] on div "Portafolio" at bounding box center [483, 242] width 87 height 24
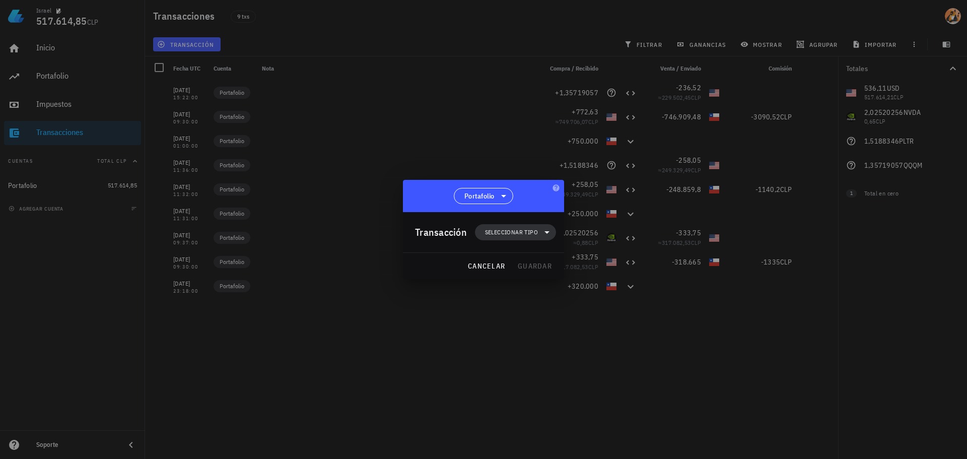
click at [520, 228] on span "Seleccionar tipo" at bounding box center [511, 232] width 53 height 10
click at [545, 250] on div "Compra/Venta" at bounding box center [522, 256] width 94 height 20
click at [544, 277] on div "Ingreso" at bounding box center [522, 277] width 94 height 20
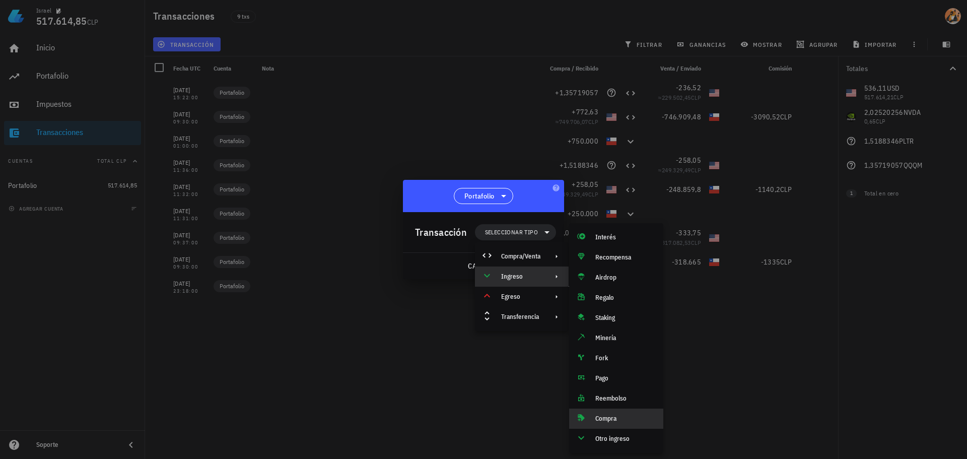
click at [623, 418] on div "Compra" at bounding box center [625, 419] width 60 height 8
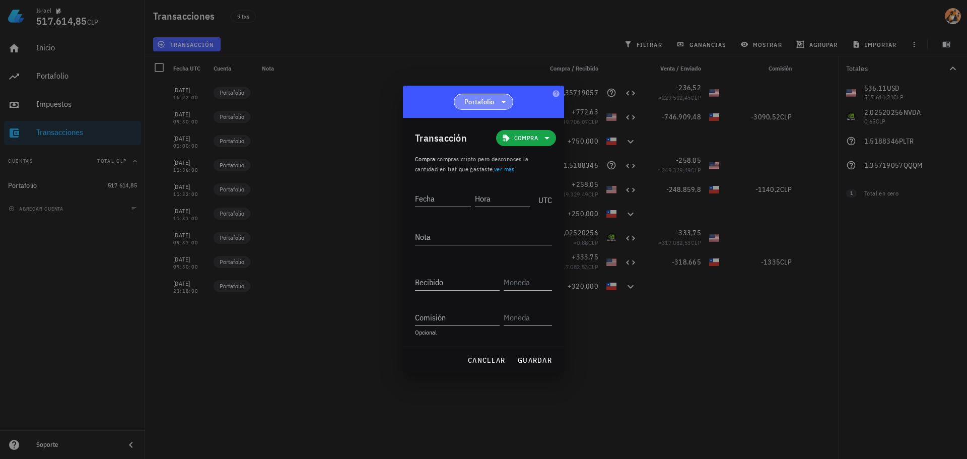
click at [484, 97] on span "Portafolio" at bounding box center [479, 102] width 30 height 10
click at [519, 107] on div "Portafolio" at bounding box center [483, 102] width 161 height 32
click at [530, 139] on span "Compra" at bounding box center [526, 138] width 24 height 10
click at [551, 158] on div "Compra/Venta" at bounding box center [543, 162] width 94 height 20
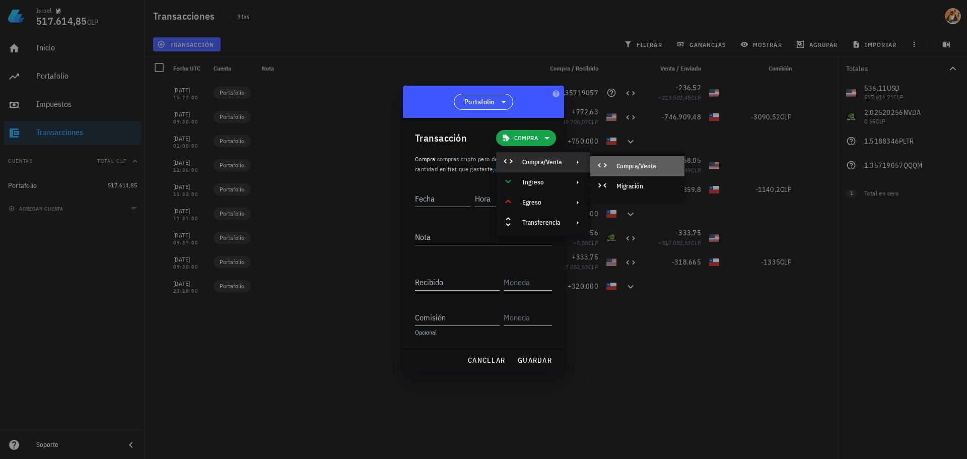
click at [613, 166] on div "Compra/Venta" at bounding box center [637, 166] width 94 height 20
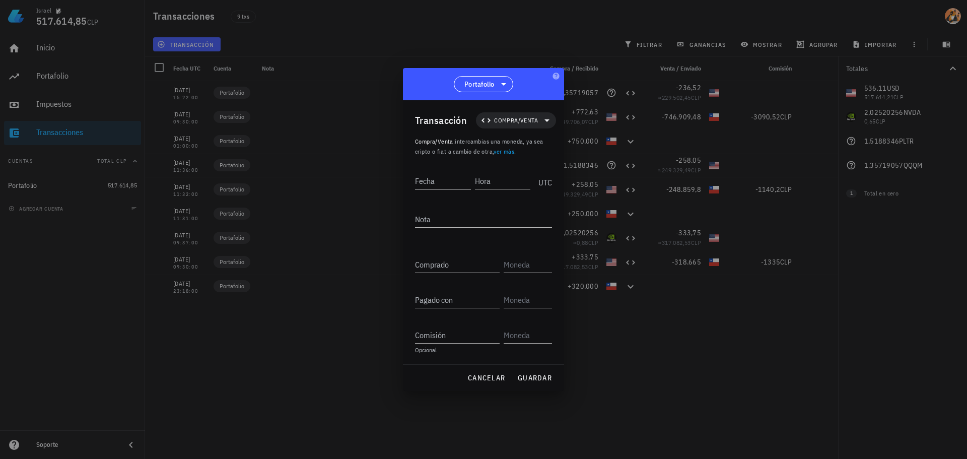
click at [453, 182] on input "Fecha" at bounding box center [443, 181] width 56 height 16
type input "0"
type input "[DATE]"
type input "15:22:00"
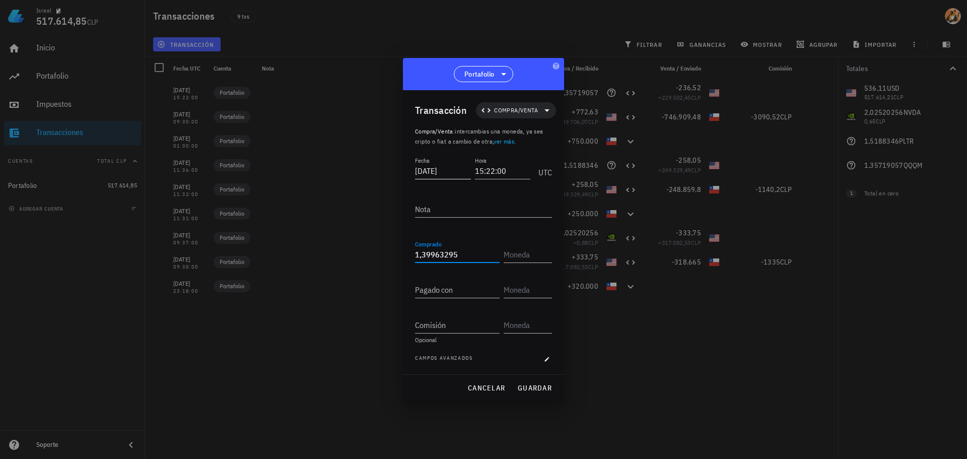
type input "1,39963295"
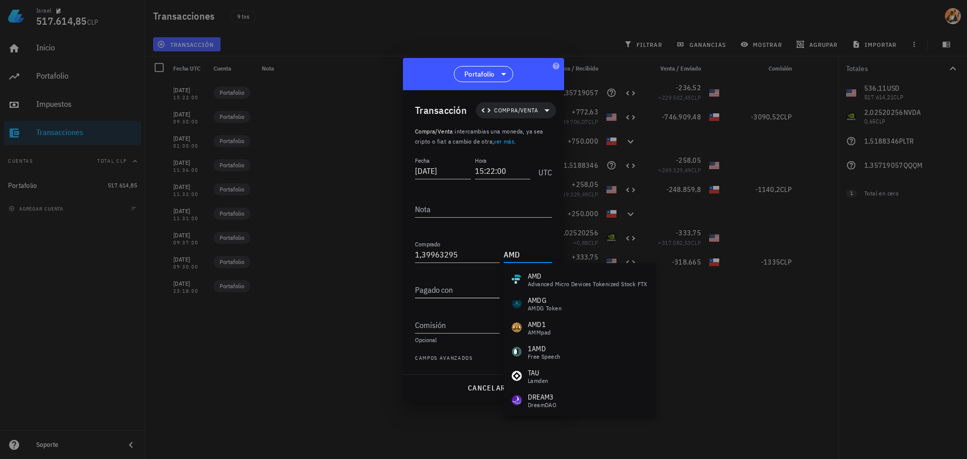
type input "AMD"
click at [428, 287] on div "Pagado con" at bounding box center [457, 290] width 85 height 16
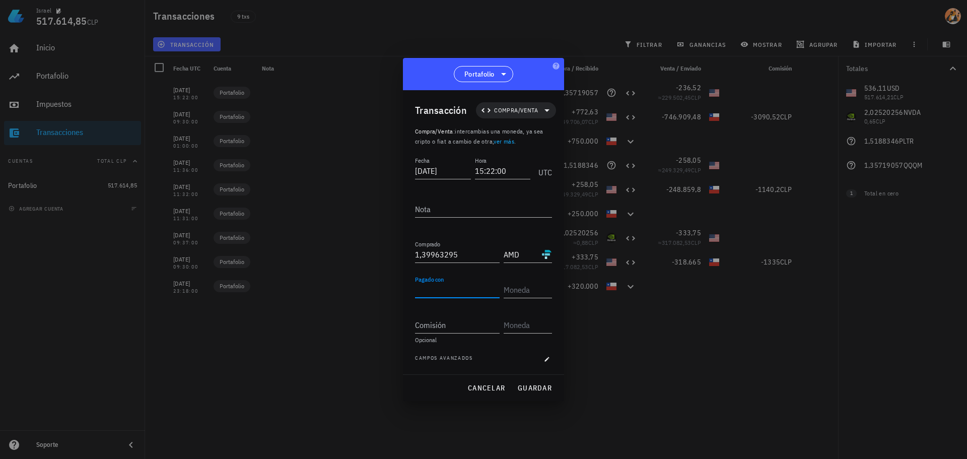
click at [474, 289] on input "Pagado con" at bounding box center [457, 290] width 85 height 16
type input "172,19"
type input "USD"
click at [447, 385] on div "cancelar guardar" at bounding box center [483, 388] width 161 height 26
click at [549, 387] on span "guardar" at bounding box center [534, 387] width 35 height 9
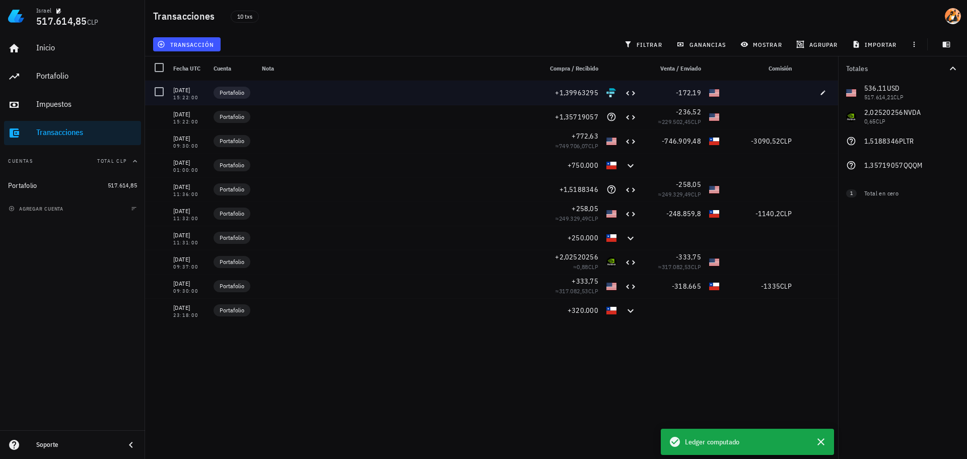
click at [611, 97] on div "AMD-icon" at bounding box center [612, 93] width 10 height 10
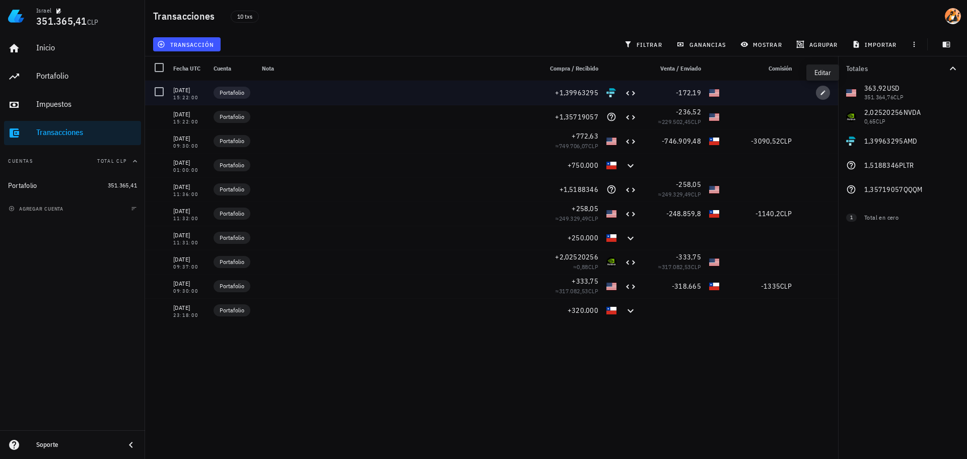
click at [821, 92] on icon "button" at bounding box center [823, 93] width 6 height 6
type input "[DATE]"
type input "15:22:00"
type input "1,39963295"
type input "AMD"
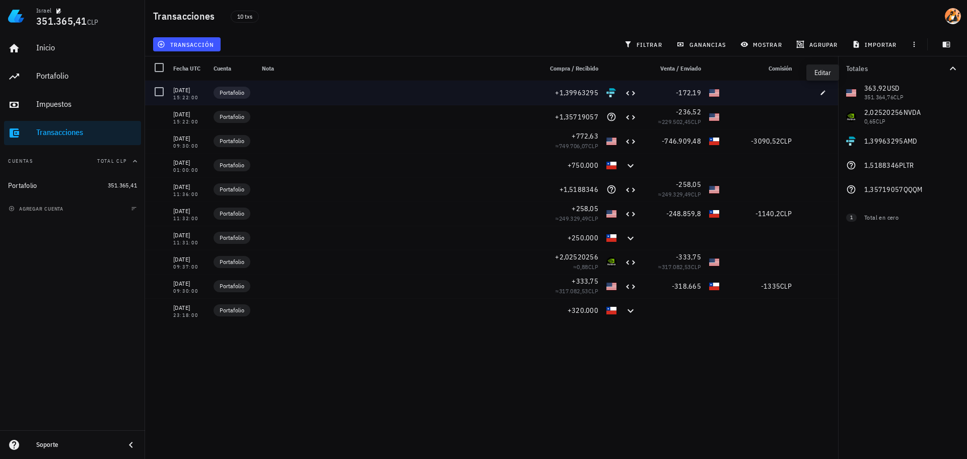
type input "172,19"
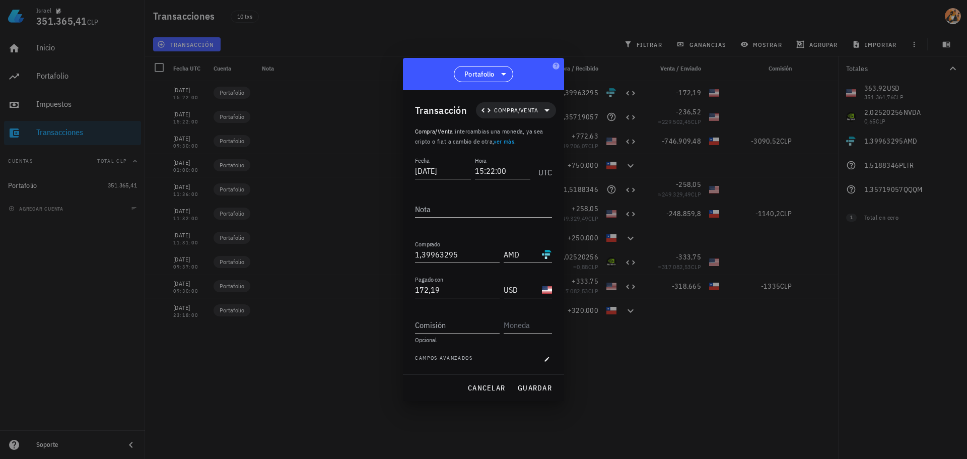
click at [556, 252] on div "Transacción Compra/Venta Compra/Venta : intercambias una moneda, ya sea cripto …" at bounding box center [483, 232] width 161 height 284
click at [542, 252] on div at bounding box center [546, 253] width 12 height 11
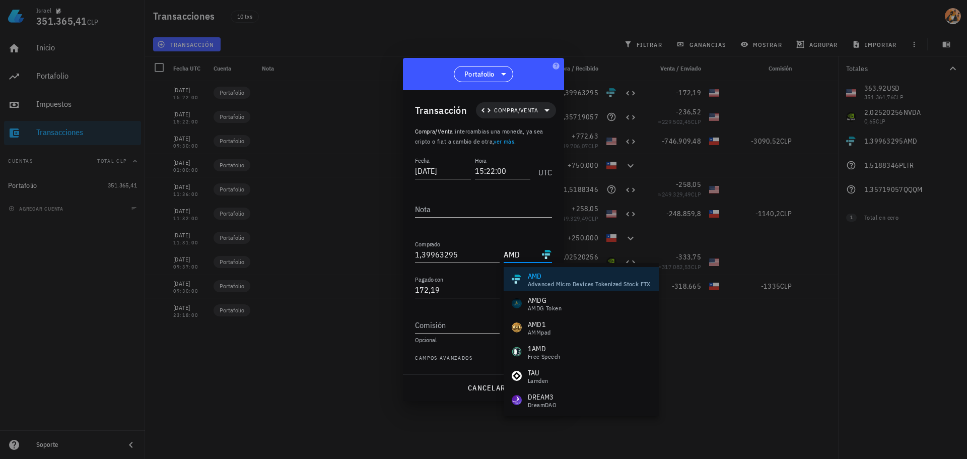
drag, startPoint x: 540, startPoint y: 277, endPoint x: 496, endPoint y: 236, distance: 59.5
click at [495, 231] on div "Fecha [DATE] Hora 15:22:00 UTC Nota Comprado 1,39963295 AMD Pagado con 172,19 U…" at bounding box center [483, 265] width 137 height 220
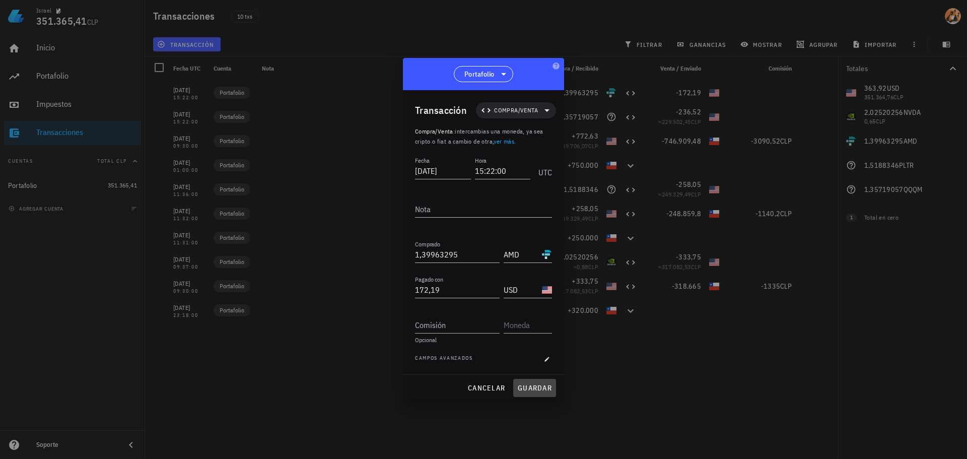
click at [542, 384] on span "guardar" at bounding box center [534, 387] width 35 height 9
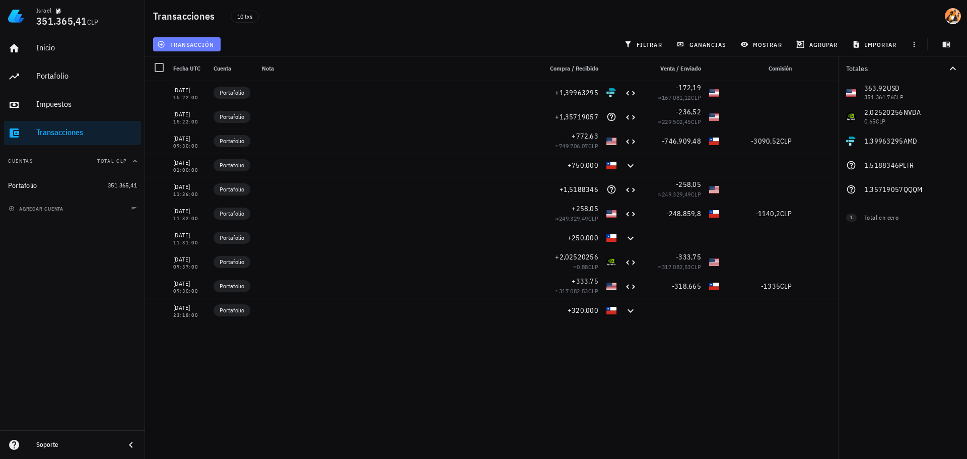
click at [195, 45] on span "transacción" at bounding box center [186, 44] width 55 height 8
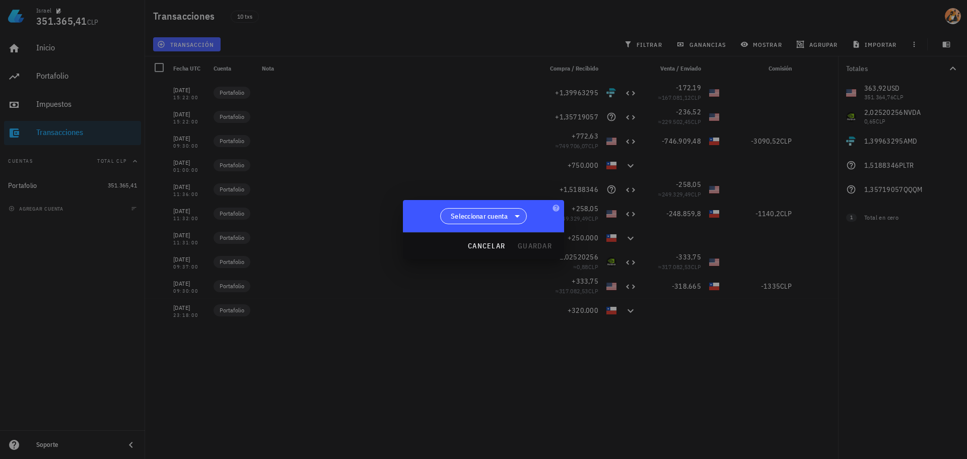
click at [505, 211] on span "Seleccionar cuenta" at bounding box center [479, 216] width 57 height 10
click at [488, 242] on div "Portafolio" at bounding box center [483, 242] width 71 height 10
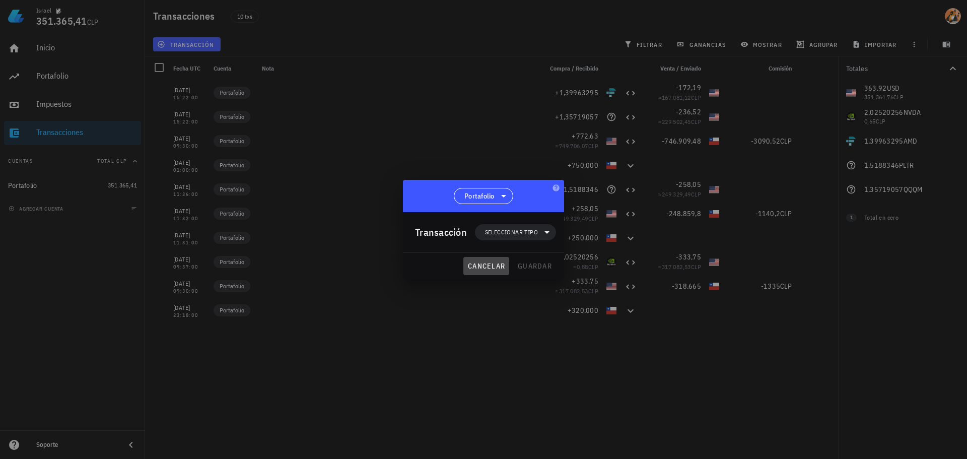
click at [494, 269] on span "cancelar" at bounding box center [487, 265] width 38 height 9
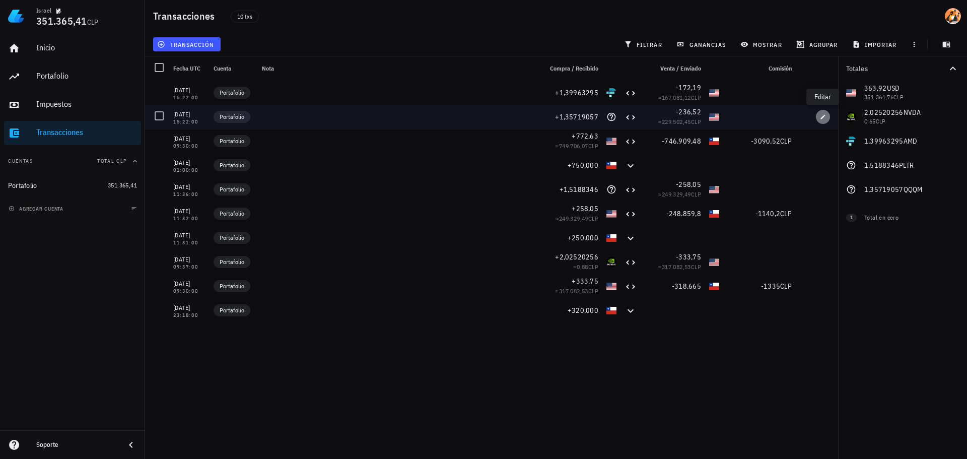
click at [827, 116] on span "button" at bounding box center [823, 117] width 14 height 6
type input "1,35719057"
type input "QQQM"
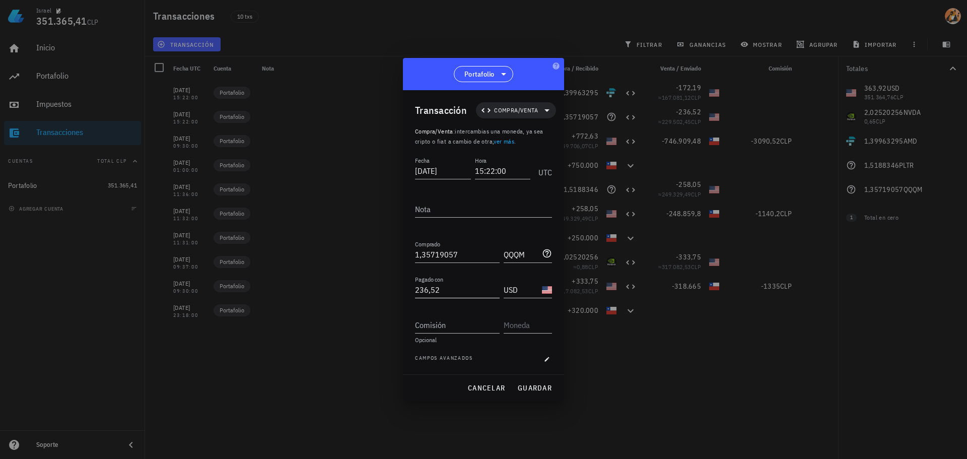
click at [439, 291] on input "236,52" at bounding box center [457, 290] width 85 height 16
click at [548, 389] on span "guardar" at bounding box center [534, 387] width 35 height 9
type input "236,52"
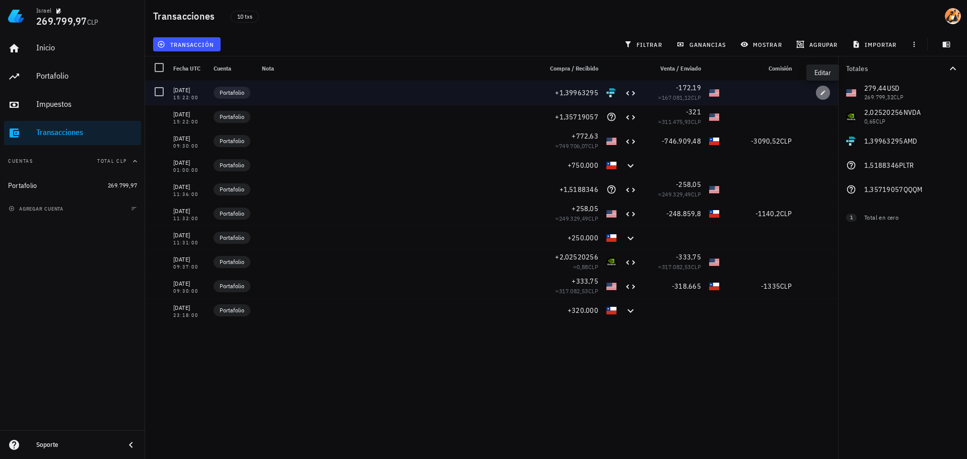
click at [822, 91] on icon "button" at bounding box center [823, 93] width 6 height 6
type input "1,39963295"
type input "AMD"
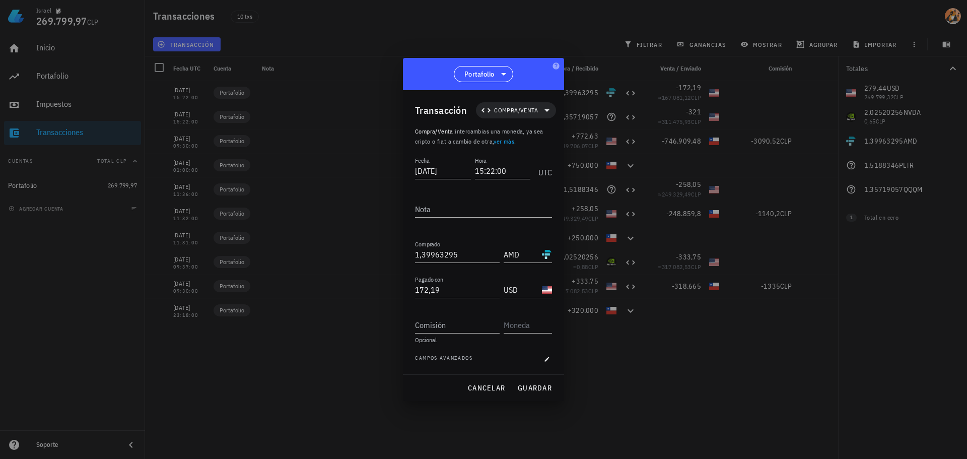
click at [452, 288] on input "172,19" at bounding box center [457, 290] width 85 height 16
click at [453, 287] on input "172,19" at bounding box center [457, 290] width 85 height 16
click at [540, 389] on span "guardar" at bounding box center [534, 387] width 35 height 9
type input "172,19"
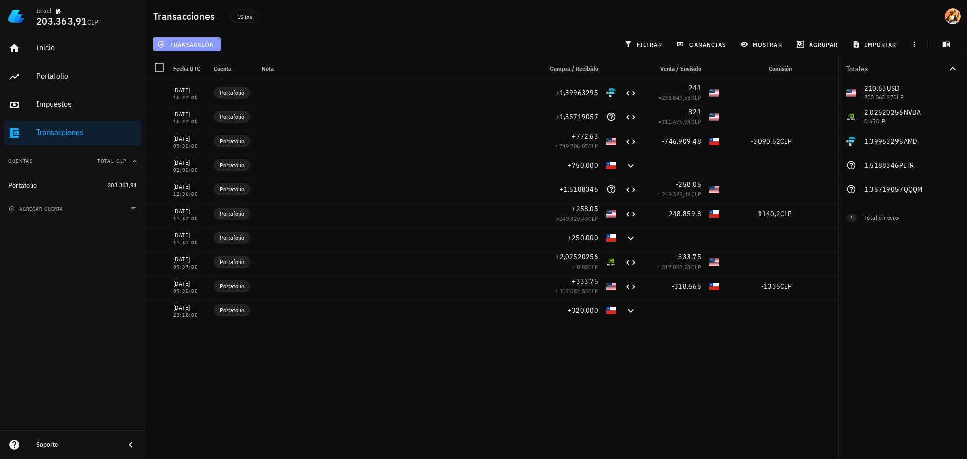
click at [182, 40] on button "transacción" at bounding box center [187, 44] width 68 height 14
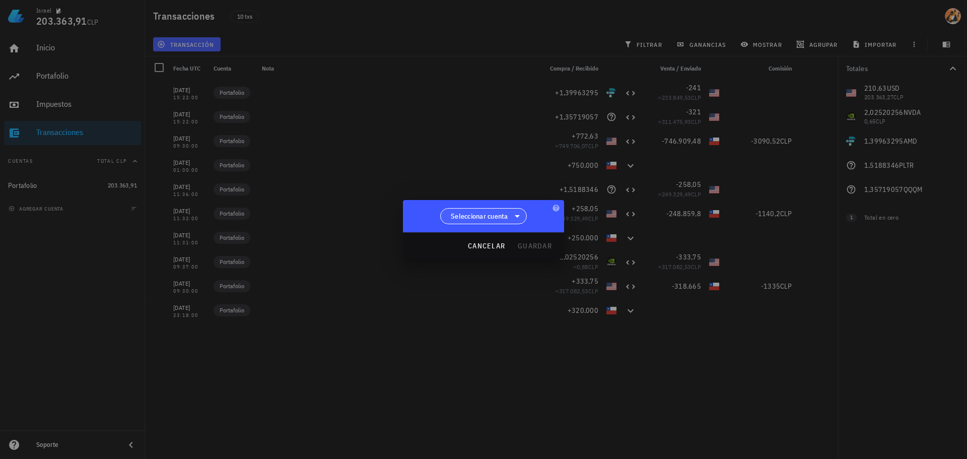
click at [491, 211] on span "Seleccionar cuenta" at bounding box center [479, 216] width 57 height 10
click at [483, 248] on div "Portafolio" at bounding box center [483, 242] width 87 height 24
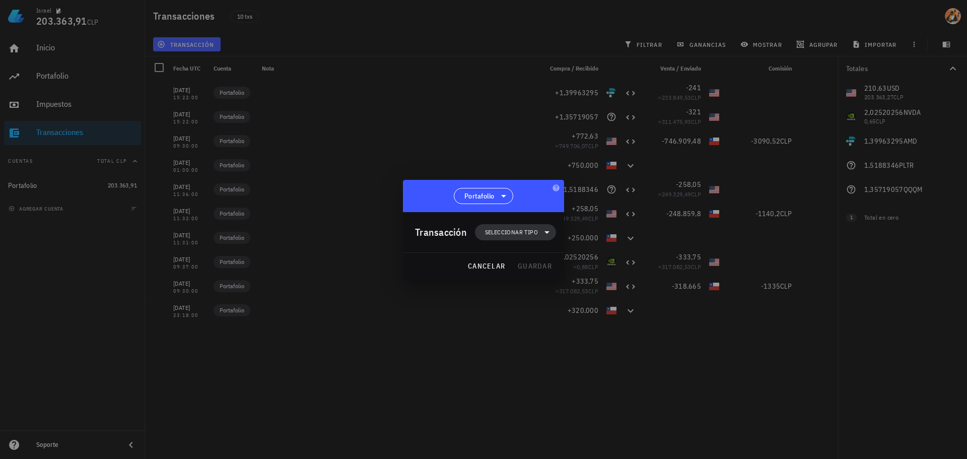
click at [536, 238] on span "Seleccionar tipo" at bounding box center [515, 232] width 69 height 16
click at [534, 261] on div "Compra/Venta" at bounding box center [522, 256] width 94 height 20
click at [604, 258] on div "Compra/Venta" at bounding box center [625, 260] width 60 height 8
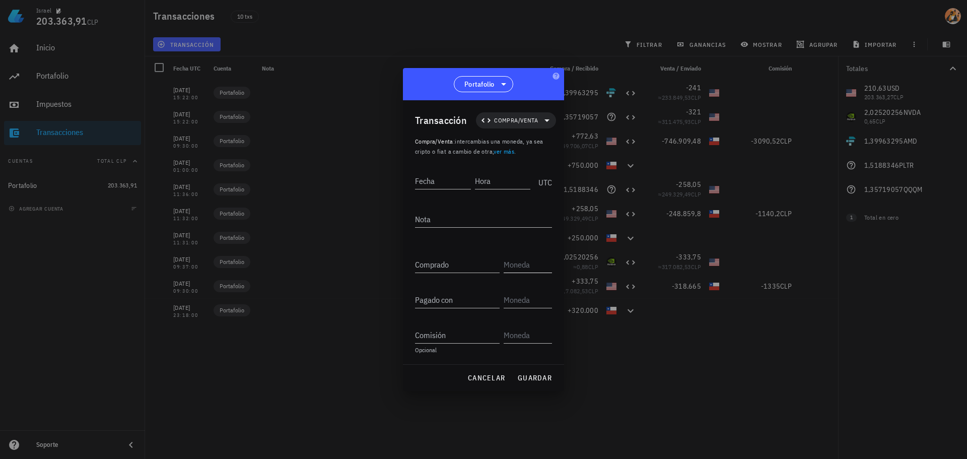
click at [528, 265] on input "text" at bounding box center [527, 264] width 46 height 16
type input "ARKF"
click at [446, 183] on input "Fecha" at bounding box center [443, 181] width 56 height 16
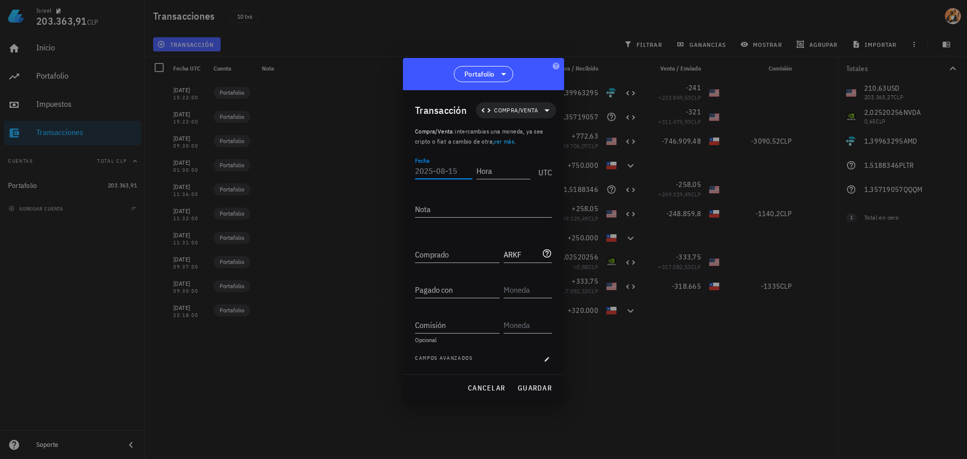
type input "0"
type input "[DATE]"
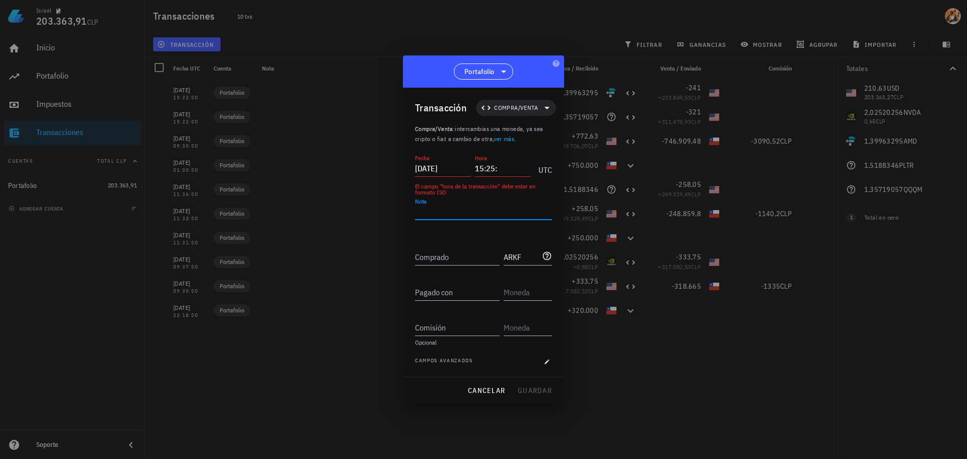
click at [511, 171] on input "15:25:" at bounding box center [503, 168] width 56 height 16
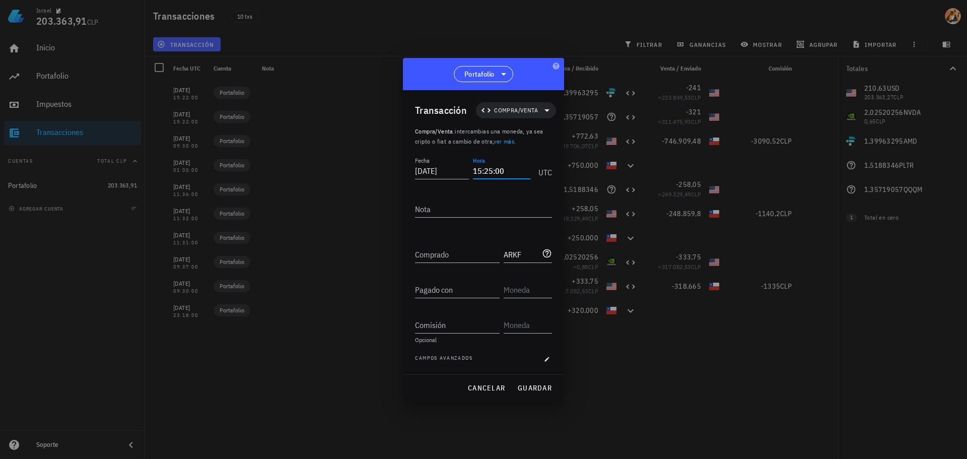
type input "15:25:00"
click at [458, 259] on input "160" at bounding box center [457, 254] width 85 height 16
click at [464, 251] on input "2,94388582" at bounding box center [457, 254] width 85 height 16
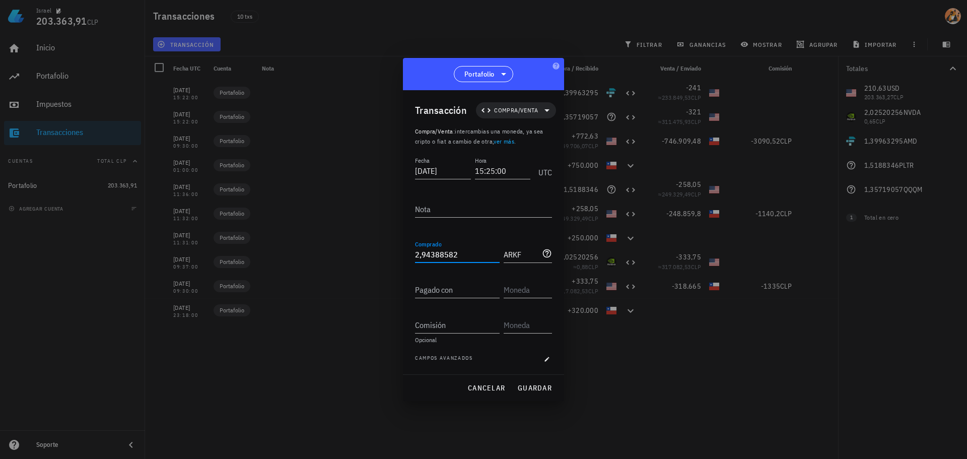
type input "2,94388582"
click at [455, 283] on input "Pagado con" at bounding box center [457, 290] width 85 height 16
type input "160"
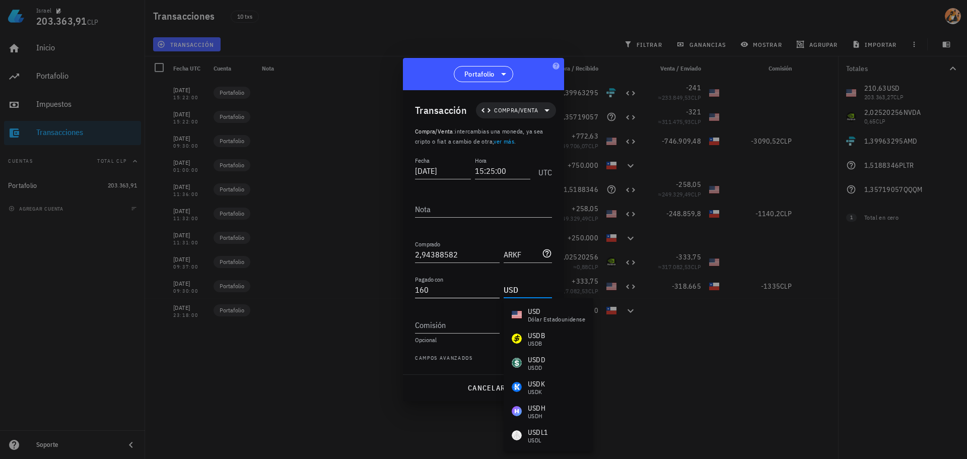
type input "USD"
click at [443, 287] on input "160" at bounding box center [457, 290] width 85 height 16
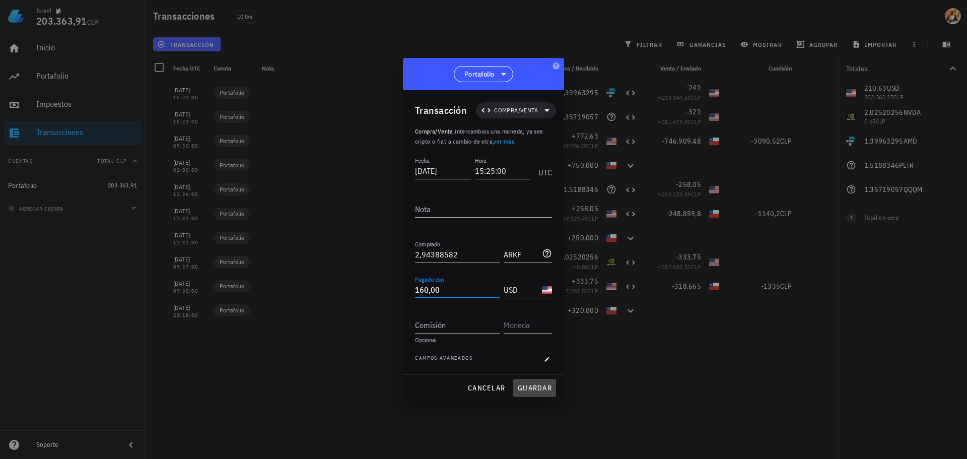
type input "160"
click at [542, 386] on span "guardar" at bounding box center [534, 387] width 35 height 9
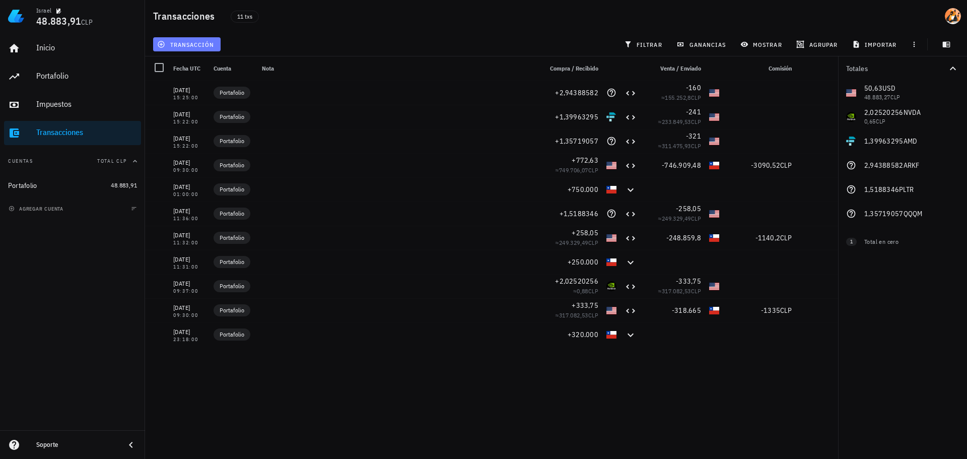
click at [191, 48] on span "transacción" at bounding box center [186, 44] width 55 height 8
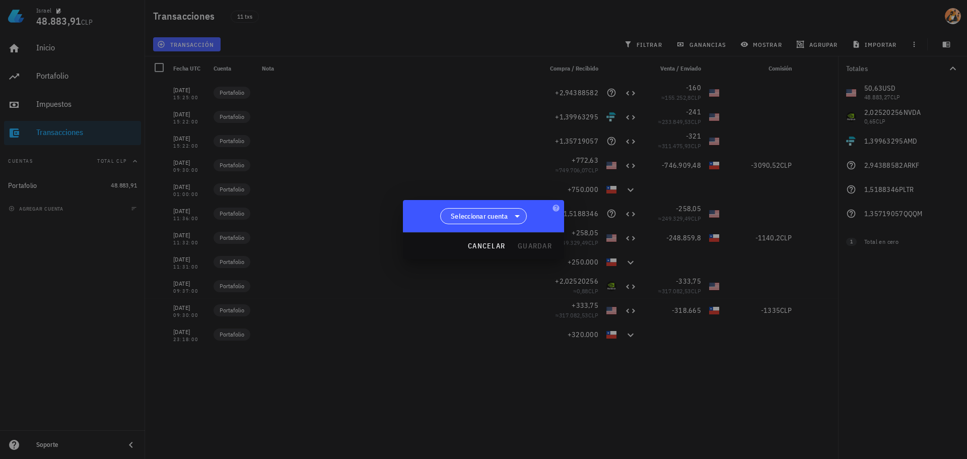
click at [491, 223] on span "Seleccionar cuenta" at bounding box center [484, 216] width 74 height 15
click at [485, 238] on div "Portafolio" at bounding box center [483, 242] width 71 height 10
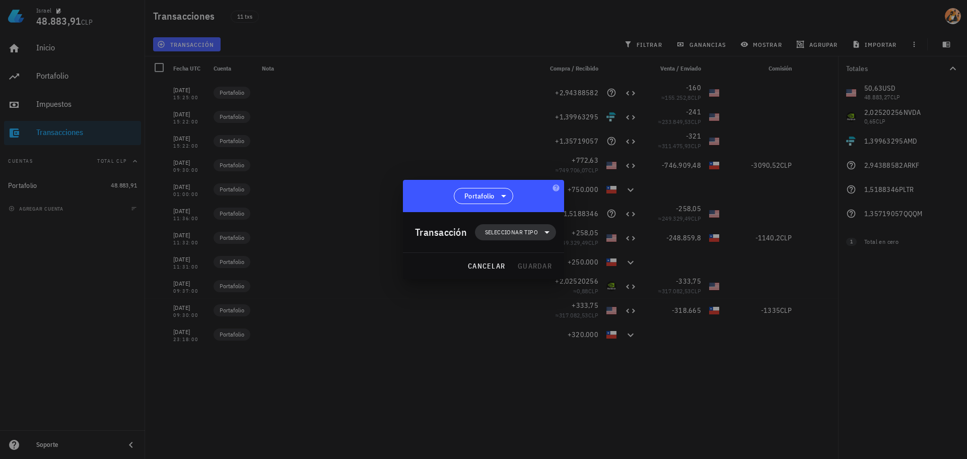
click at [531, 232] on span "Seleccionar tipo" at bounding box center [511, 232] width 53 height 10
click at [539, 256] on div "Compra/Venta" at bounding box center [520, 256] width 39 height 8
click at [589, 262] on div at bounding box center [583, 260] width 12 height 12
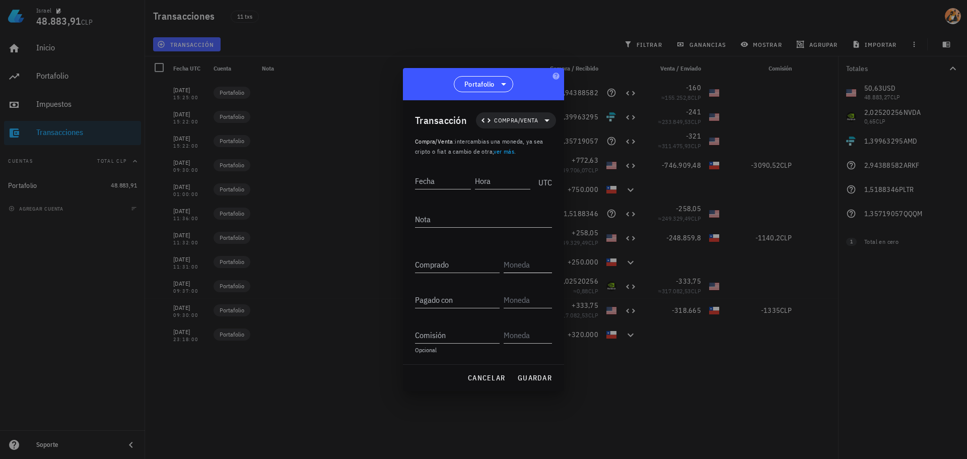
click at [531, 265] on input "text" at bounding box center [527, 264] width 46 height 16
type input "EZET"
click at [478, 264] on input "Comprado" at bounding box center [457, 264] width 85 height 16
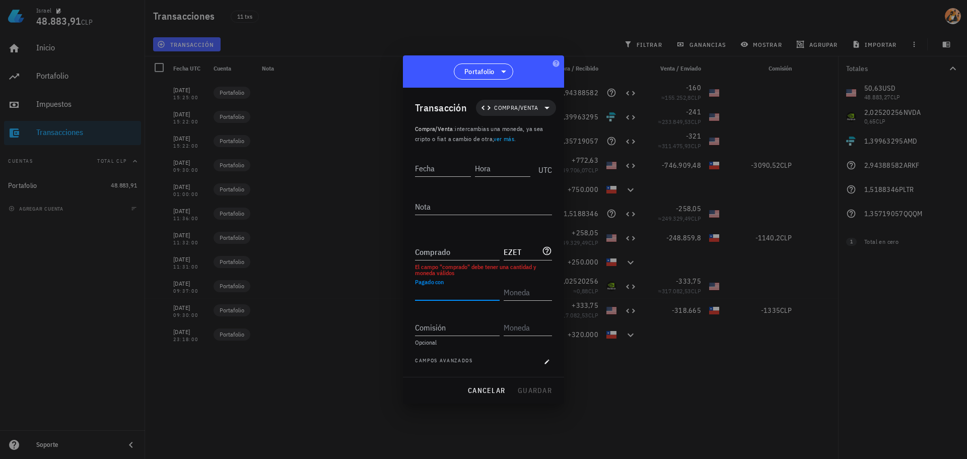
click at [476, 286] on input "Pagado con" at bounding box center [457, 292] width 85 height 16
type input "50,63"
click at [457, 245] on input "Comprado" at bounding box center [457, 252] width 85 height 16
click at [529, 290] on input "text" at bounding box center [527, 287] width 46 height 16
click at [484, 253] on input "1,64618286" at bounding box center [457, 252] width 85 height 16
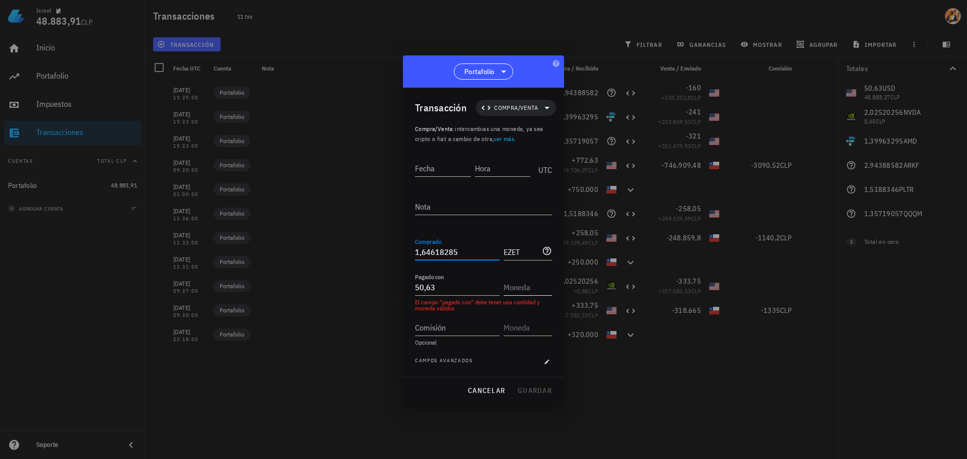
type input "1,64618285"
click at [517, 288] on input "text" at bounding box center [527, 287] width 46 height 16
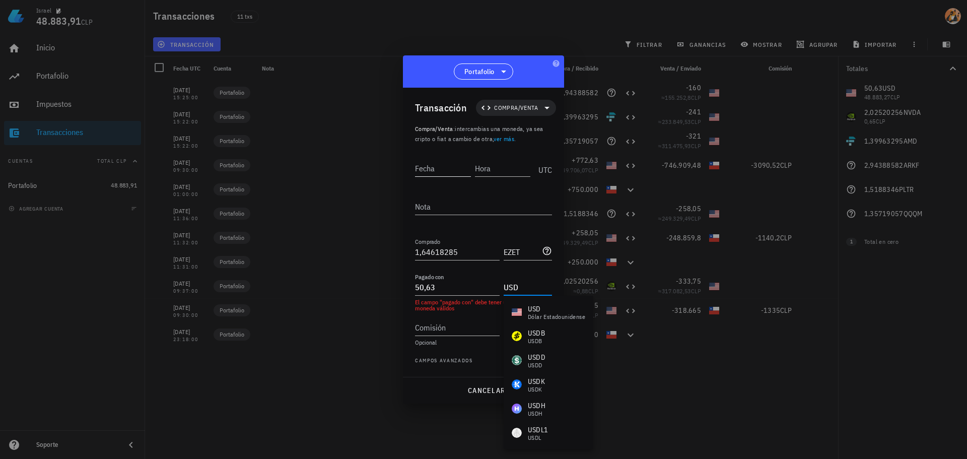
type input "USD"
click at [446, 175] on input "Fecha" at bounding box center [443, 168] width 56 height 16
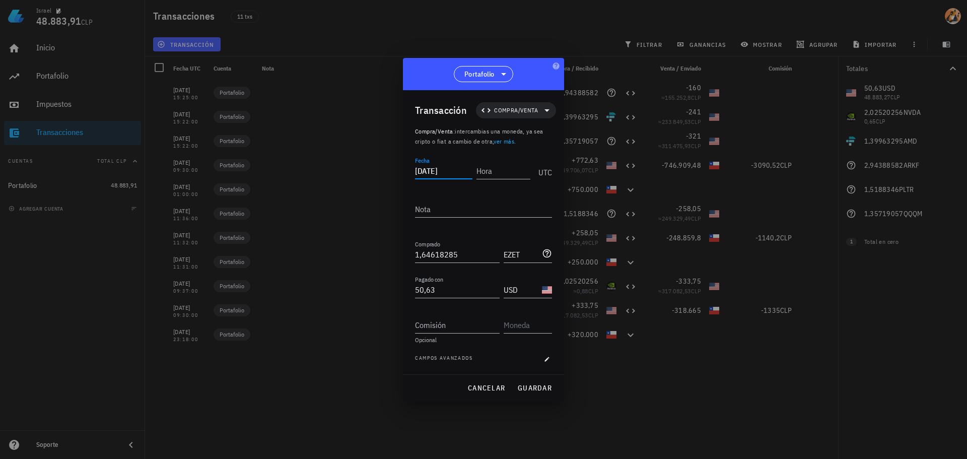
type input "[DATE]"
type input "15:28:00"
click at [542, 384] on div "cancelar guardar" at bounding box center [483, 388] width 161 height 26
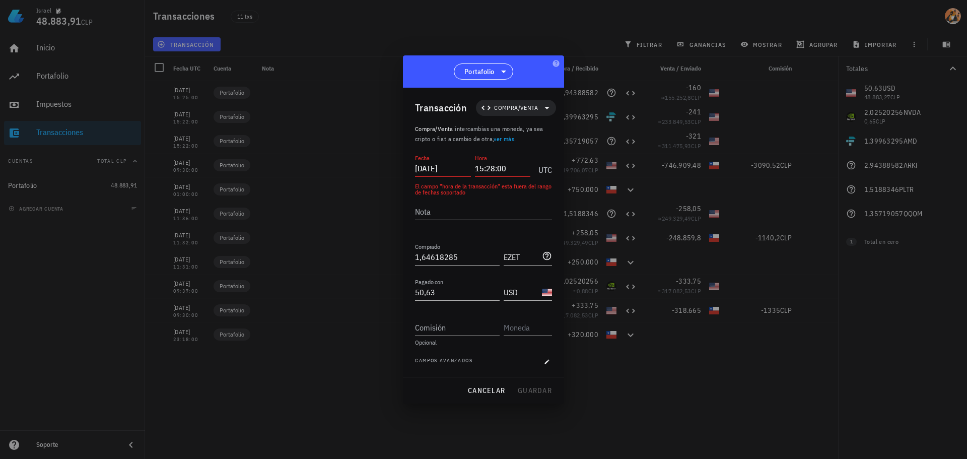
click at [467, 170] on input "[DATE]" at bounding box center [443, 168] width 56 height 16
click at [432, 171] on input "[DATE]" at bounding box center [443, 168] width 56 height 16
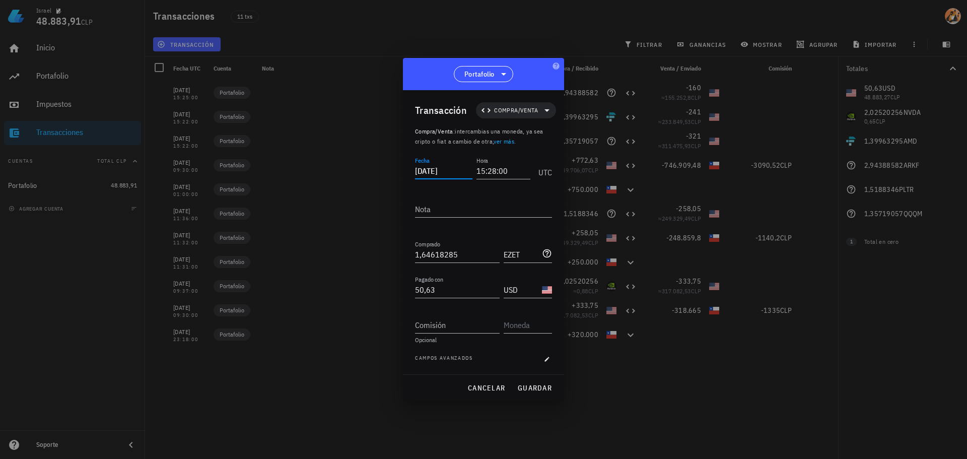
click at [443, 173] on input "[DATE]" at bounding box center [443, 171] width 57 height 16
click at [458, 174] on input "[DATE]" at bounding box center [443, 171] width 57 height 16
click at [457, 174] on input "[DATE]" at bounding box center [443, 171] width 57 height 16
type input "[DATE]"
click at [540, 379] on button "guardar" at bounding box center [534, 388] width 43 height 18
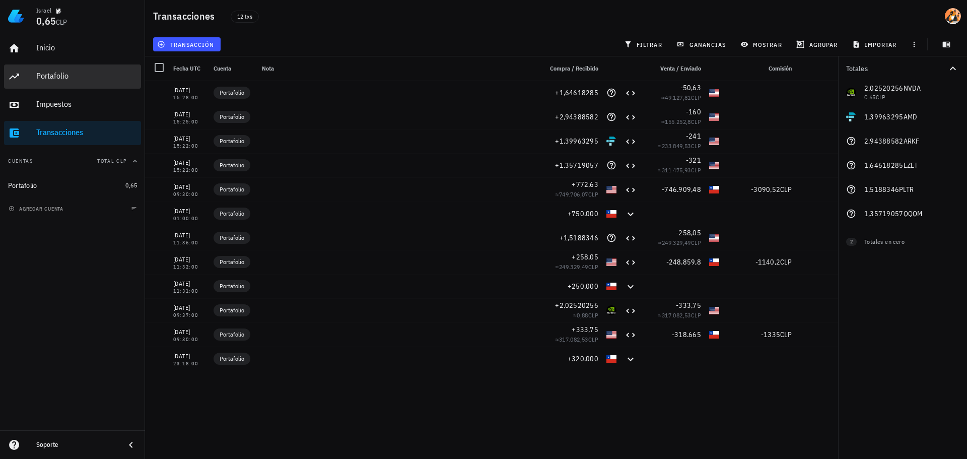
click at [50, 80] on div "Portafolio" at bounding box center [86, 76] width 101 height 10
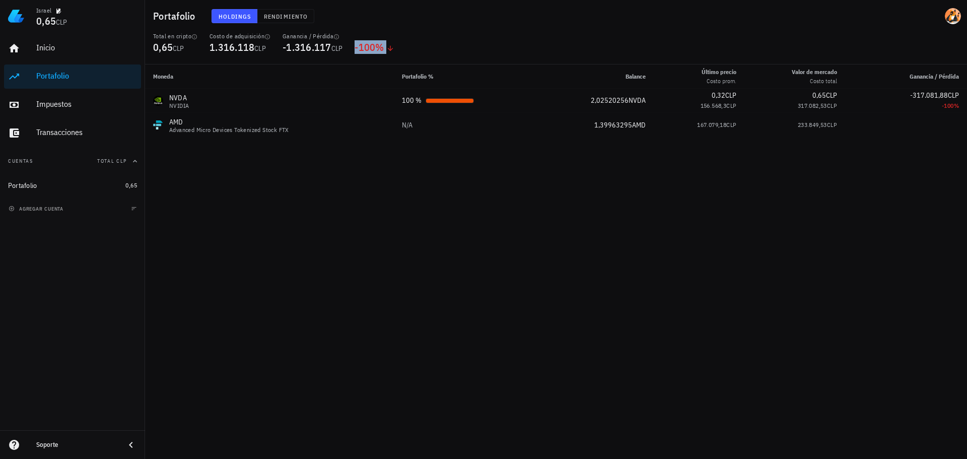
click at [384, 48] on span "%" at bounding box center [379, 47] width 9 height 14
click at [486, 46] on div "Total en cripto 0,65 CLP Costo de adquisición 1.316.118 CLP Ganancia / Pérdida …" at bounding box center [556, 48] width 818 height 32
click at [295, 9] on div "Holdings Rendimiento" at bounding box center [420, 16] width 429 height 26
click at [297, 14] on span "Rendimiento" at bounding box center [285, 17] width 44 height 8
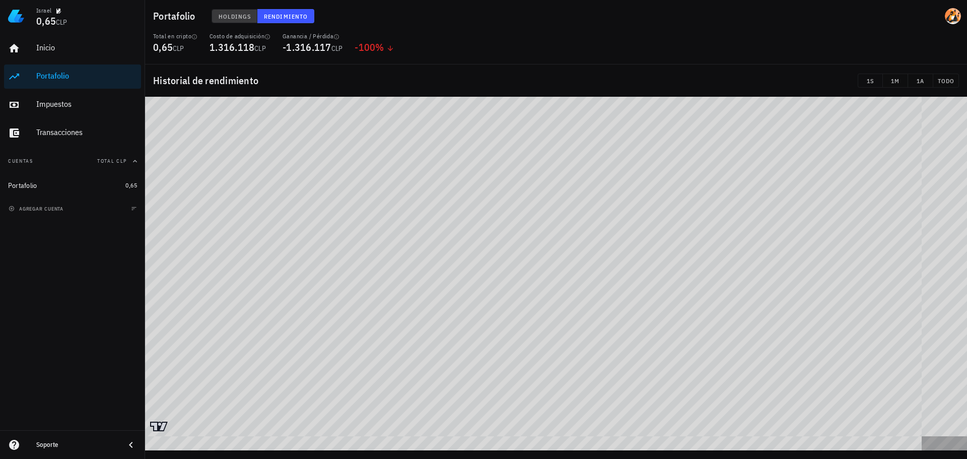
click at [234, 13] on span "Holdings" at bounding box center [234, 17] width 33 height 8
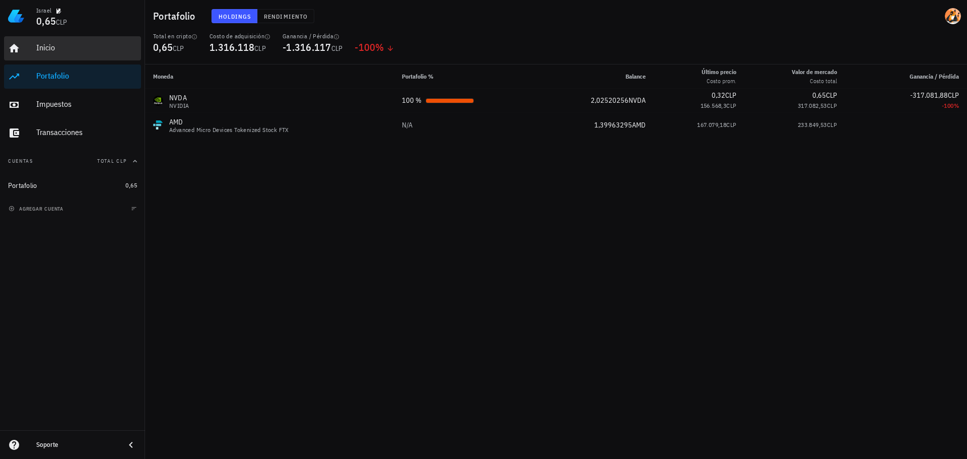
drag, startPoint x: 57, startPoint y: 45, endPoint x: 64, endPoint y: 60, distance: 16.2
click at [57, 45] on div "Inicio" at bounding box center [86, 48] width 101 height 10
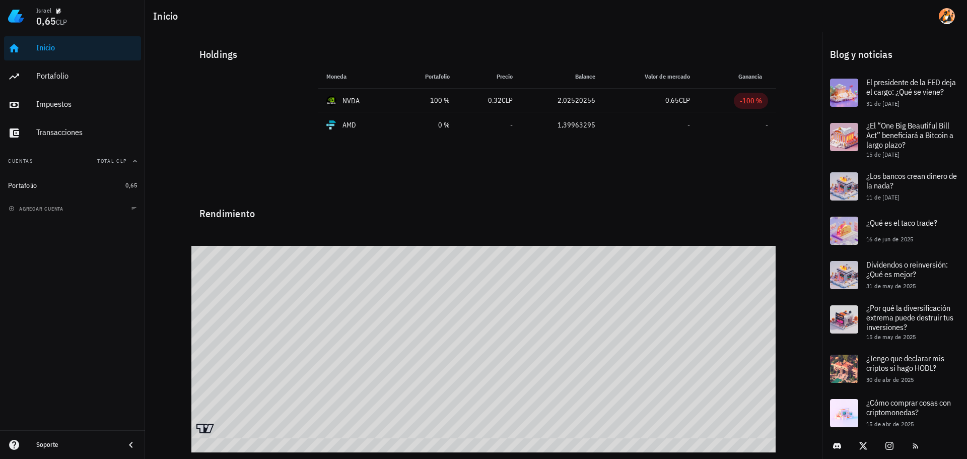
click at [205, 428] on g at bounding box center [205, 429] width 18 height 10
click at [131, 184] on span "0,65" at bounding box center [131, 185] width 12 height 8
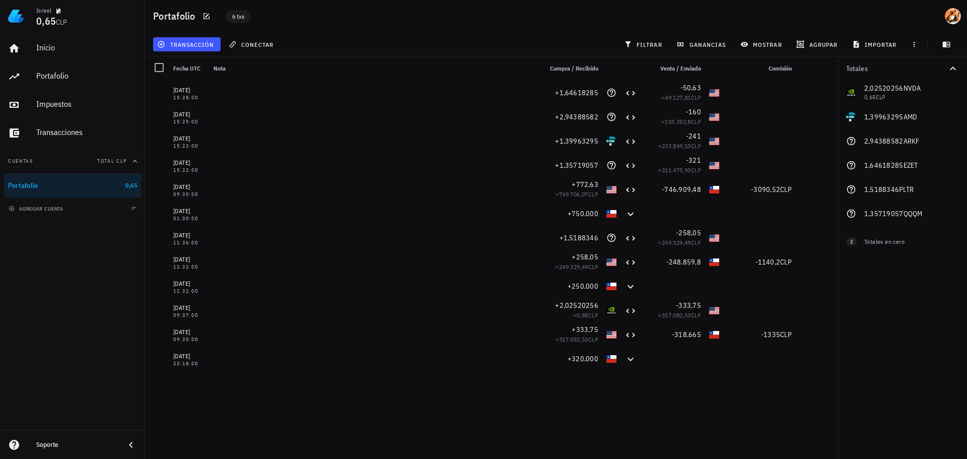
click at [239, 15] on span "6 txs" at bounding box center [238, 16] width 12 height 11
click at [204, 18] on icon "button" at bounding box center [207, 16] width 6 height 6
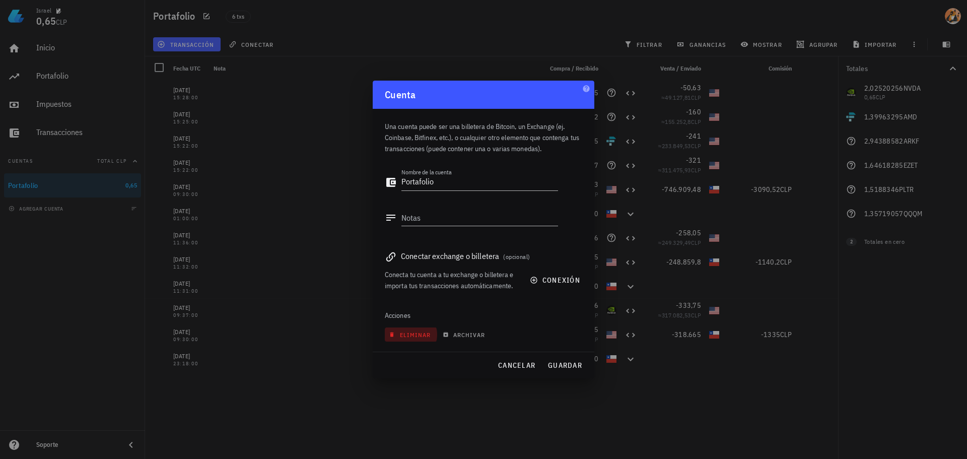
click at [407, 333] on span "eliminar" at bounding box center [411, 335] width 40 height 8
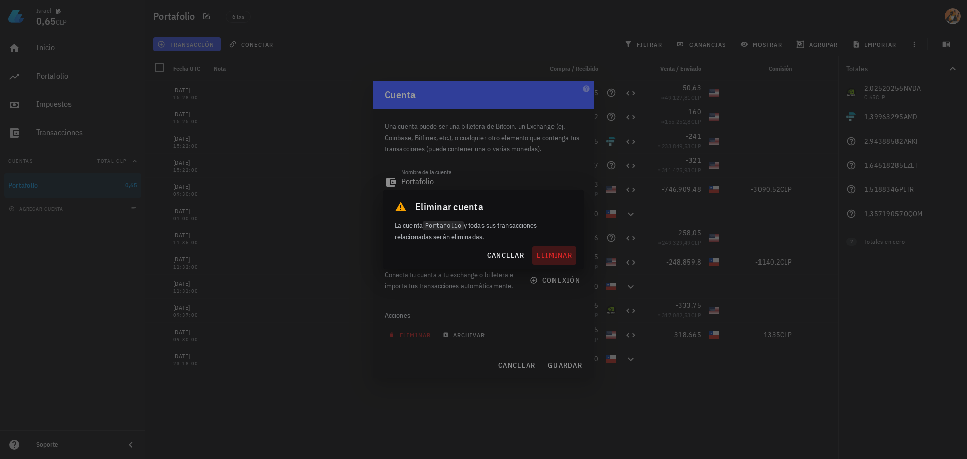
click at [558, 256] on span "eliminar" at bounding box center [555, 255] width 36 height 9
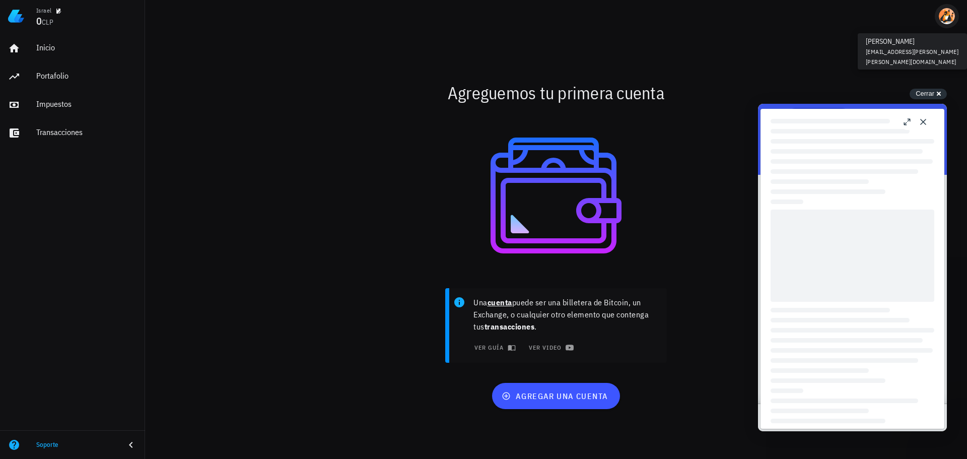
click at [956, 14] on span "button" at bounding box center [947, 16] width 24 height 16
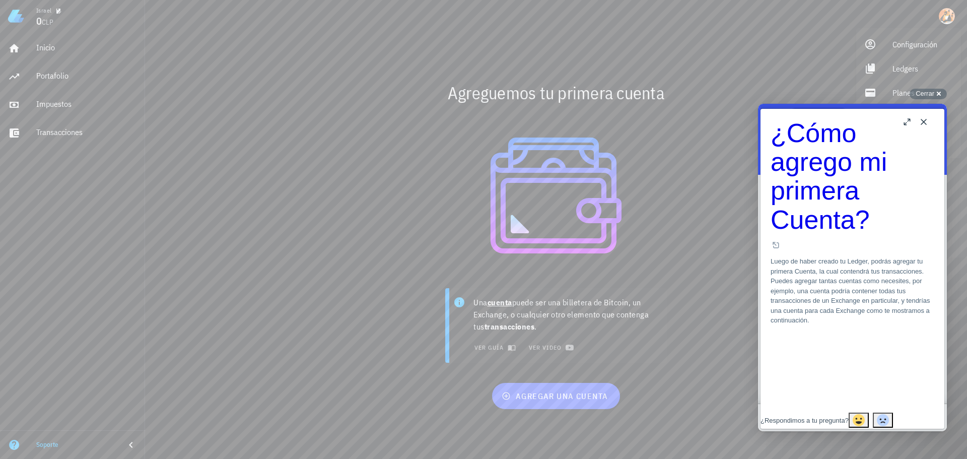
click at [918, 120] on button "Close" at bounding box center [924, 122] width 16 height 16
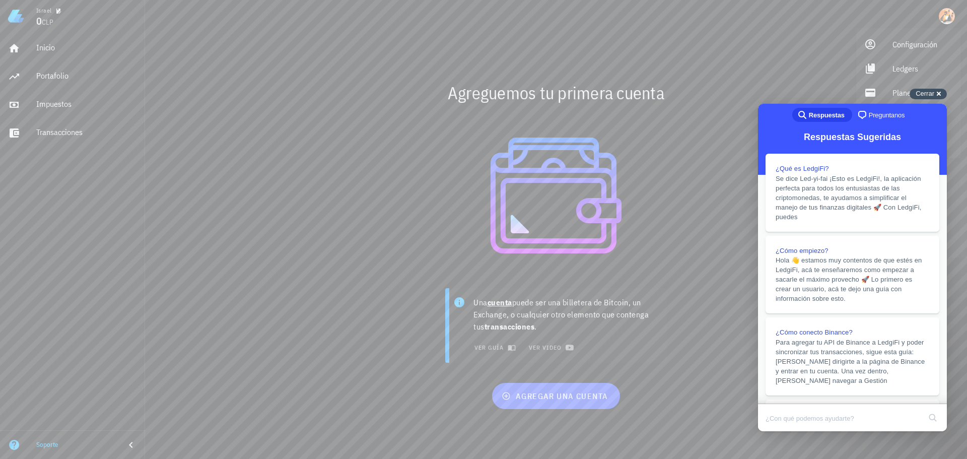
click at [927, 99] on div "Cerrar cross-small" at bounding box center [928, 94] width 37 height 11
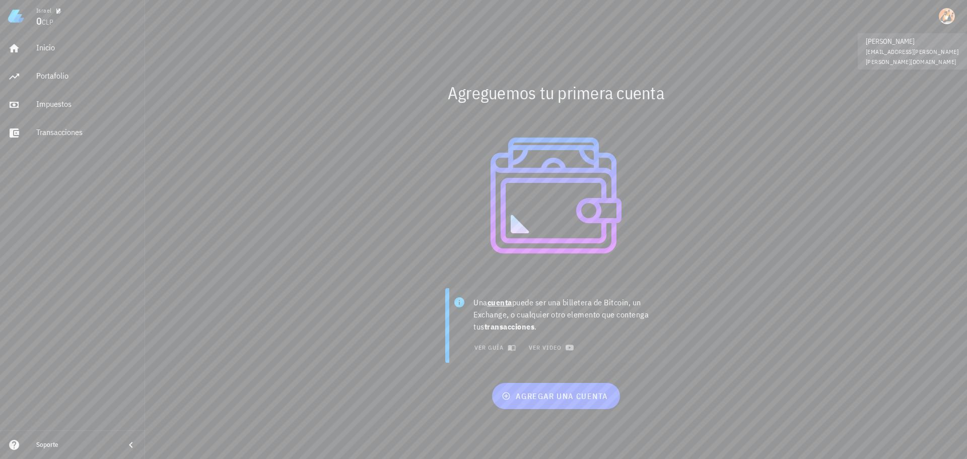
click at [946, 3] on div at bounding box center [556, 16] width 822 height 32
click at [943, 16] on div "avatar" at bounding box center [947, 16] width 16 height 16
click at [919, 49] on div "Configuración" at bounding box center [923, 44] width 60 height 20
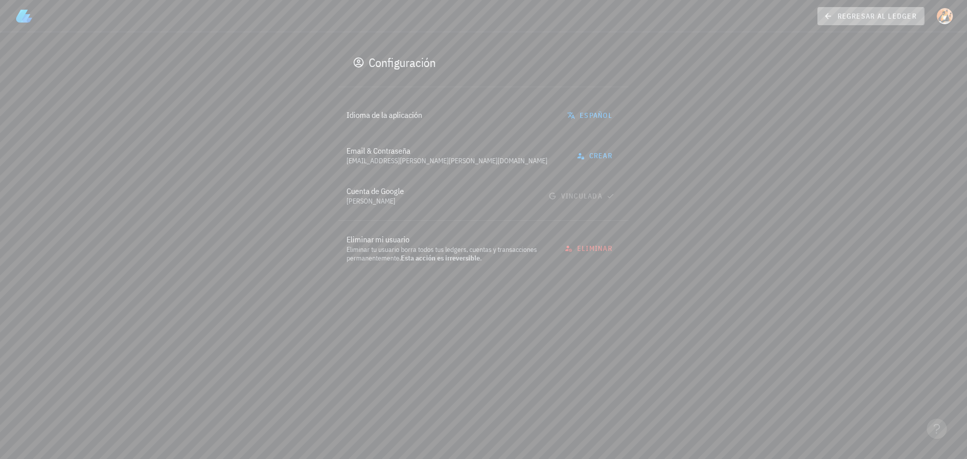
click at [866, 23] on link "regresar al ledger" at bounding box center [871, 16] width 107 height 18
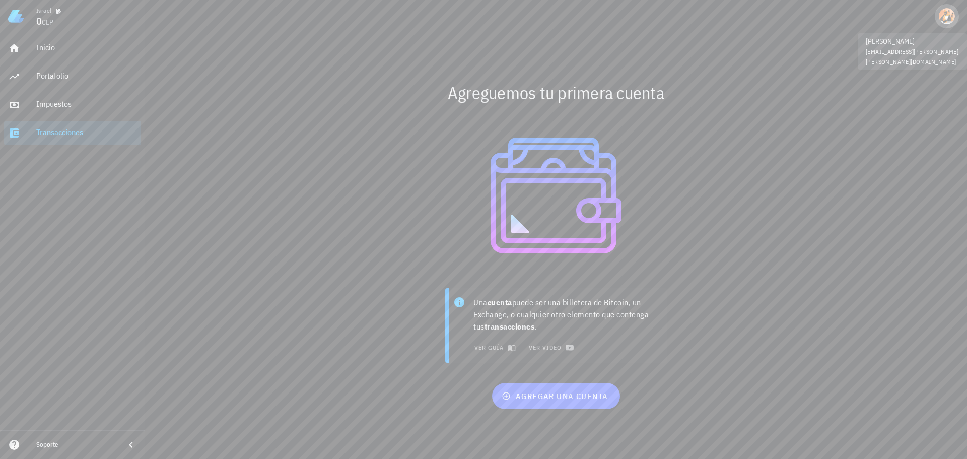
click at [943, 19] on div "avatar" at bounding box center [947, 16] width 16 height 16
click at [920, 99] on div "Planes" at bounding box center [923, 93] width 60 height 20
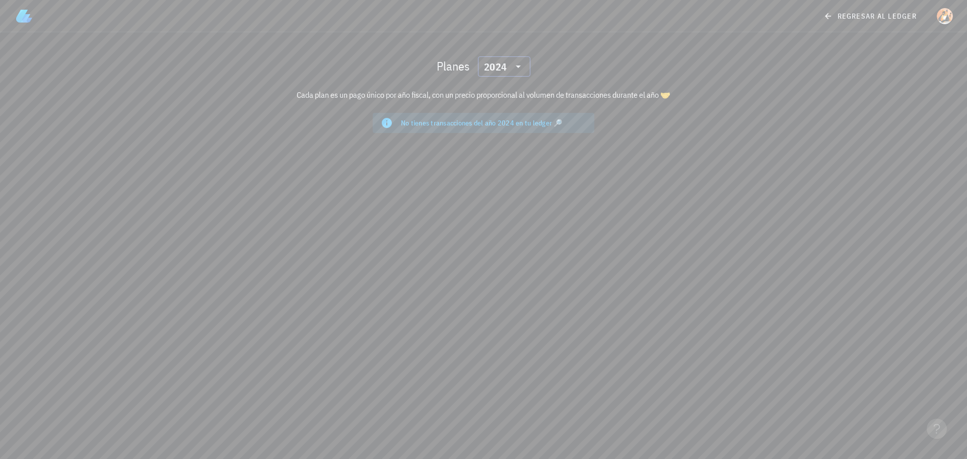
click at [519, 71] on icon at bounding box center [518, 66] width 12 height 12
click at [510, 94] on div "2025" at bounding box center [504, 93] width 36 height 8
click at [692, 127] on section "Planes ​ 2025 Cada plan es un pago único por año fiscal, con un precio proporci…" at bounding box center [483, 91] width 597 height 119
click at [893, 14] on span "regresar al ledger" at bounding box center [871, 16] width 91 height 9
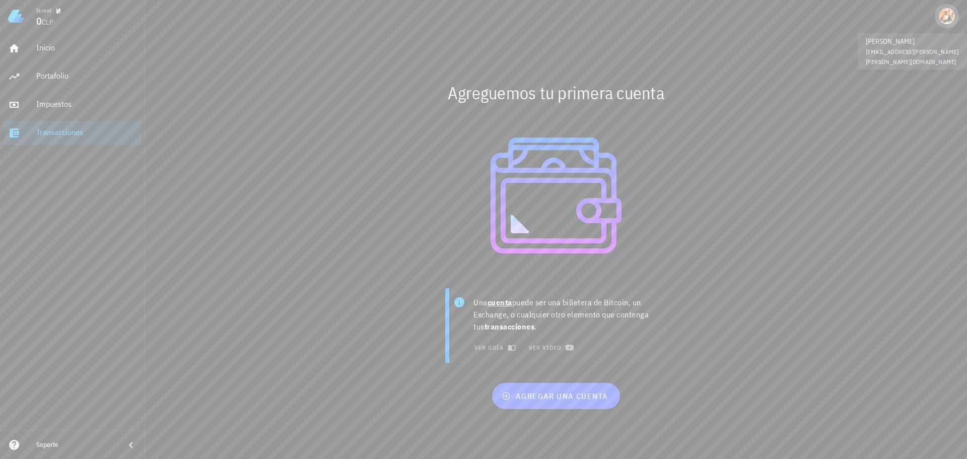
click at [947, 16] on div "avatar" at bounding box center [947, 16] width 16 height 16
click at [914, 68] on div "Ledgers" at bounding box center [923, 68] width 60 height 20
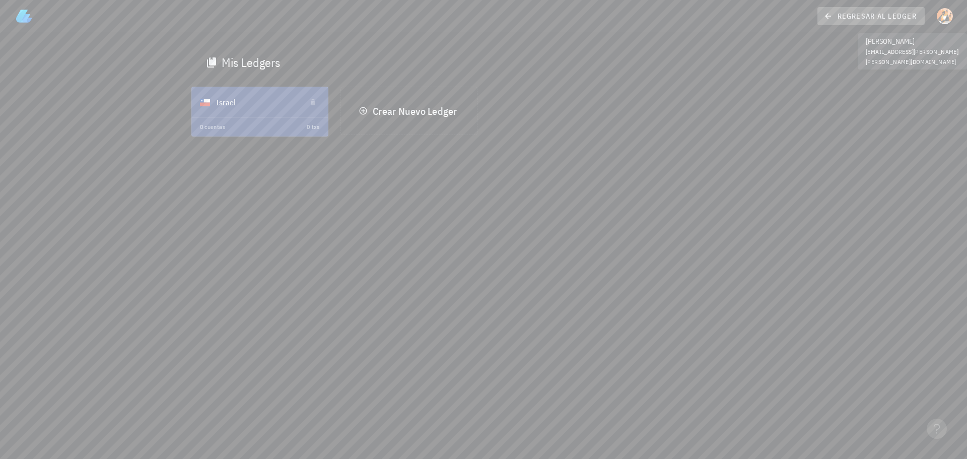
click at [895, 17] on span "regresar al ledger" at bounding box center [871, 16] width 91 height 9
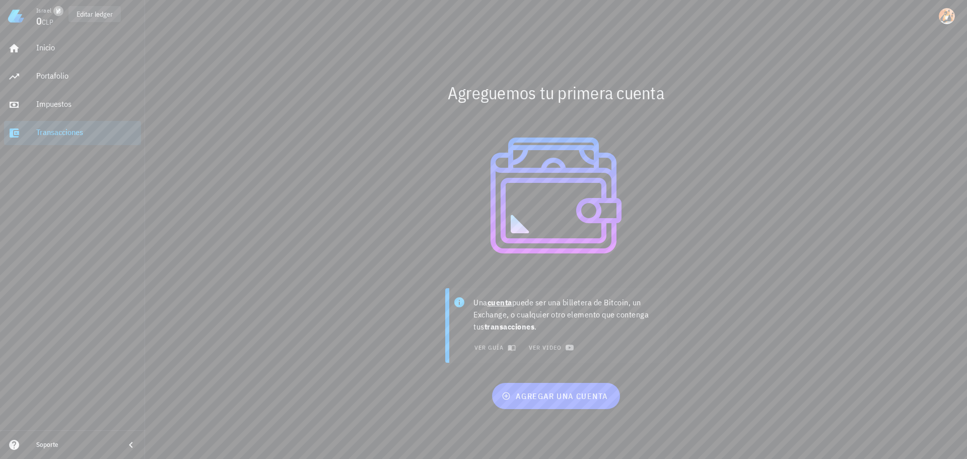
click at [57, 14] on icon "button" at bounding box center [58, 11] width 5 height 5
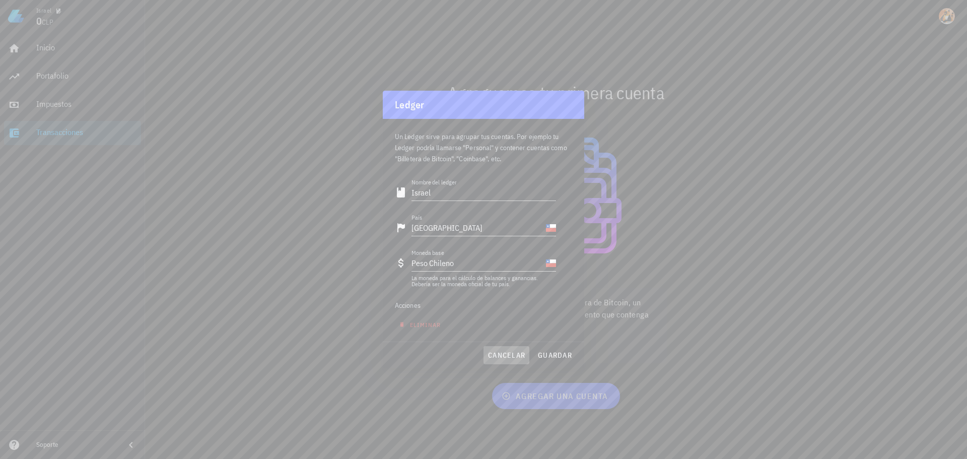
click at [502, 354] on span "cancelar" at bounding box center [507, 355] width 38 height 9
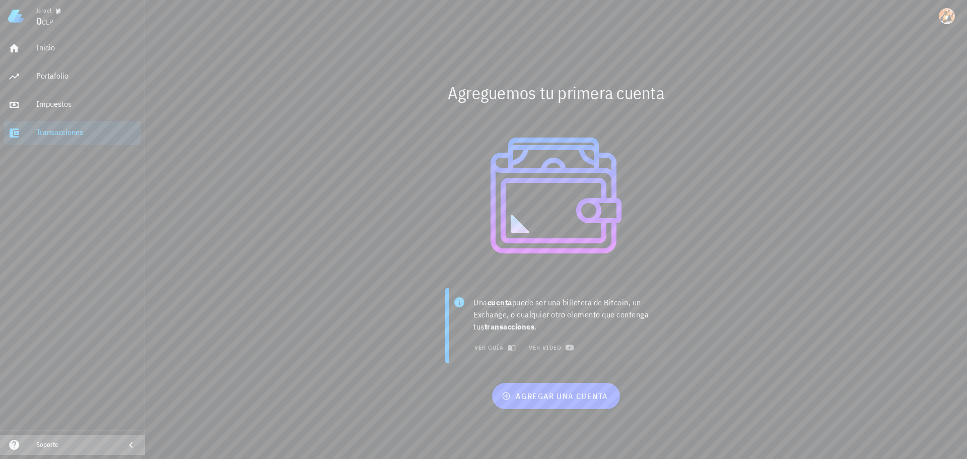
click at [121, 443] on div "Soporte" at bounding box center [72, 445] width 145 height 20
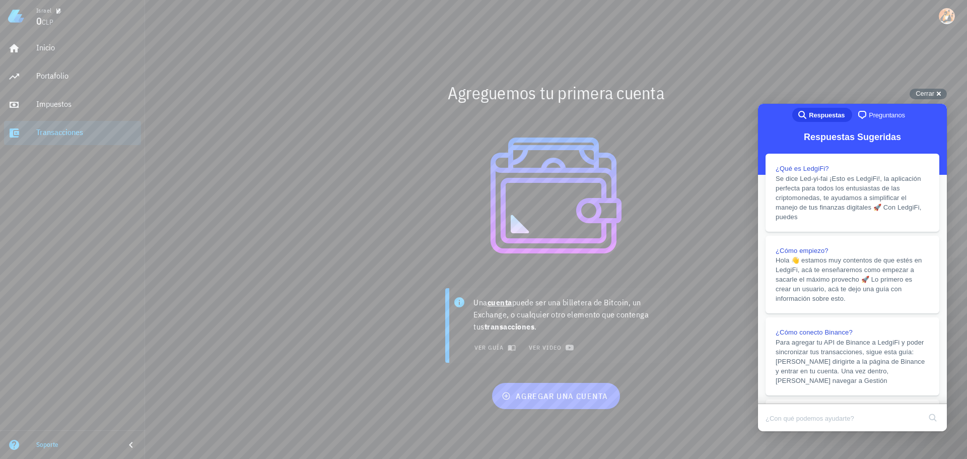
click at [117, 442] on div "Soporte" at bounding box center [72, 445] width 145 height 20
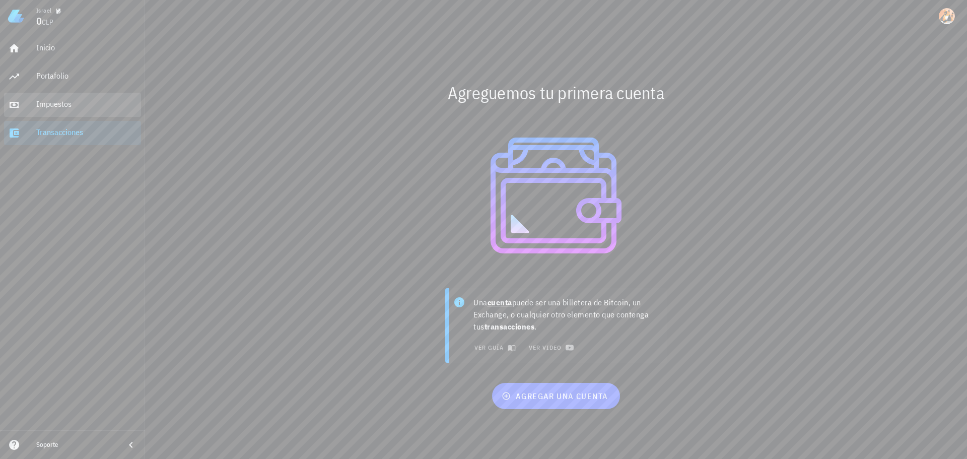
click at [69, 114] on div "Impuestos" at bounding box center [86, 104] width 101 height 23
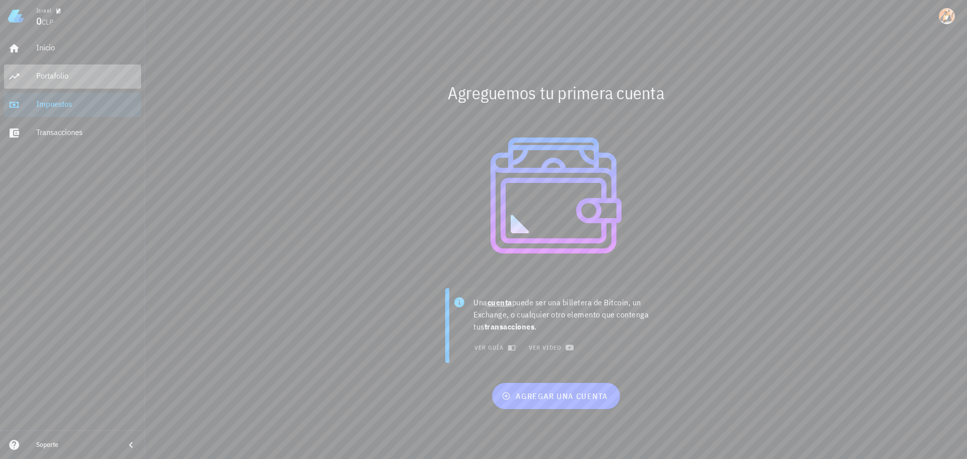
click at [69, 75] on div "Portafolio" at bounding box center [86, 76] width 101 height 10
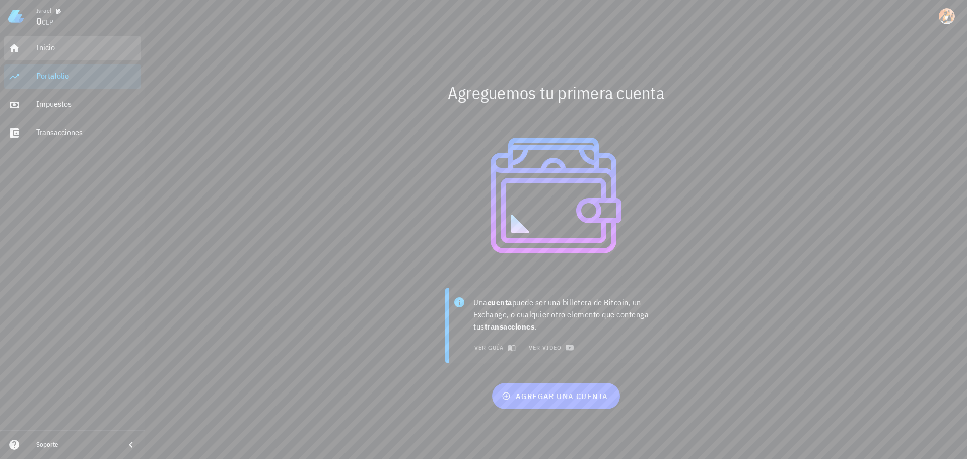
click at [65, 48] on div "Inicio" at bounding box center [86, 48] width 101 height 10
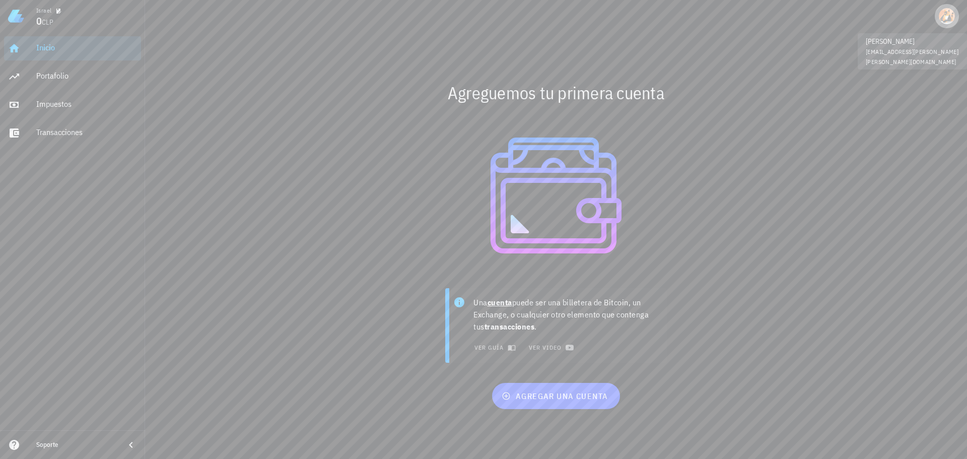
click at [952, 16] on div "avatar" at bounding box center [947, 16] width 16 height 16
click at [889, 143] on link "Salir" at bounding box center [908, 142] width 105 height 24
